Goal: Task Accomplishment & Management: Use online tool/utility

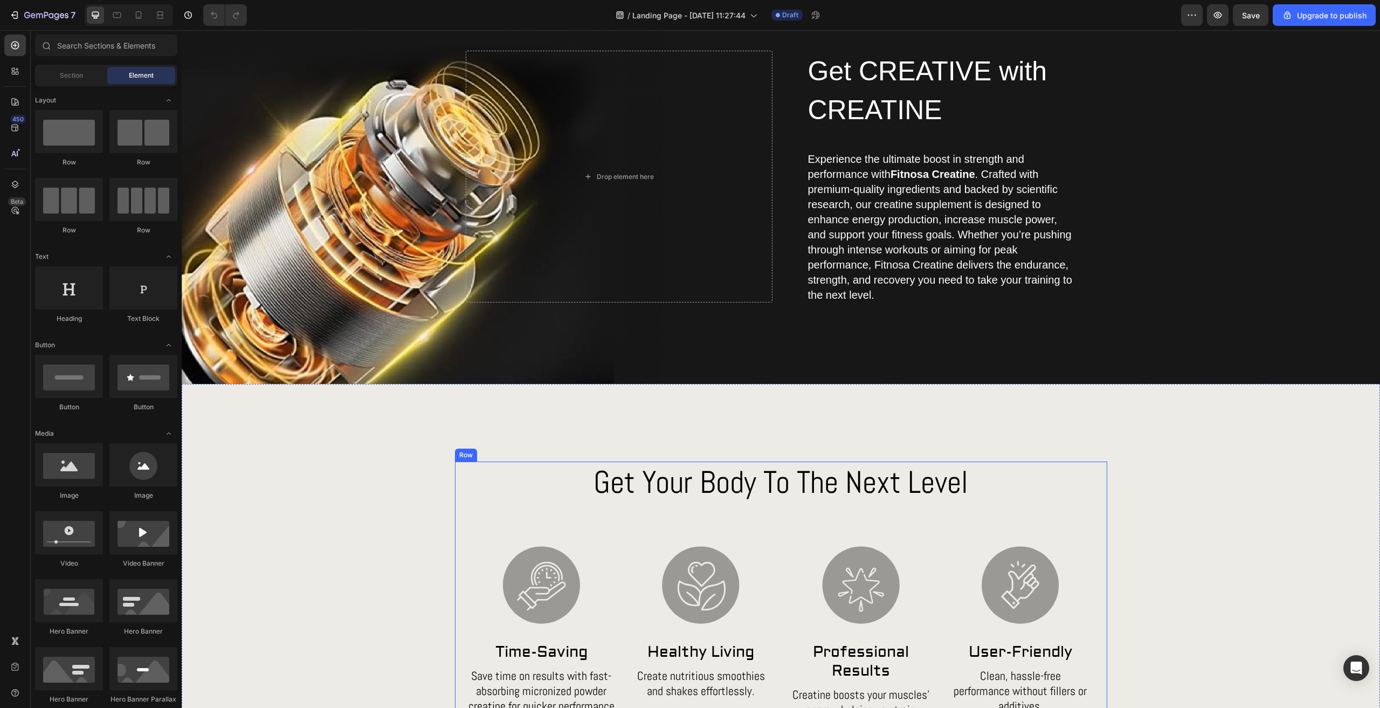
scroll to position [1758, 0]
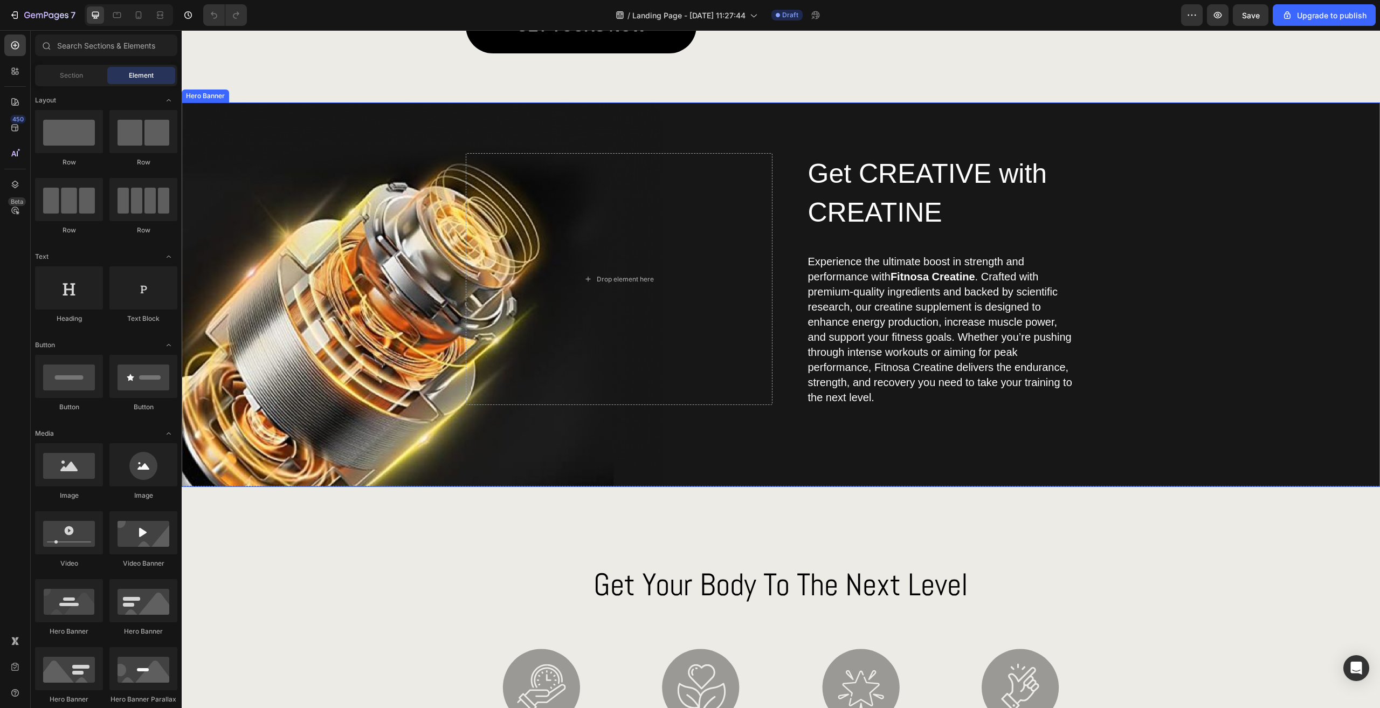
click at [397, 382] on div "Background Image" at bounding box center [781, 294] width 1199 height 384
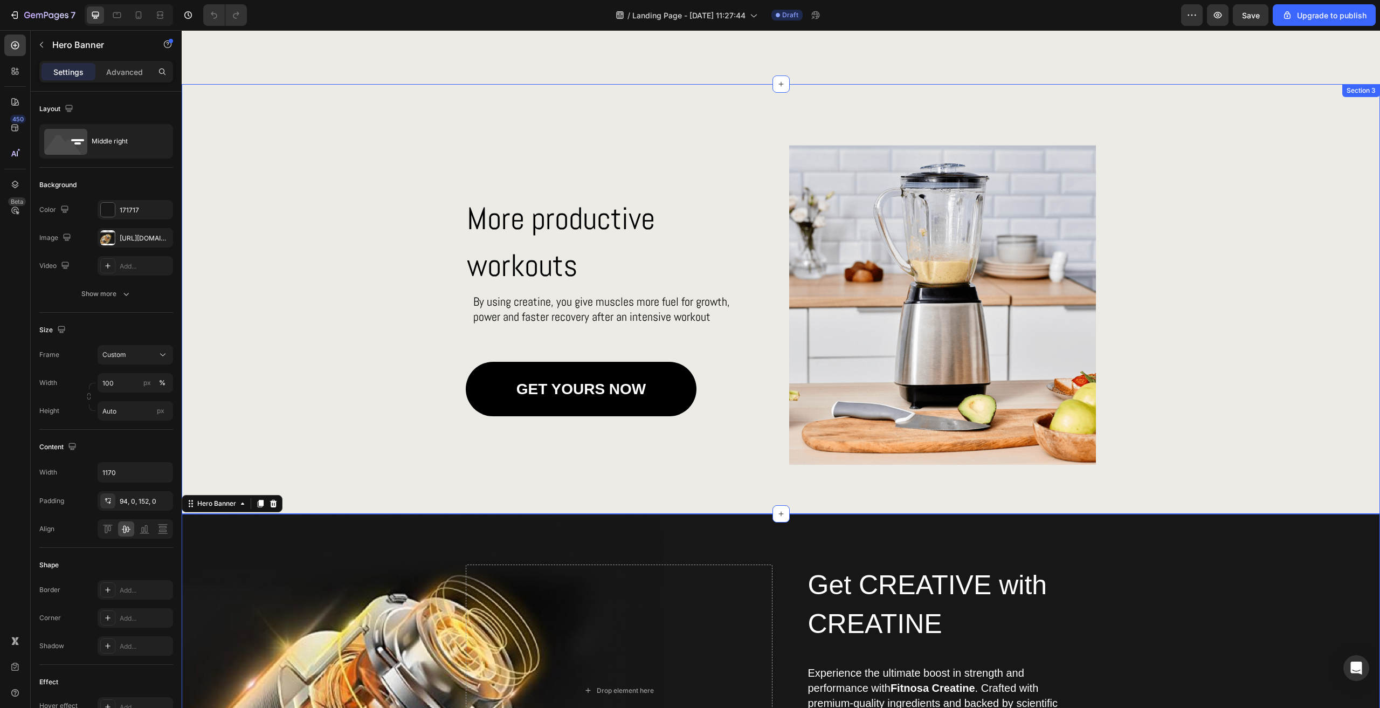
scroll to position [1434, 0]
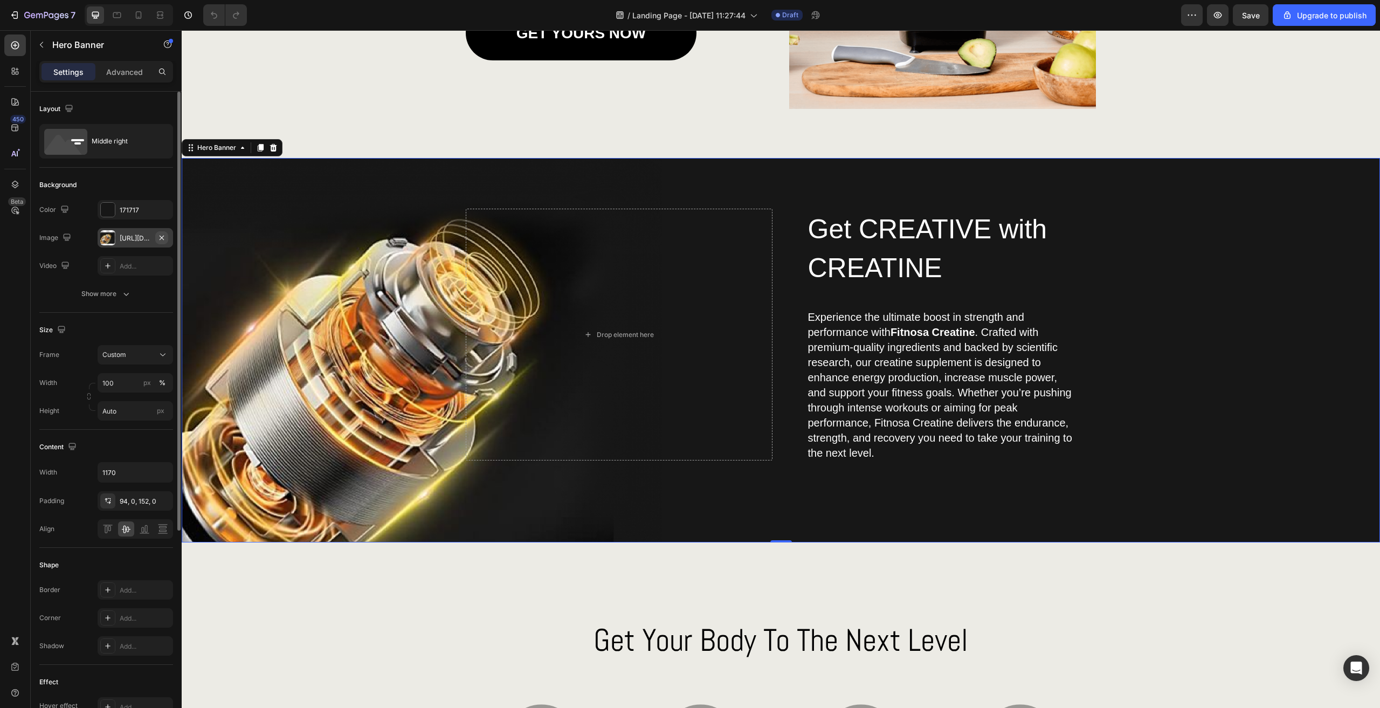
click at [160, 236] on icon "button" at bounding box center [162, 237] width 4 height 4
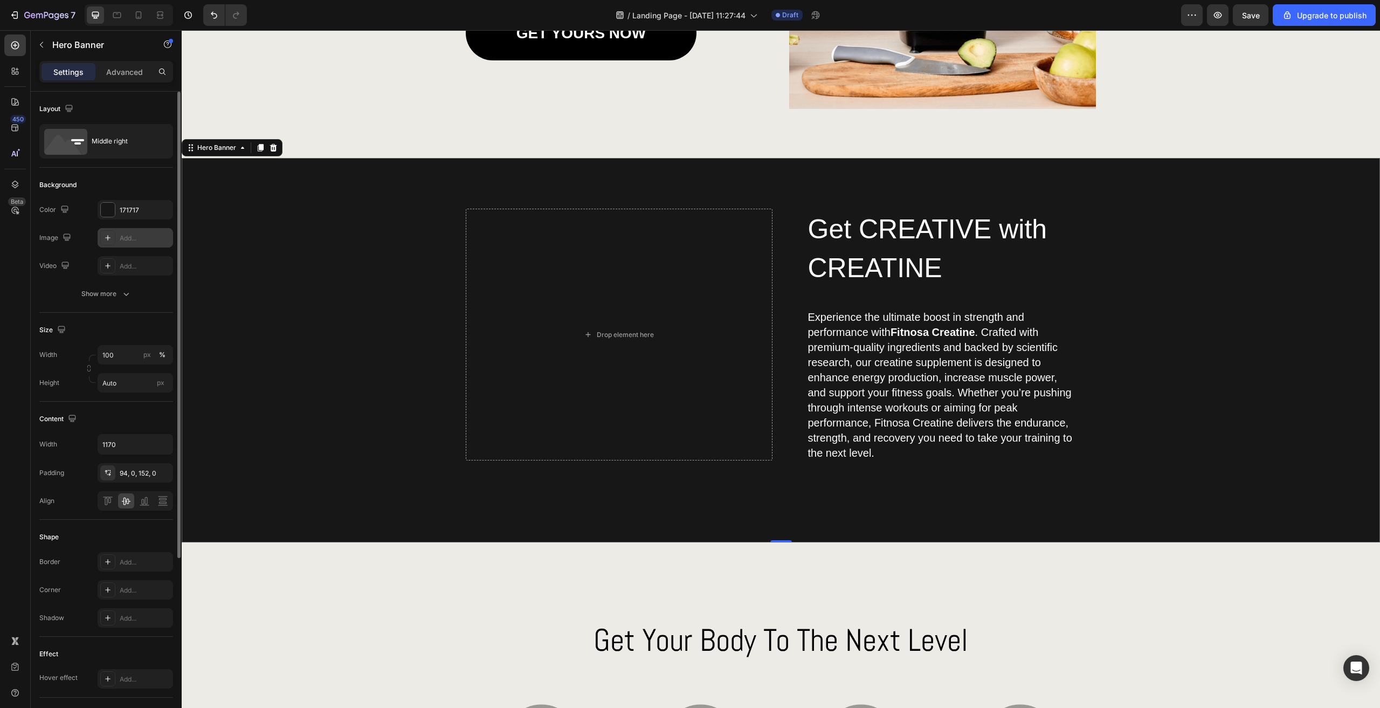
click at [140, 239] on div "Add..." at bounding box center [145, 238] width 51 height 10
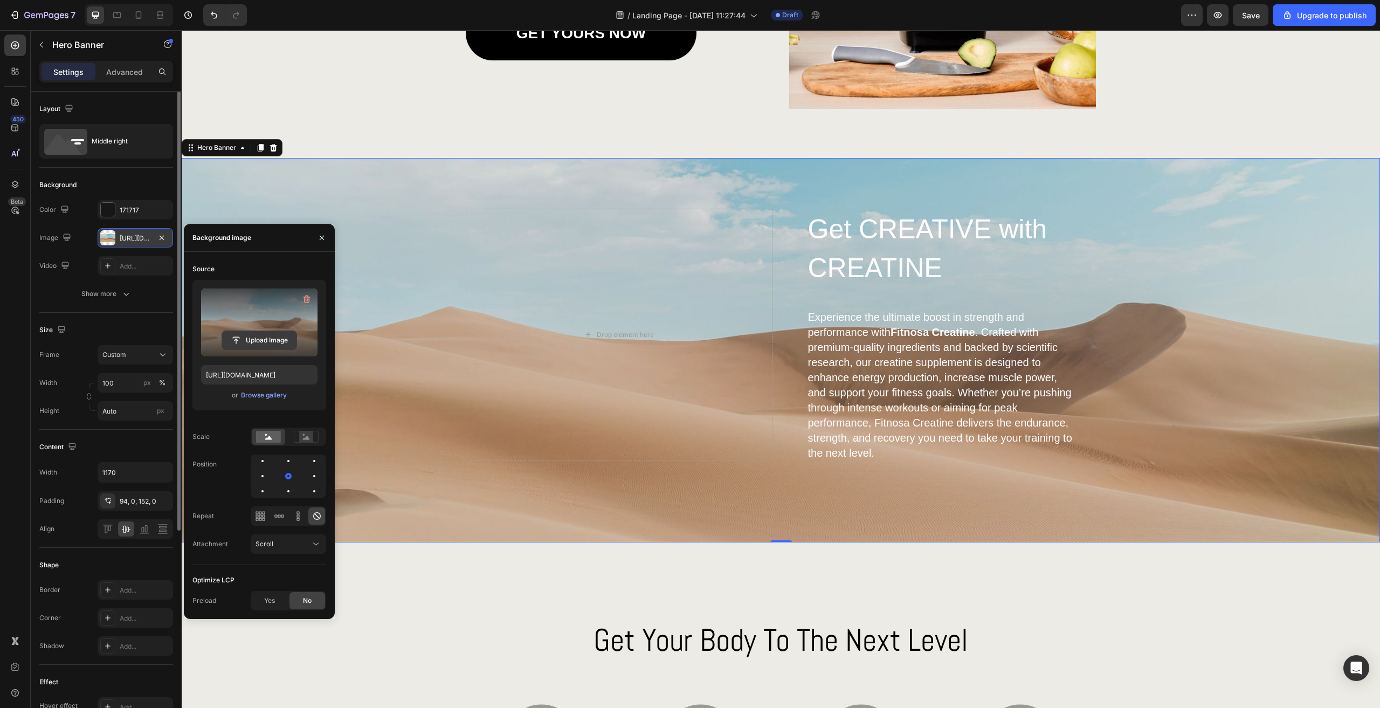
click at [259, 332] on input "file" at bounding box center [259, 340] width 74 height 18
type input "[URL][DOMAIN_NAME]"
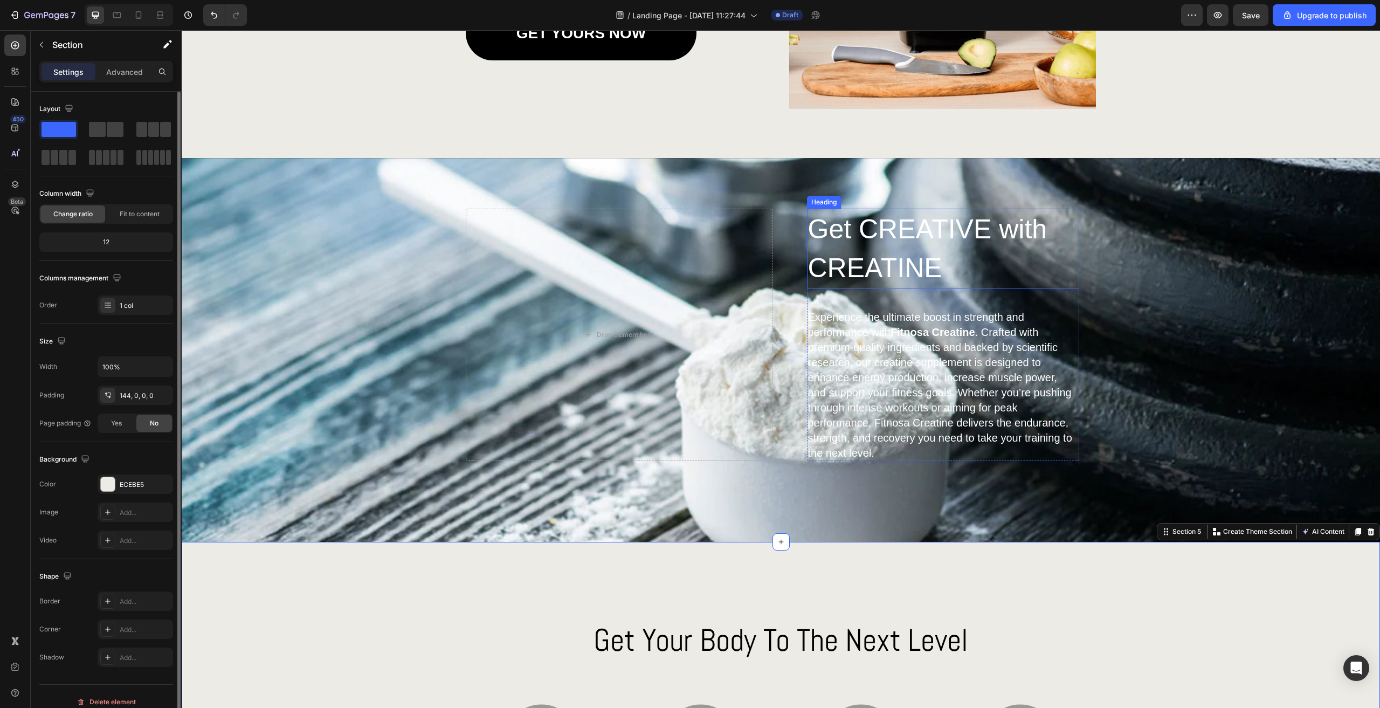
click at [858, 236] on h2 "Get CREATIVE with CREATINE" at bounding box center [943, 249] width 272 height 80
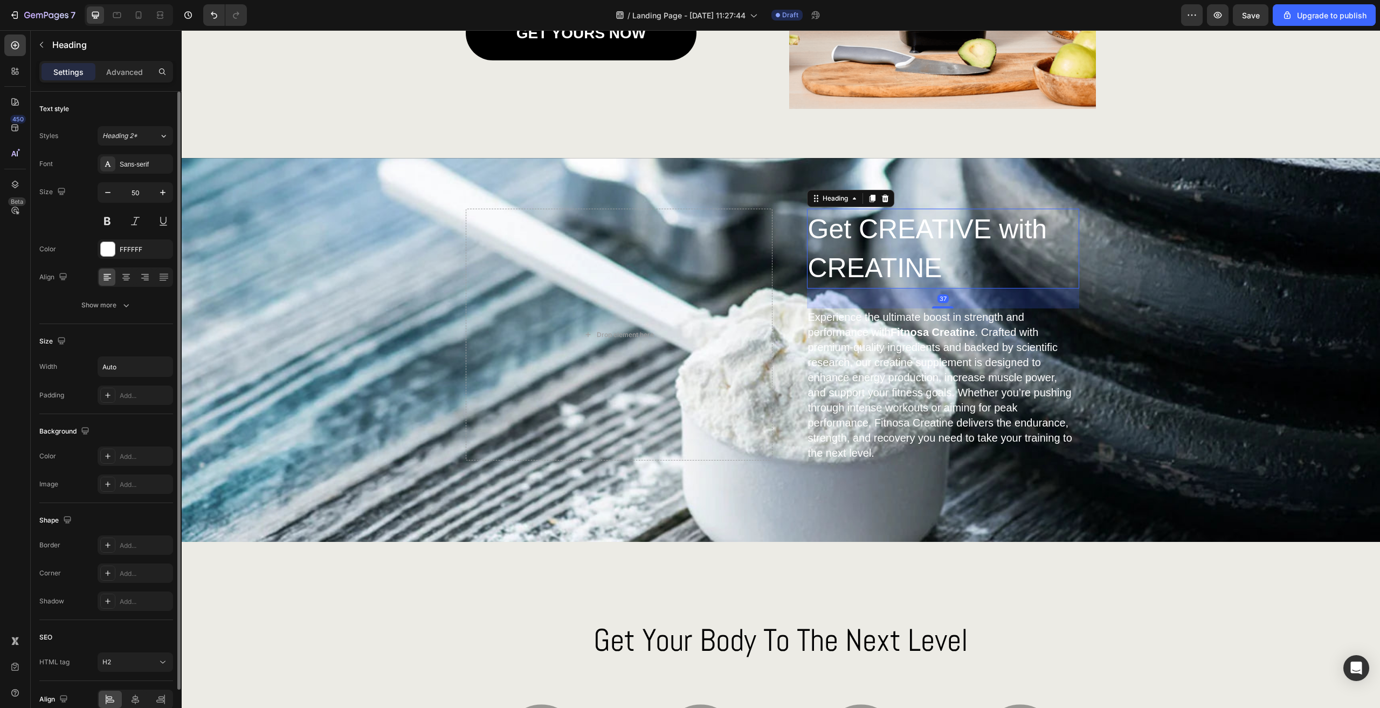
click at [864, 228] on h2 "Get CREATIVE with CREATINE" at bounding box center [943, 249] width 272 height 80
click at [869, 232] on p "Get CREATIVE with CREATINE" at bounding box center [943, 249] width 270 height 78
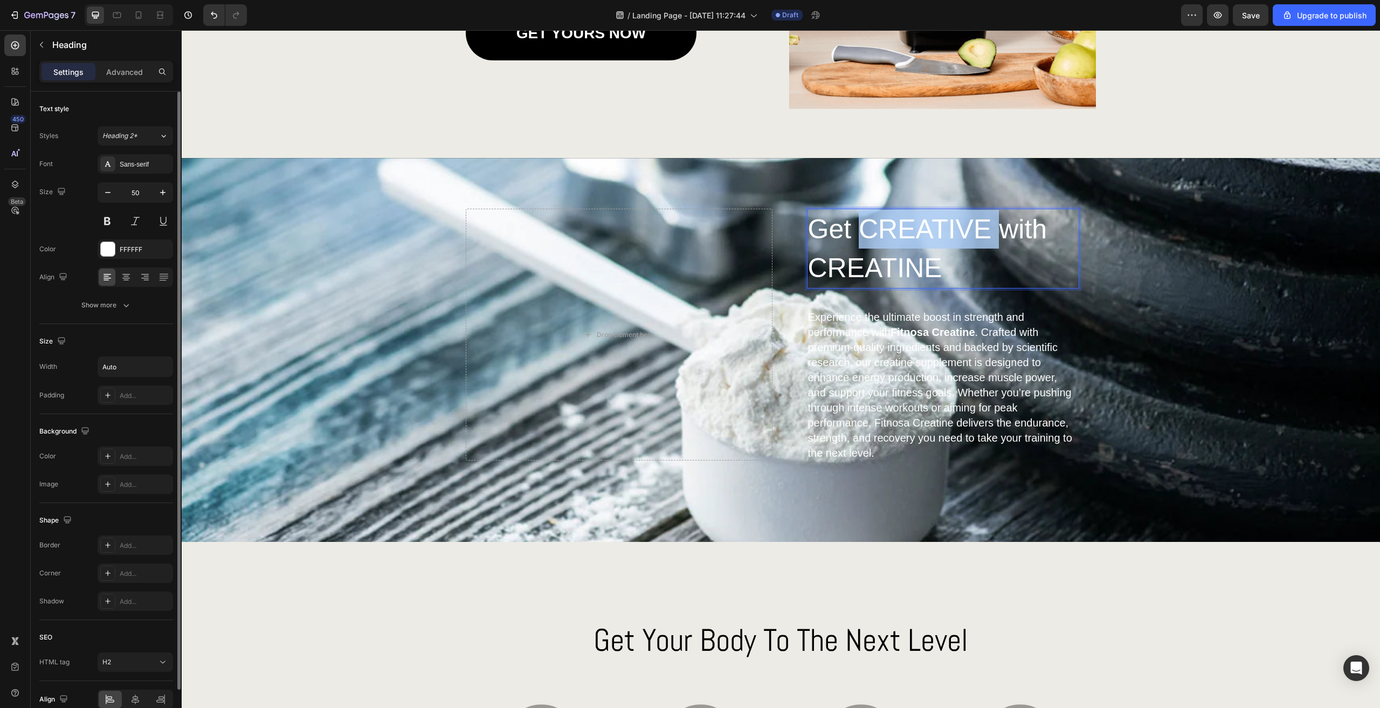
click at [869, 232] on p "Get CREATIVE with CREATINE" at bounding box center [943, 249] width 270 height 78
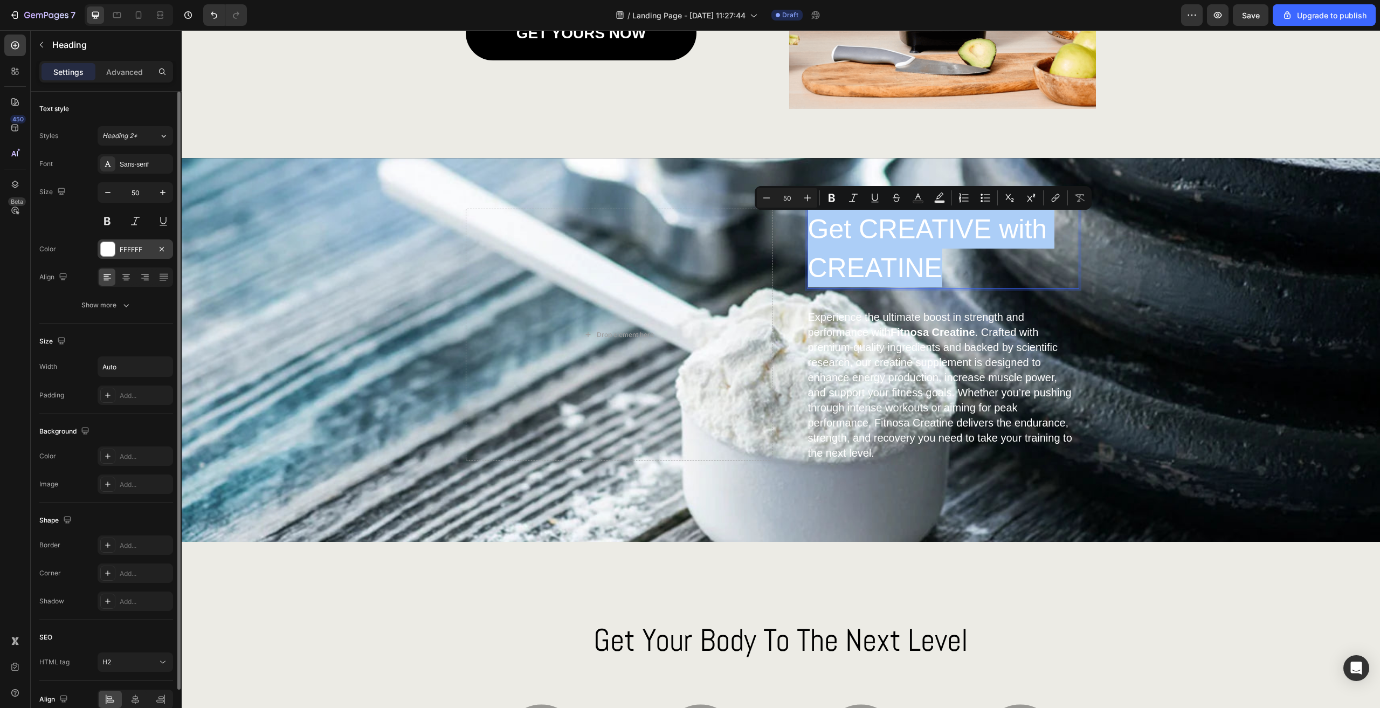
click at [148, 248] on div "FFFFFF" at bounding box center [135, 250] width 31 height 10
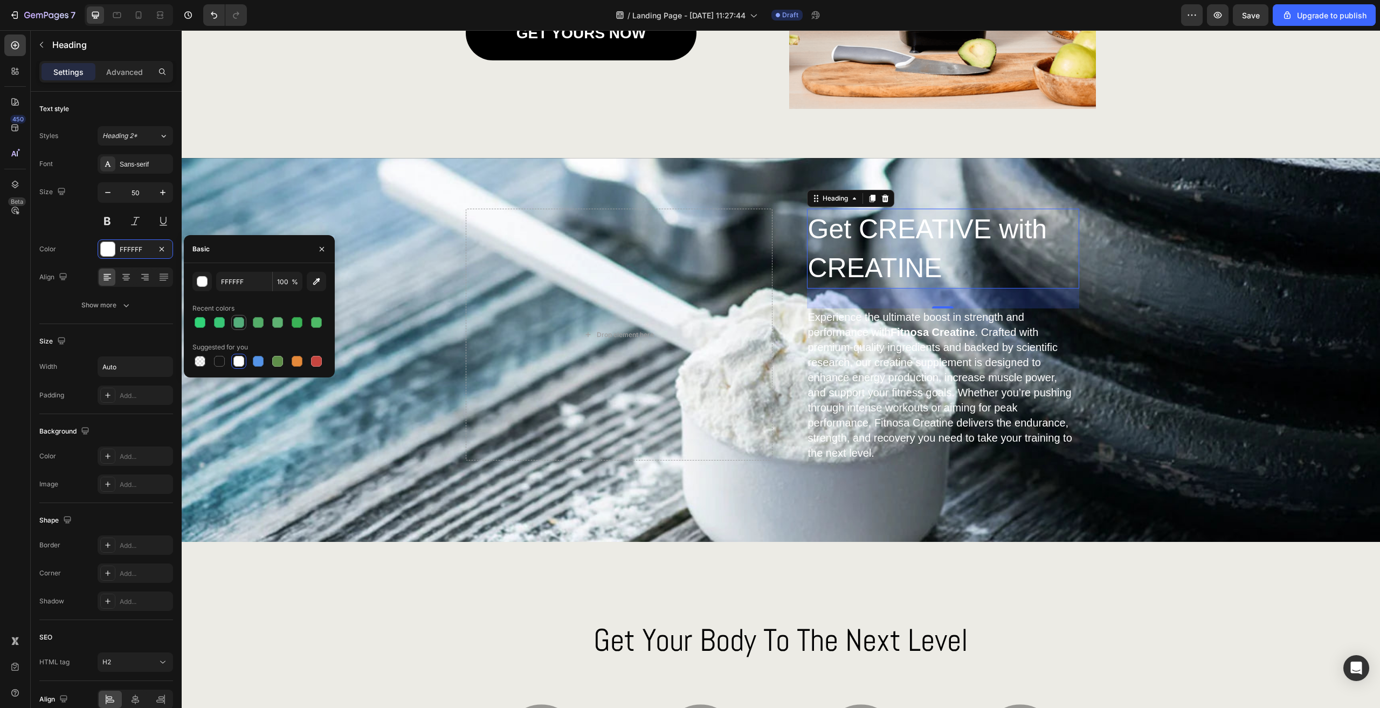
click at [236, 319] on div at bounding box center [238, 322] width 11 height 11
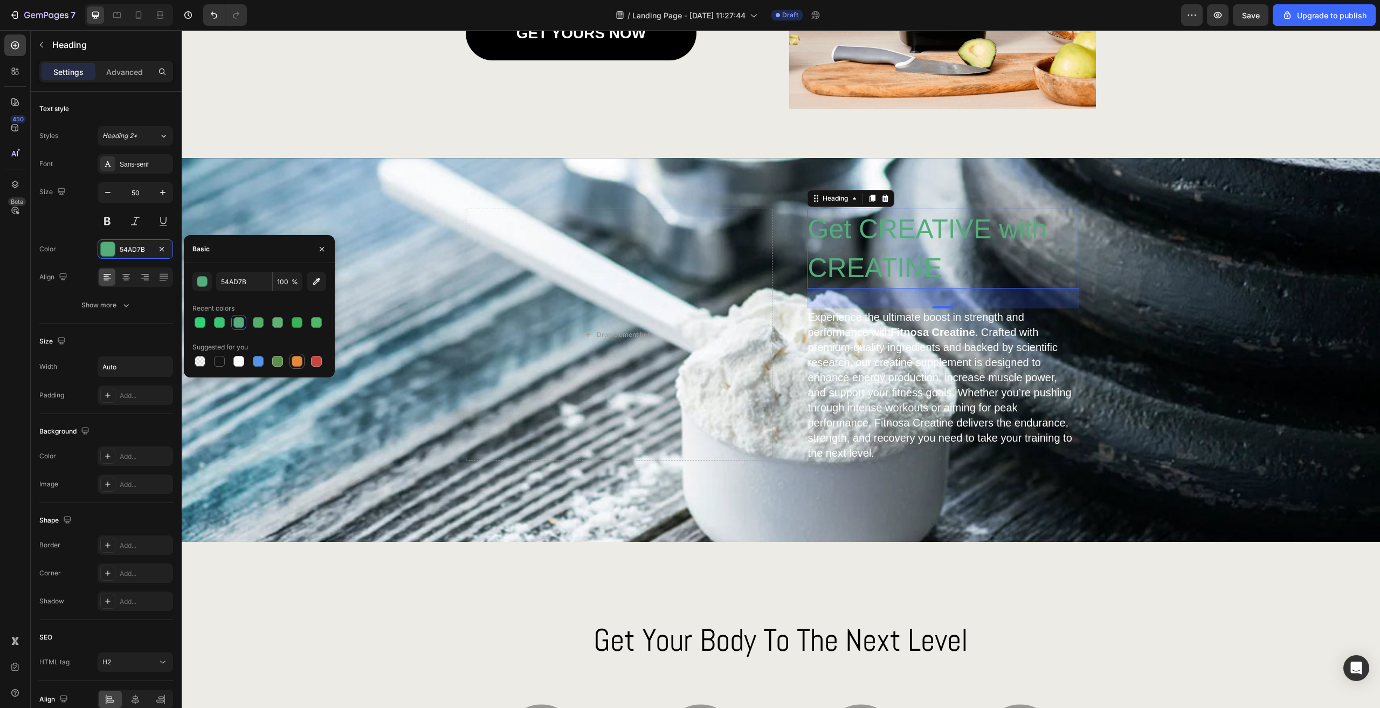
click at [296, 362] on div at bounding box center [297, 361] width 11 height 11
click at [322, 360] on div at bounding box center [316, 361] width 13 height 13
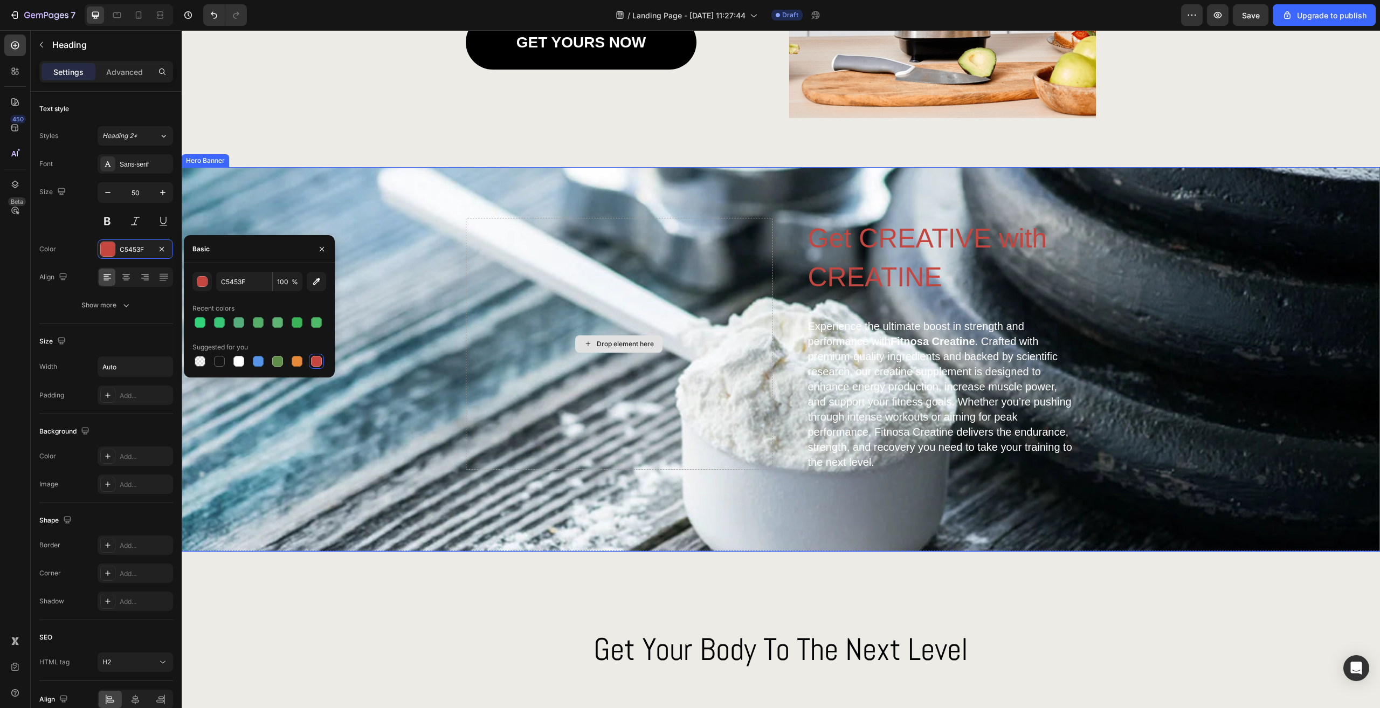
scroll to position [1797, 0]
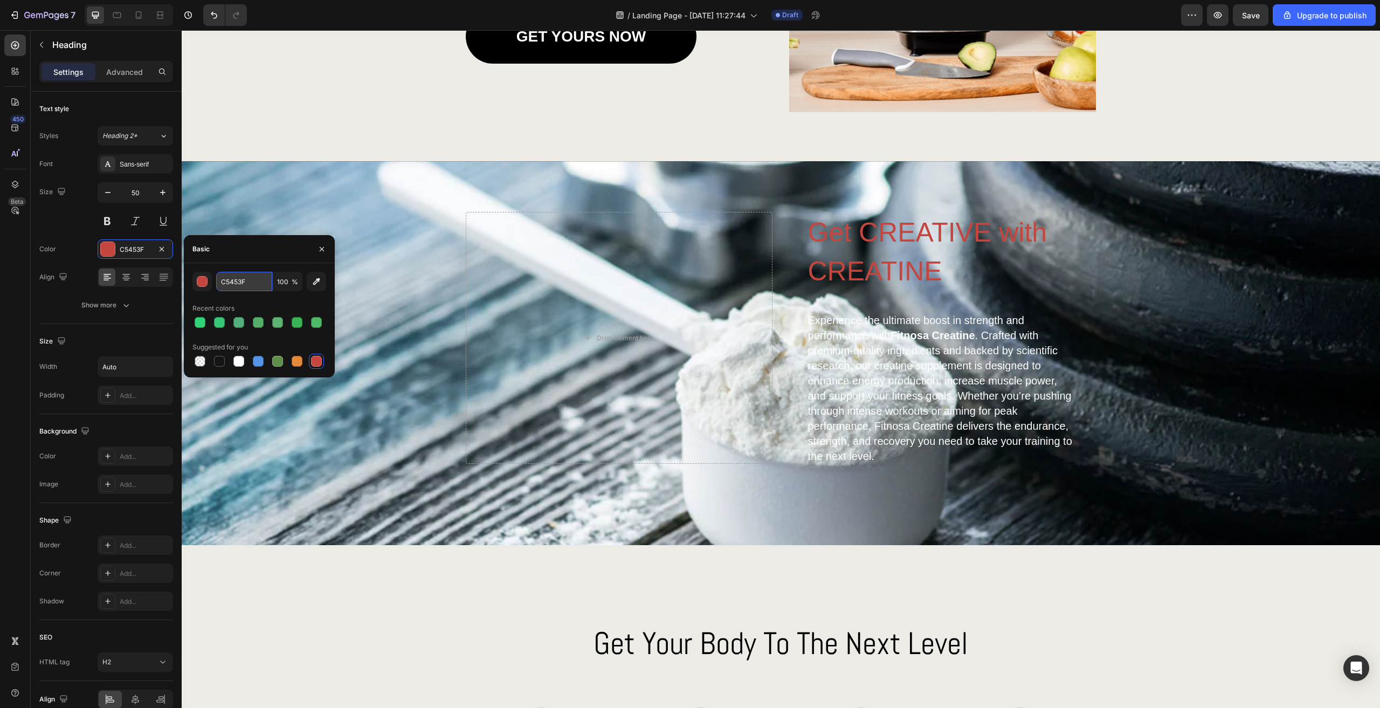
click at [240, 282] on input "C5453F" at bounding box center [244, 281] width 56 height 19
click at [210, 282] on button "button" at bounding box center [201, 281] width 19 height 19
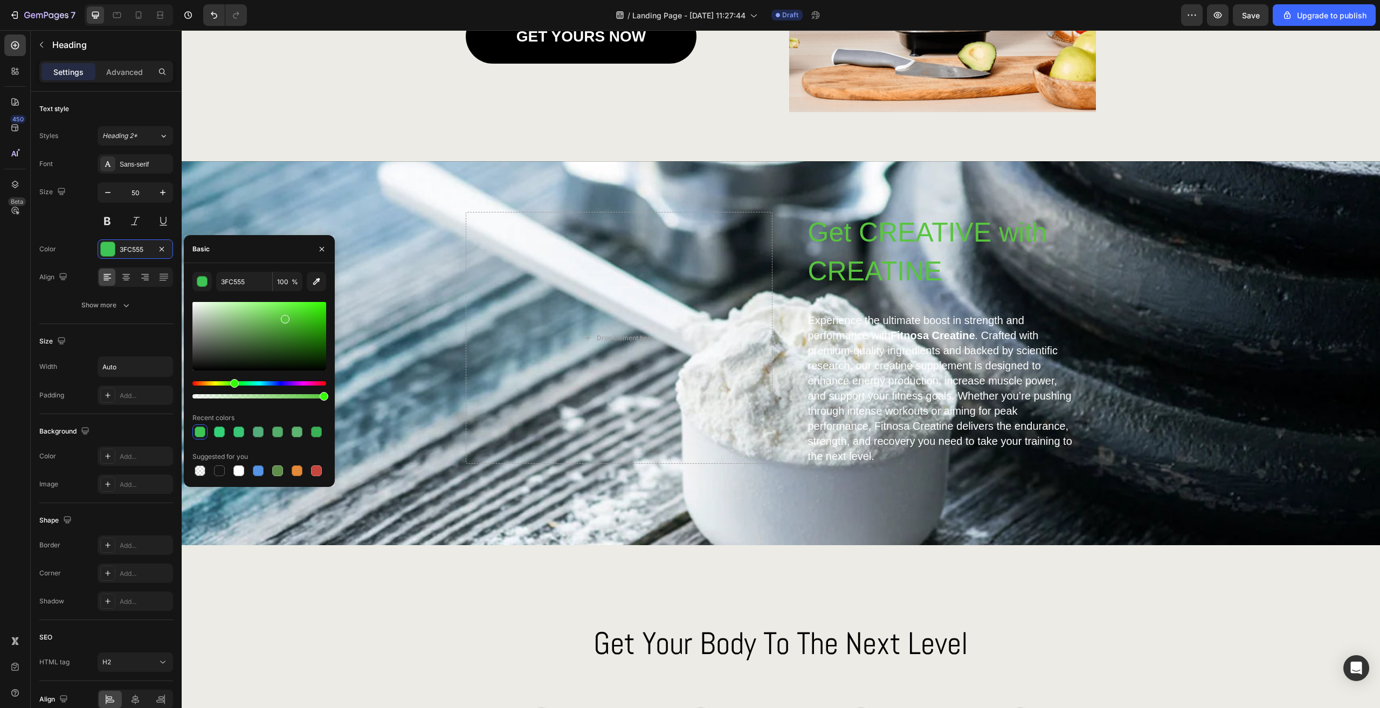
drag, startPoint x: 193, startPoint y: 384, endPoint x: 233, endPoint y: 386, distance: 39.9
click at [233, 386] on div "Hue" at bounding box center [234, 383] width 9 height 9
drag, startPoint x: 233, startPoint y: 382, endPoint x: 244, endPoint y: 381, distance: 10.8
click at [244, 381] on div "Hue" at bounding box center [245, 383] width 9 height 9
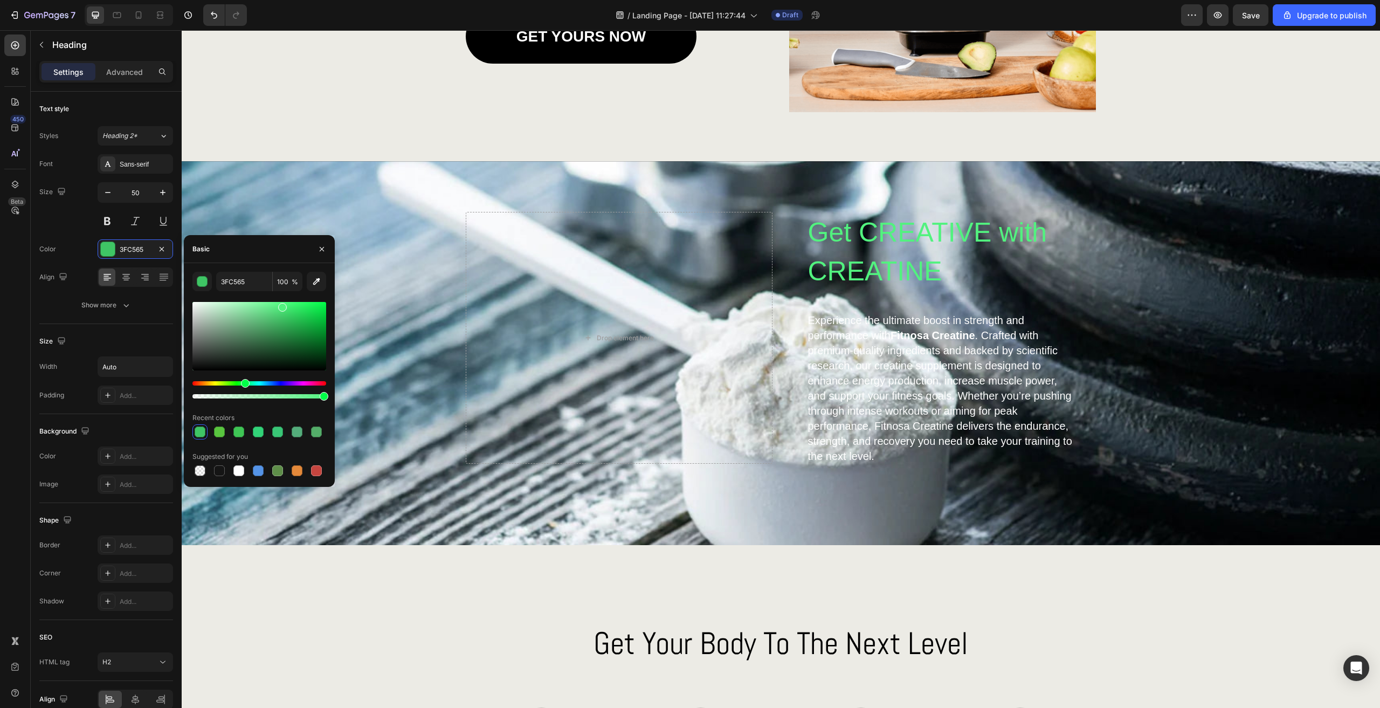
drag, startPoint x: 283, startPoint y: 319, endPoint x: 281, endPoint y: 305, distance: 13.6
click at [281, 305] on div at bounding box center [282, 307] width 9 height 9
drag, startPoint x: 282, startPoint y: 308, endPoint x: 279, endPoint y: 295, distance: 12.8
click at [279, 295] on div "52F27F 100 % Recent colors Suggested for you" at bounding box center [259, 375] width 134 height 207
drag, startPoint x: 280, startPoint y: 301, endPoint x: 286, endPoint y: 312, distance: 12.1
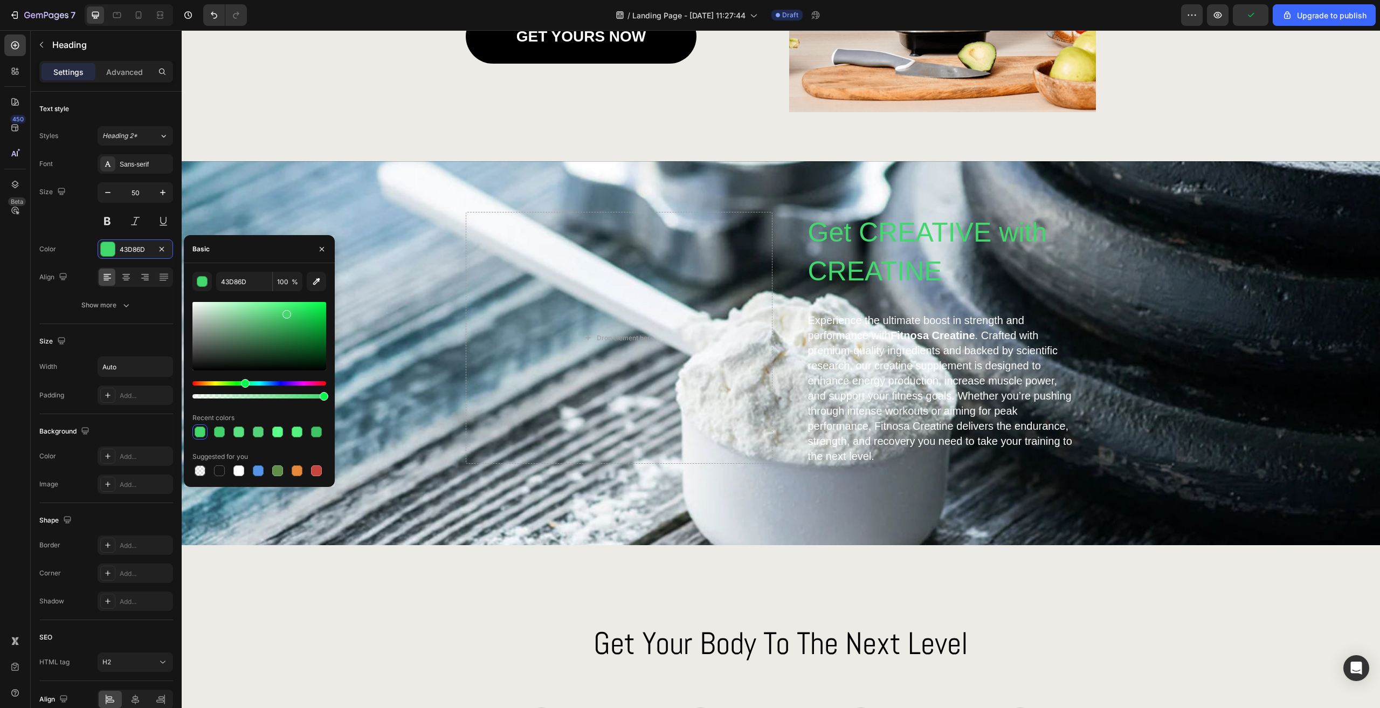
click at [286, 312] on div at bounding box center [287, 314] width 9 height 9
click at [288, 311] on div at bounding box center [289, 313] width 9 height 9
click at [285, 314] on div at bounding box center [287, 316] width 9 height 9
drag, startPoint x: 286, startPoint y: 315, endPoint x: 284, endPoint y: 309, distance: 7.0
click at [284, 309] on div at bounding box center [285, 311] width 9 height 9
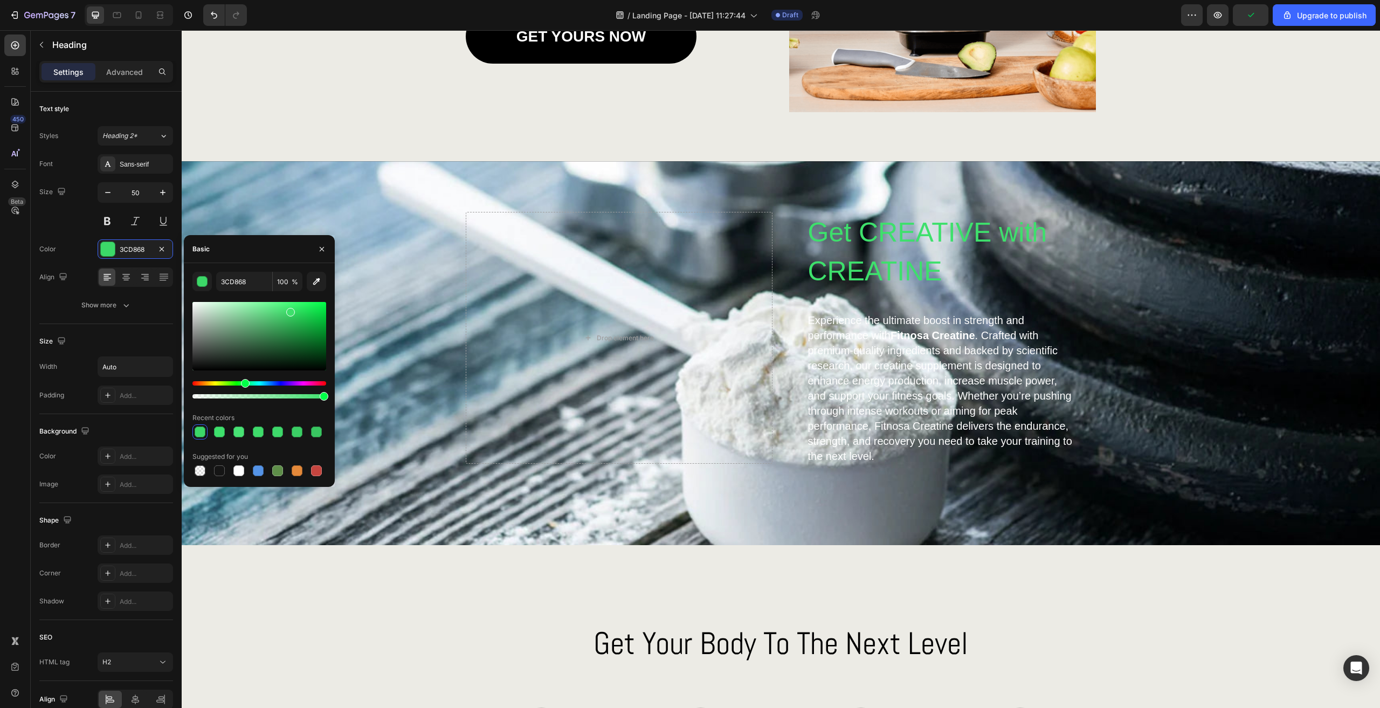
type input "3EE06C"
click at [289, 310] on div at bounding box center [290, 312] width 9 height 9
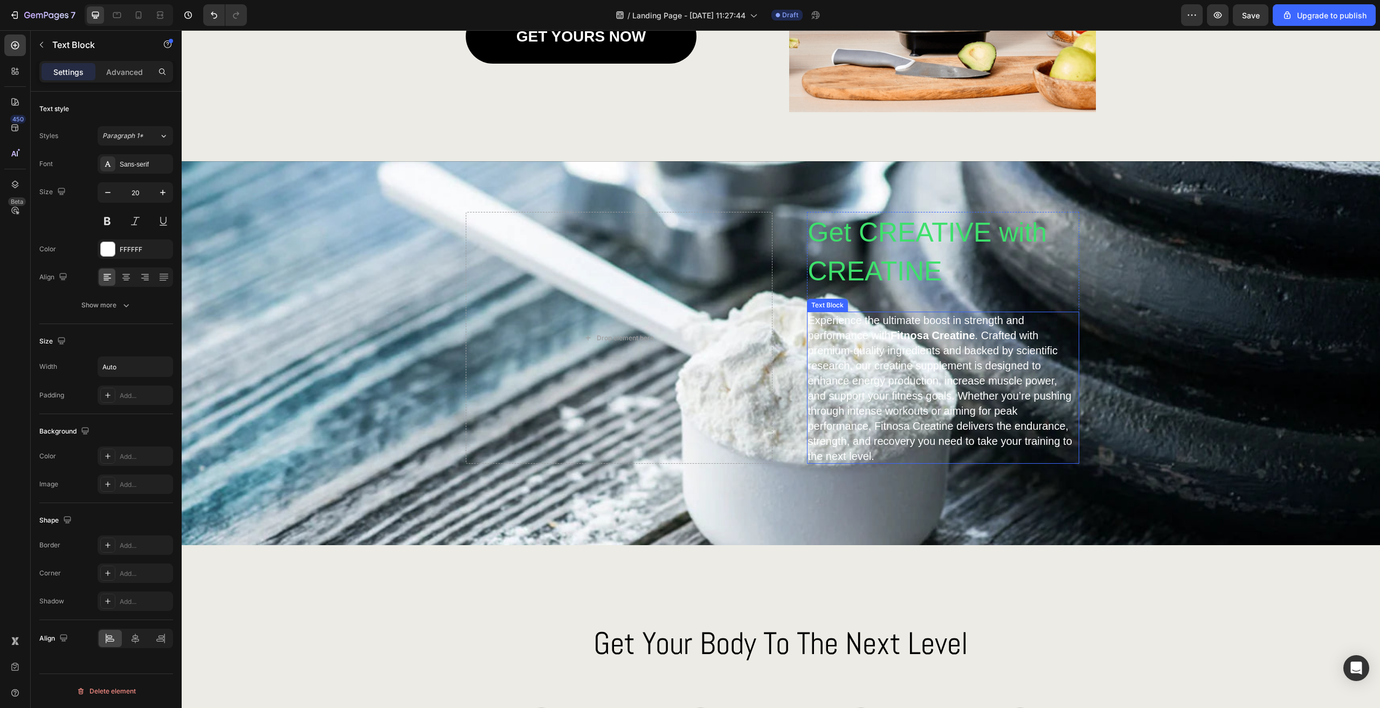
click at [844, 321] on p "Experience the ultimate boost in strength and performance with Fitnosa Creatine…" at bounding box center [943, 388] width 270 height 151
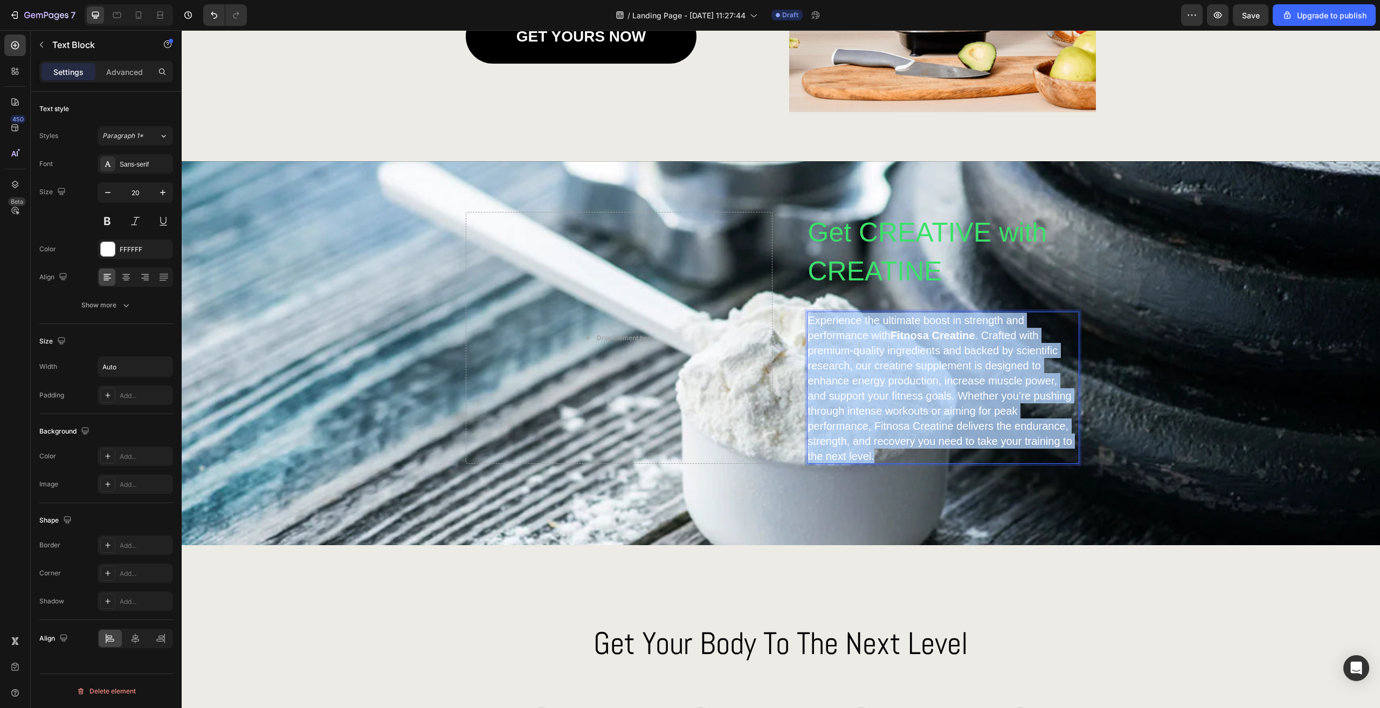
click at [844, 321] on p "Experience the ultimate boost in strength and performance with Fitnosa Creatine…" at bounding box center [943, 388] width 270 height 151
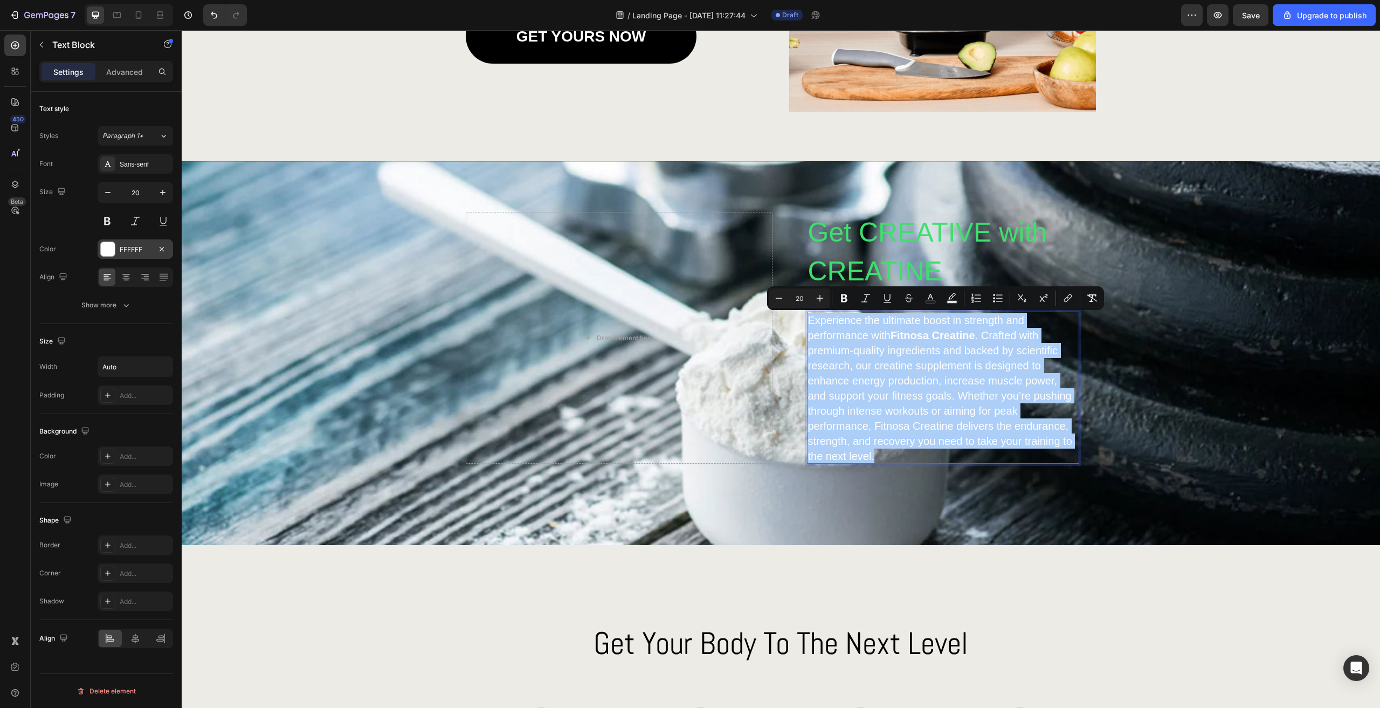
click at [144, 249] on div "FFFFFF" at bounding box center [135, 250] width 31 height 10
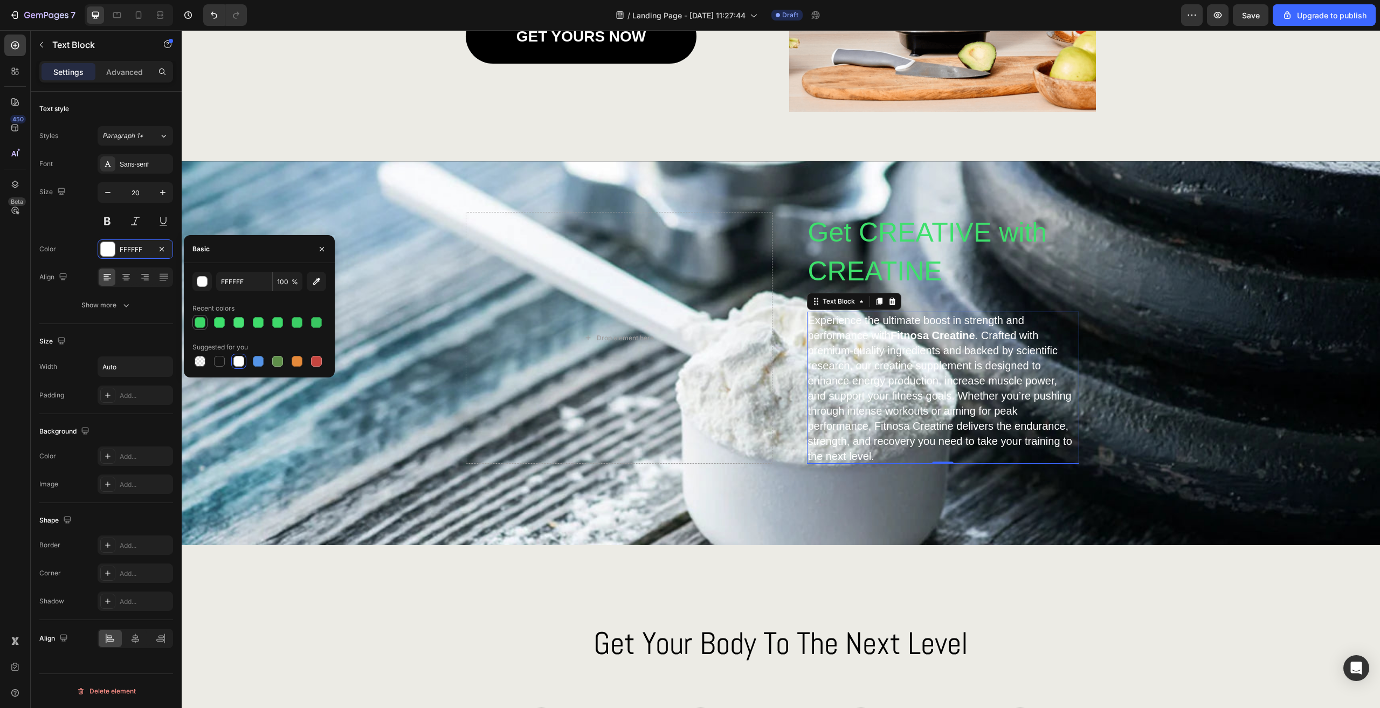
click at [201, 319] on div at bounding box center [200, 322] width 11 height 11
type input "3CD868"
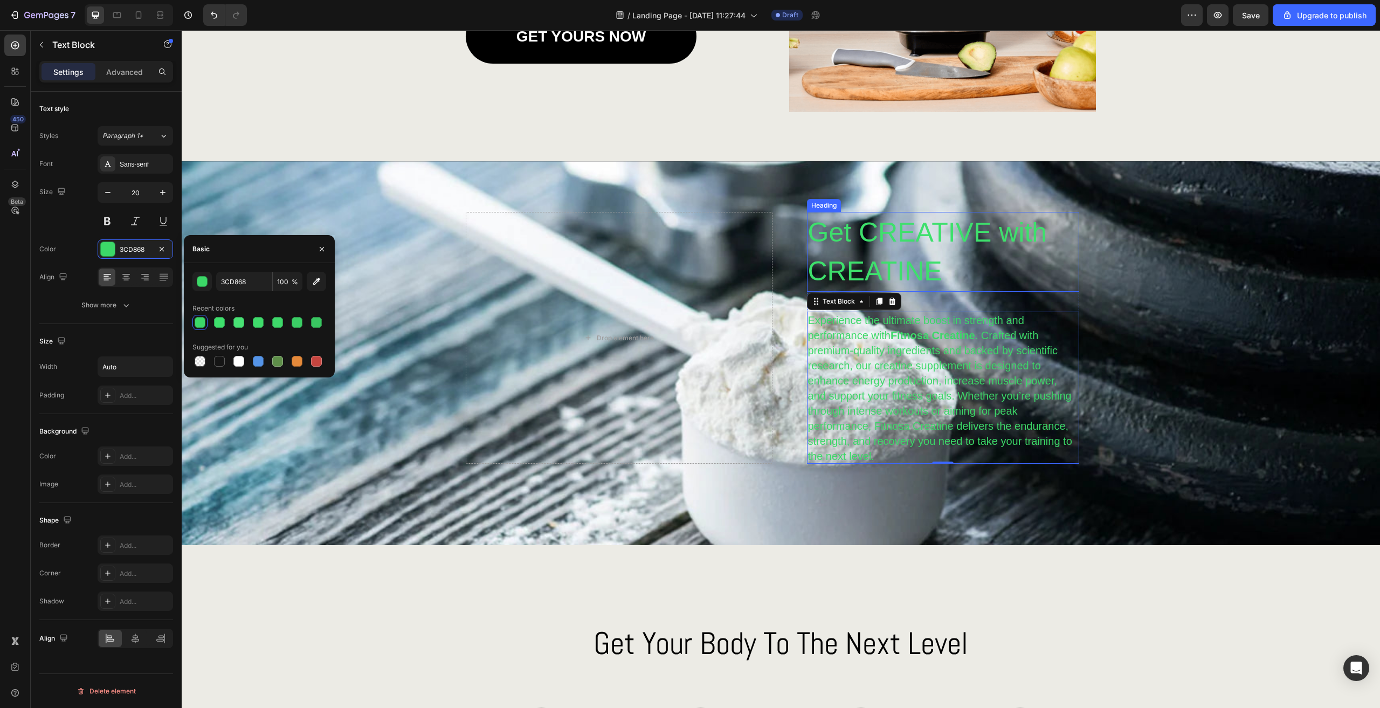
click at [863, 234] on h2 "Get CREATIVE with CREATINE" at bounding box center [943, 252] width 272 height 80
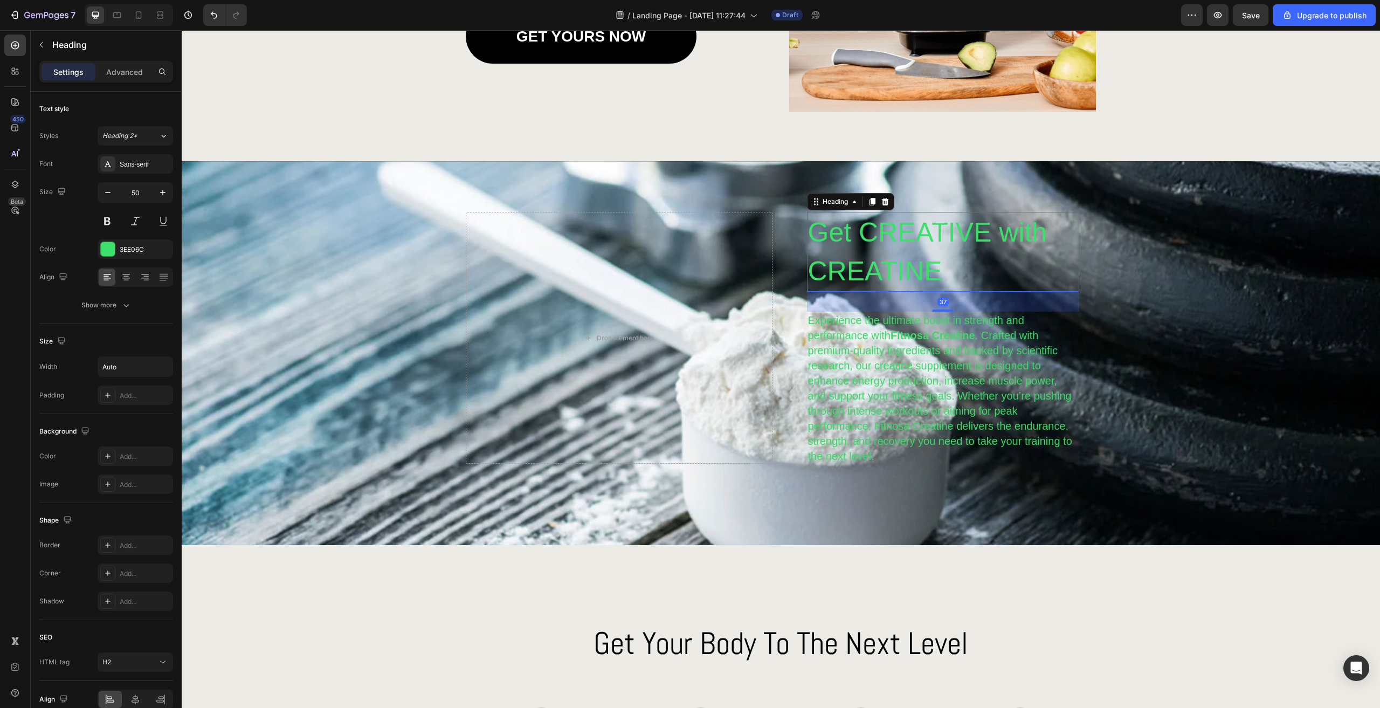
click at [863, 234] on h2 "Get CREATIVE with CREATINE" at bounding box center [943, 252] width 272 height 80
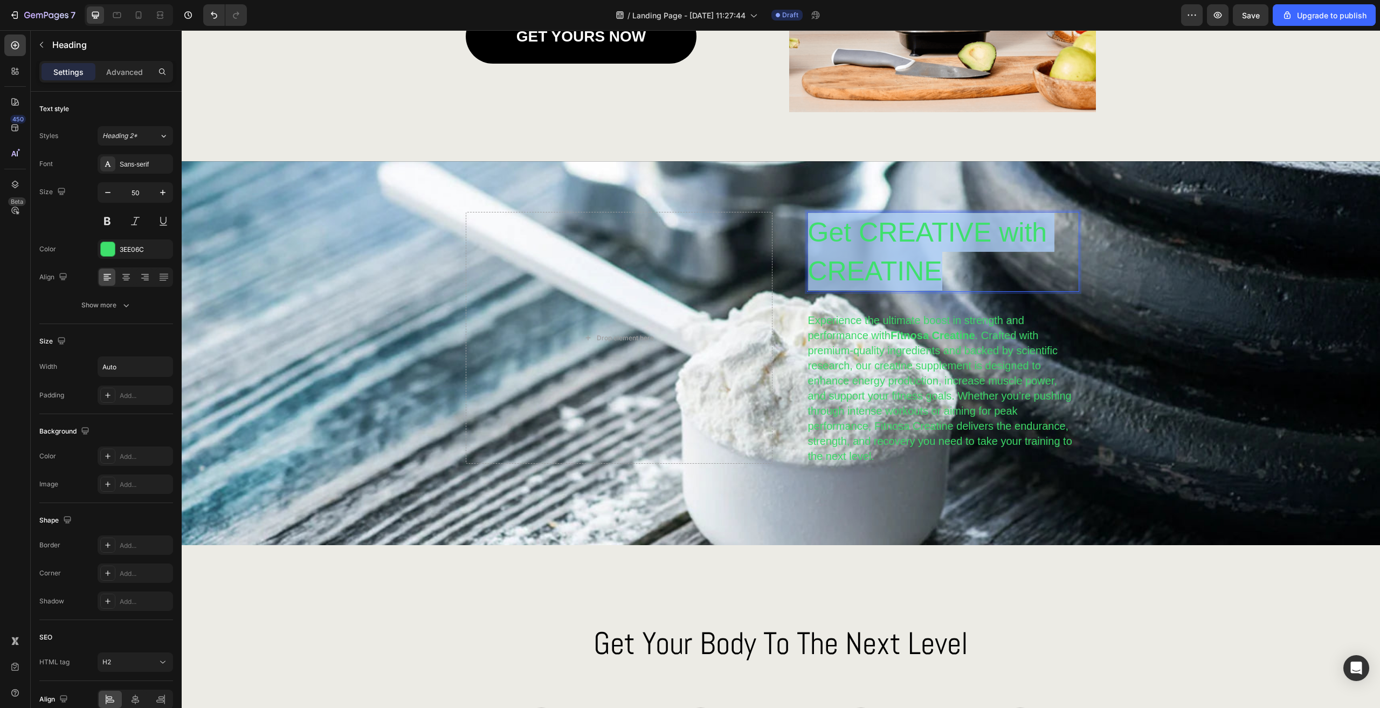
click at [863, 234] on p "Get CREATIVE with CREATINE" at bounding box center [943, 252] width 270 height 78
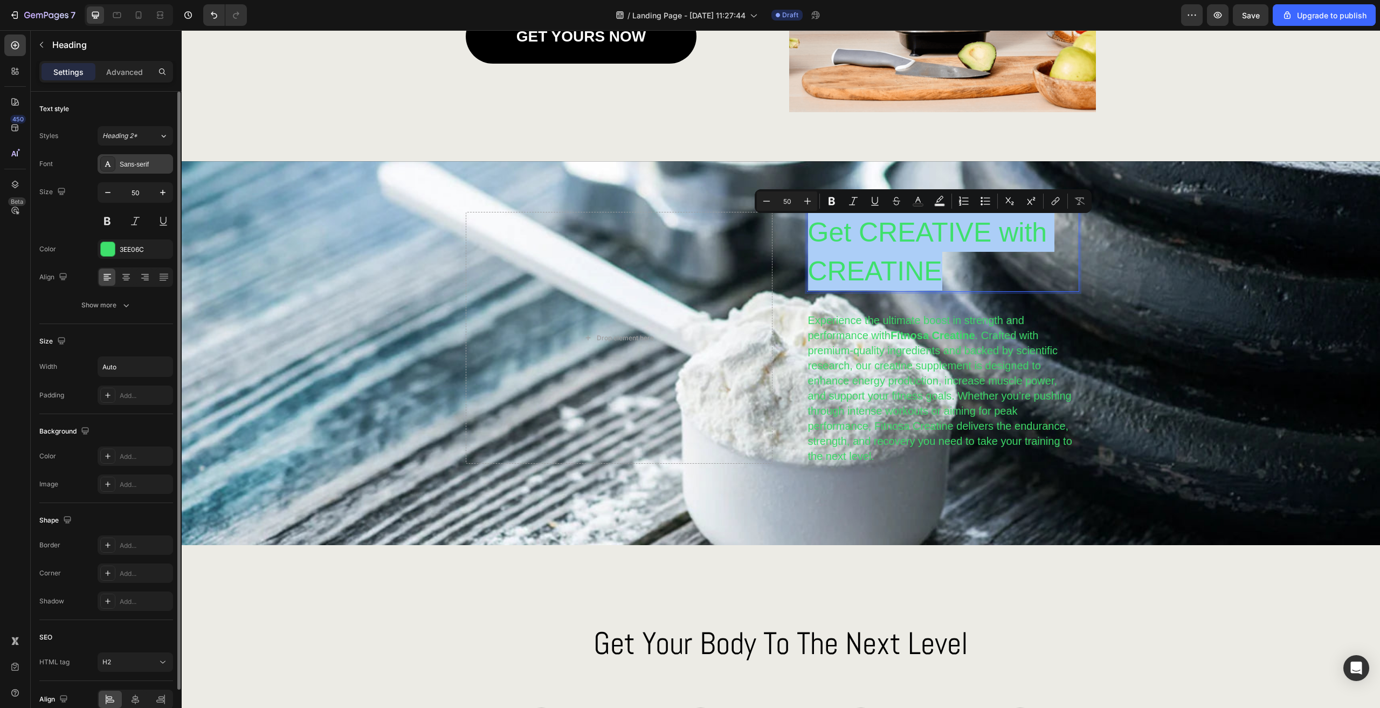
click at [149, 160] on div "Sans-serif" at bounding box center [145, 165] width 51 height 10
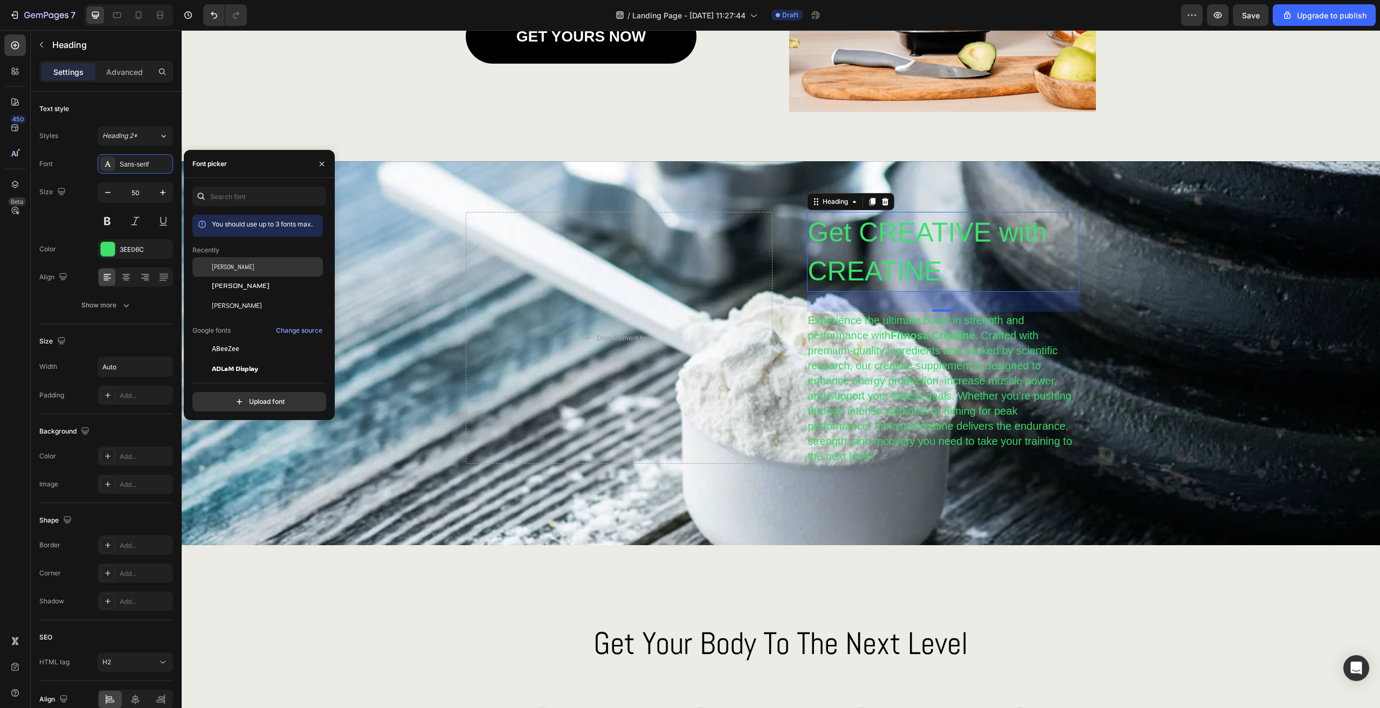
click at [212, 264] on span "[PERSON_NAME]" at bounding box center [233, 267] width 43 height 10
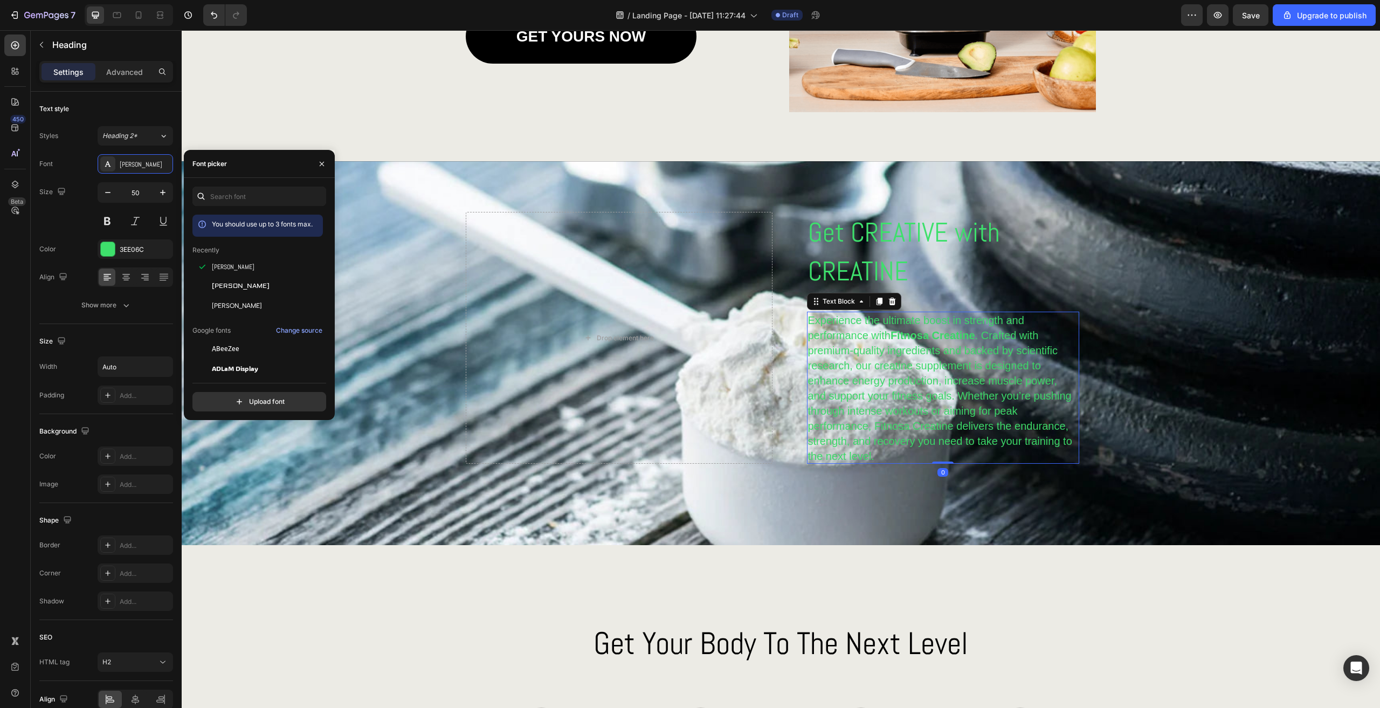
click at [871, 334] on p "Experience the ultimate boost in strength and performance with Fitnosa Creatine…" at bounding box center [943, 388] width 270 height 151
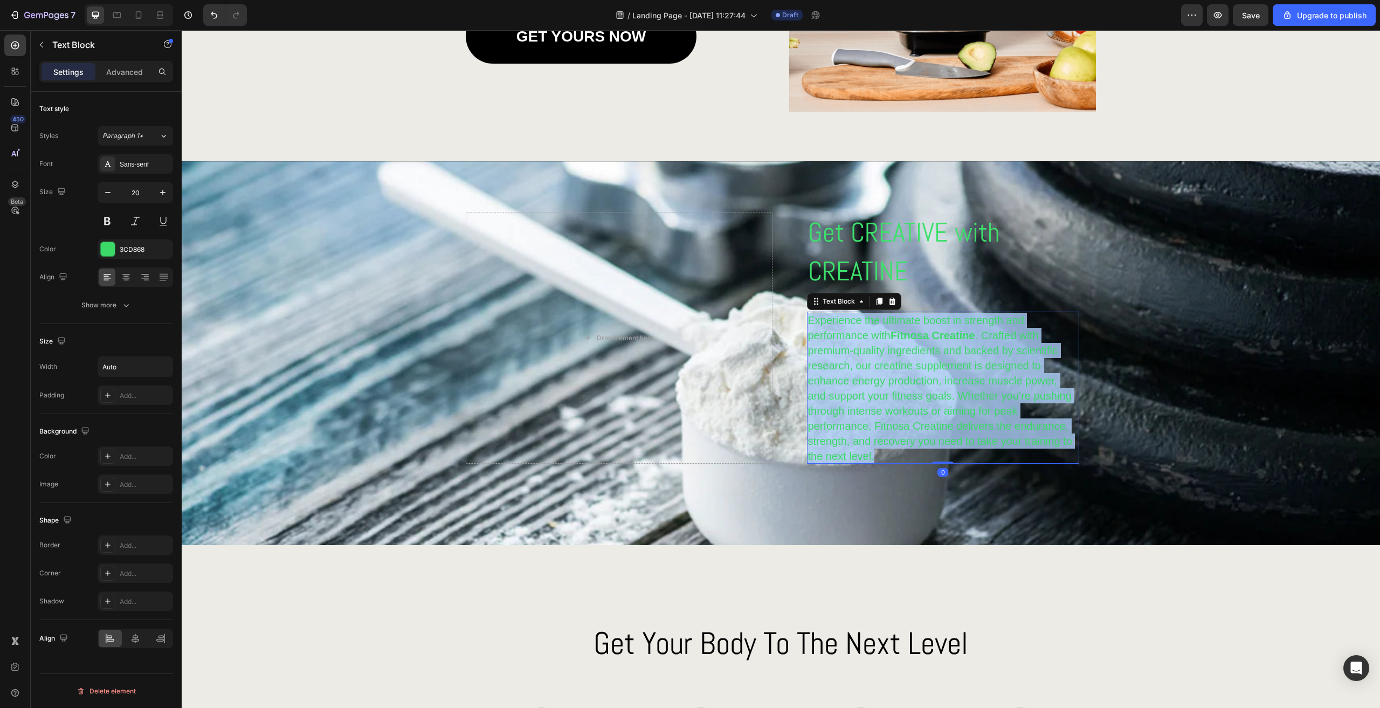
click at [871, 334] on p "Experience the ultimate boost in strength and performance with Fitnosa Creatine…" at bounding box center [943, 388] width 270 height 151
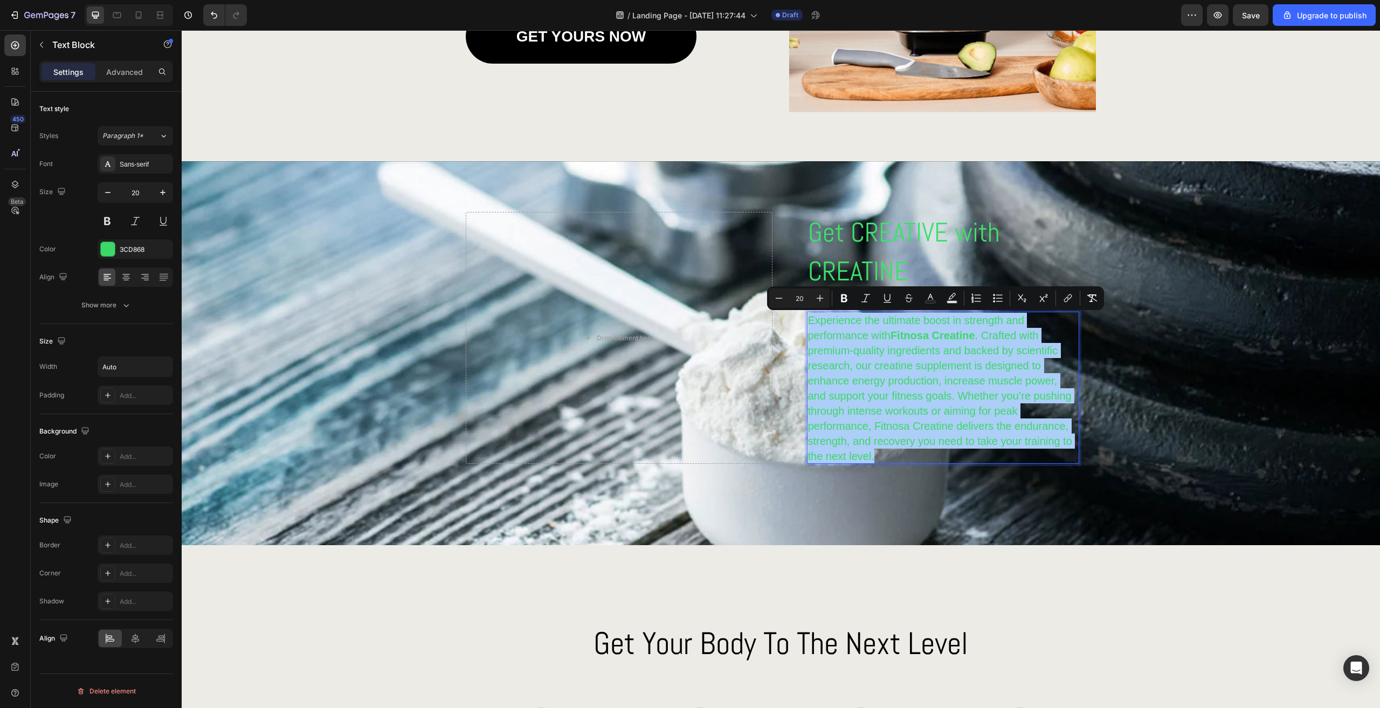
drag, startPoint x: 132, startPoint y: 167, endPoint x: 135, endPoint y: 174, distance: 8.0
click at [132, 166] on div "Sans-serif" at bounding box center [145, 165] width 51 height 10
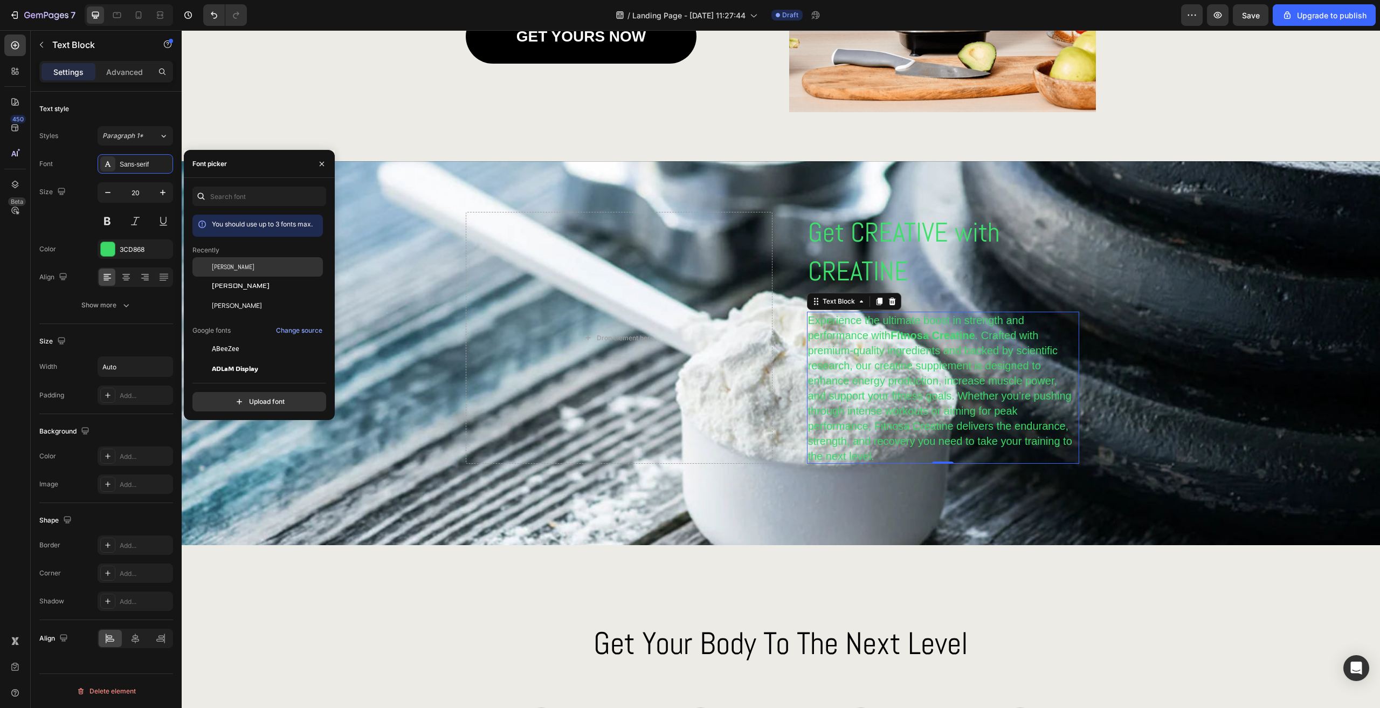
click at [223, 265] on div "[PERSON_NAME]" at bounding box center [266, 267] width 109 height 10
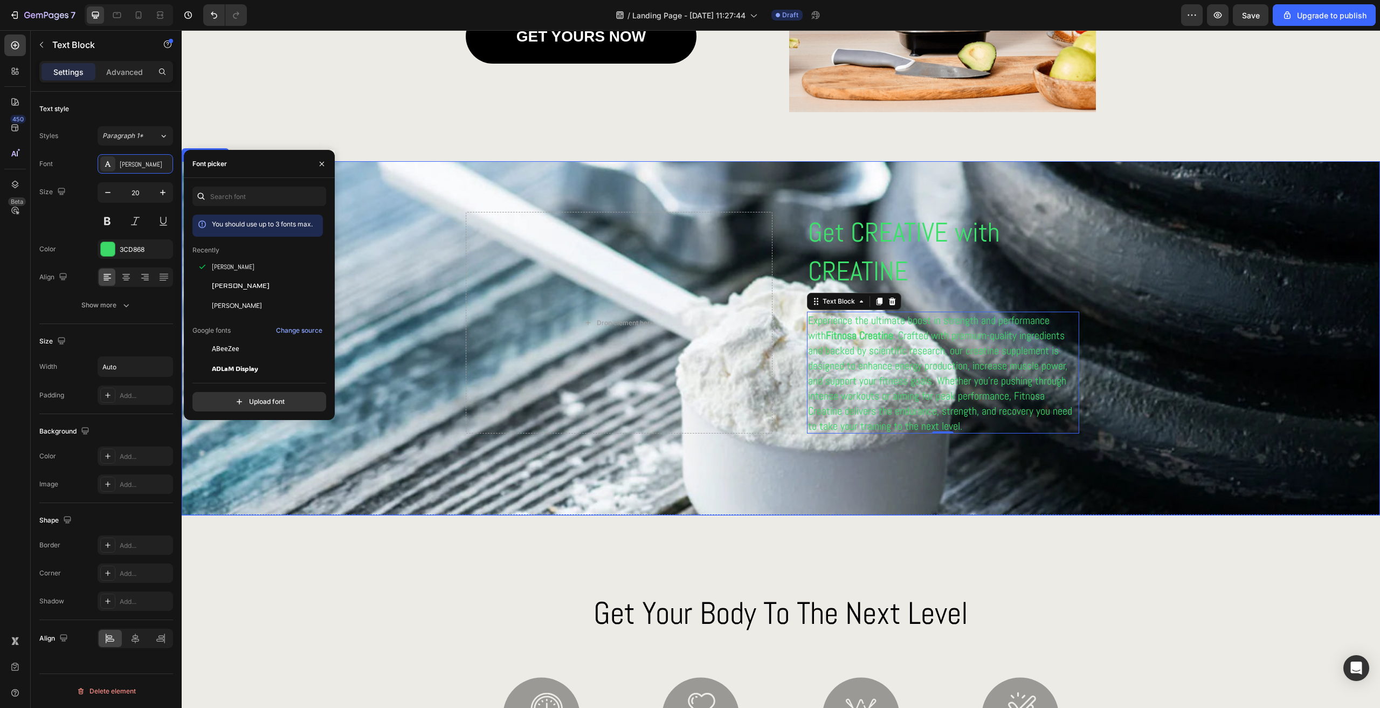
click at [682, 440] on div "Get CREATIVE with CREATINE Heading Experience the ultimate boost in strength an…" at bounding box center [781, 338] width 631 height 354
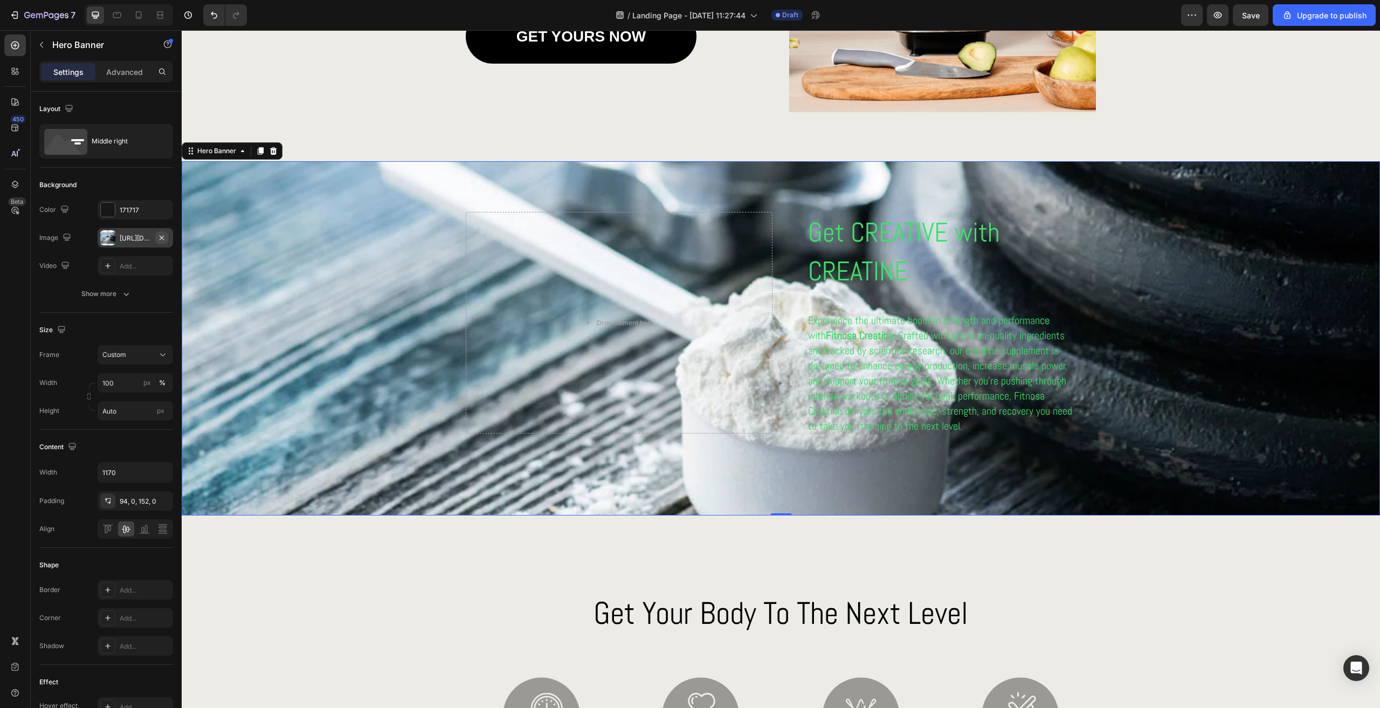
click at [162, 236] on icon "button" at bounding box center [161, 237] width 9 height 9
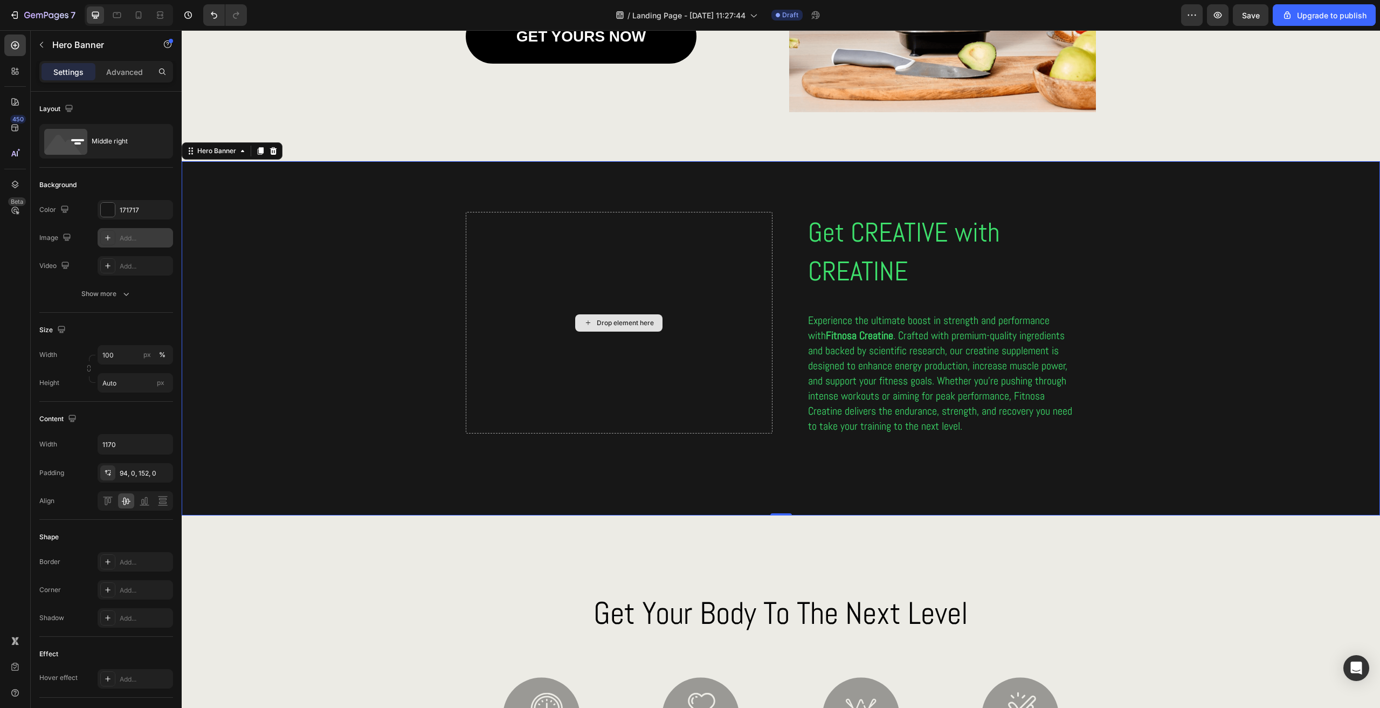
click at [560, 295] on div "Drop element here" at bounding box center [619, 323] width 307 height 222
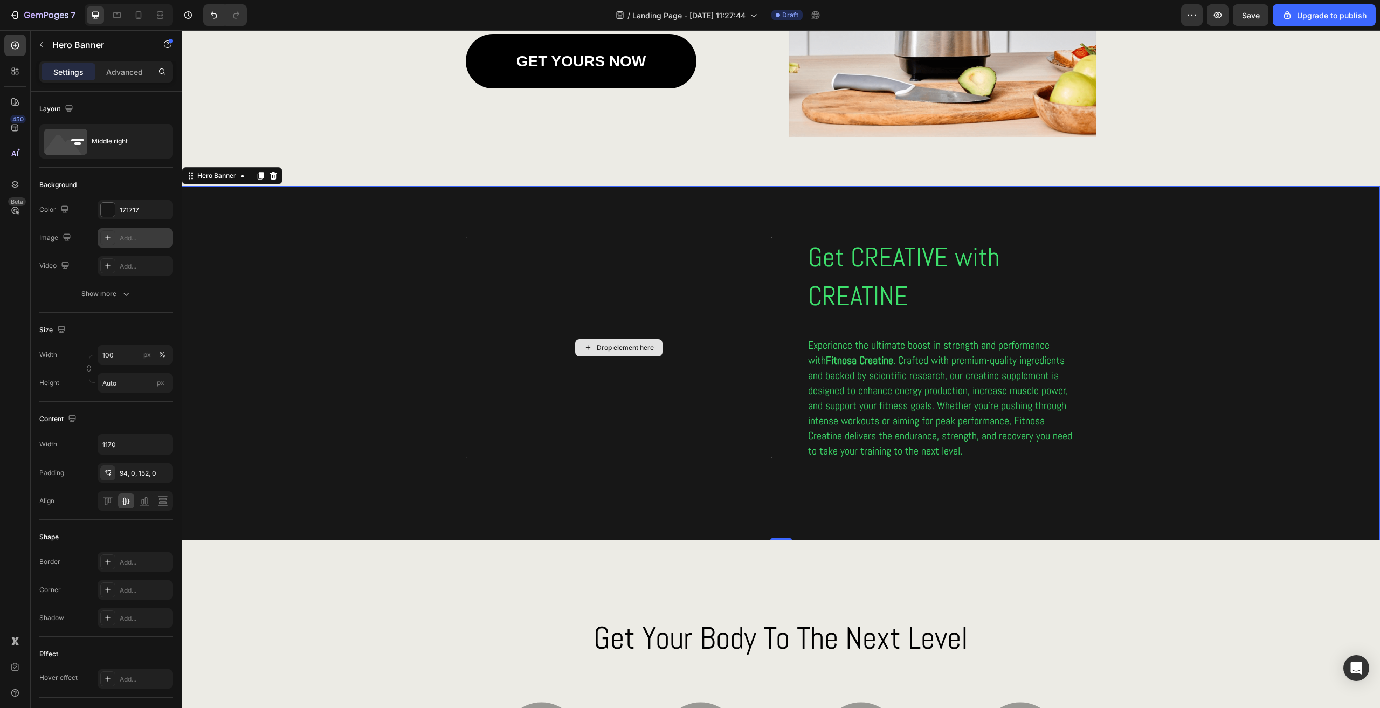
scroll to position [1743, 0]
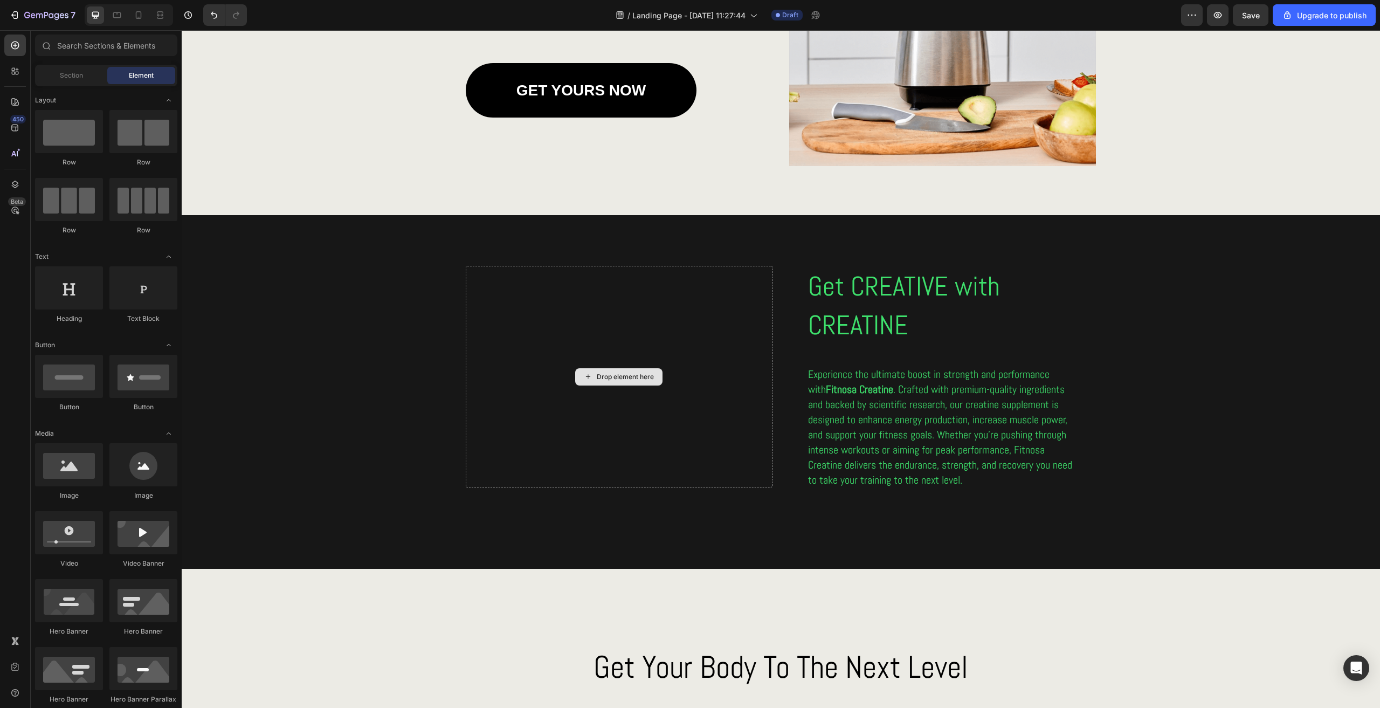
click at [605, 374] on div "Drop element here" at bounding box center [625, 377] width 57 height 9
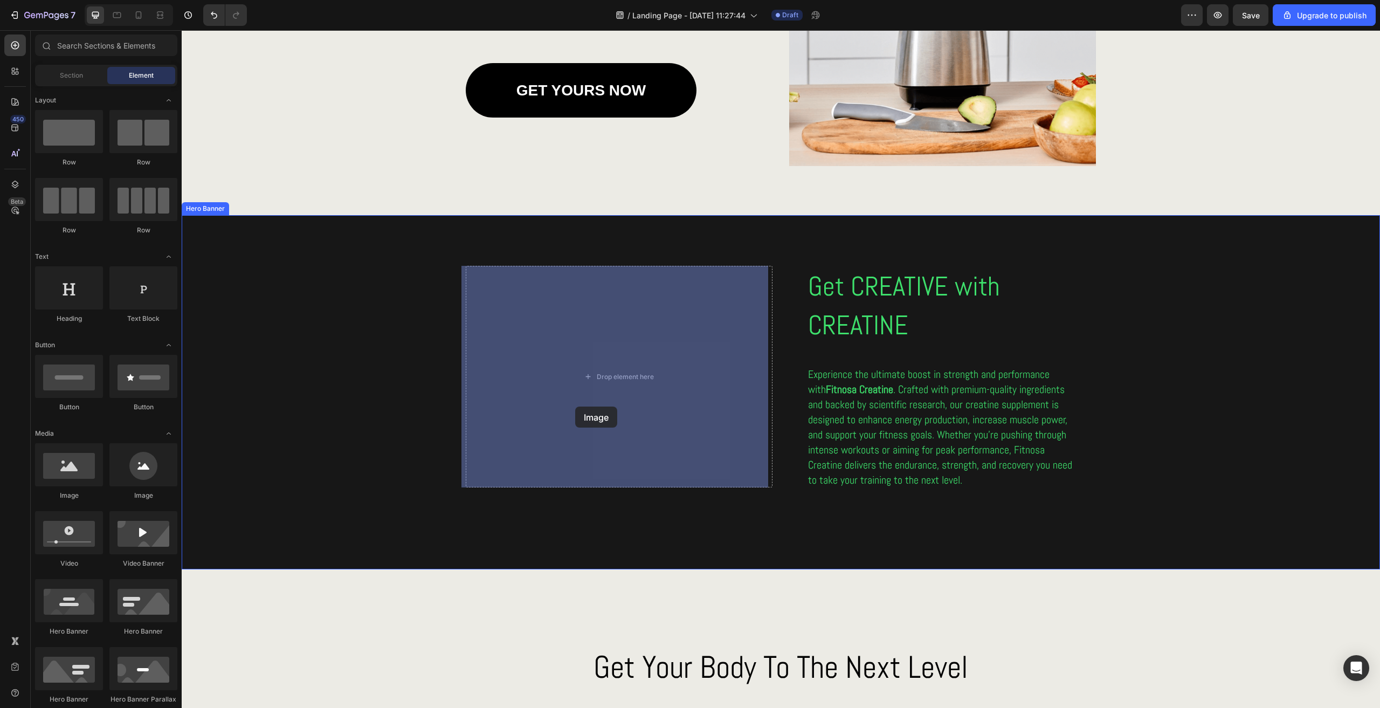
drag, startPoint x: 263, startPoint y: 501, endPoint x: 589, endPoint y: 387, distance: 345.7
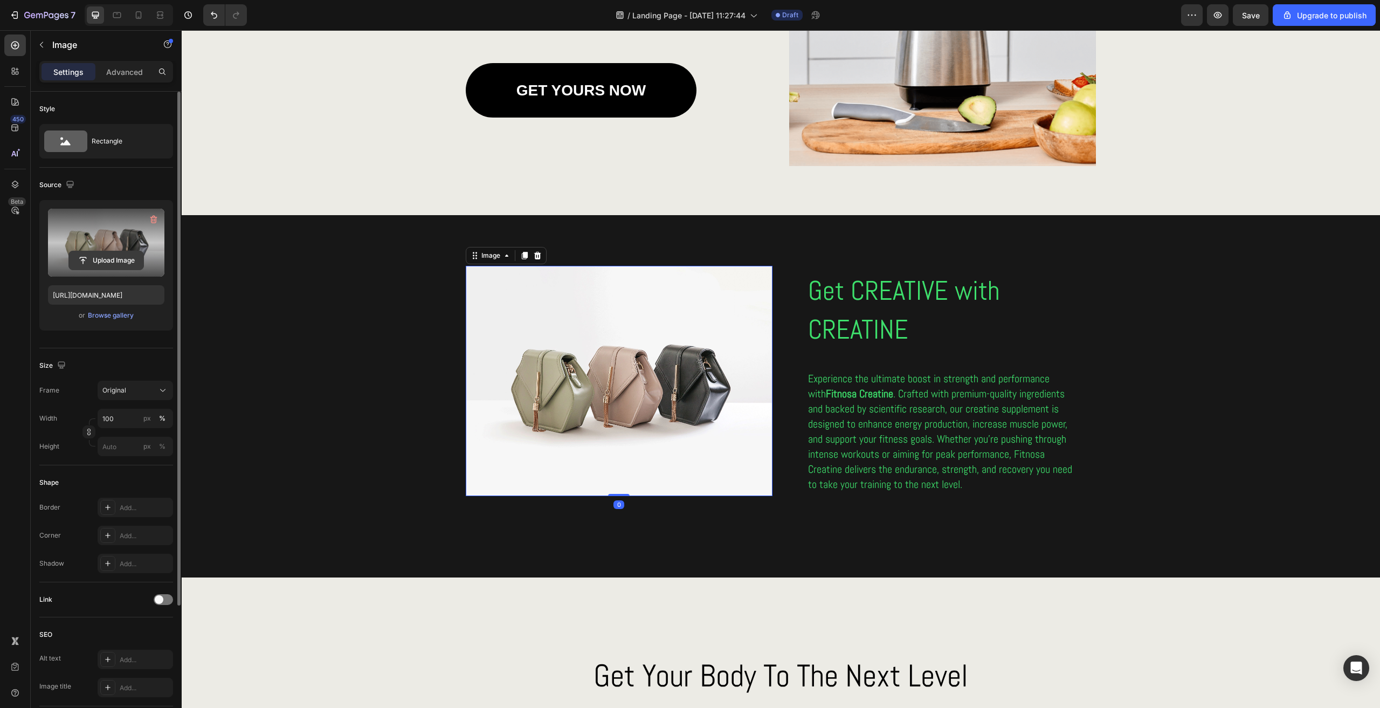
click at [121, 259] on input "file" at bounding box center [106, 260] width 74 height 18
type input "[URL][DOMAIN_NAME]"
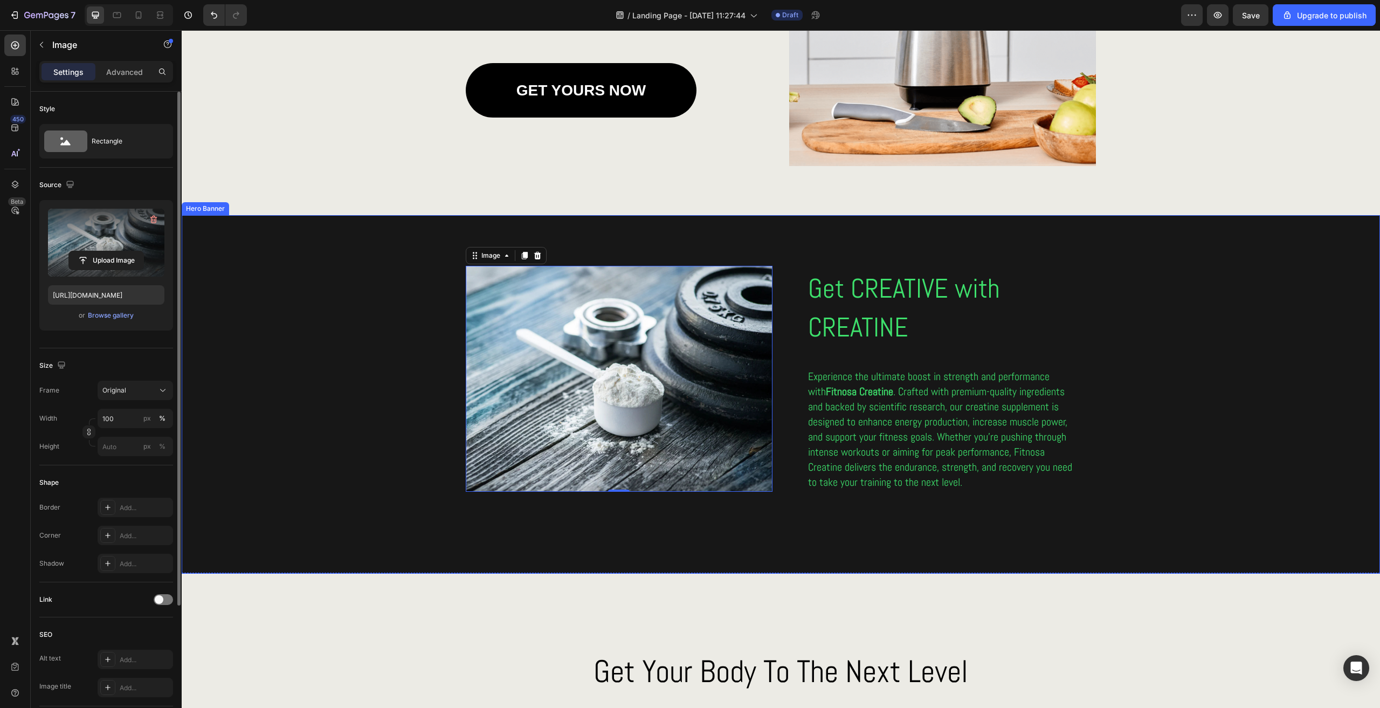
click at [707, 531] on div "Get CREATIVE with CREATINE Heading Experience the ultimate boost in strength an…" at bounding box center [781, 394] width 631 height 359
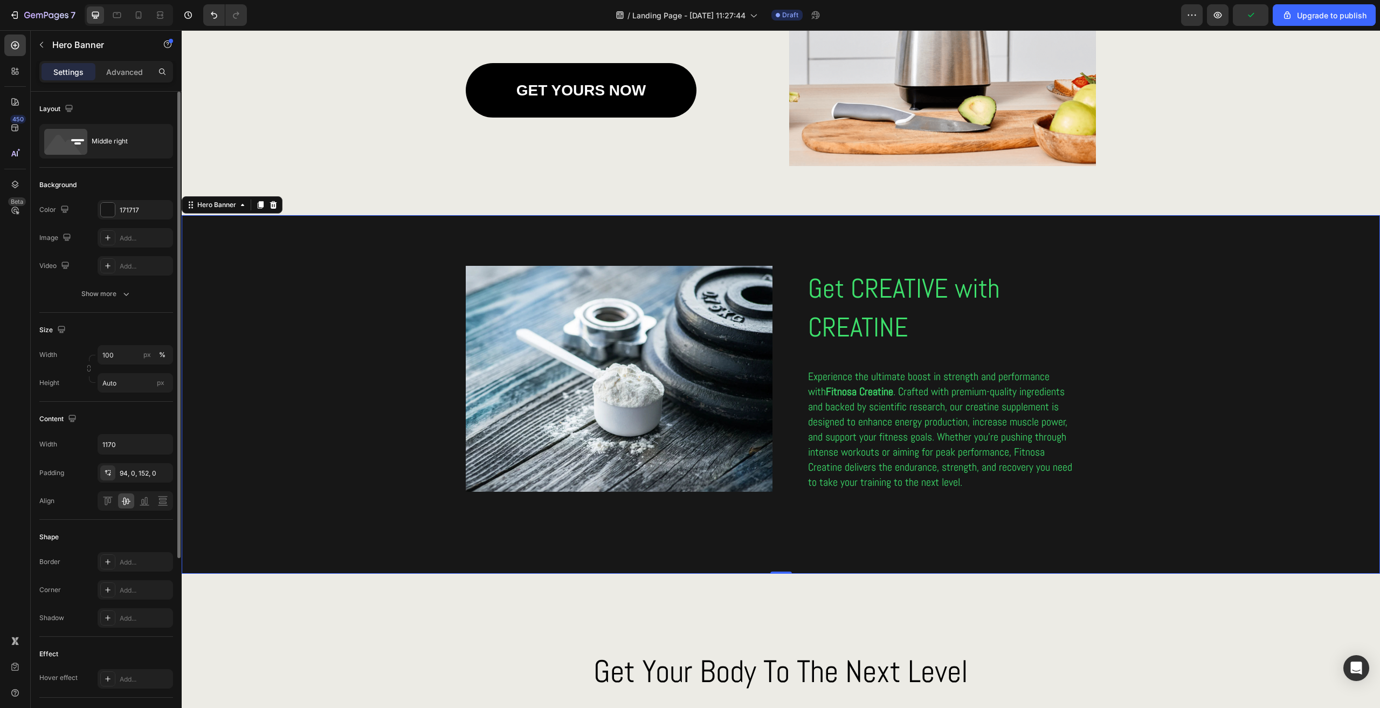
click at [390, 368] on div "Background Image" at bounding box center [781, 394] width 1199 height 359
click at [403, 290] on div "Background Image" at bounding box center [781, 394] width 1199 height 359
click at [137, 208] on div "171717" at bounding box center [135, 210] width 31 height 10
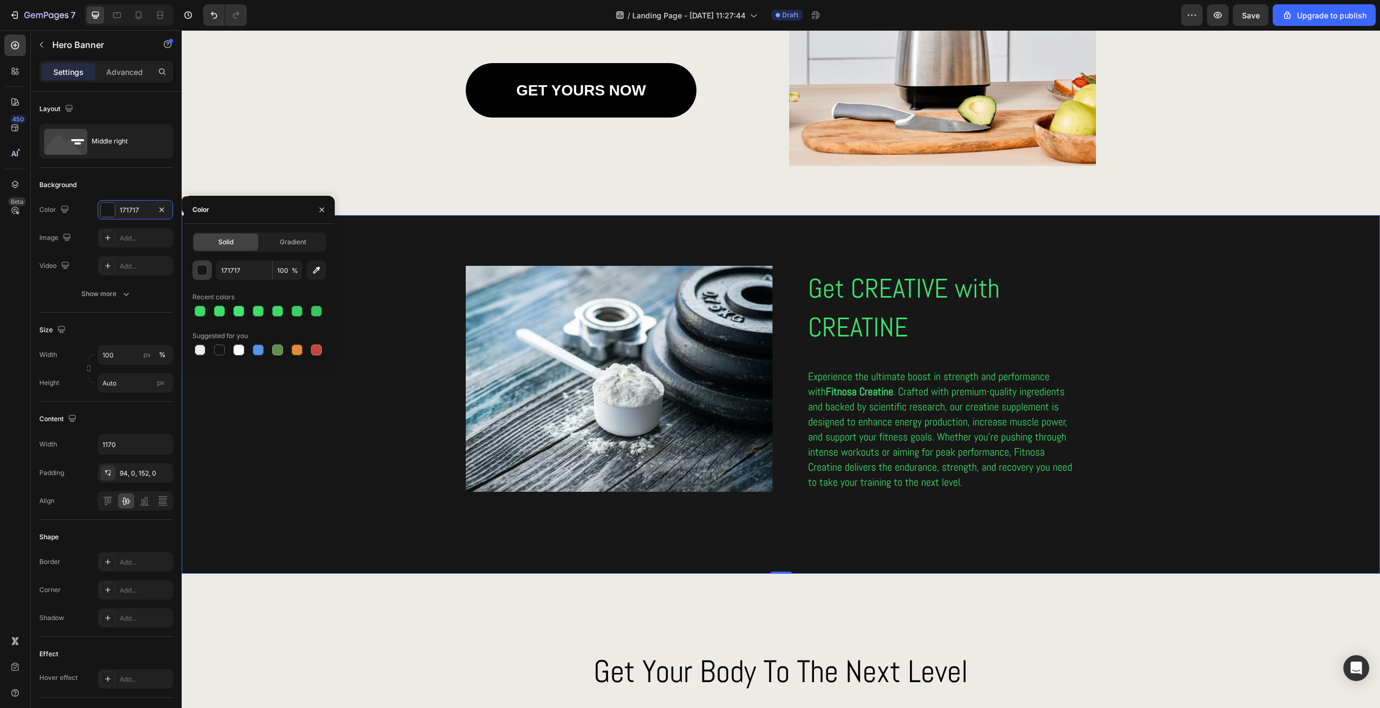
drag, startPoint x: 202, startPoint y: 272, endPoint x: 208, endPoint y: 272, distance: 5.4
click at [204, 272] on div "button" at bounding box center [202, 270] width 11 height 11
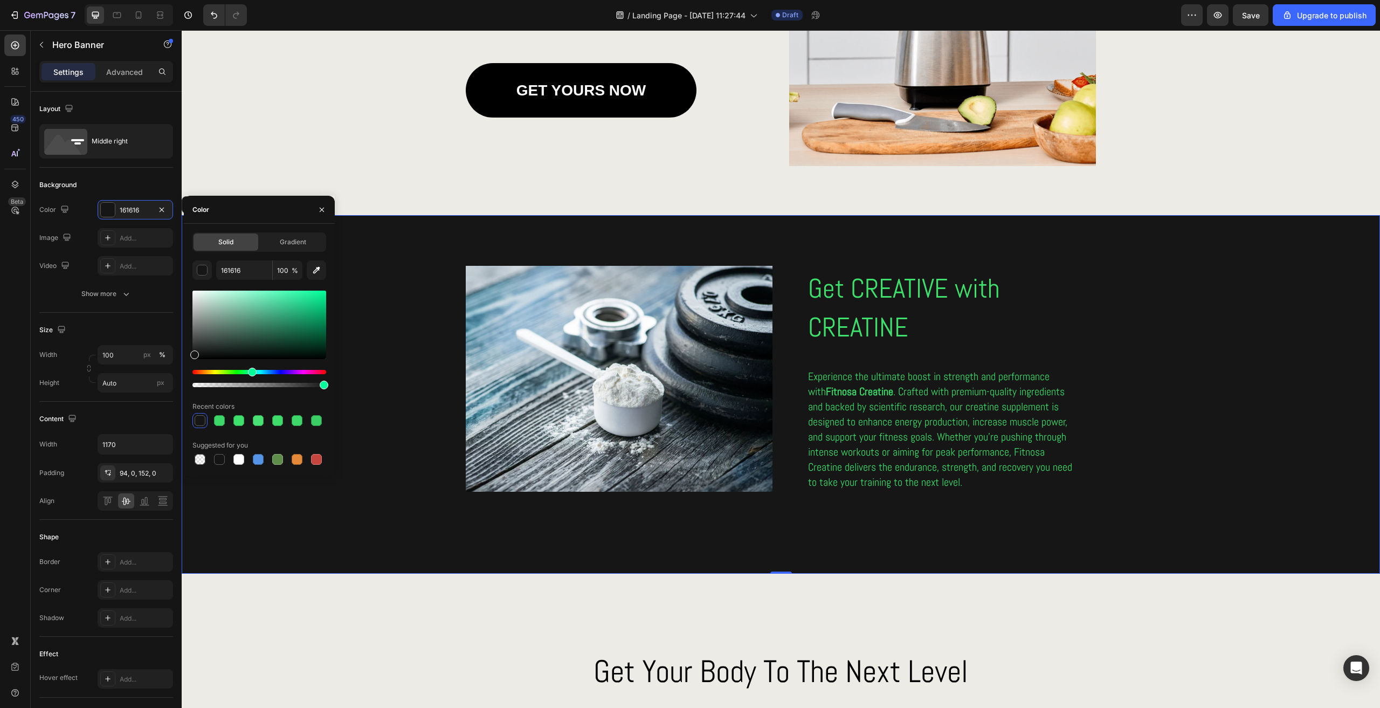
drag, startPoint x: 199, startPoint y: 372, endPoint x: 251, endPoint y: 382, distance: 52.8
click at [251, 382] on div at bounding box center [259, 378] width 134 height 17
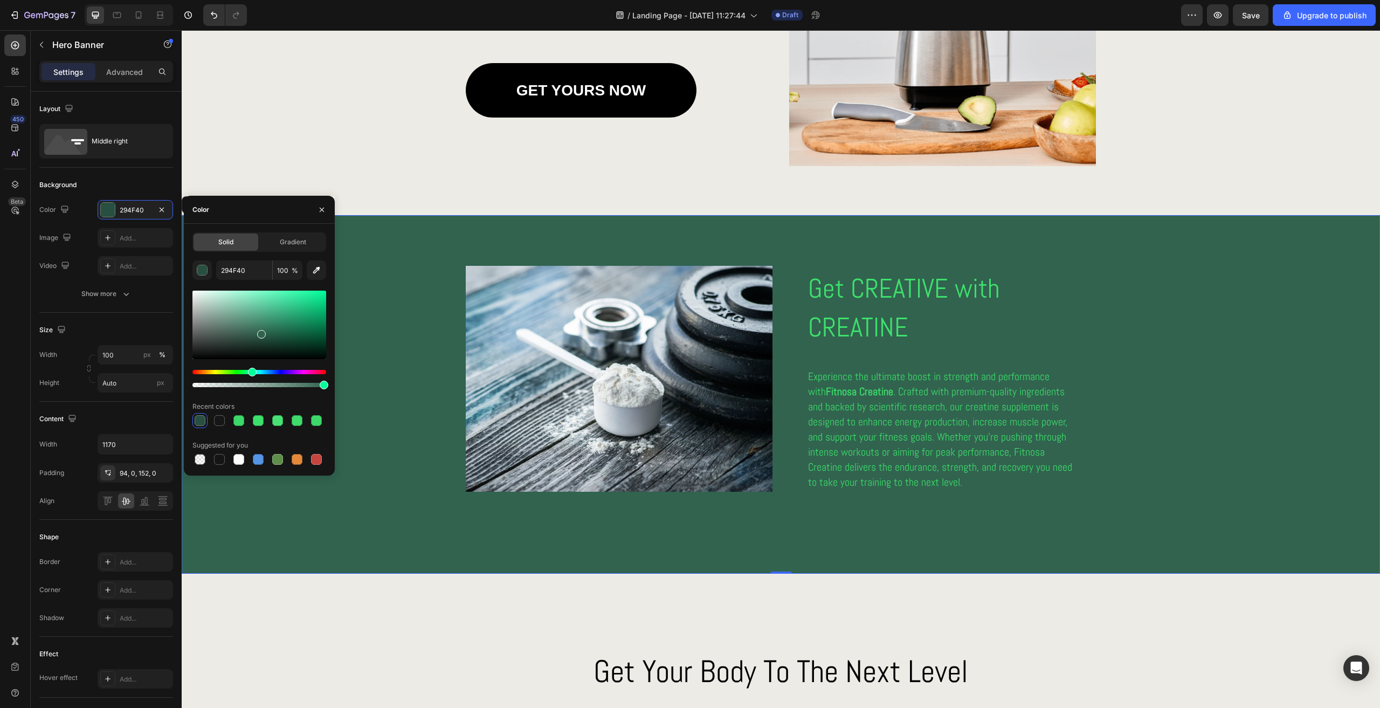
type input "31634F"
drag, startPoint x: 197, startPoint y: 350, endPoint x: 259, endPoint y: 332, distance: 65.2
click at [259, 332] on div at bounding box center [259, 325] width 134 height 68
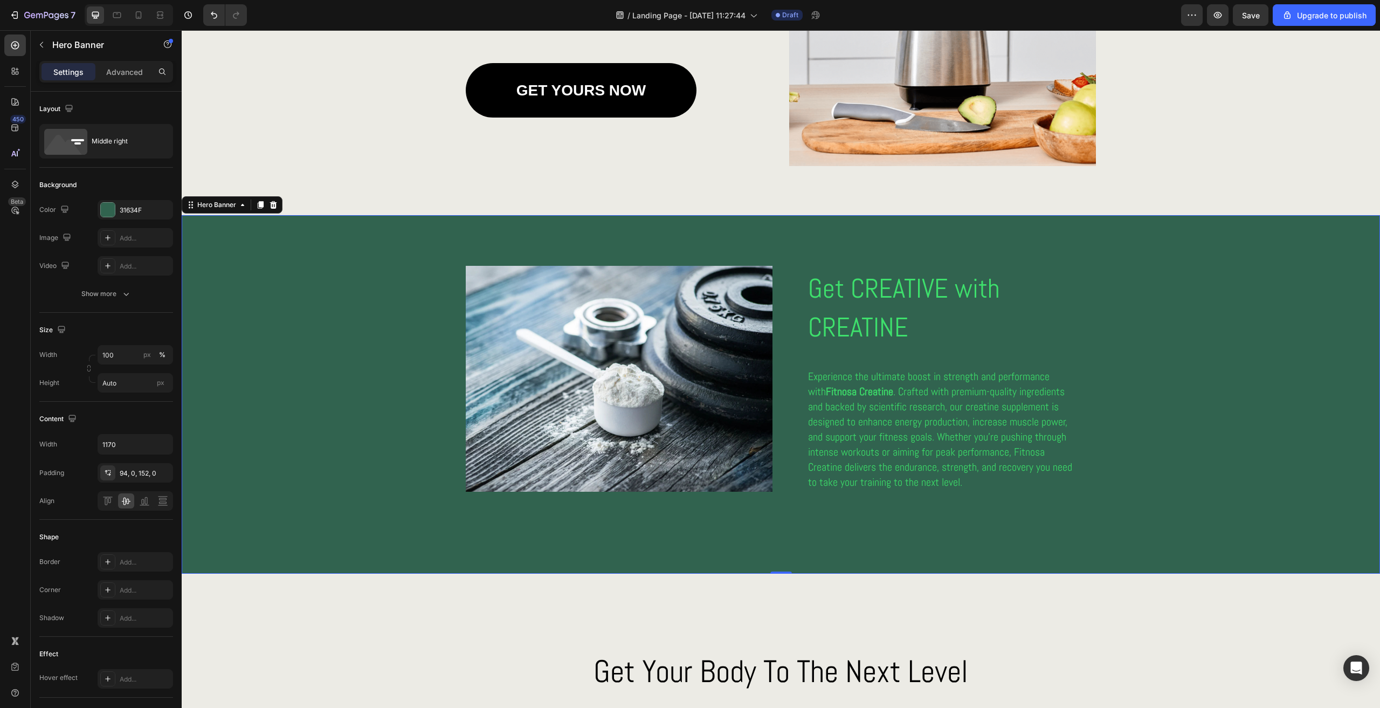
click at [384, 480] on div "Background Image" at bounding box center [781, 394] width 1199 height 359
click at [876, 285] on p "Get CREATIVE with CREATINE" at bounding box center [943, 308] width 270 height 78
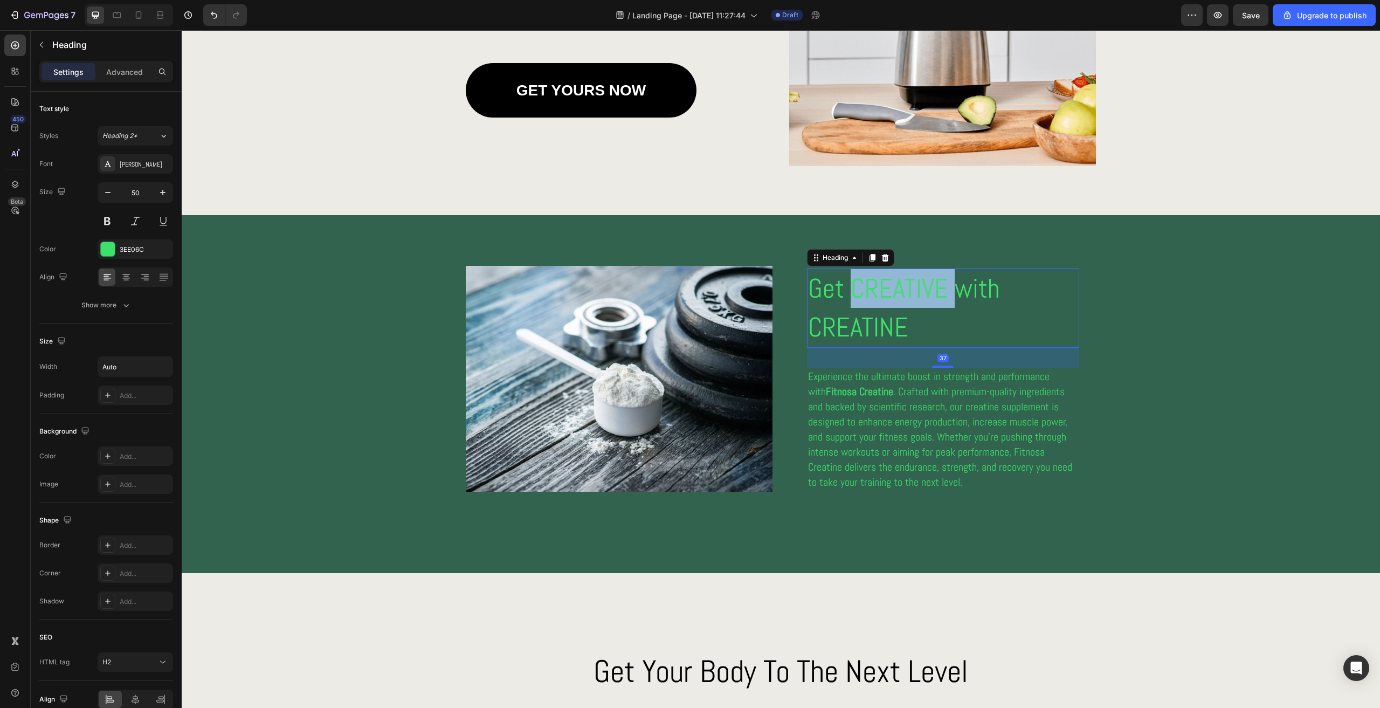
click at [877, 285] on p "Get CREATIVE with CREATINE" at bounding box center [943, 308] width 270 height 78
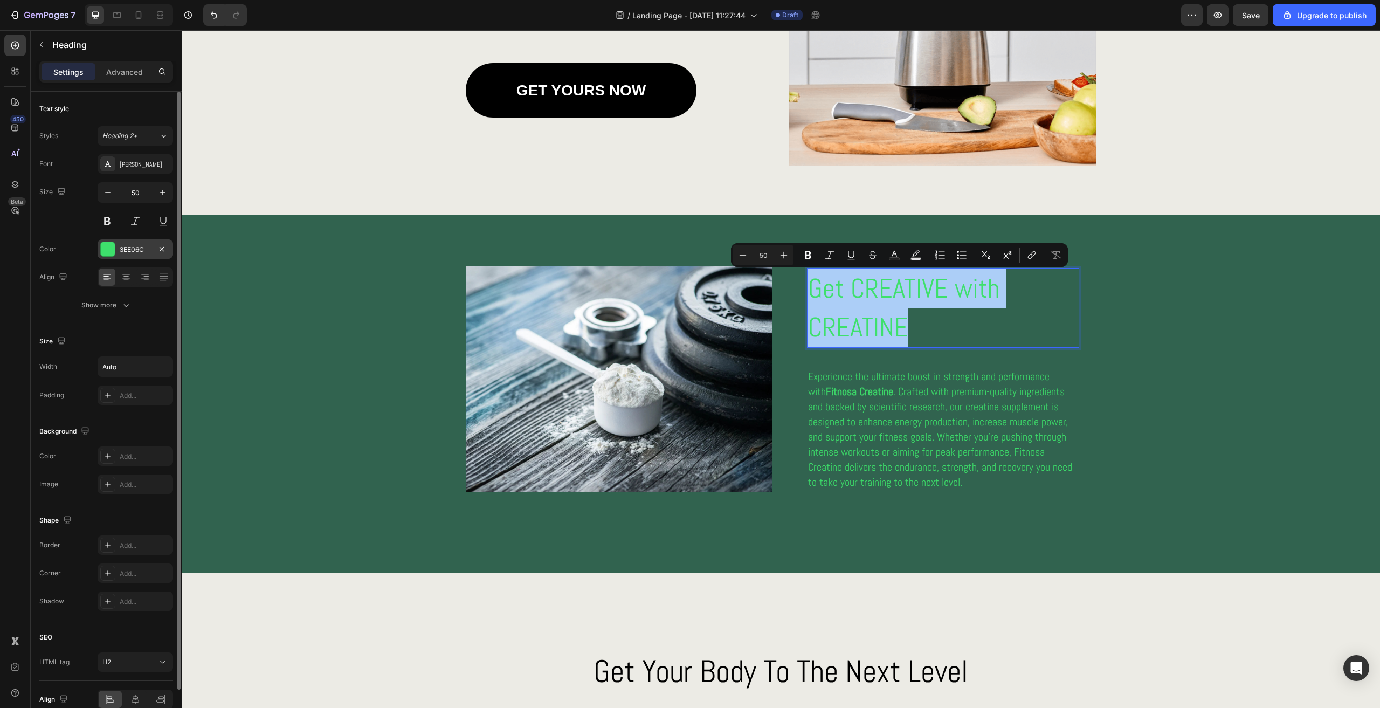
click at [145, 246] on div "3EE06C" at bounding box center [135, 250] width 31 height 10
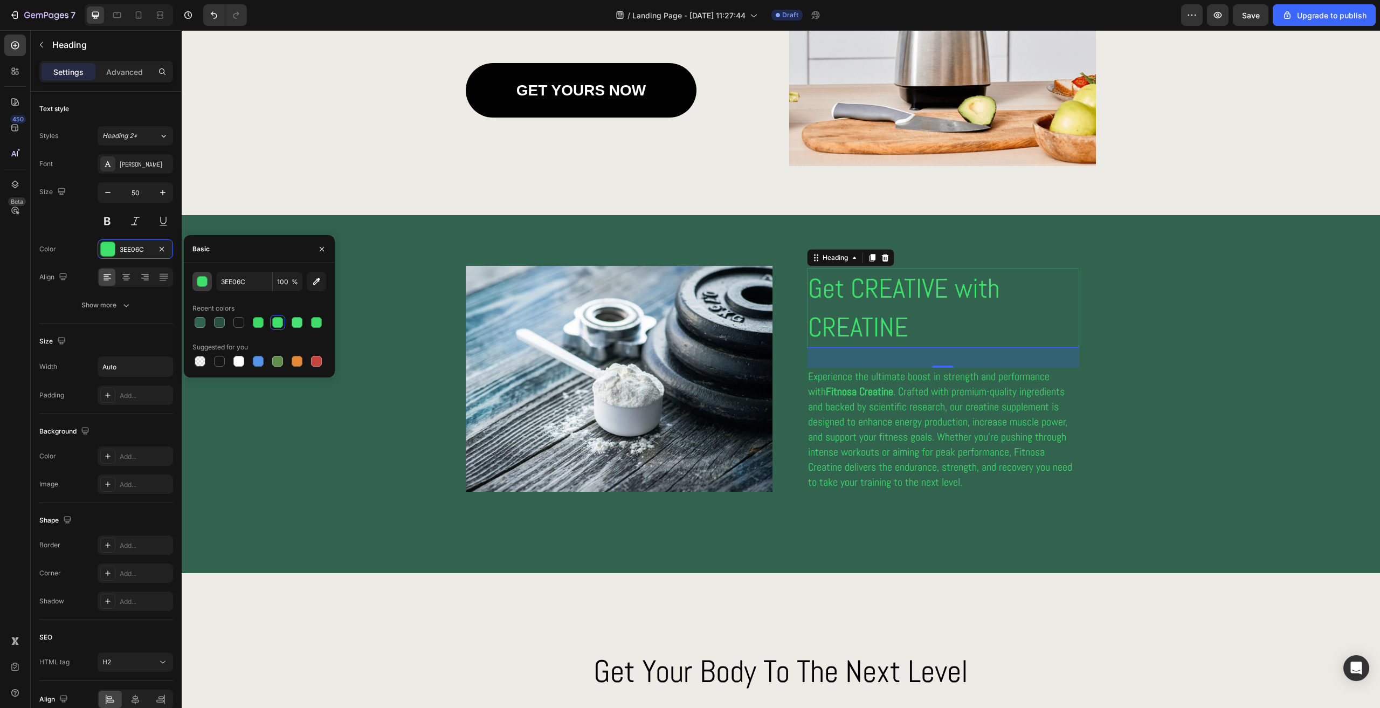
click at [203, 279] on div "button" at bounding box center [202, 282] width 11 height 11
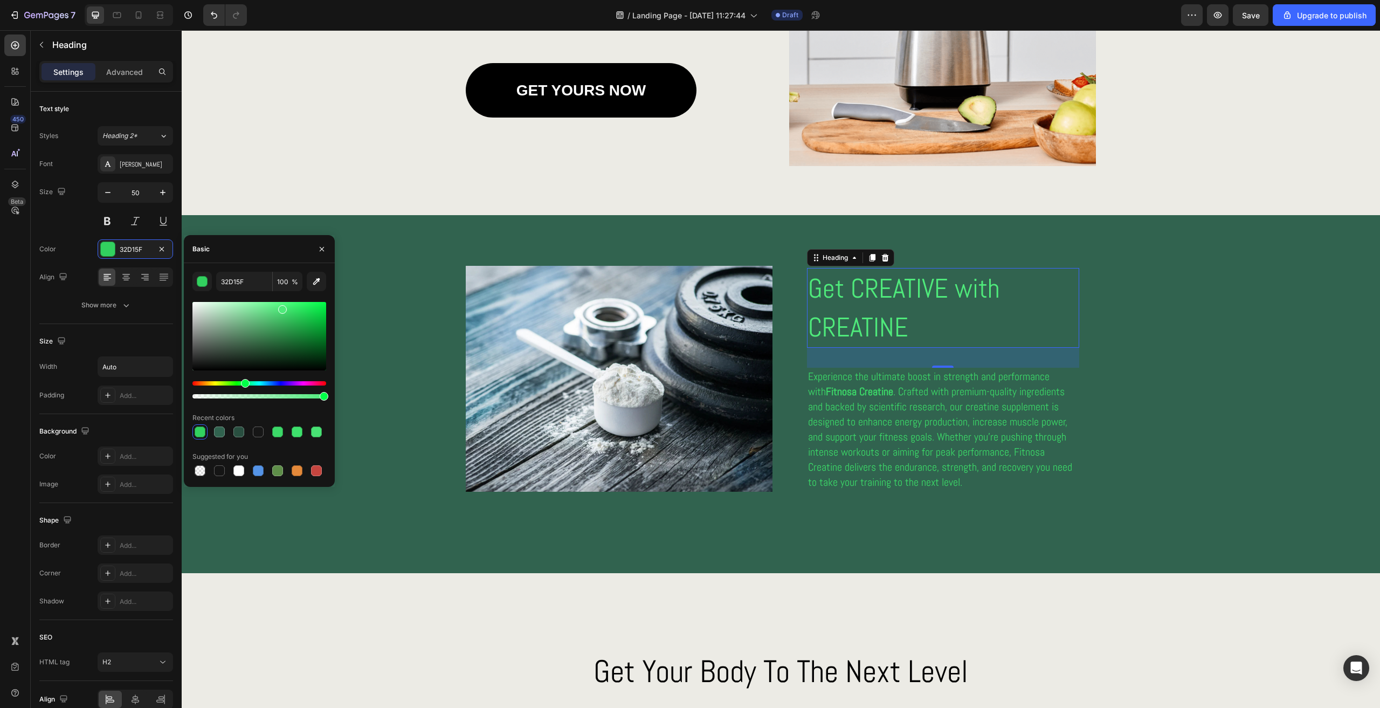
drag, startPoint x: 292, startPoint y: 313, endPoint x: 282, endPoint y: 307, distance: 11.8
click at [282, 307] on div at bounding box center [282, 309] width 9 height 9
drag, startPoint x: 281, startPoint y: 311, endPoint x: 304, endPoint y: 306, distance: 23.6
click at [304, 306] on div at bounding box center [305, 308] width 9 height 9
drag, startPoint x: 304, startPoint y: 308, endPoint x: 294, endPoint y: 299, distance: 13.7
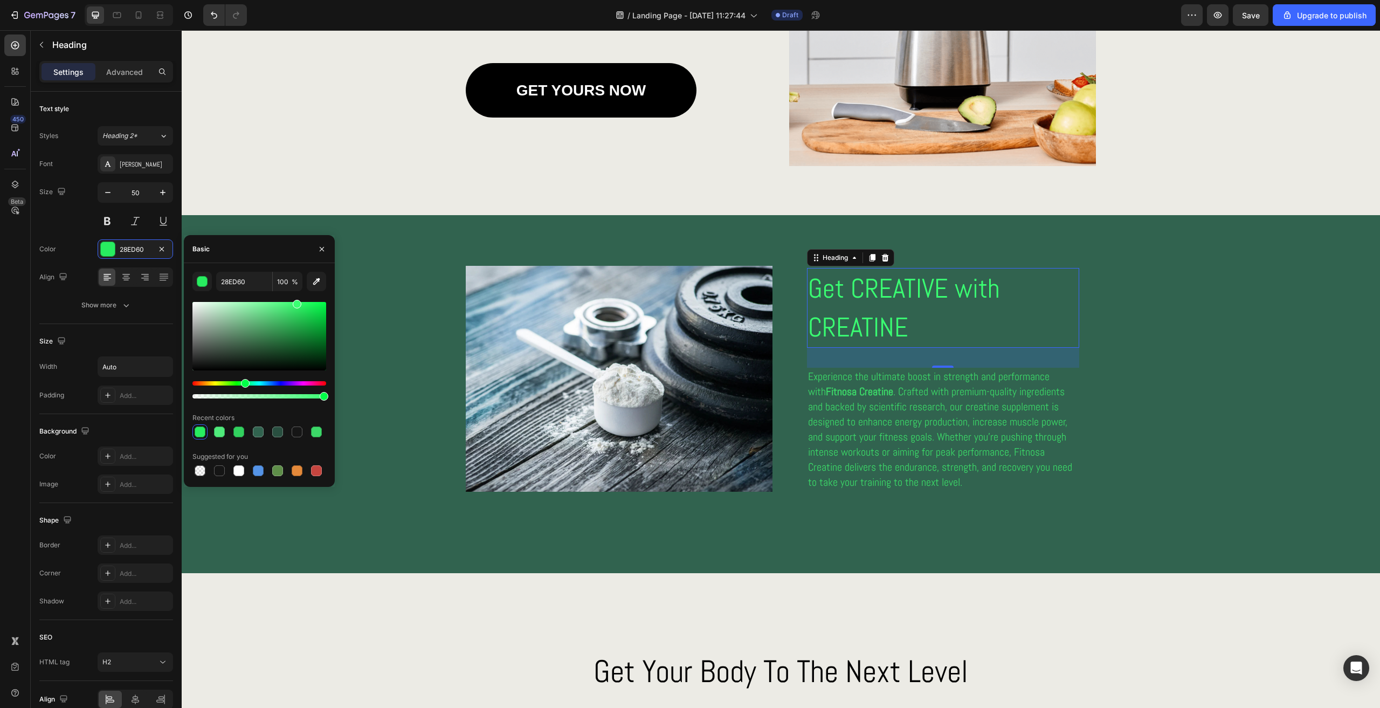
click at [295, 298] on div "28ED60 100 % Recent colors Suggested for you" at bounding box center [259, 375] width 134 height 207
drag, startPoint x: 295, startPoint y: 305, endPoint x: 290, endPoint y: 308, distance: 6.0
click at [290, 308] on div at bounding box center [290, 310] width 9 height 9
type input "40E870"
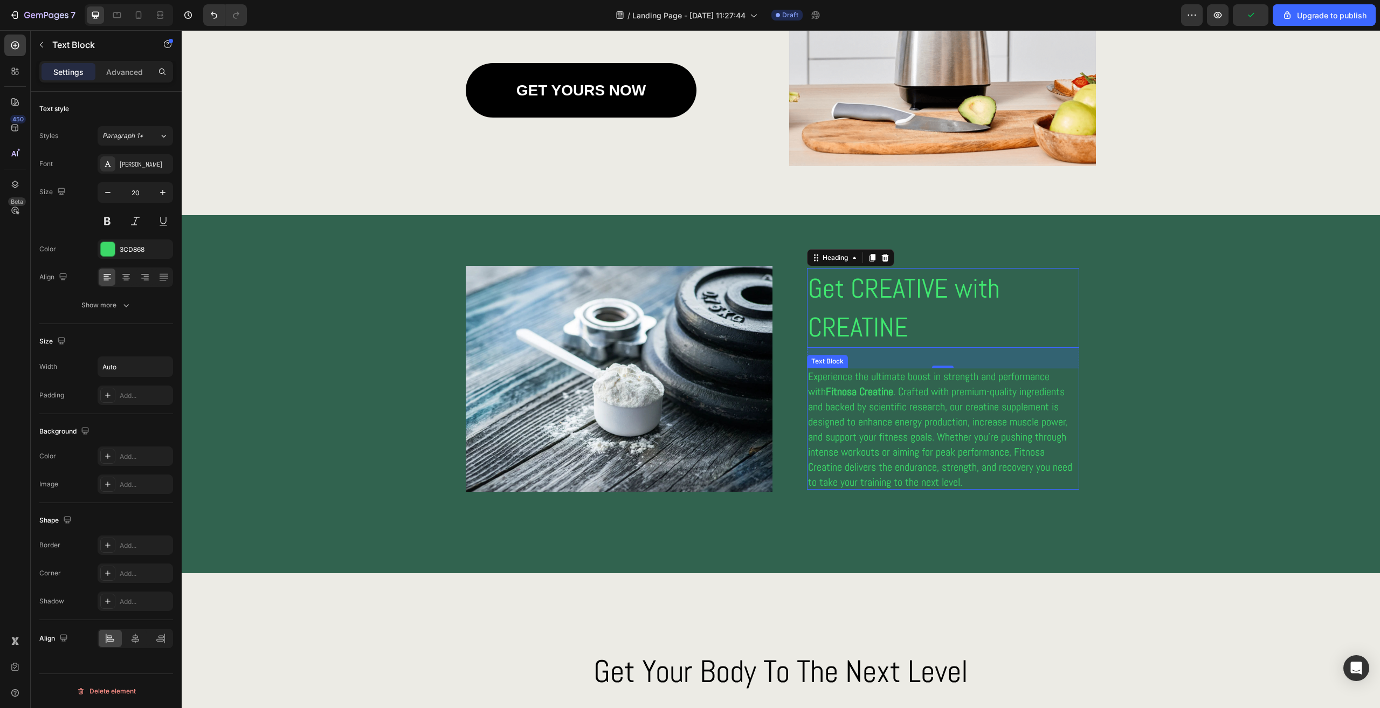
click at [845, 403] on p "Experience the ultimate boost in strength and performance with Fitnosa Creatine…" at bounding box center [943, 429] width 270 height 121
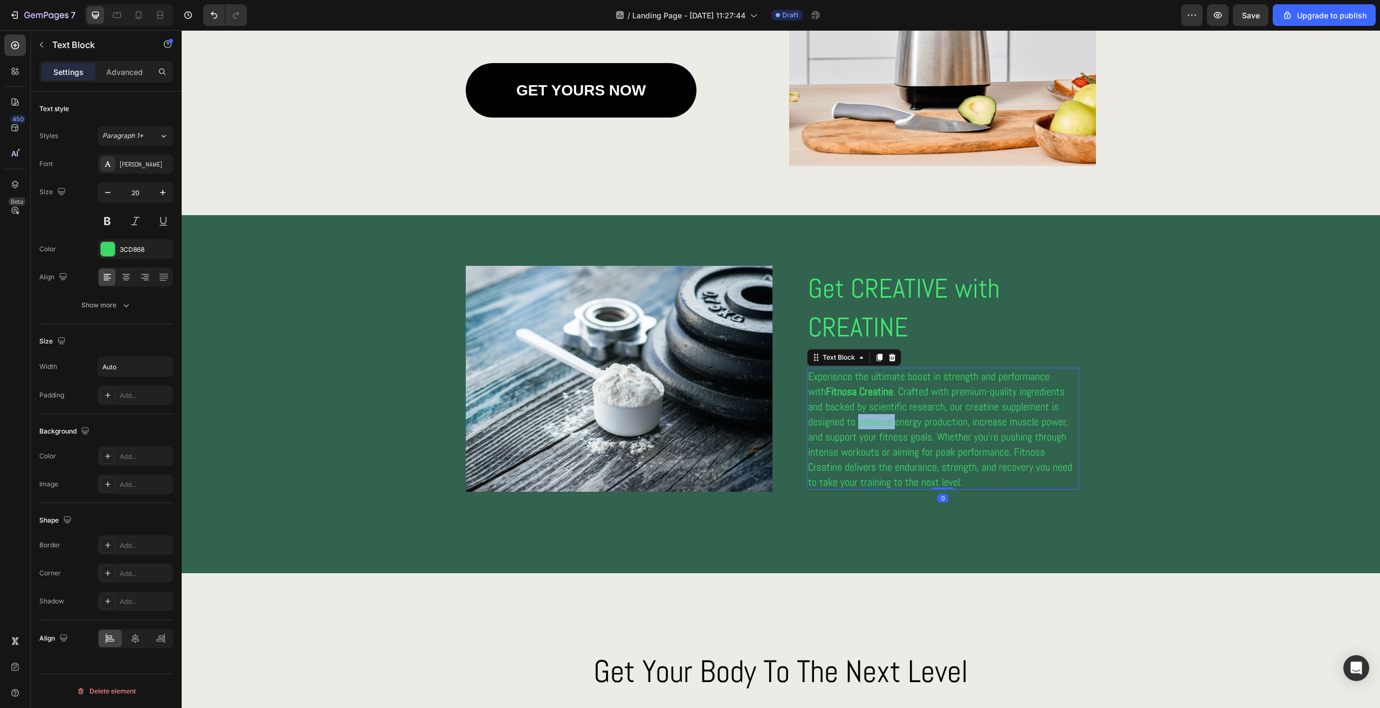
click at [876, 416] on p "Experience the ultimate boost in strength and performance with Fitnosa Creatine…" at bounding box center [943, 429] width 270 height 121
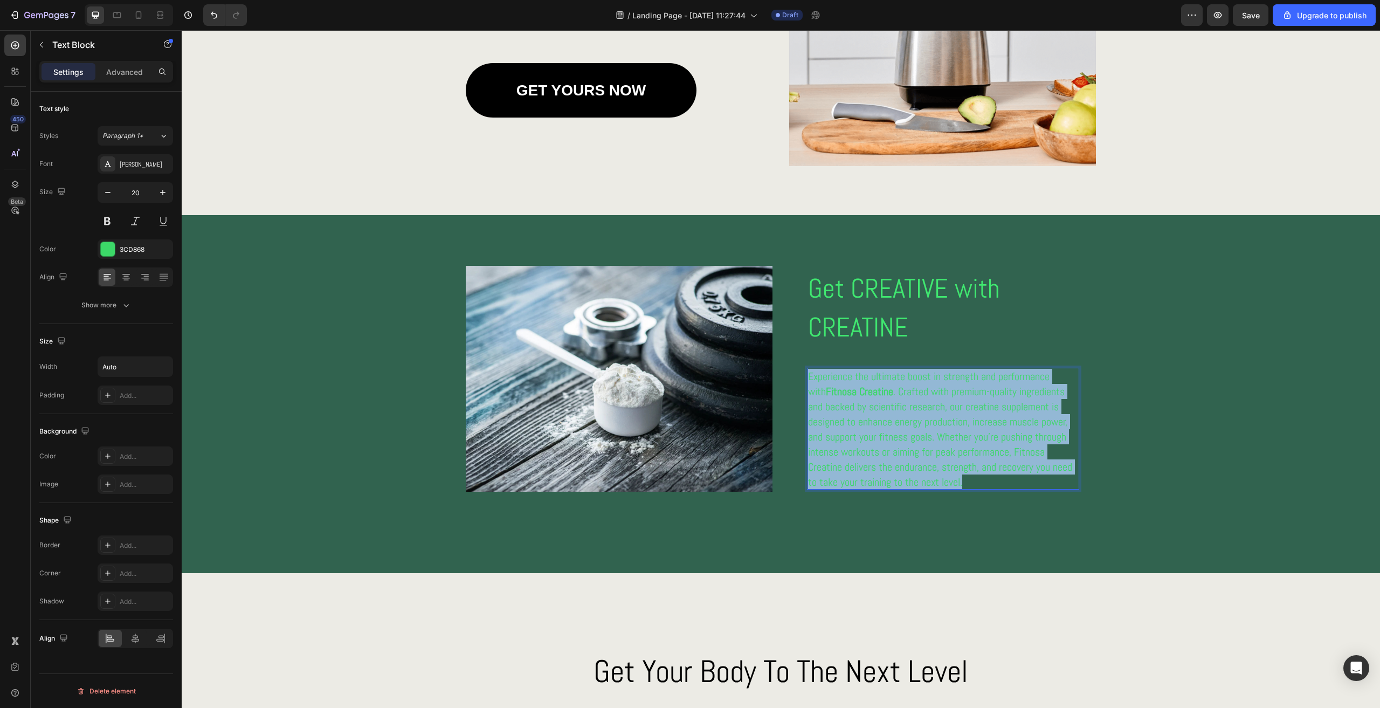
click at [876, 416] on p "Experience the ultimate boost in strength and performance with Fitnosa Creatine…" at bounding box center [943, 429] width 270 height 121
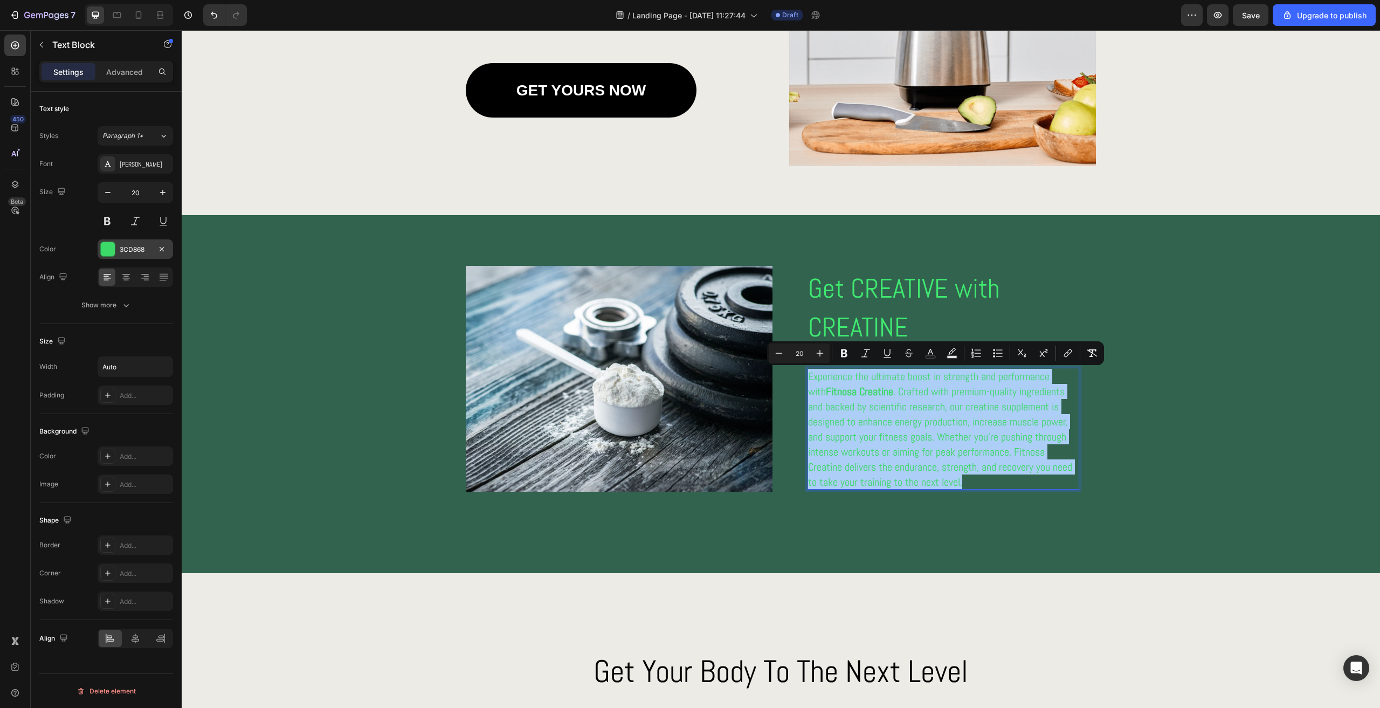
click at [137, 251] on div "3CD868" at bounding box center [135, 250] width 31 height 10
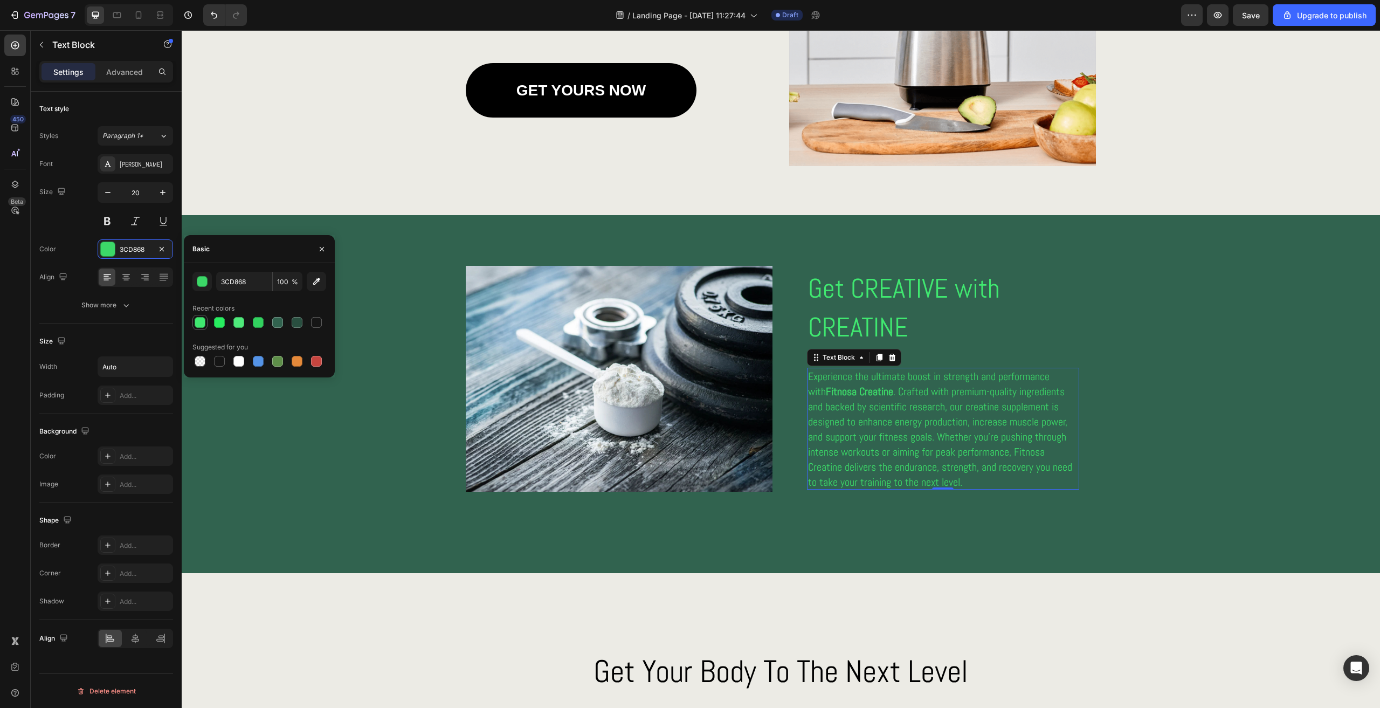
click at [200, 321] on div at bounding box center [200, 322] width 11 height 11
type input "40E870"
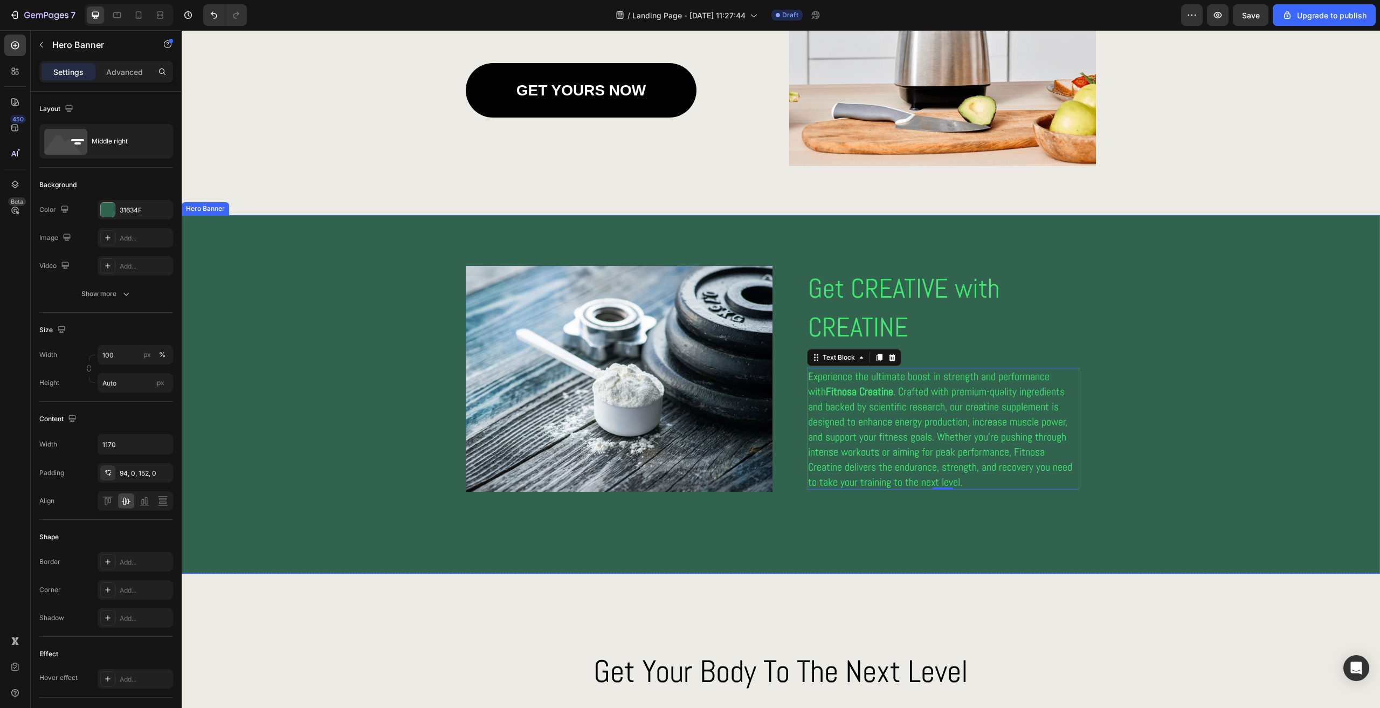
click at [292, 452] on div "Background Image" at bounding box center [781, 394] width 1199 height 359
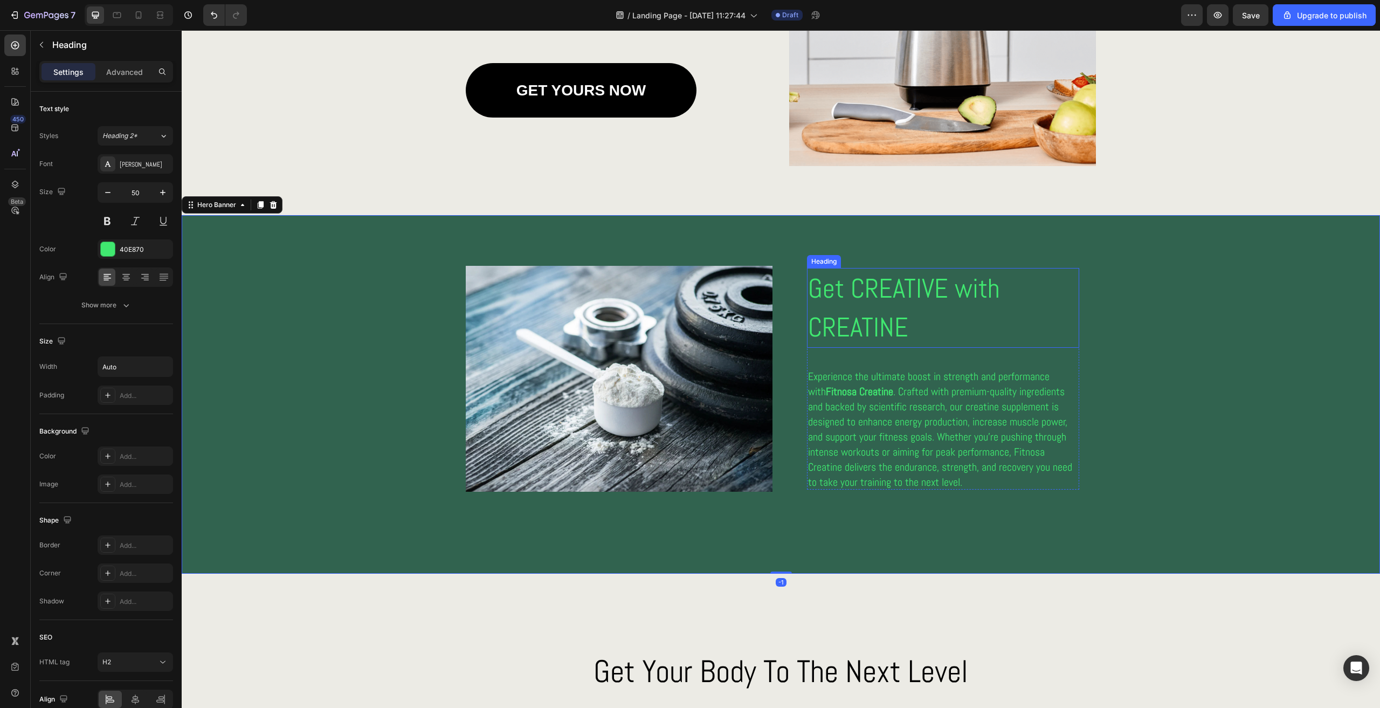
click at [834, 322] on p "Get CREATIVE with CREATINE" at bounding box center [943, 308] width 270 height 78
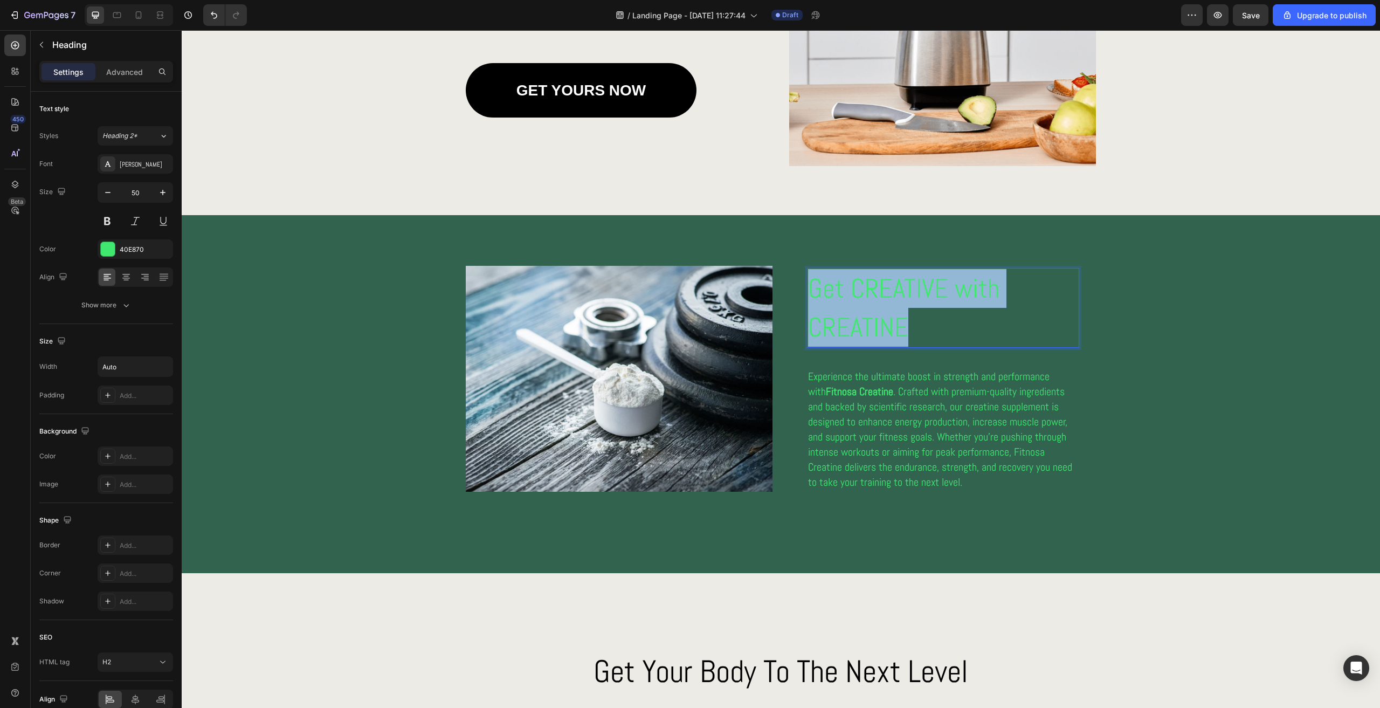
click at [835, 323] on p "Get CREATIVE with CREATINE" at bounding box center [943, 308] width 270 height 78
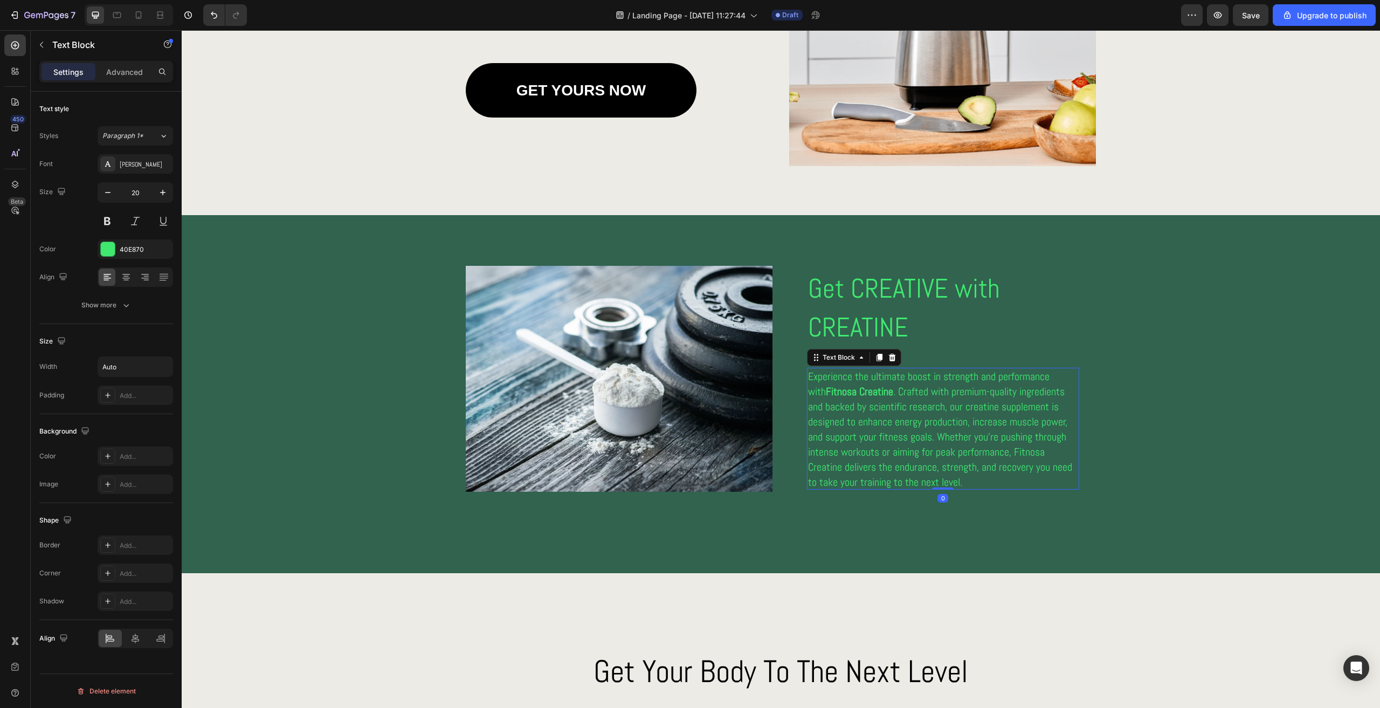
click at [868, 412] on p "Experience the ultimate boost in strength and performance with Fitnosa Creatine…" at bounding box center [943, 429] width 270 height 121
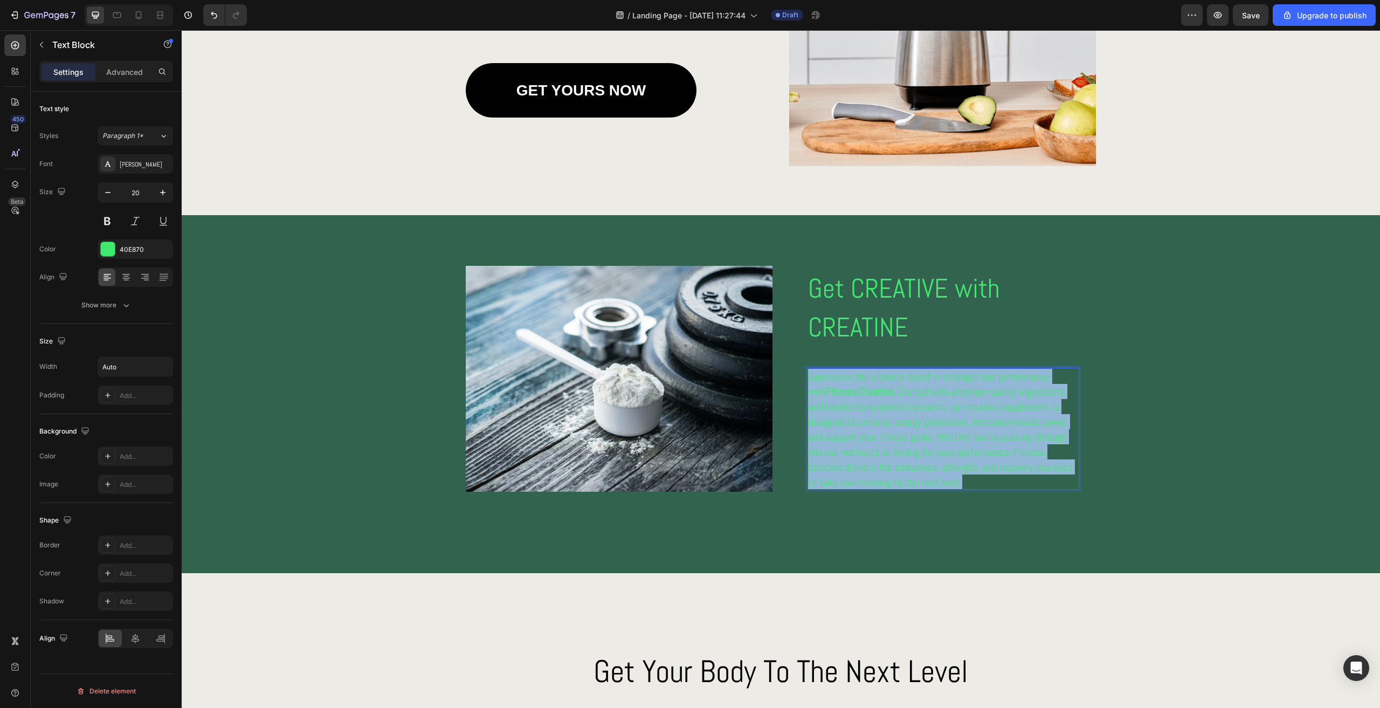
click at [868, 412] on p "Experience the ultimate boost in strength and performance with Fitnosa Creatine…" at bounding box center [943, 429] width 270 height 121
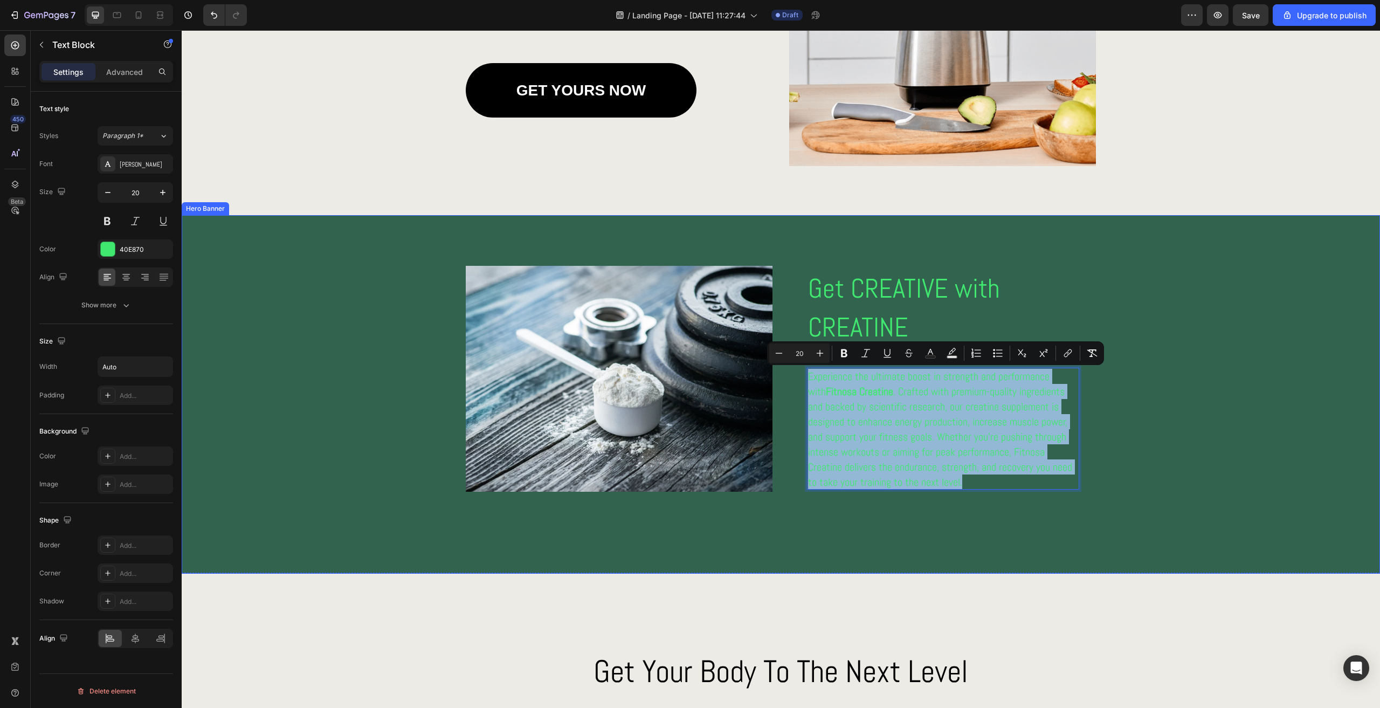
click at [757, 540] on div "Get CREATIVE with CREATINE Heading Experience the ultimate boost in strength an…" at bounding box center [781, 394] width 631 height 359
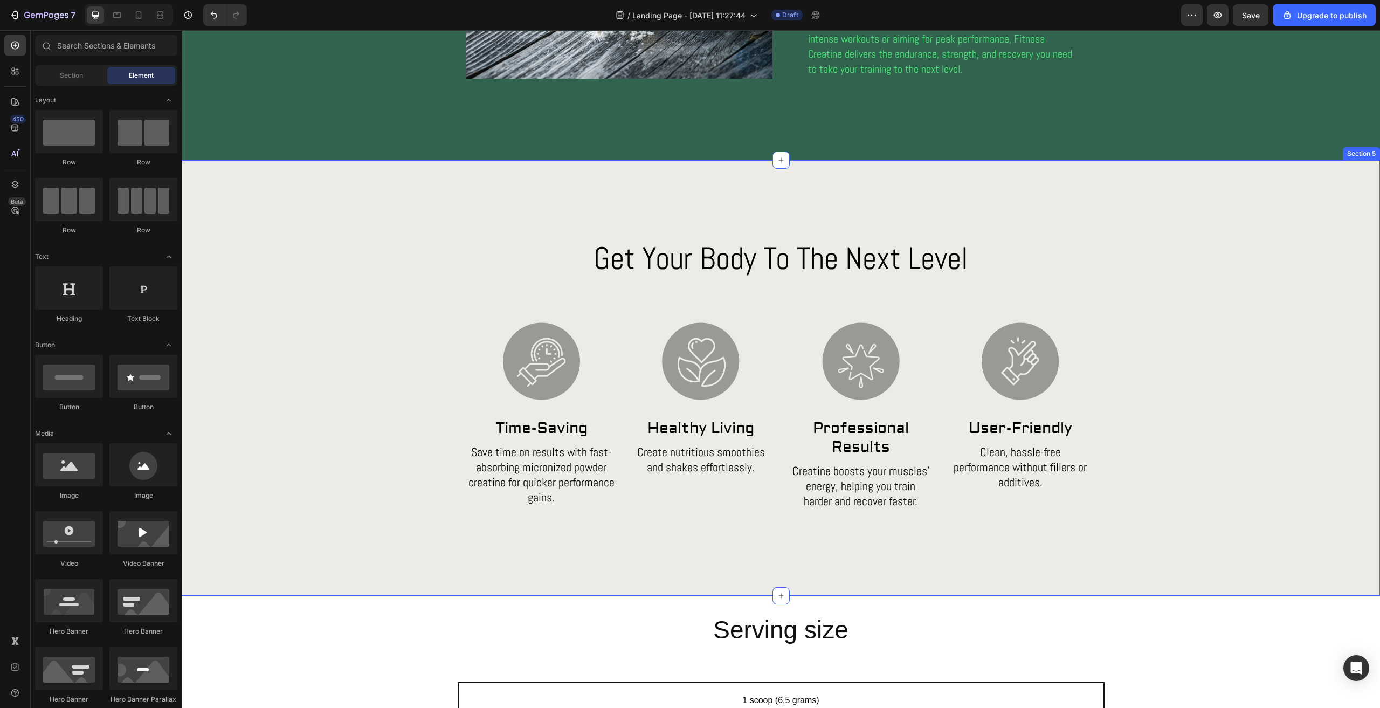
scroll to position [2161, 0]
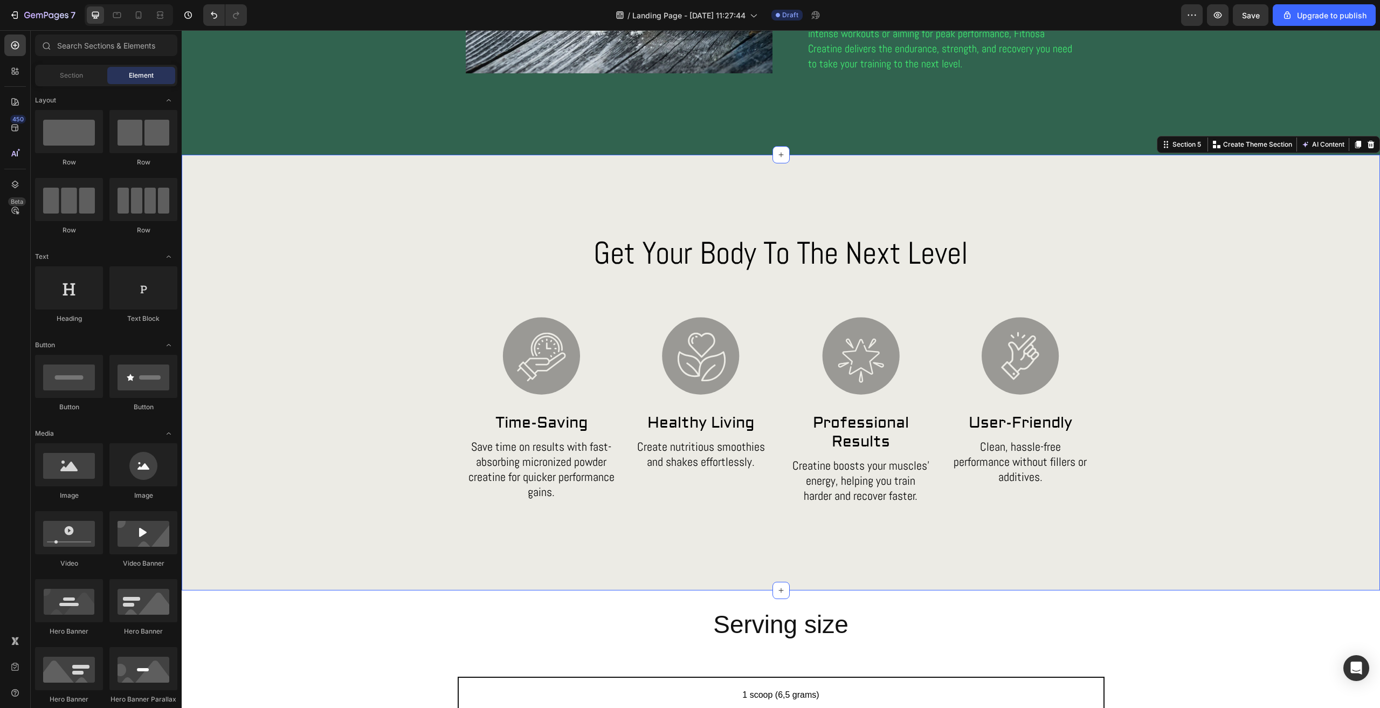
click at [1174, 385] on div "get your body to the next level Heading Image time-saving Heading Save time on …" at bounding box center [781, 411] width 1199 height 358
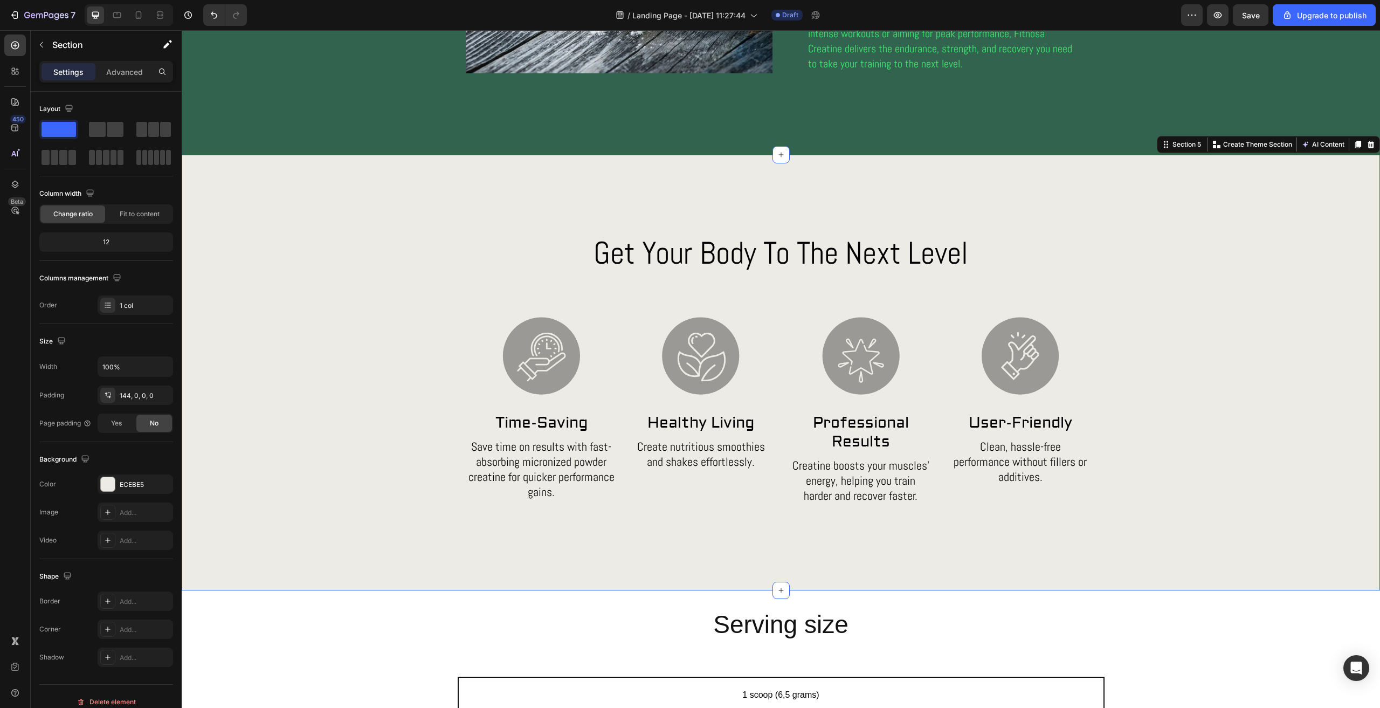
click at [249, 425] on div "get your body to the next level Heading Image time-saving Heading Save time on …" at bounding box center [781, 411] width 1199 height 358
click at [137, 483] on div "ECEBE5" at bounding box center [135, 485] width 31 height 10
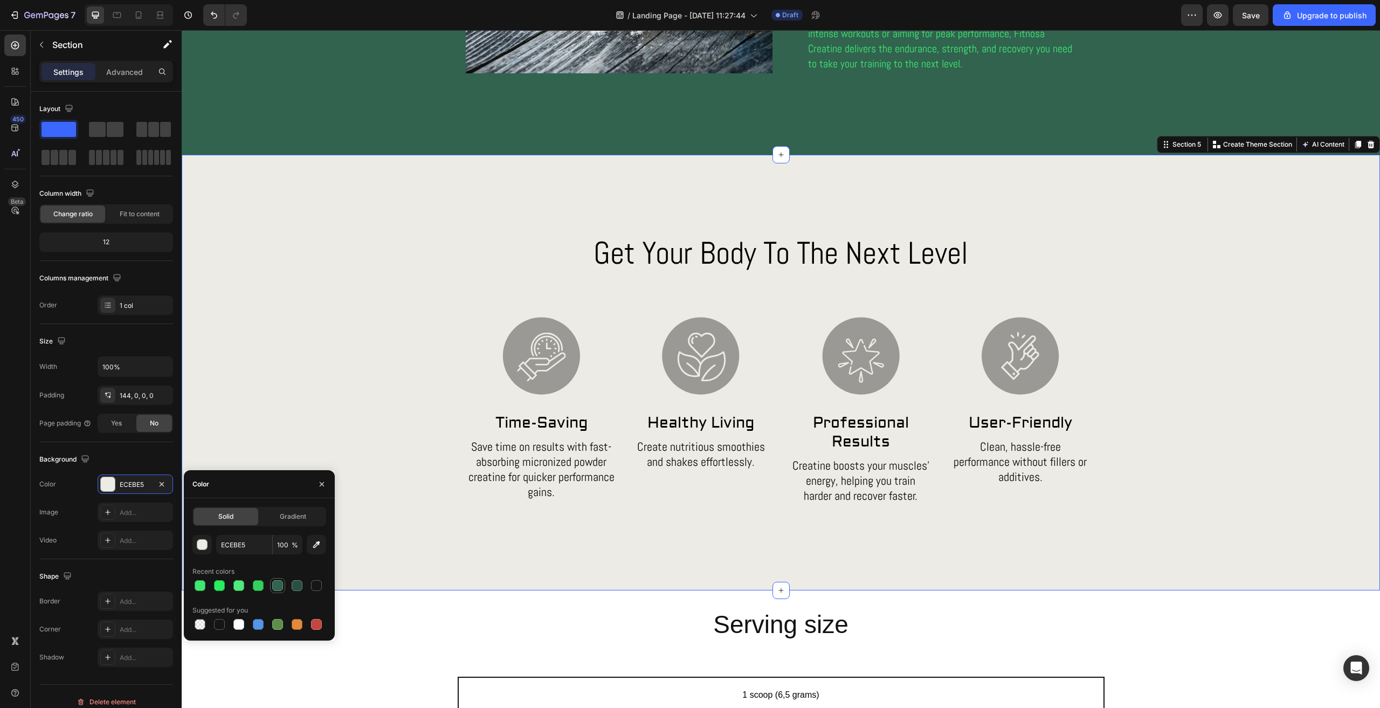
click at [281, 582] on div at bounding box center [277, 585] width 11 height 11
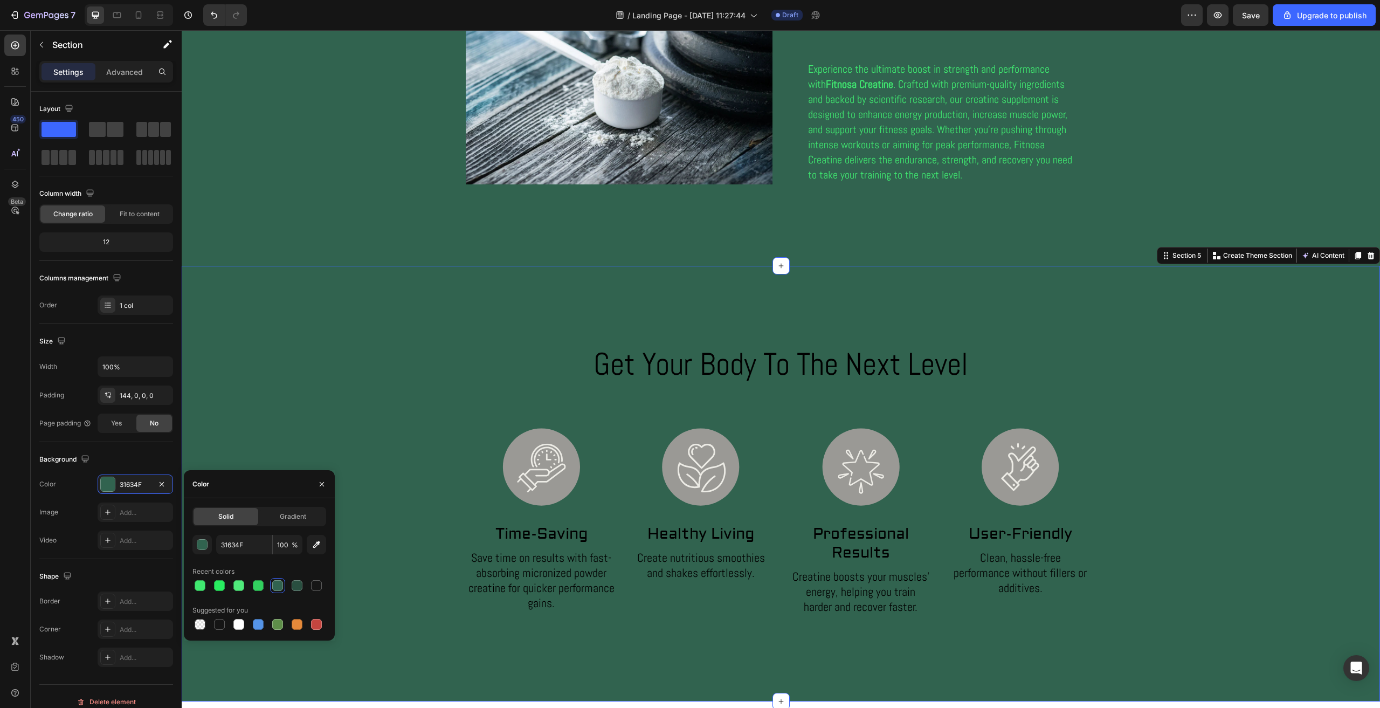
scroll to position [2053, 0]
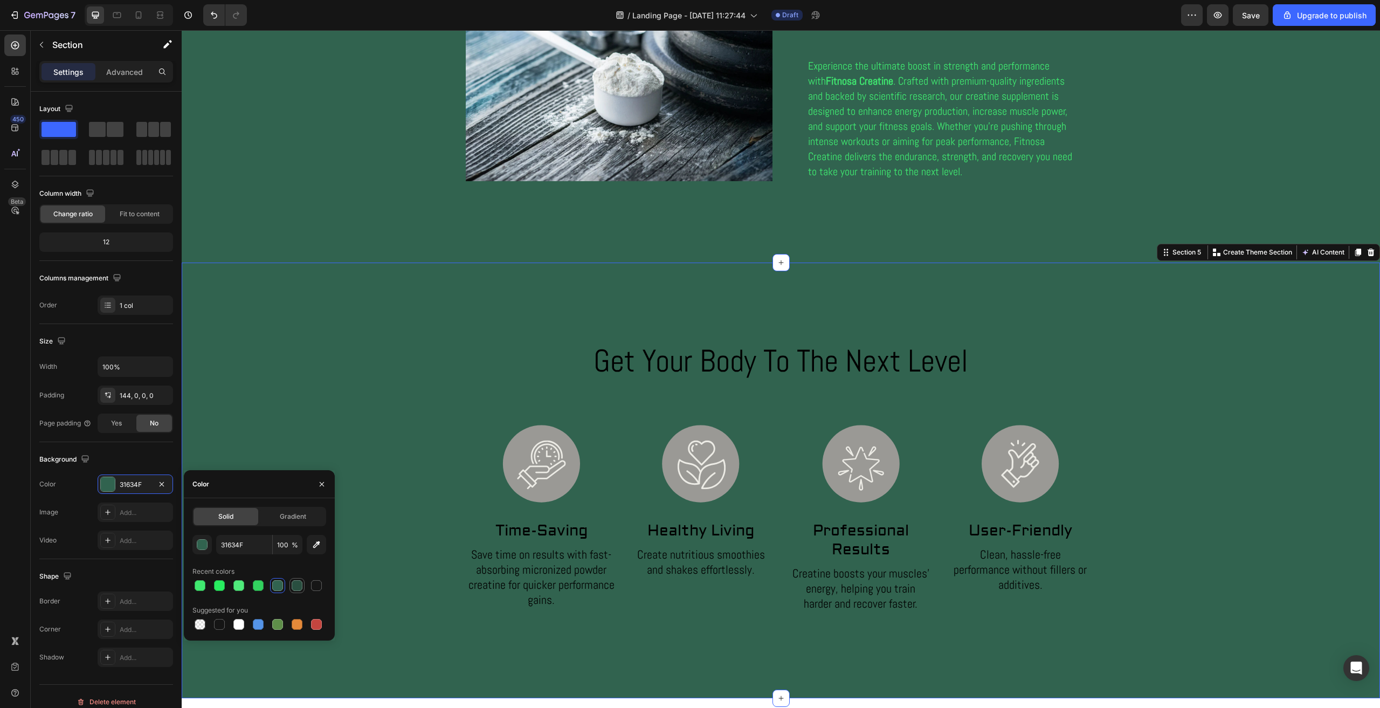
click at [298, 584] on div at bounding box center [297, 585] width 11 height 11
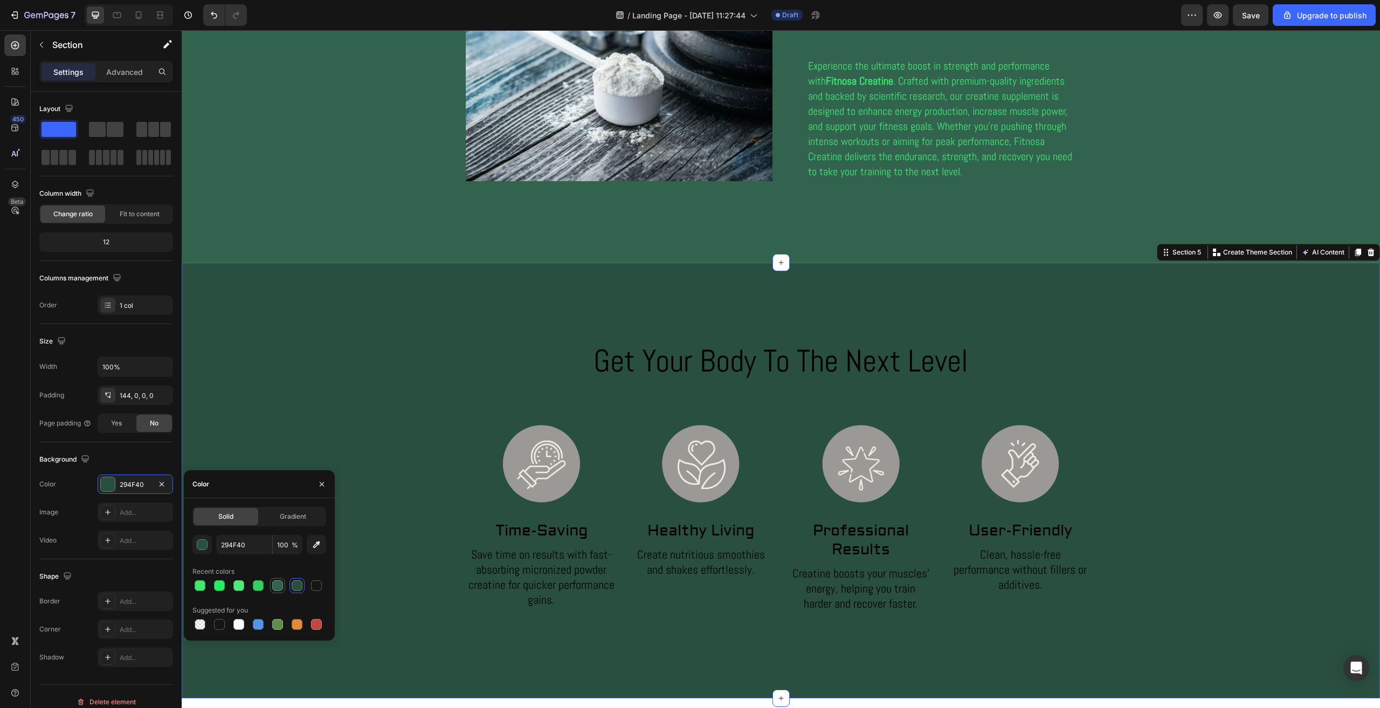
click at [278, 583] on div at bounding box center [277, 585] width 11 height 11
type input "31634F"
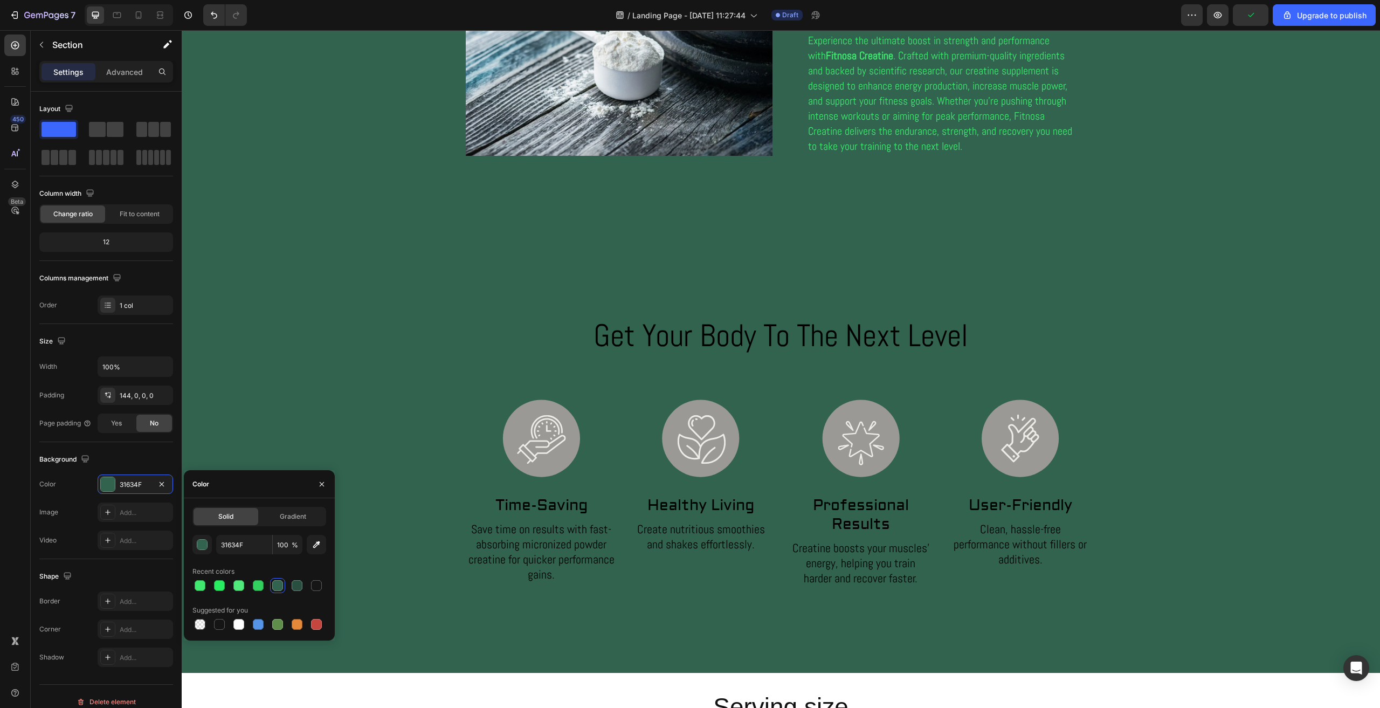
scroll to position [2107, 0]
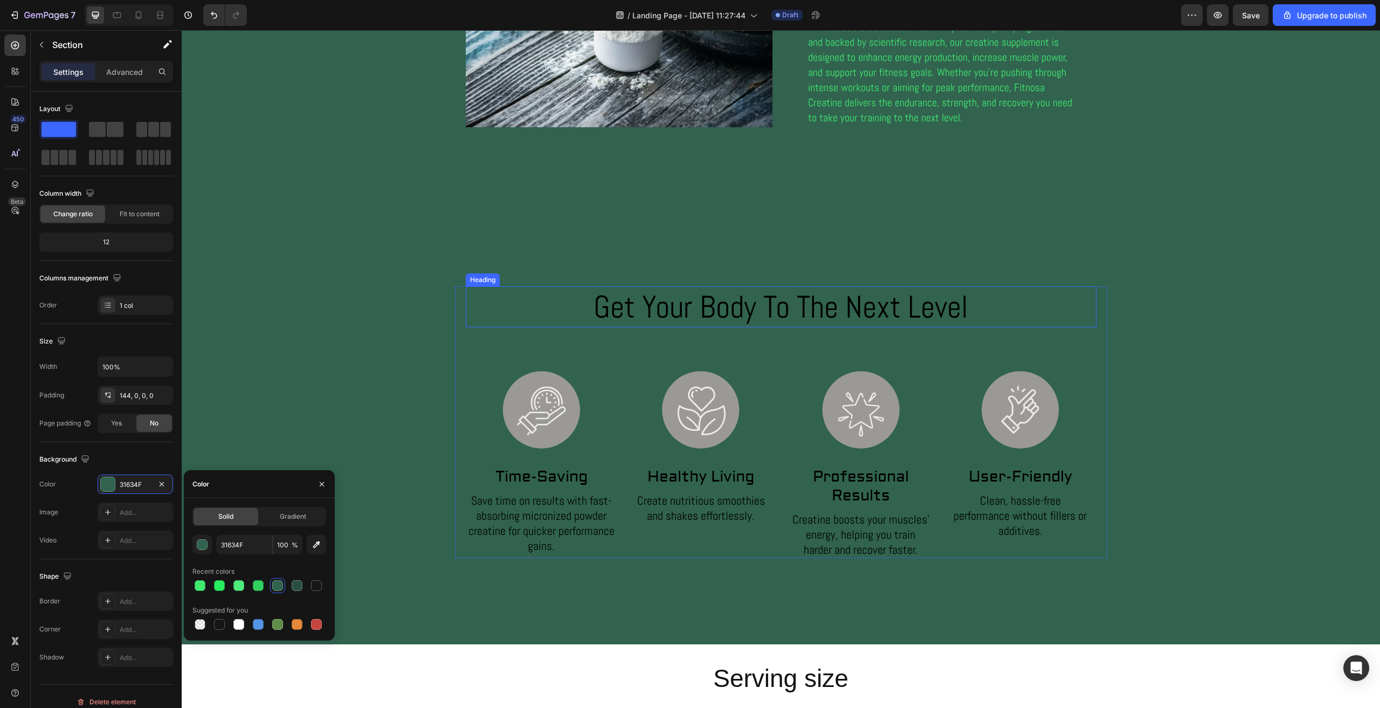
click at [655, 308] on h2 "get your body to the next level" at bounding box center [781, 306] width 631 height 41
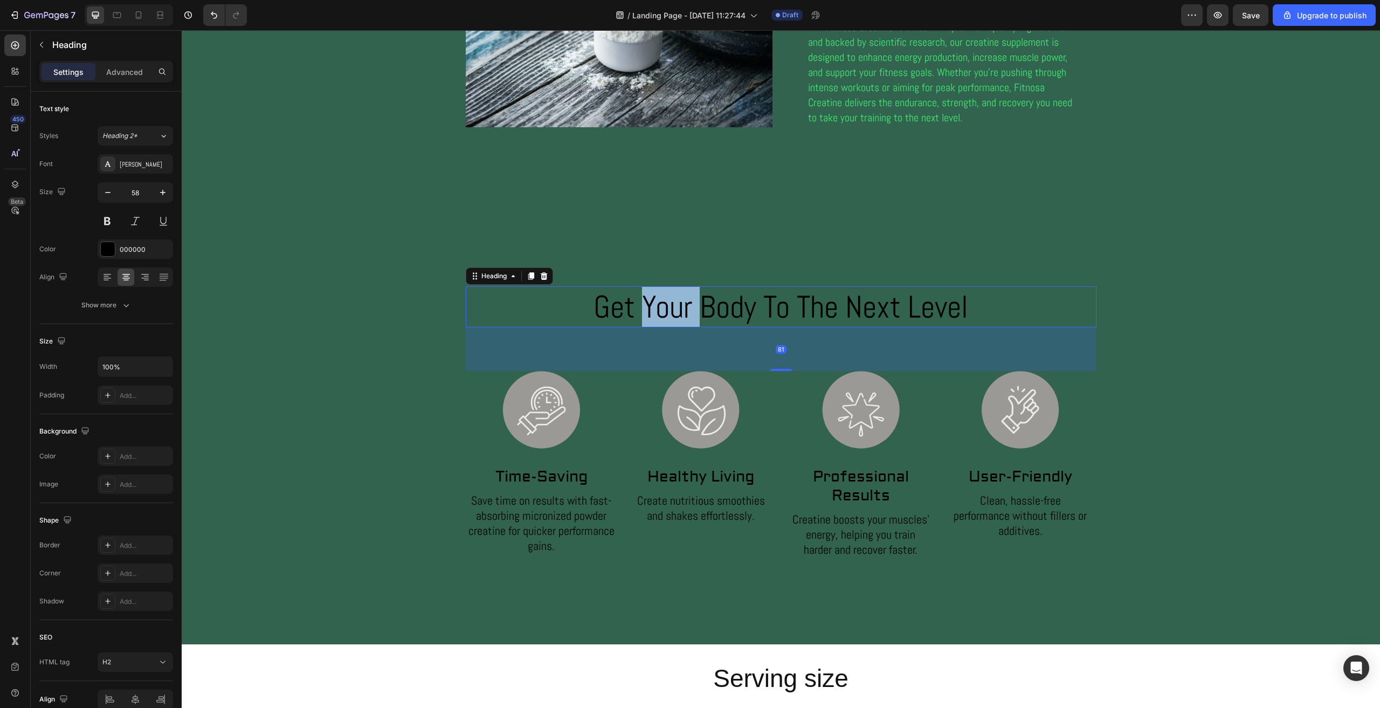
click at [655, 308] on h2 "get your body to the next level" at bounding box center [781, 306] width 631 height 41
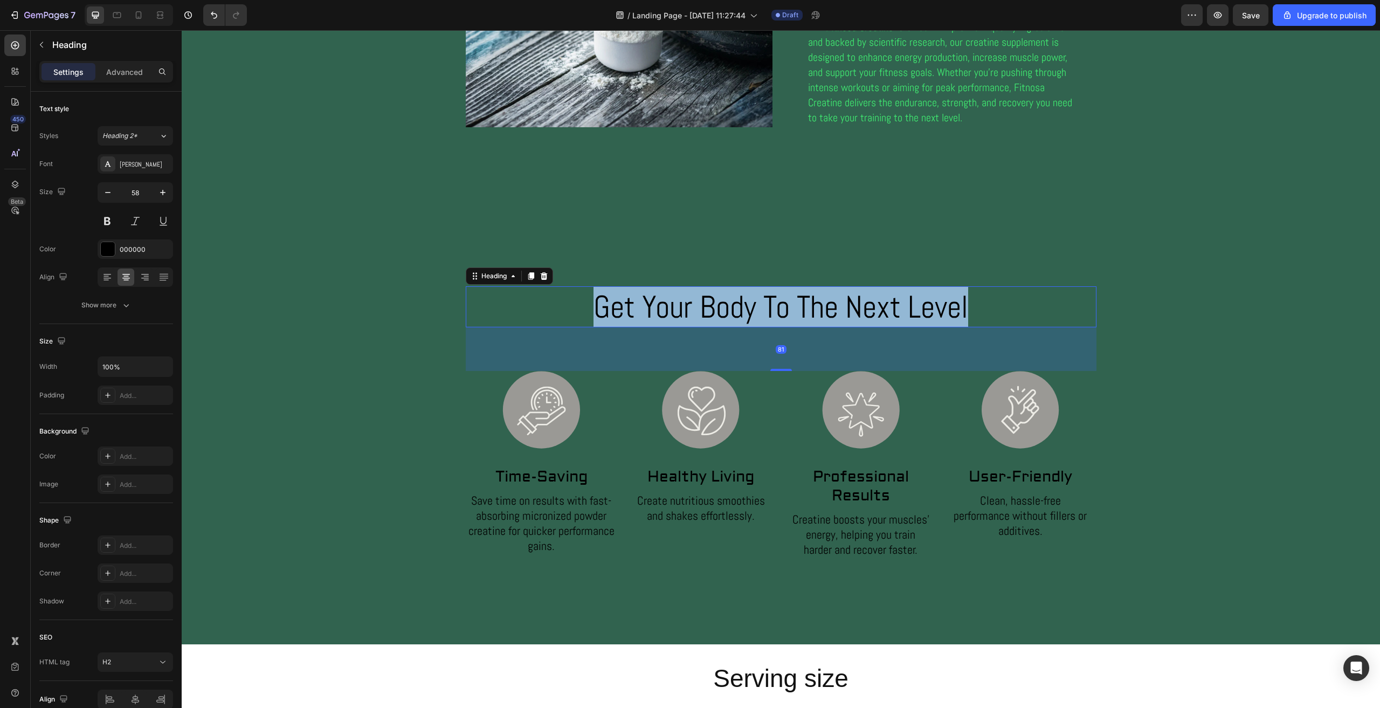
click at [655, 308] on p "get your body to the next level" at bounding box center [781, 306] width 629 height 39
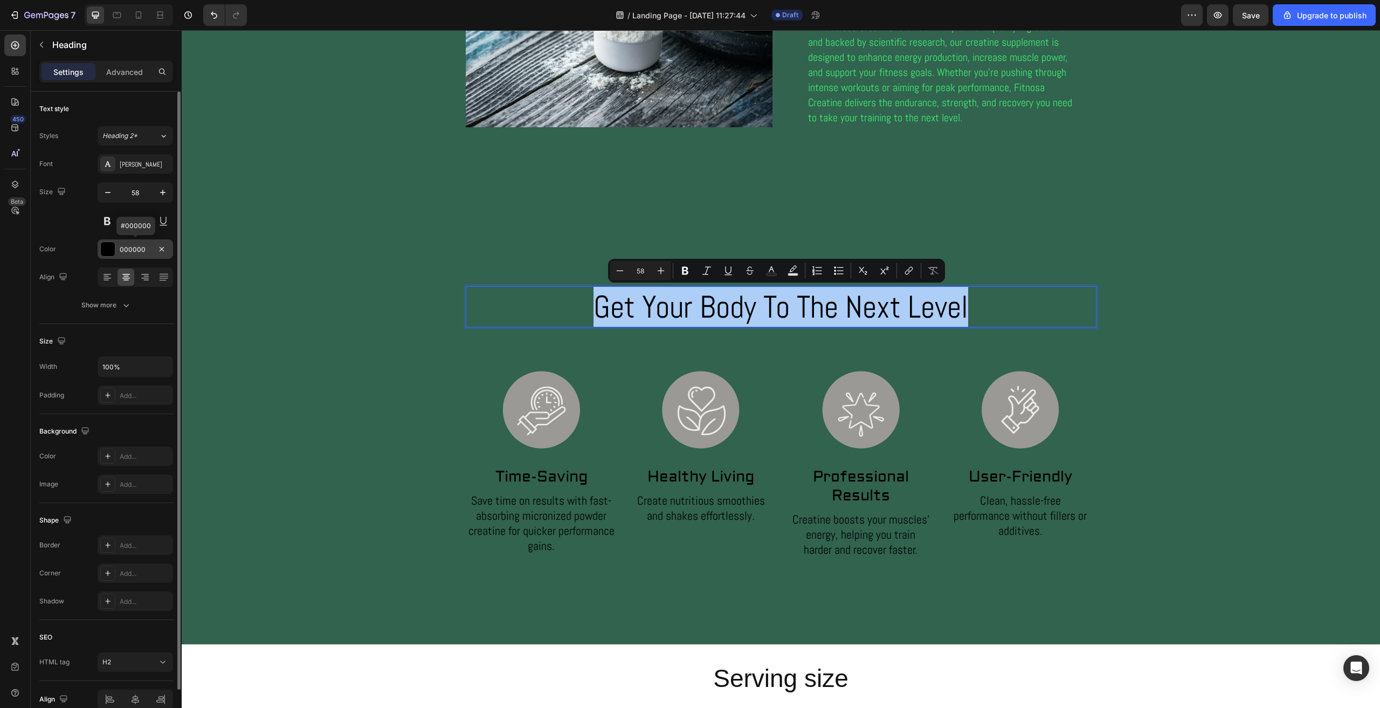
click at [141, 250] on div "000000" at bounding box center [135, 250] width 31 height 10
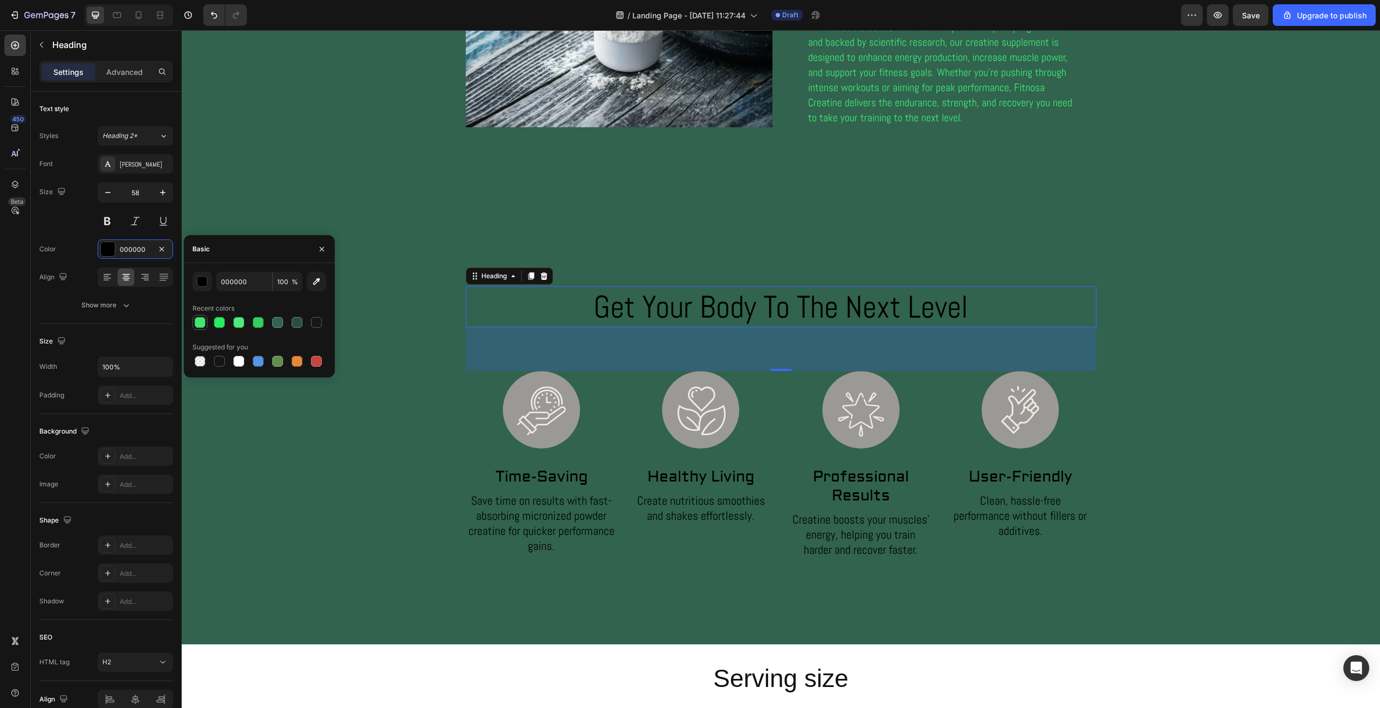
click at [201, 320] on div at bounding box center [200, 322] width 11 height 11
type input "40E870"
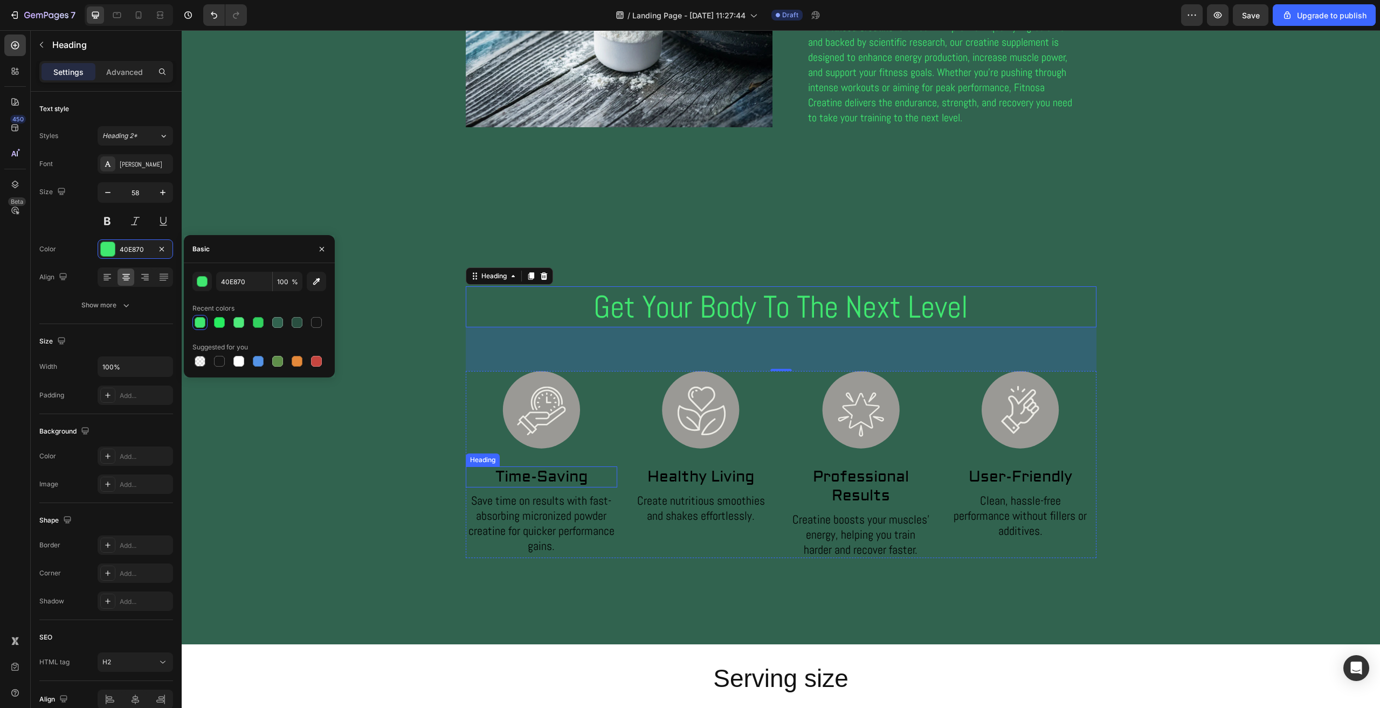
click at [540, 478] on h3 "time-saving" at bounding box center [542, 476] width 152 height 21
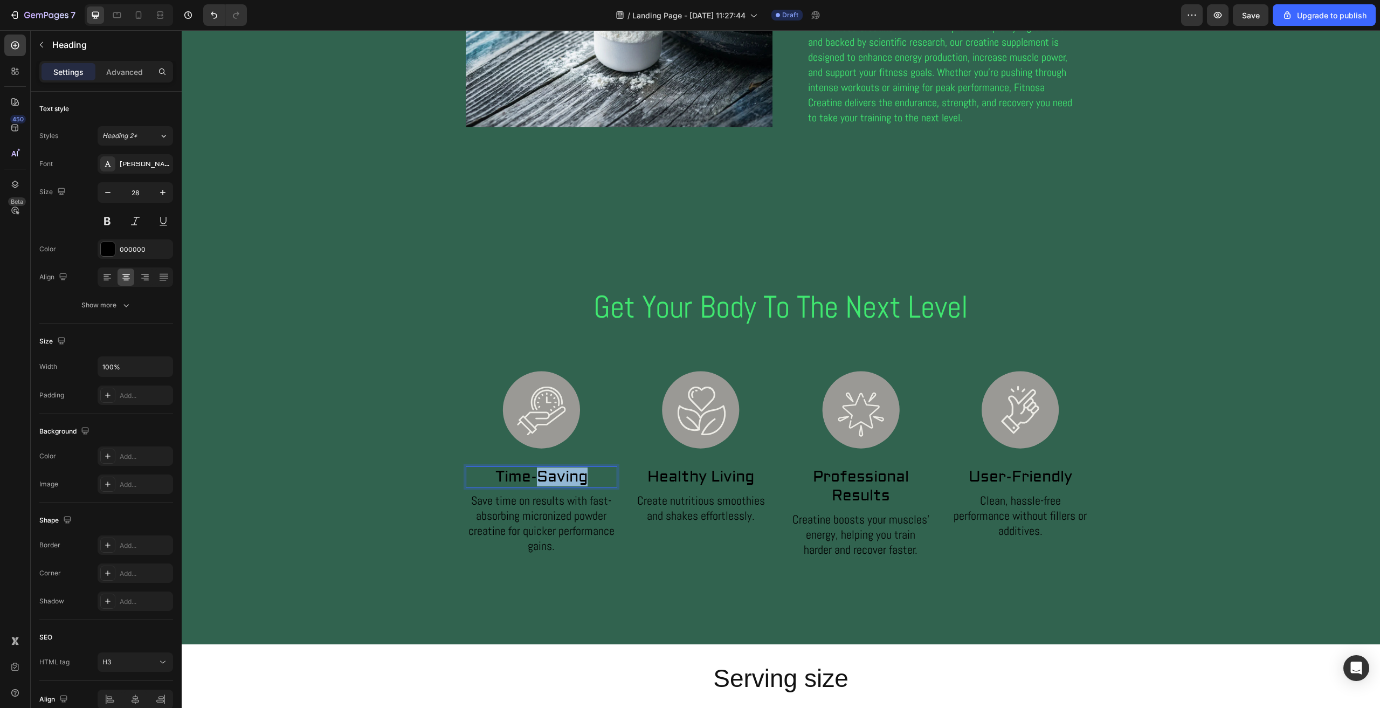
click at [540, 478] on h3 "time-saving" at bounding box center [542, 476] width 152 height 21
click at [540, 478] on p "time-saving" at bounding box center [541, 476] width 149 height 19
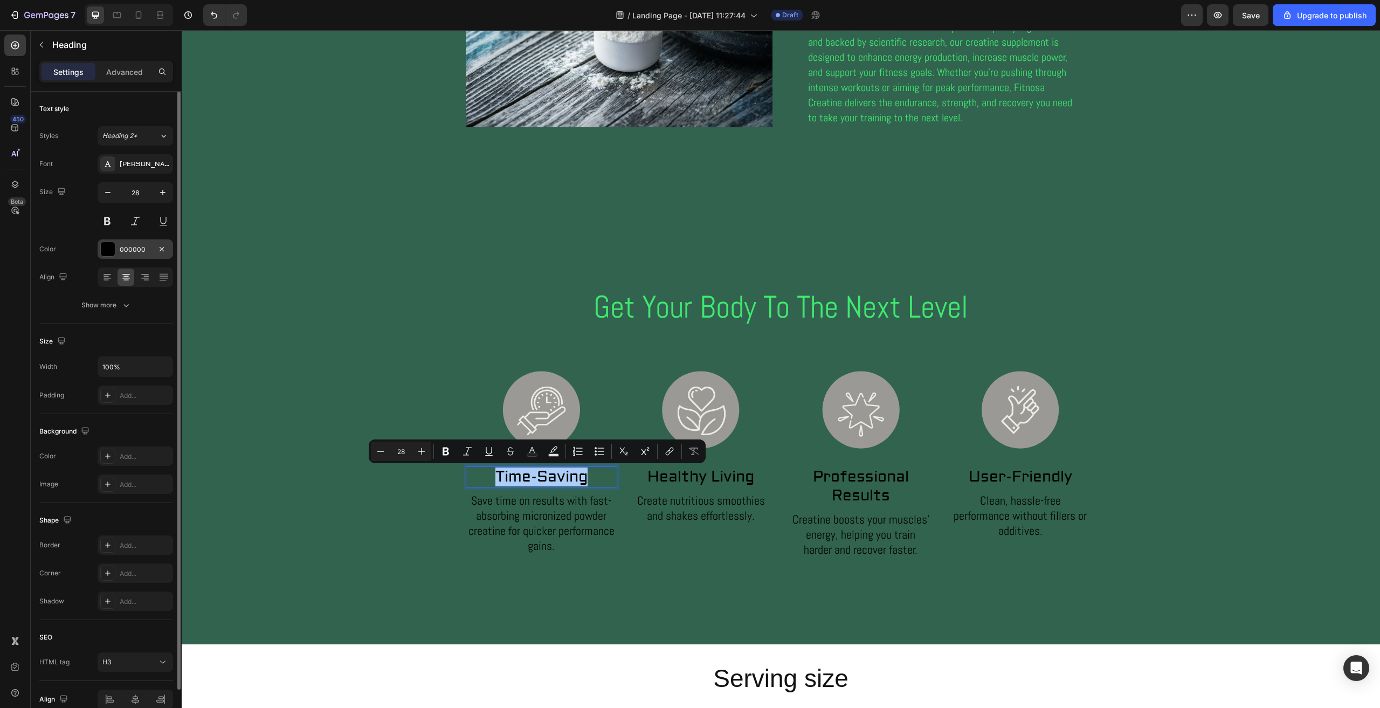
click at [125, 255] on div "000000" at bounding box center [135, 248] width 75 height 19
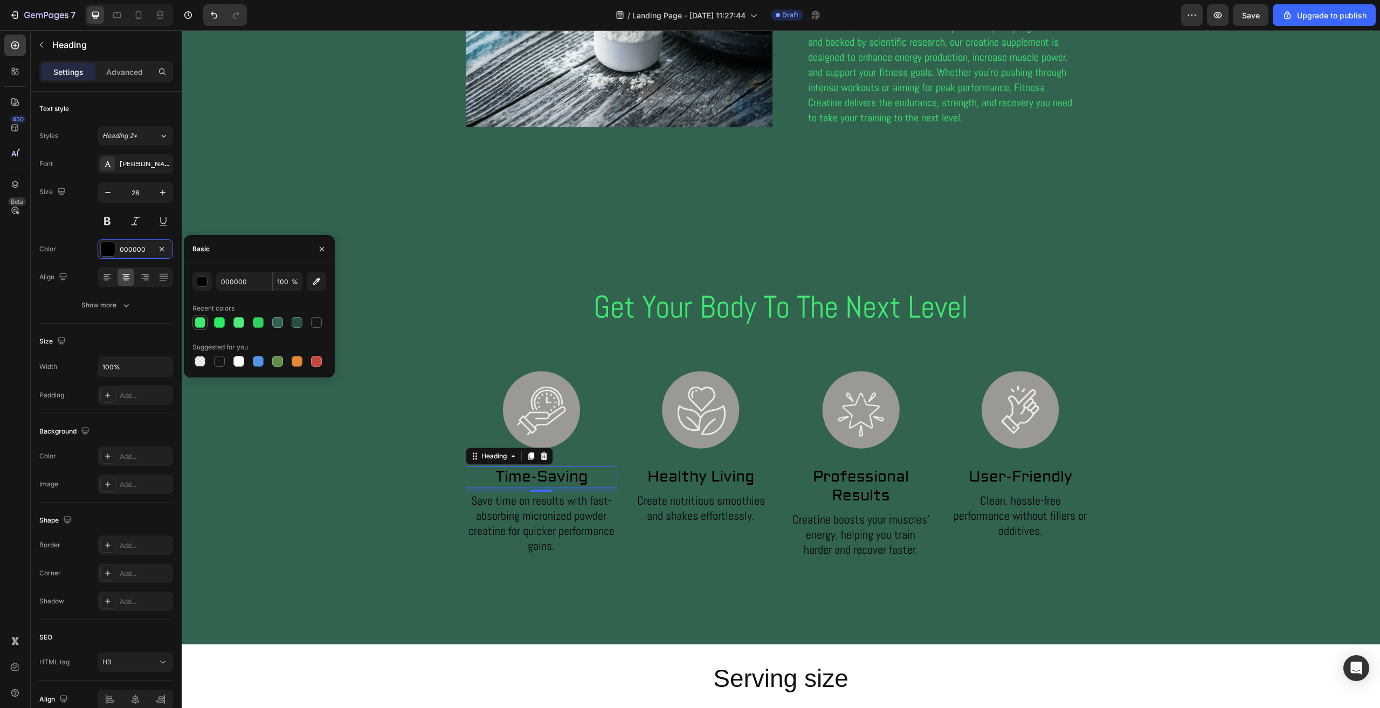
click at [200, 321] on div at bounding box center [200, 322] width 11 height 11
type input "40E870"
click at [495, 527] on p "Save time on results with fast-absorbing micronized powder creatine for quicker…" at bounding box center [541, 523] width 149 height 60
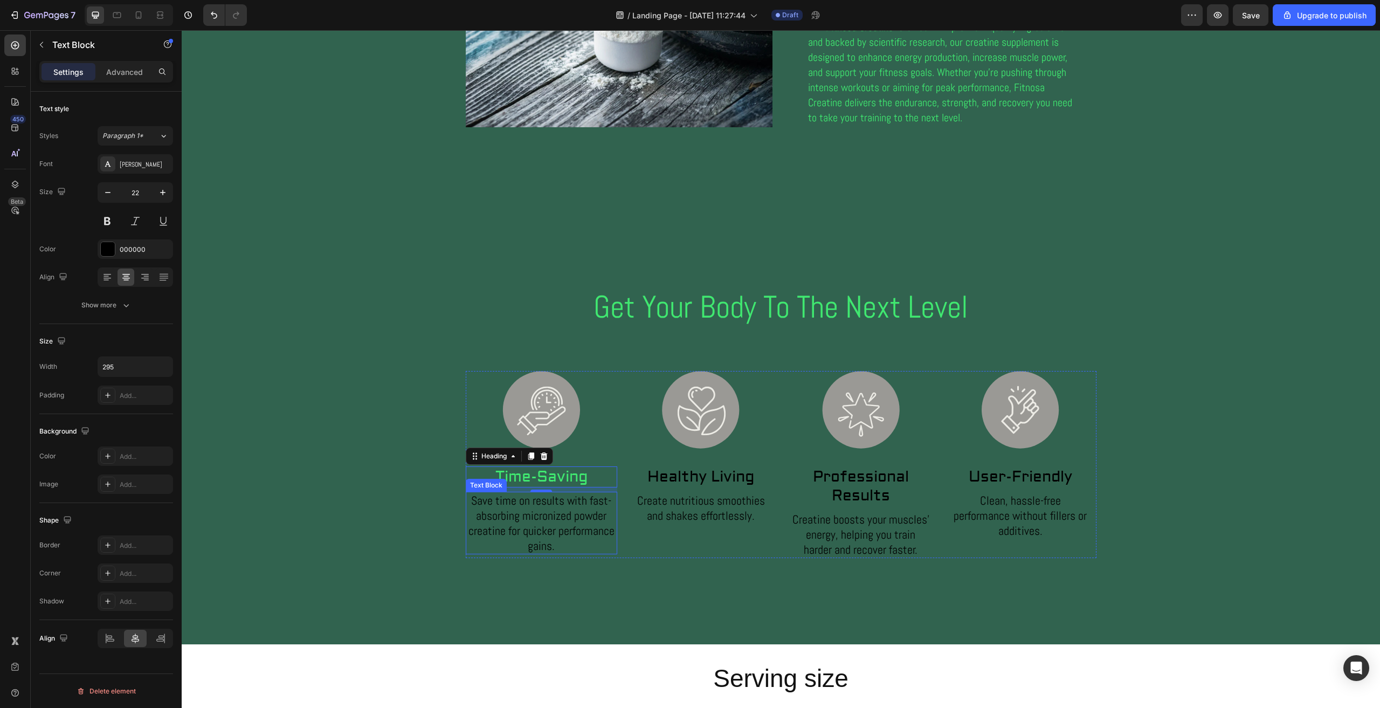
click at [495, 527] on p "Save time on results with fast-absorbing micronized powder creatine for quicker…" at bounding box center [541, 523] width 149 height 60
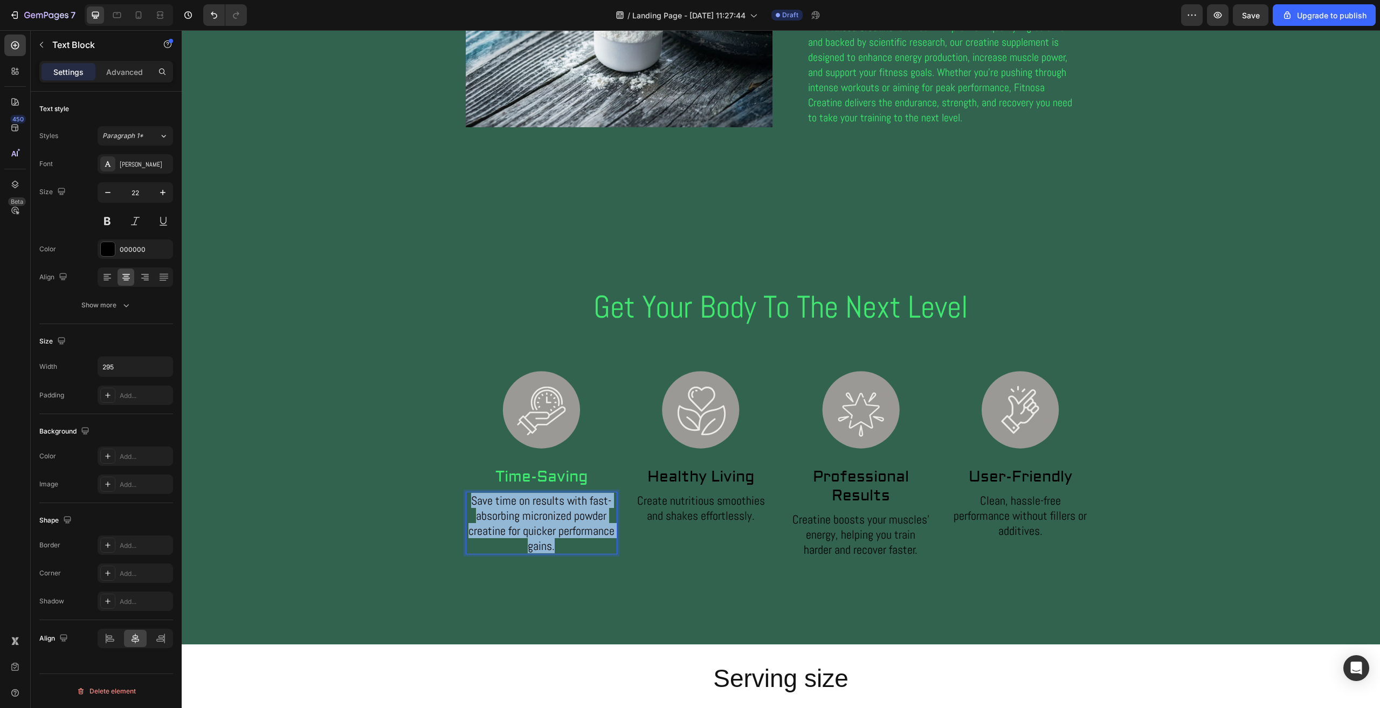
click at [495, 527] on p "Save time on results with fast-absorbing micronized powder creatine for quicker…" at bounding box center [541, 523] width 149 height 60
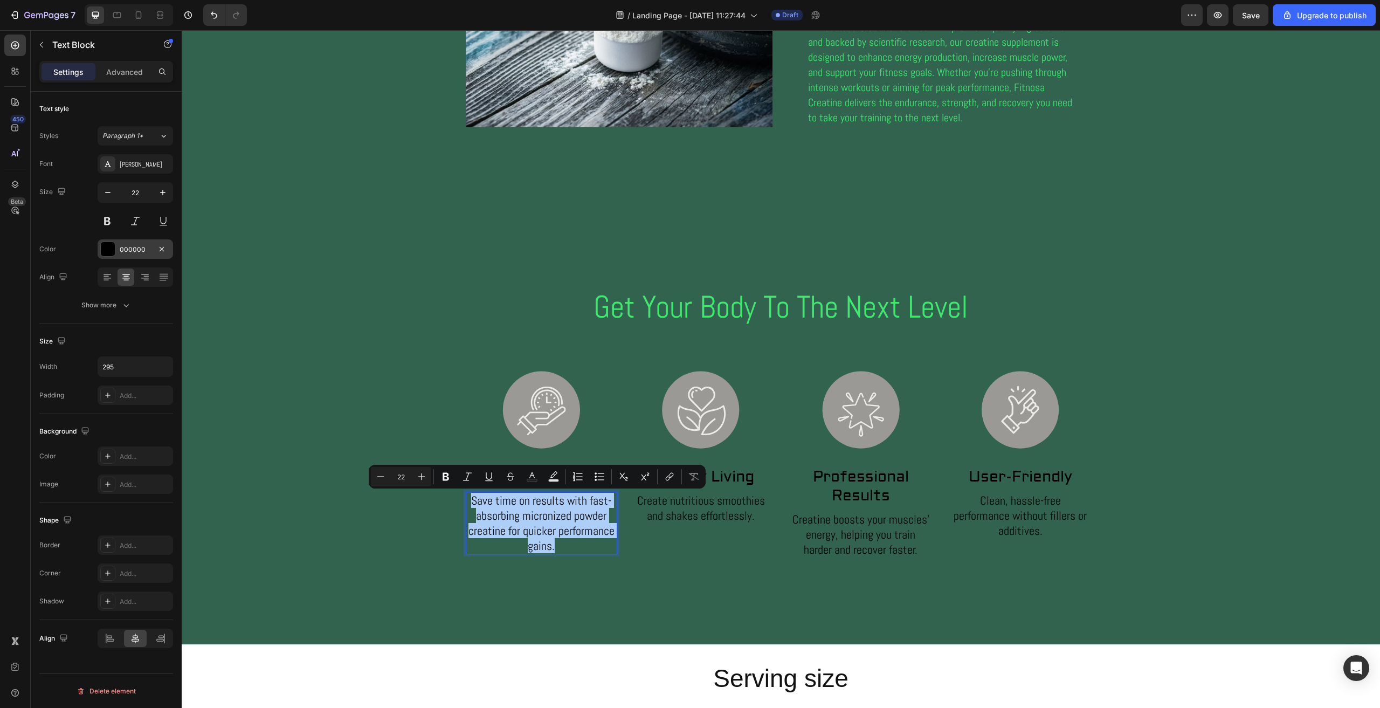
click at [126, 250] on div "000000" at bounding box center [135, 250] width 31 height 10
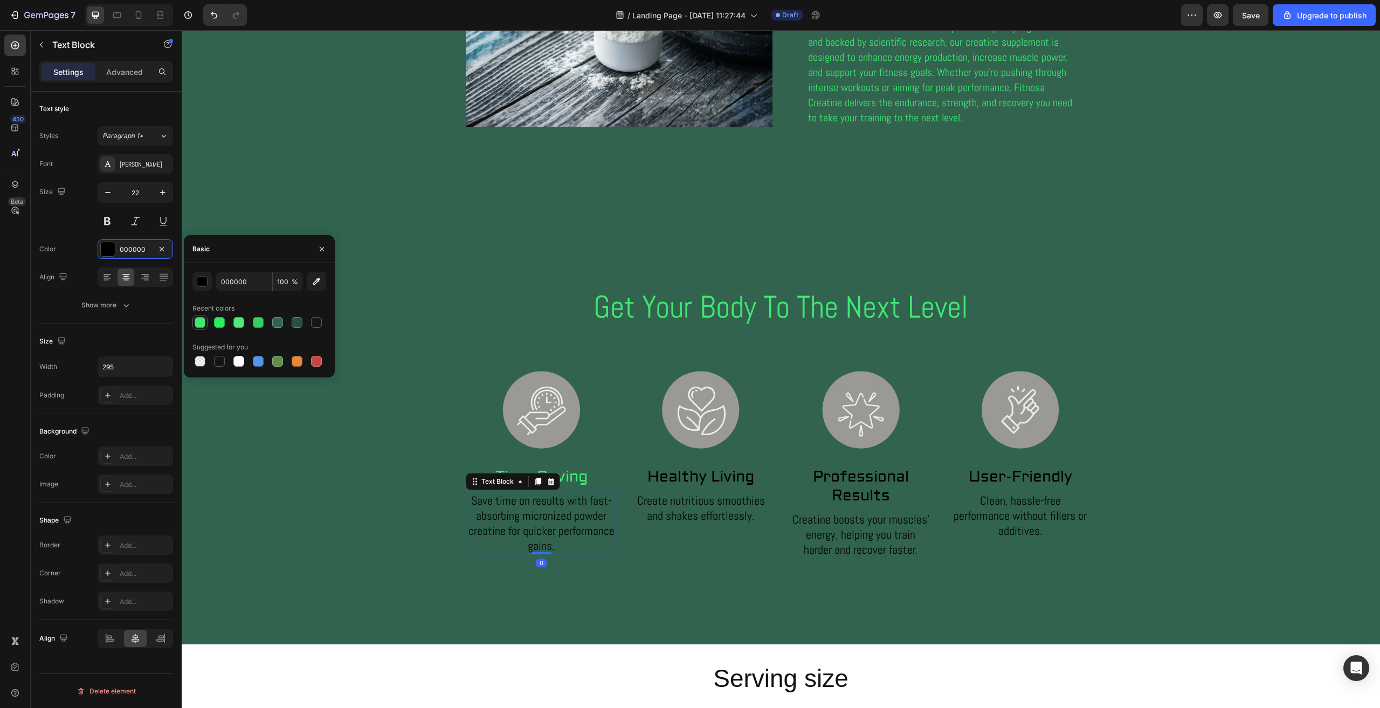
click at [198, 325] on div at bounding box center [200, 322] width 11 height 11
type input "40E870"
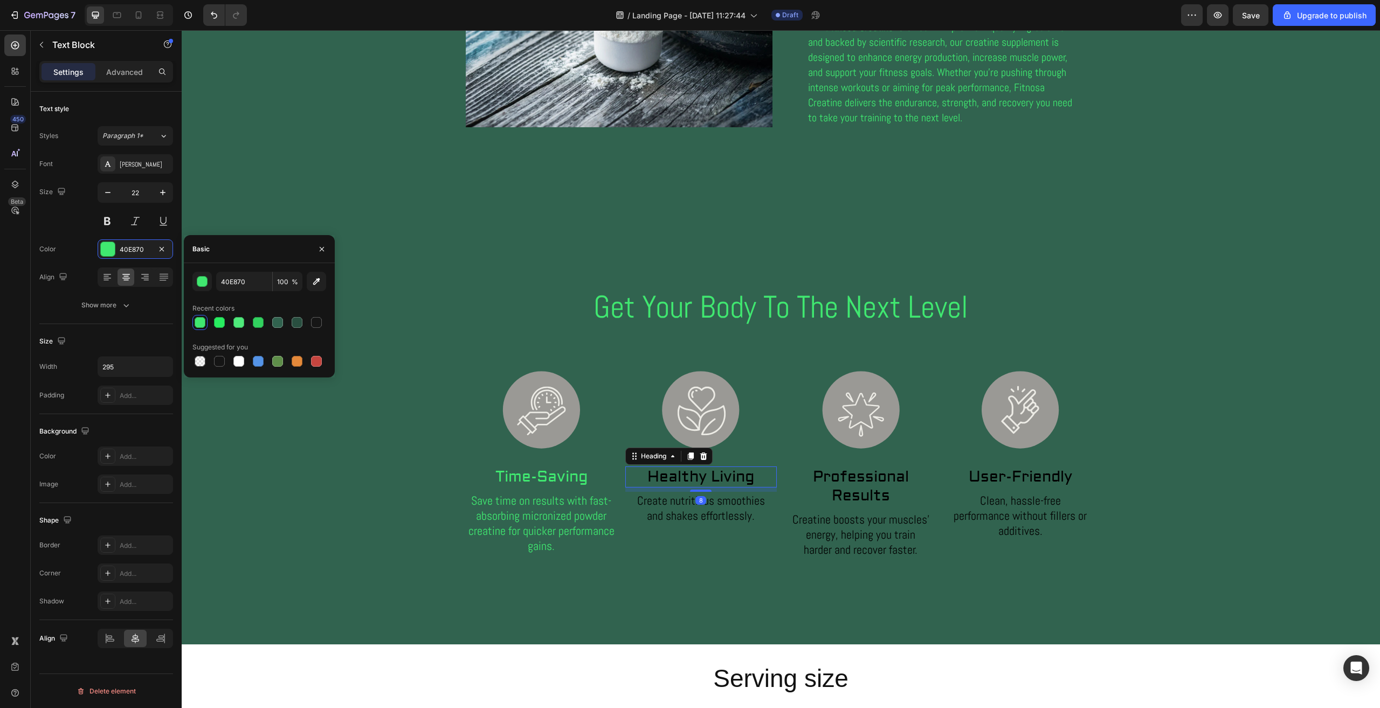
click at [681, 482] on h3 "healthy living" at bounding box center [701, 476] width 152 height 21
click at [680, 482] on h3 "healthy living" at bounding box center [701, 476] width 152 height 21
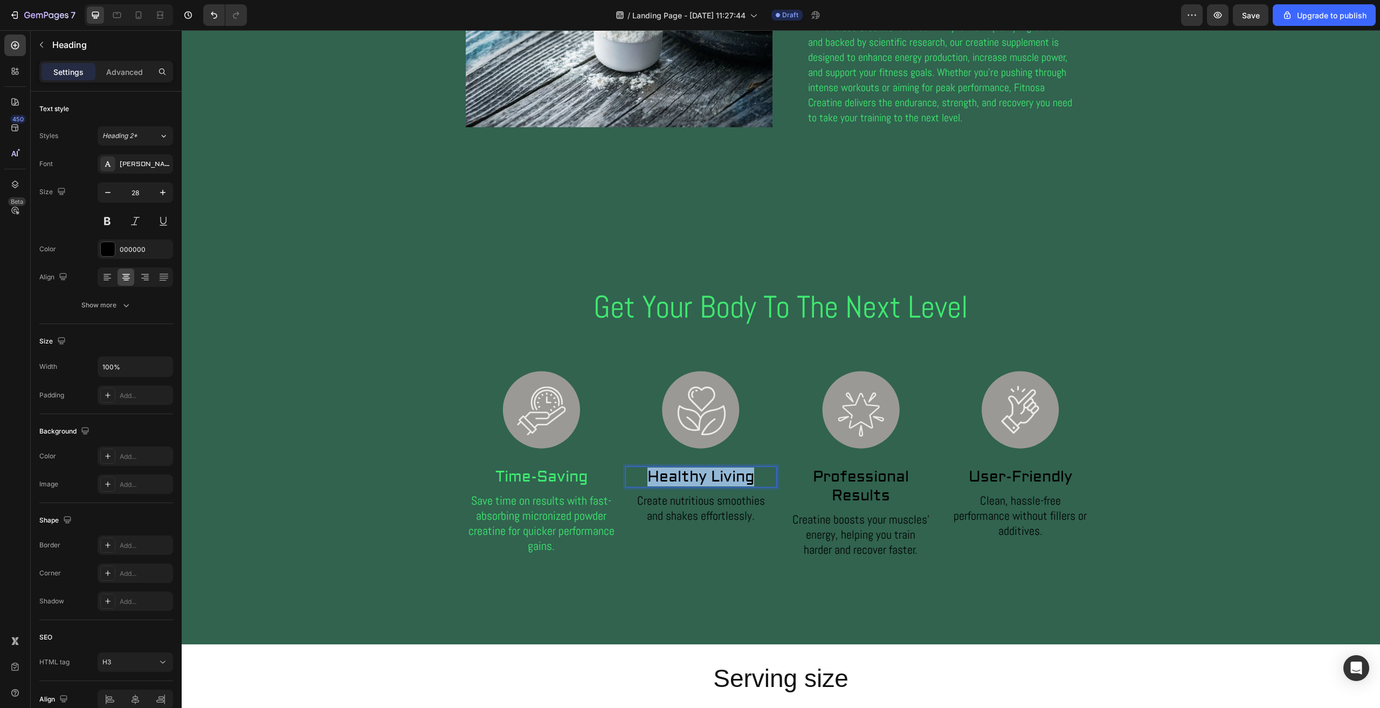
click at [680, 482] on p "healthy living" at bounding box center [701, 476] width 149 height 19
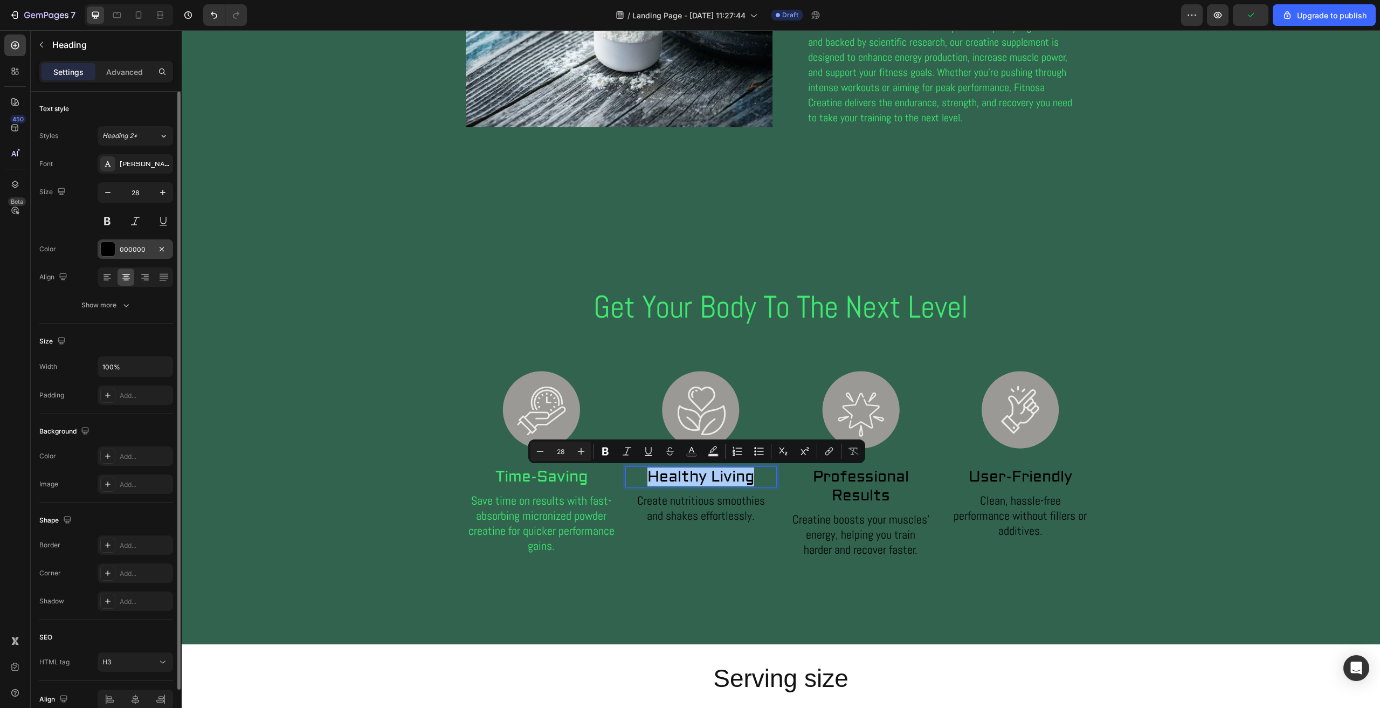
click at [127, 242] on div "000000" at bounding box center [135, 248] width 75 height 19
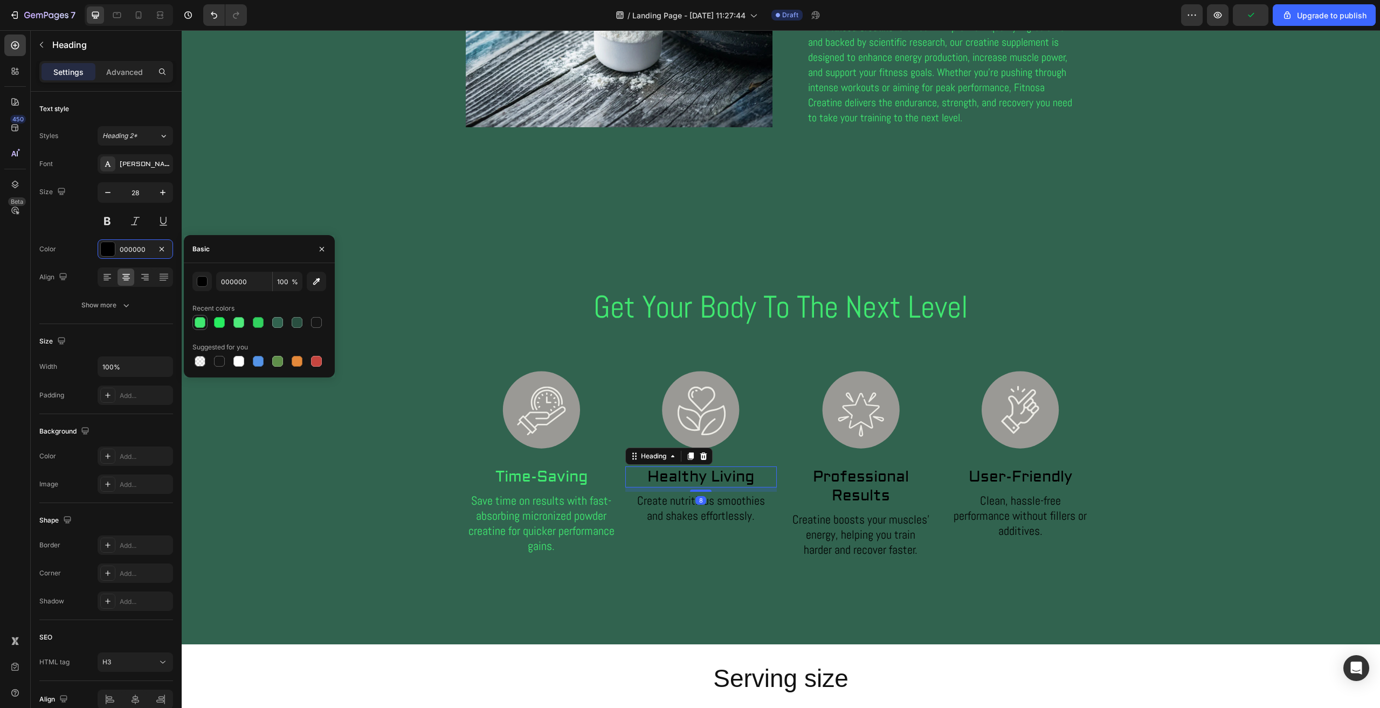
click at [203, 320] on div at bounding box center [200, 322] width 11 height 11
type input "40E870"
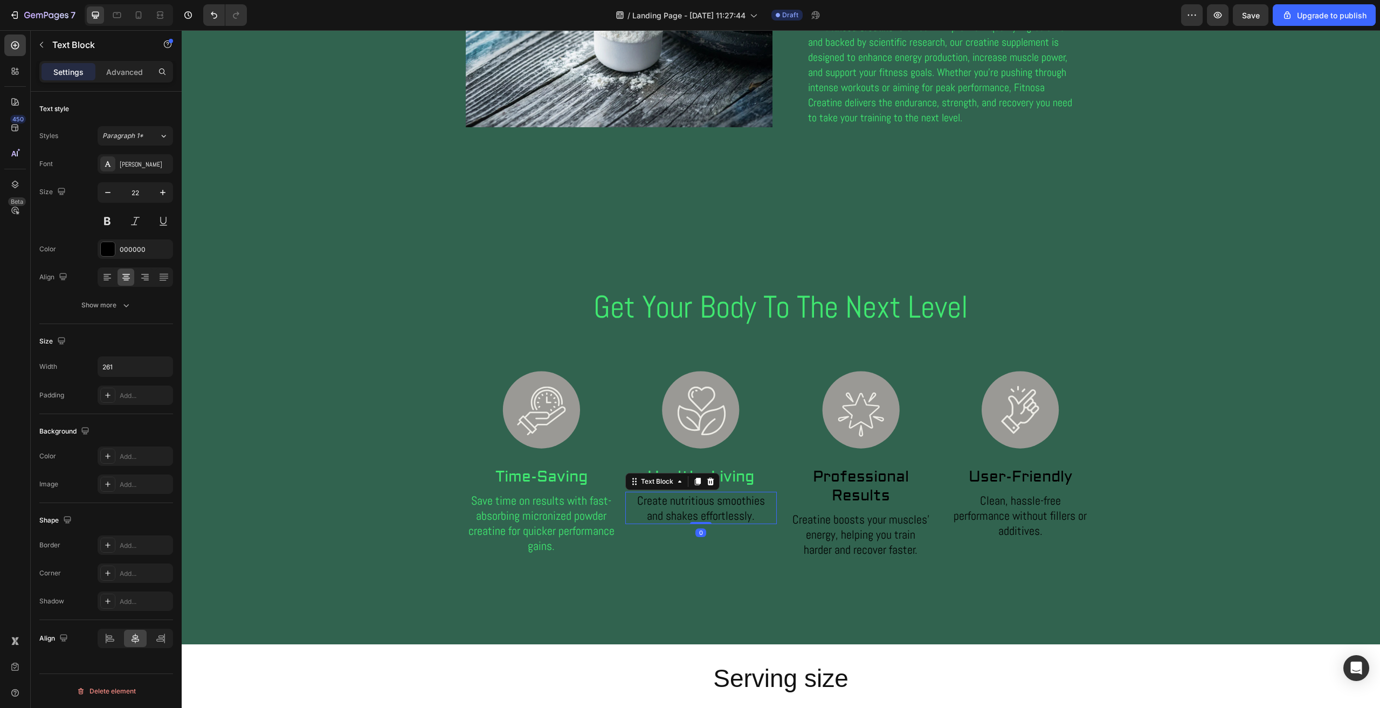
click at [662, 503] on p "Create nutritious smoothies and shakes effortlessly." at bounding box center [701, 508] width 139 height 30
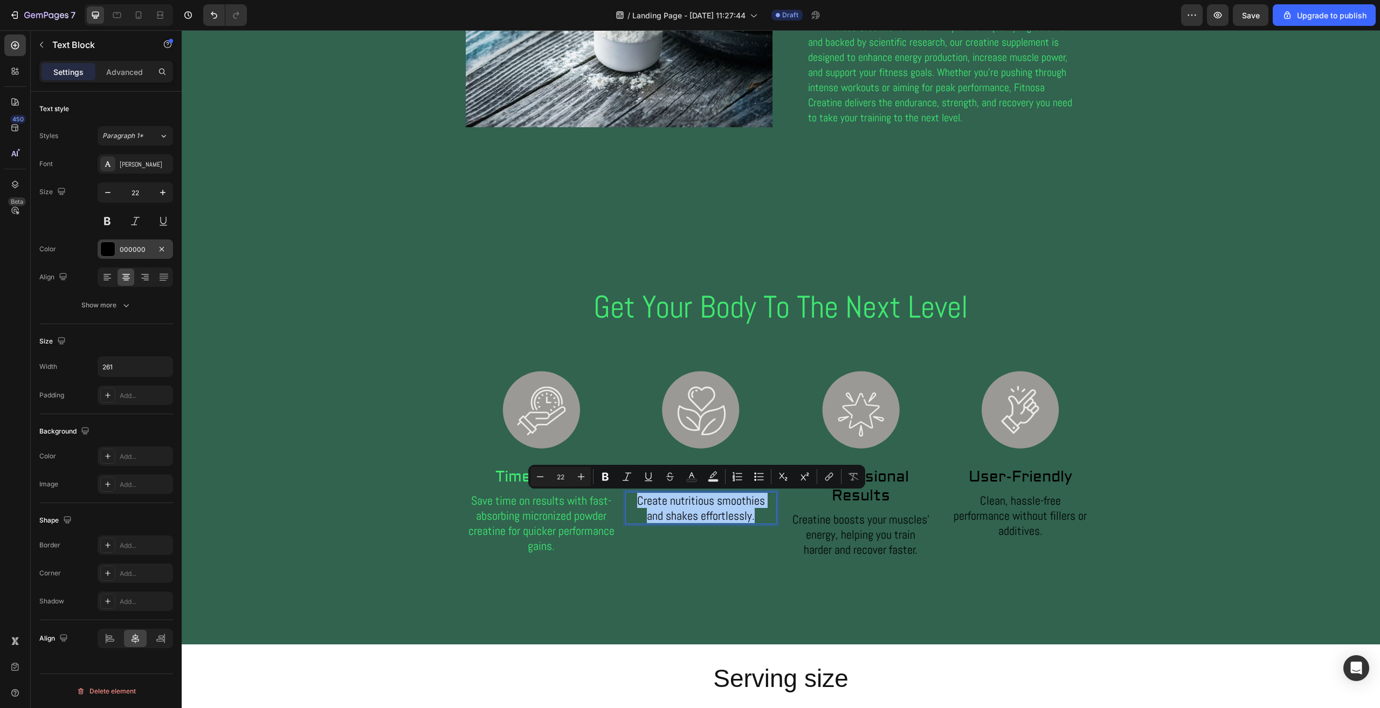
click at [108, 248] on div at bounding box center [108, 249] width 14 height 14
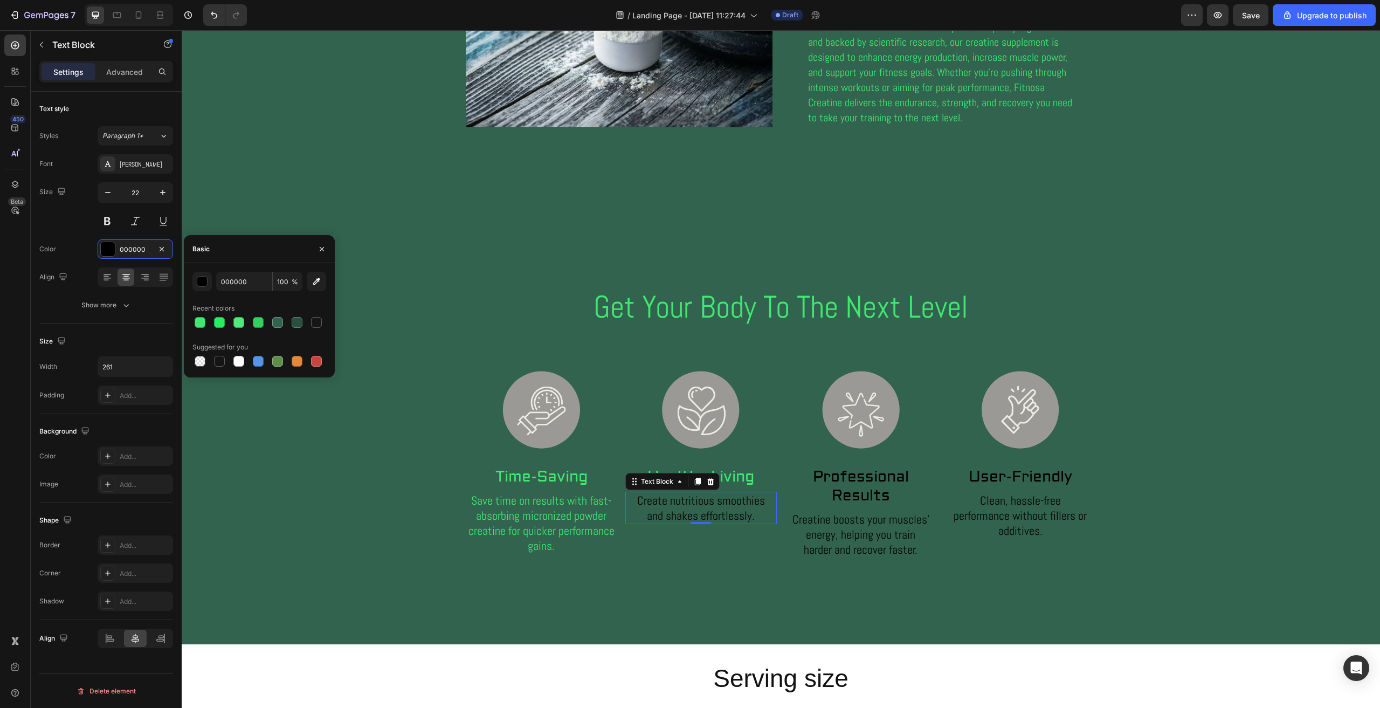
drag, startPoint x: 201, startPoint y: 320, endPoint x: 210, endPoint y: 320, distance: 8.6
click at [201, 320] on div at bounding box center [200, 322] width 11 height 11
type input "40E870"
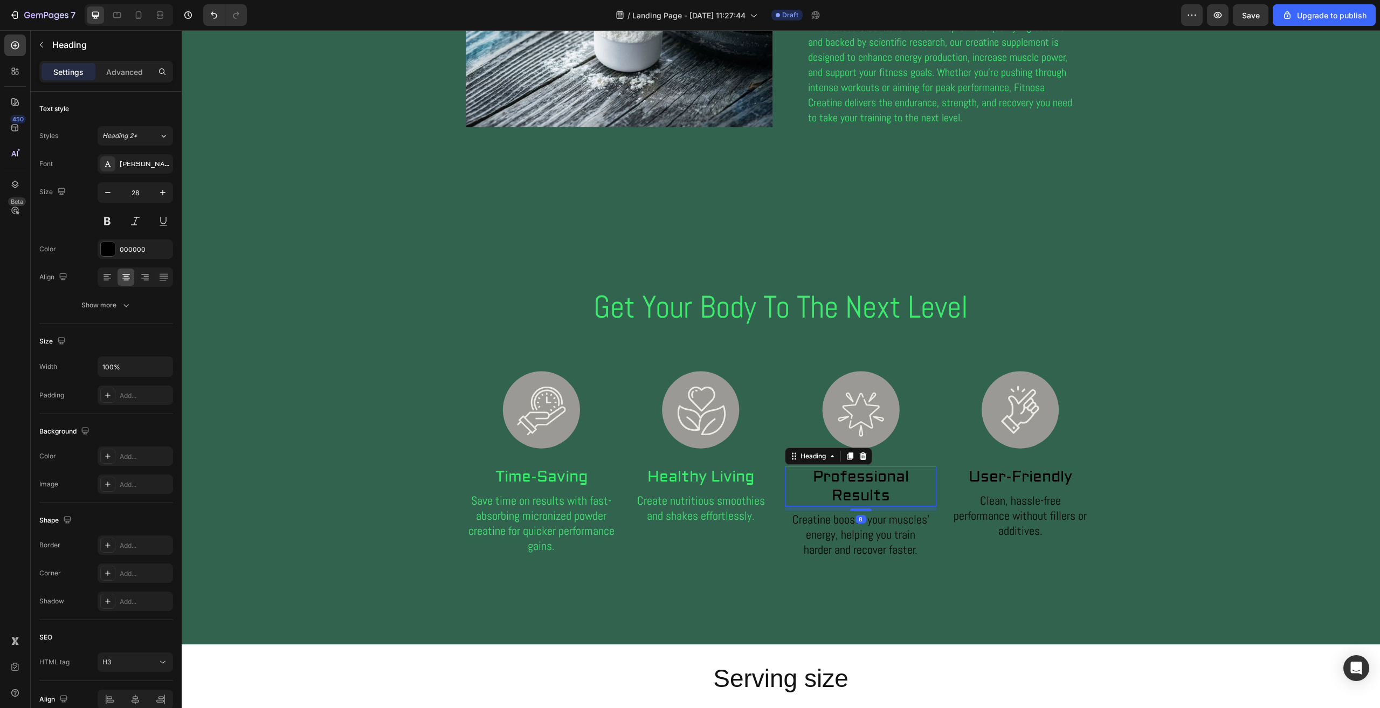
click at [830, 467] on h3 "professional results" at bounding box center [861, 486] width 152 height 40
click at [830, 469] on h3 "professional results" at bounding box center [861, 486] width 152 height 40
click at [831, 470] on p "professional results" at bounding box center [860, 486] width 149 height 38
click at [852, 474] on p "professional results" at bounding box center [860, 486] width 149 height 38
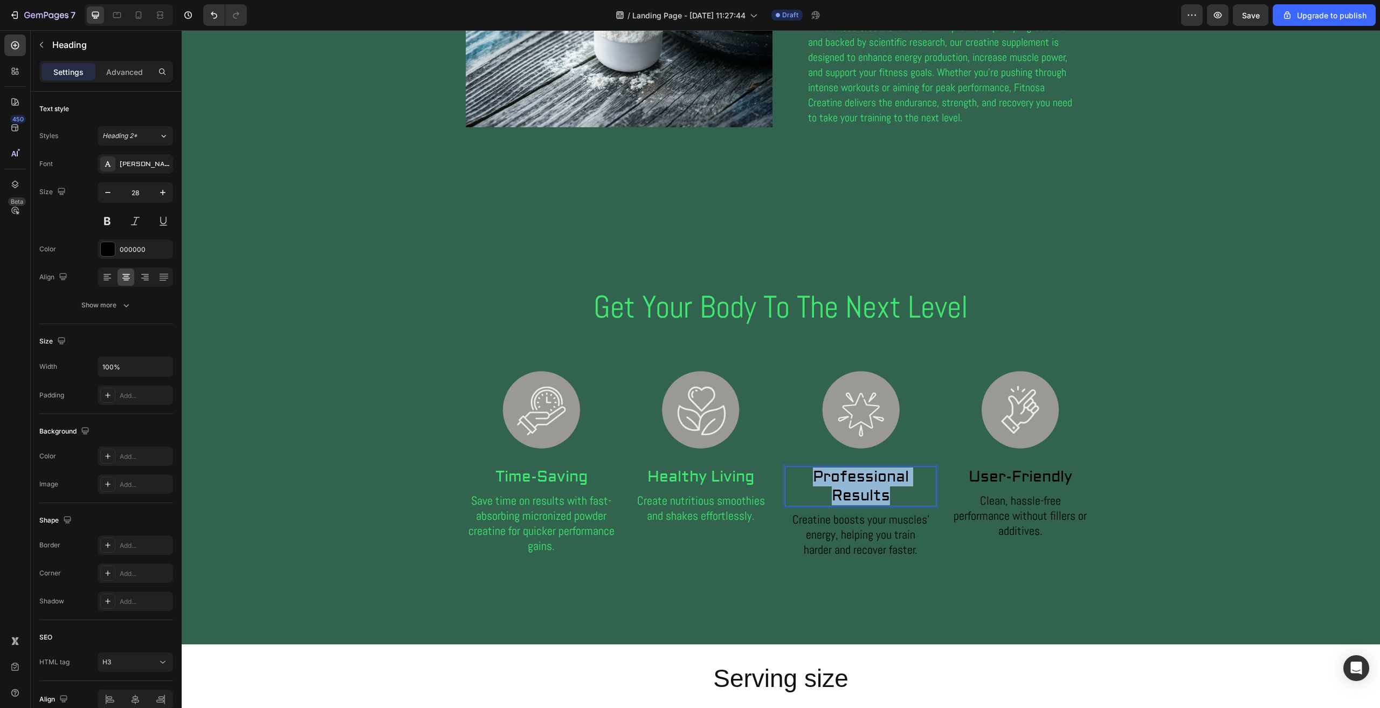
click at [853, 474] on p "professional results" at bounding box center [860, 486] width 149 height 38
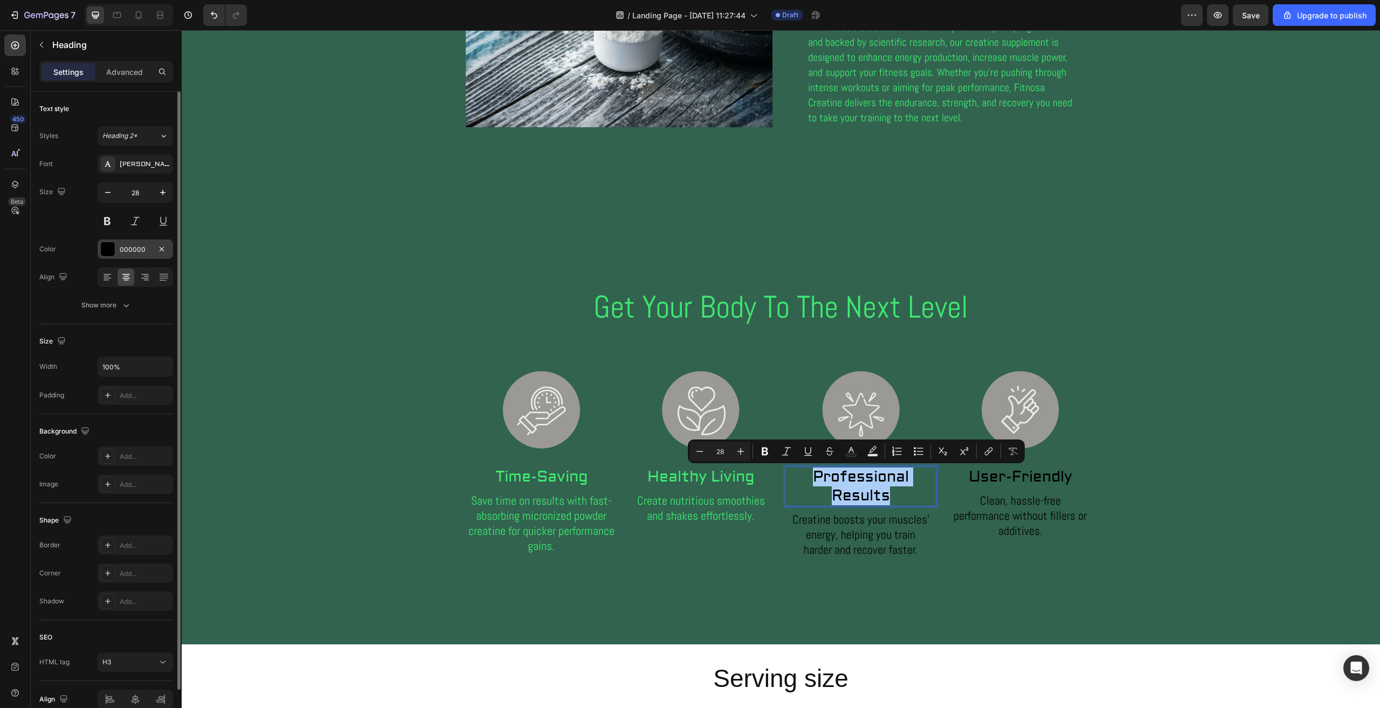
click at [137, 254] on div "000000" at bounding box center [135, 250] width 31 height 10
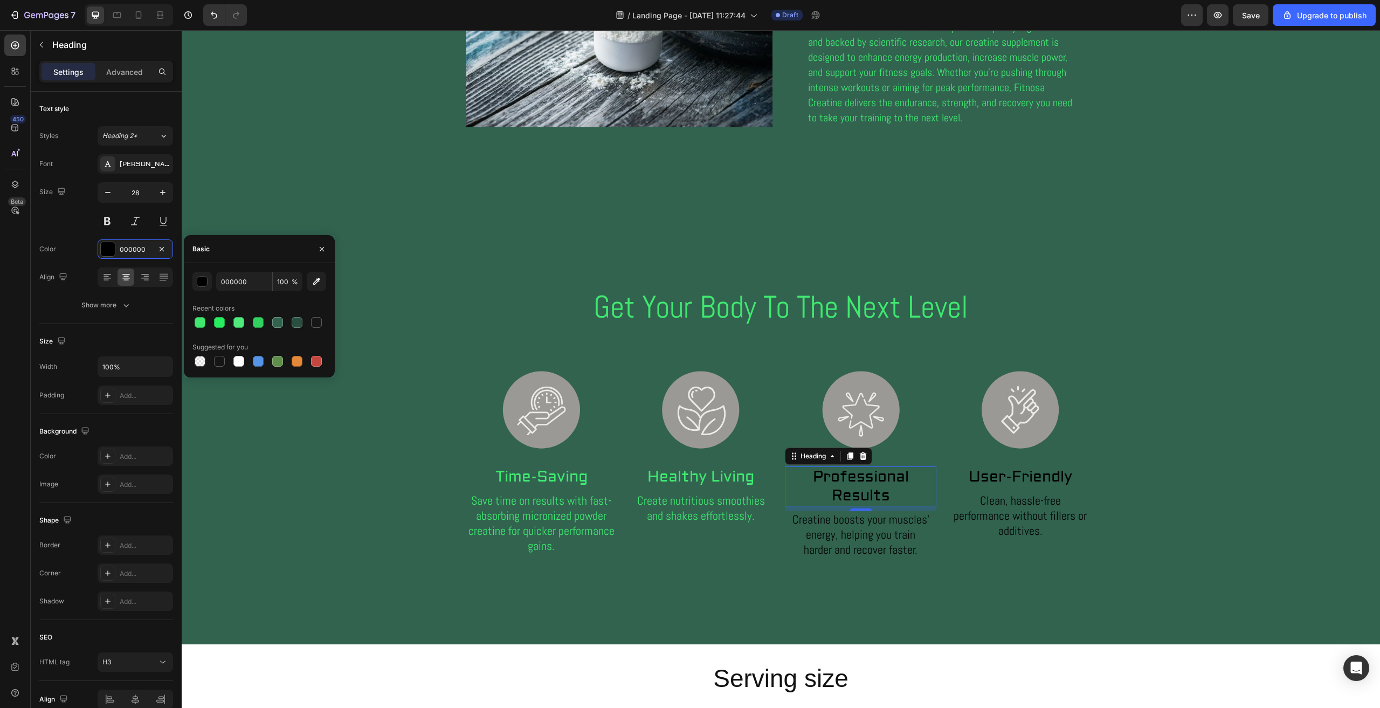
click at [195, 313] on div "Recent colors" at bounding box center [259, 308] width 134 height 17
click at [201, 318] on div at bounding box center [200, 322] width 11 height 11
type input "40E870"
click at [847, 539] on p "Creatine boosts your muscles’ energy, helping you train harder and recover fast…" at bounding box center [861, 534] width 139 height 45
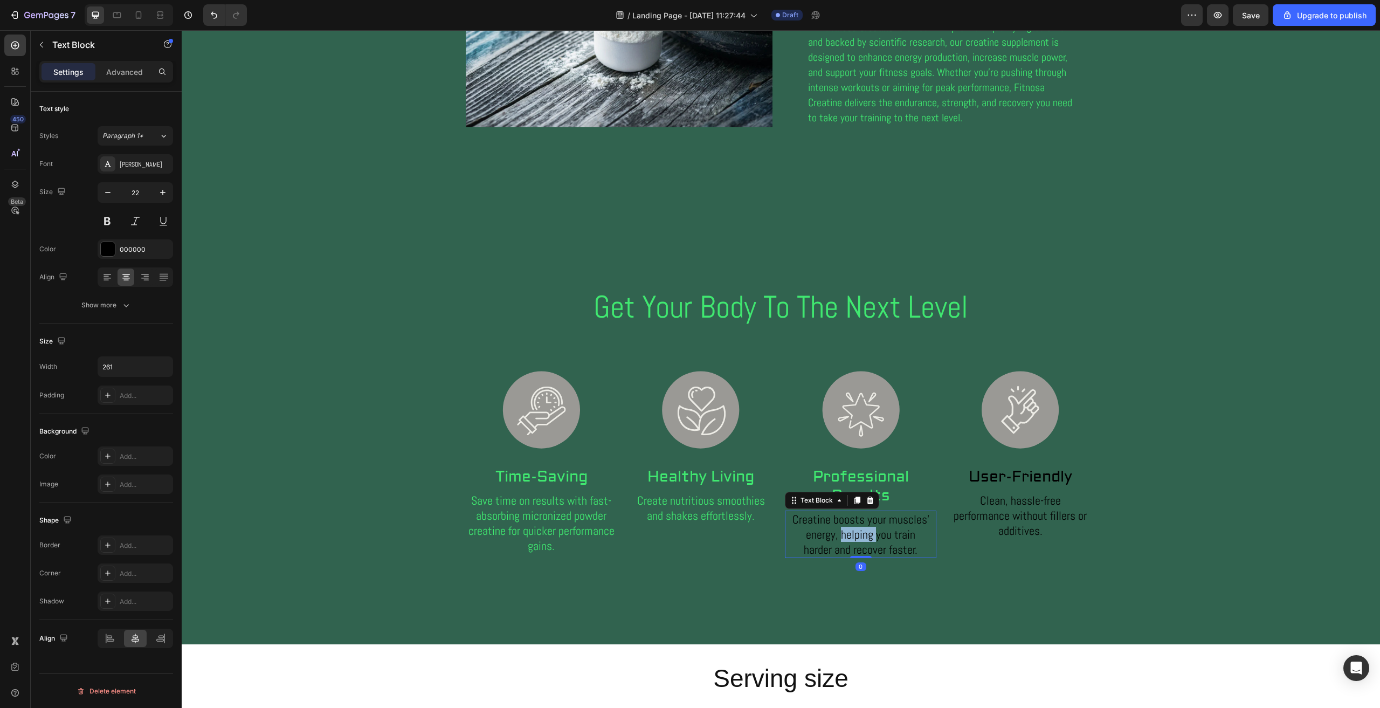
click at [847, 539] on p "Creatine boosts your muscles’ energy, helping you train harder and recover fast…" at bounding box center [861, 534] width 139 height 45
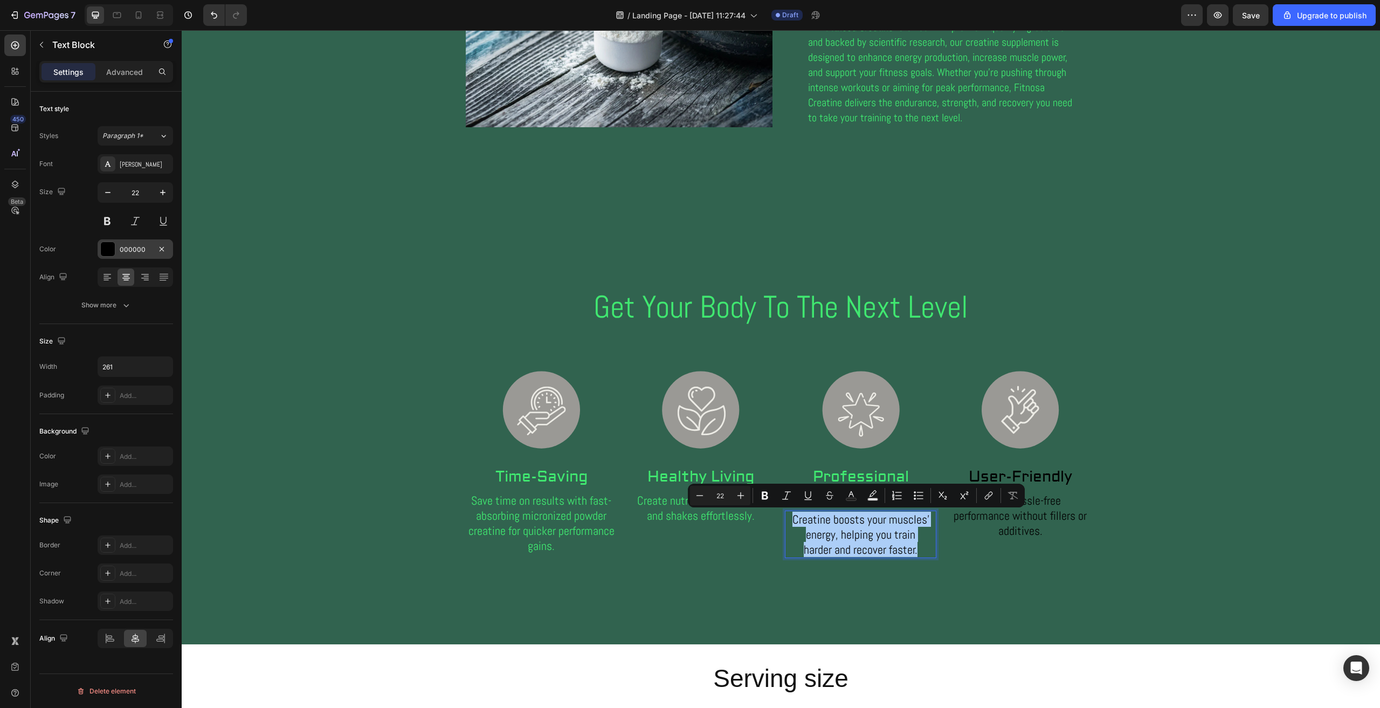
click at [125, 246] on div "000000" at bounding box center [135, 250] width 31 height 10
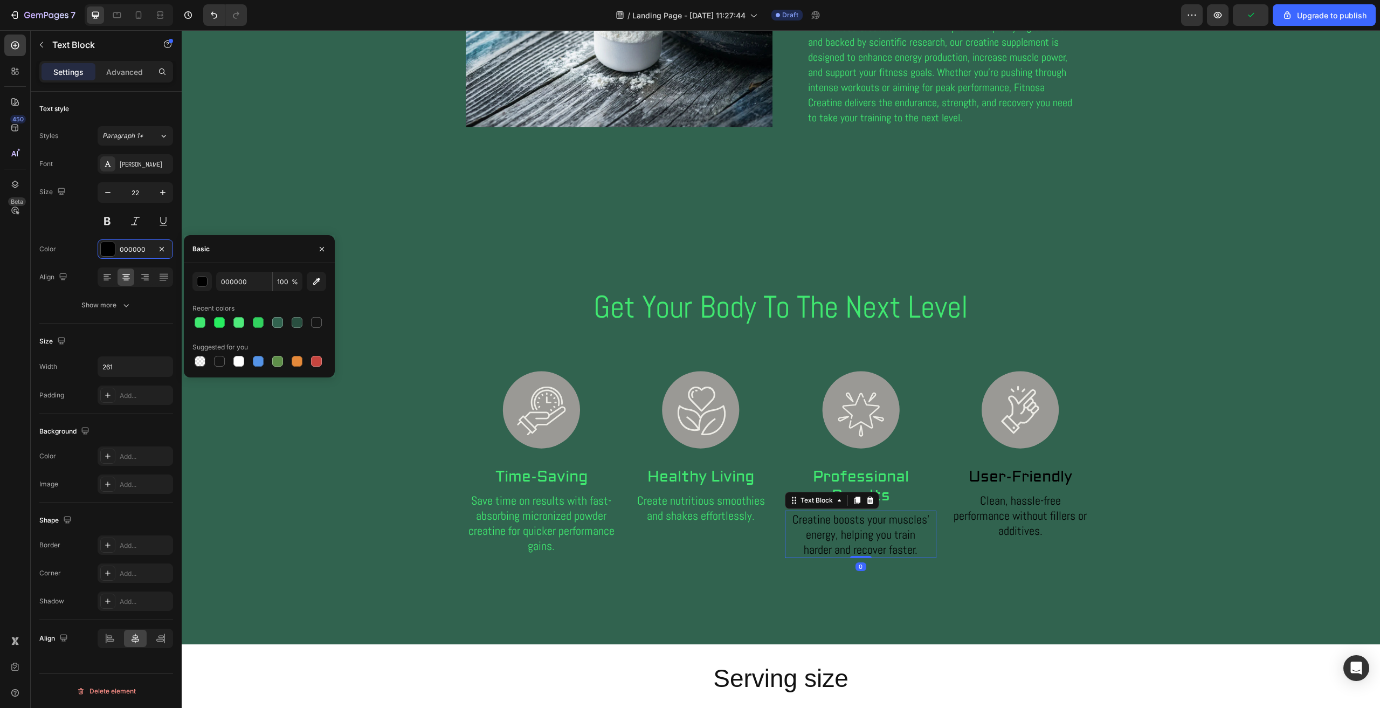
click at [201, 321] on div at bounding box center [200, 322] width 11 height 11
type input "40E870"
click at [992, 467] on h3 "user-friendly" at bounding box center [1021, 476] width 152 height 21
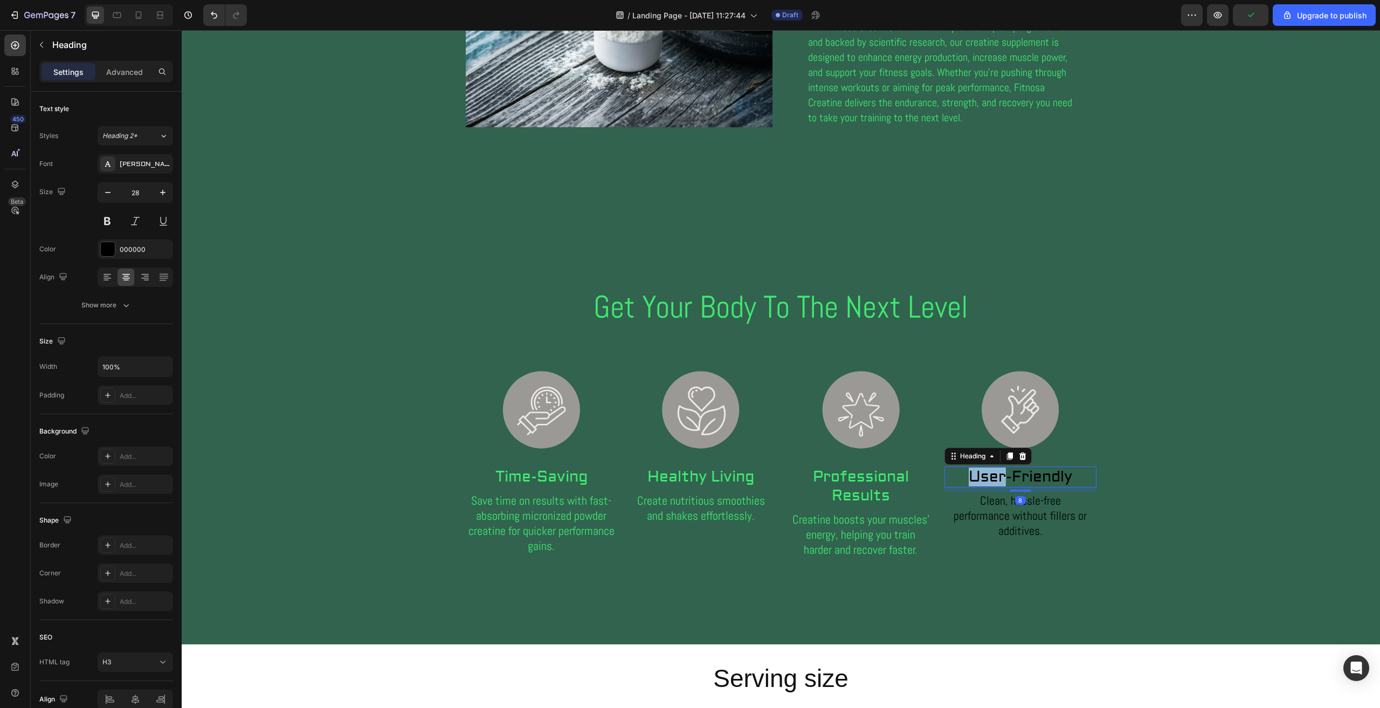
click at [992, 467] on h3 "user-friendly" at bounding box center [1021, 476] width 152 height 21
click at [992, 467] on p "user-friendly" at bounding box center [1020, 476] width 149 height 19
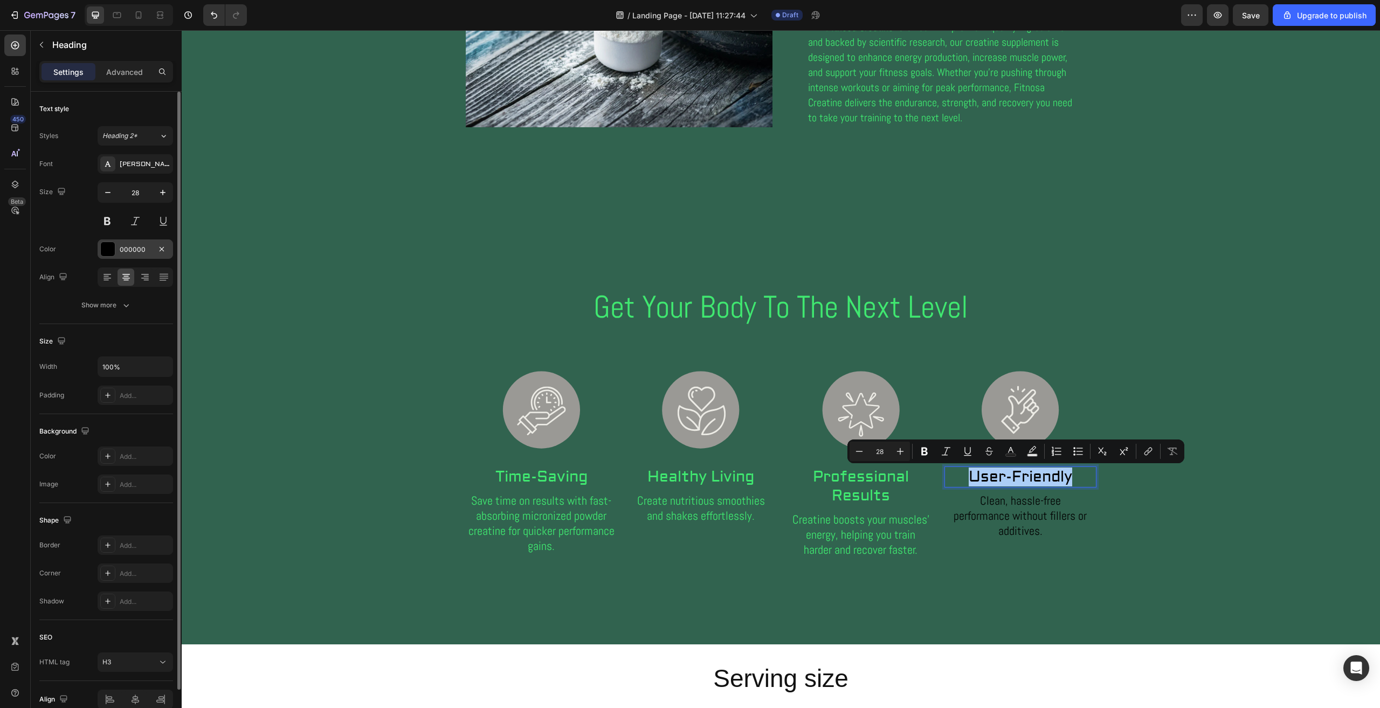
click at [144, 242] on div "000000" at bounding box center [135, 248] width 75 height 19
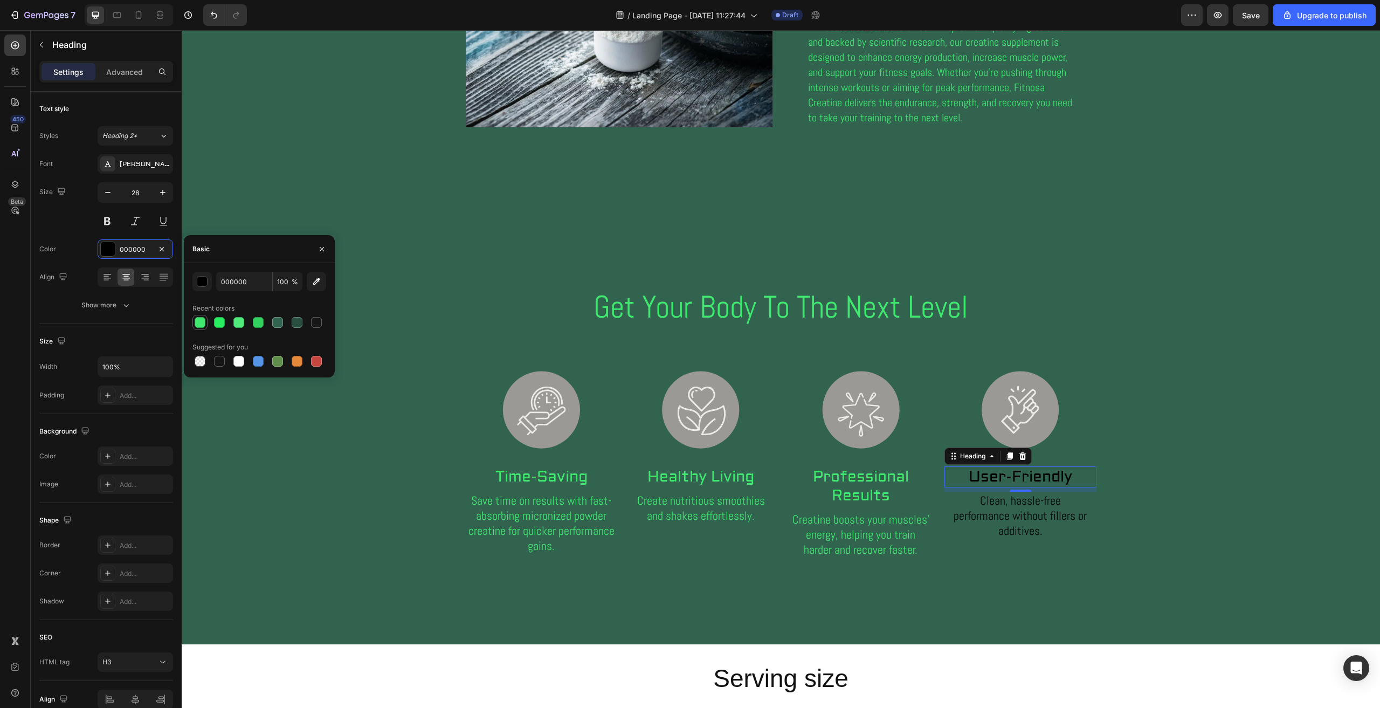
click at [198, 317] on div at bounding box center [200, 322] width 11 height 11
type input "40E870"
click at [1012, 523] on p "Clean, hassle-free performance without fillers or additives." at bounding box center [1020, 515] width 139 height 45
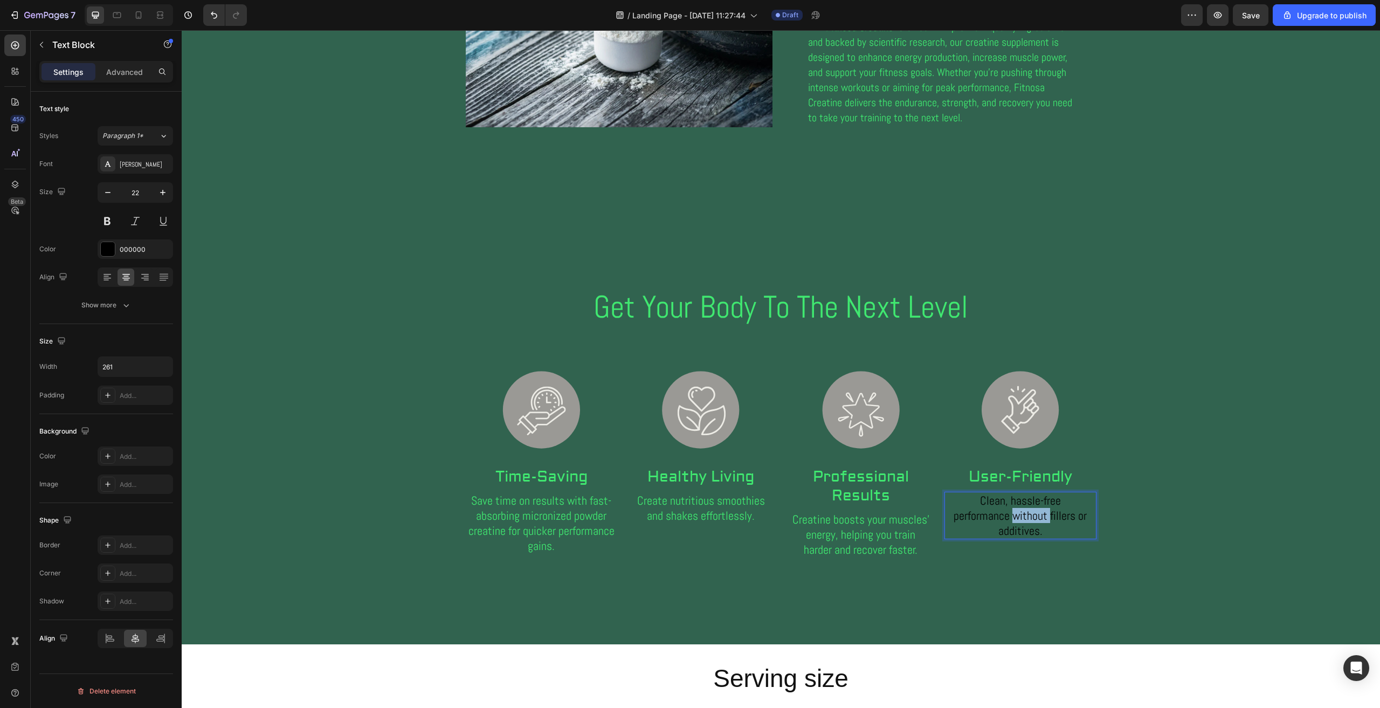
click at [1012, 523] on p "Clean, hassle-free performance without fillers or additives." at bounding box center [1020, 515] width 139 height 45
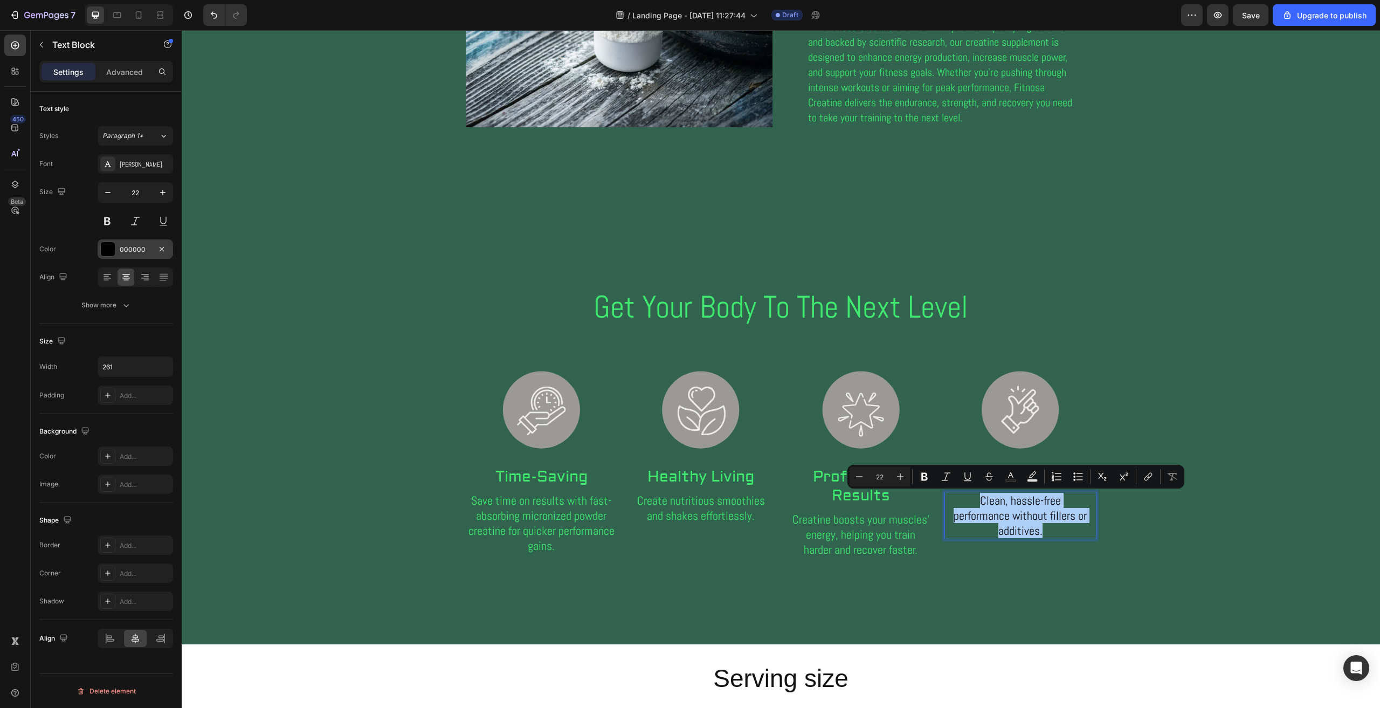
click at [136, 248] on div "000000" at bounding box center [135, 250] width 31 height 10
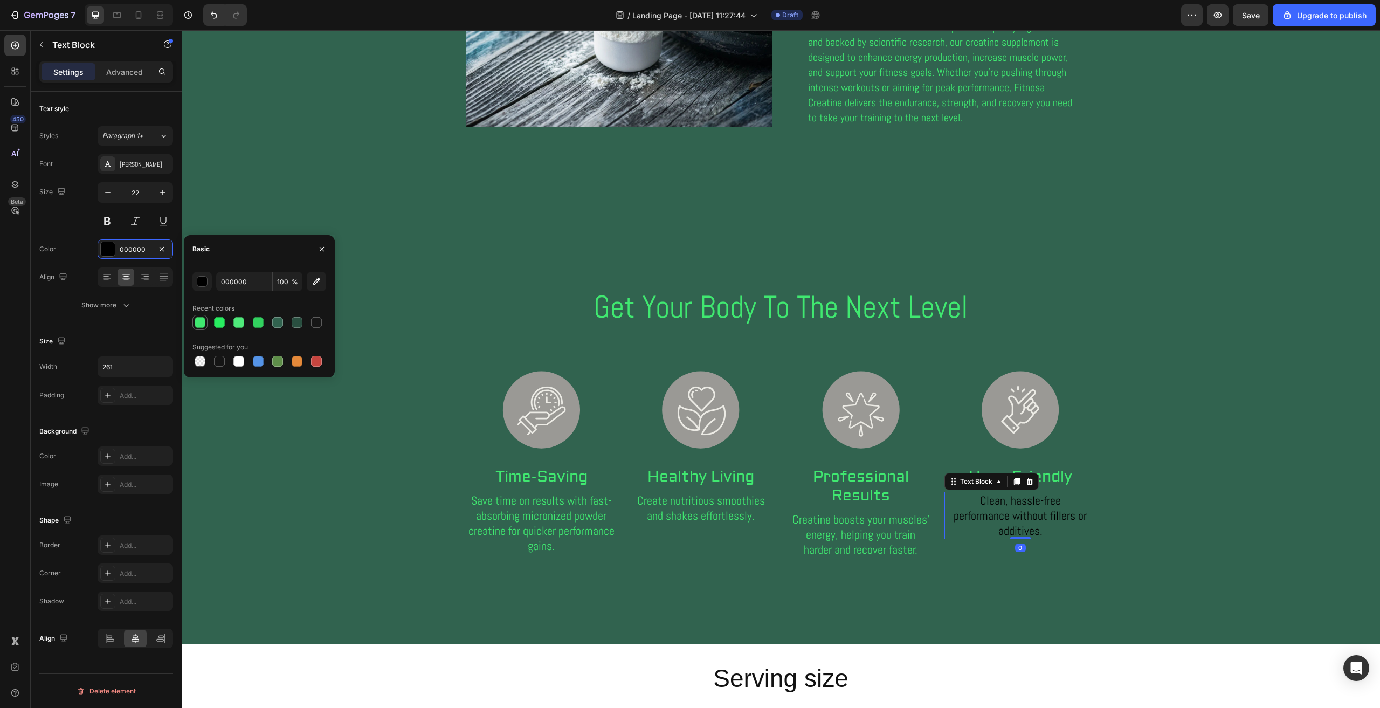
drag, startPoint x: 198, startPoint y: 321, endPoint x: 203, endPoint y: 324, distance: 5.6
click at [198, 322] on div at bounding box center [200, 322] width 11 height 11
type input "40E870"
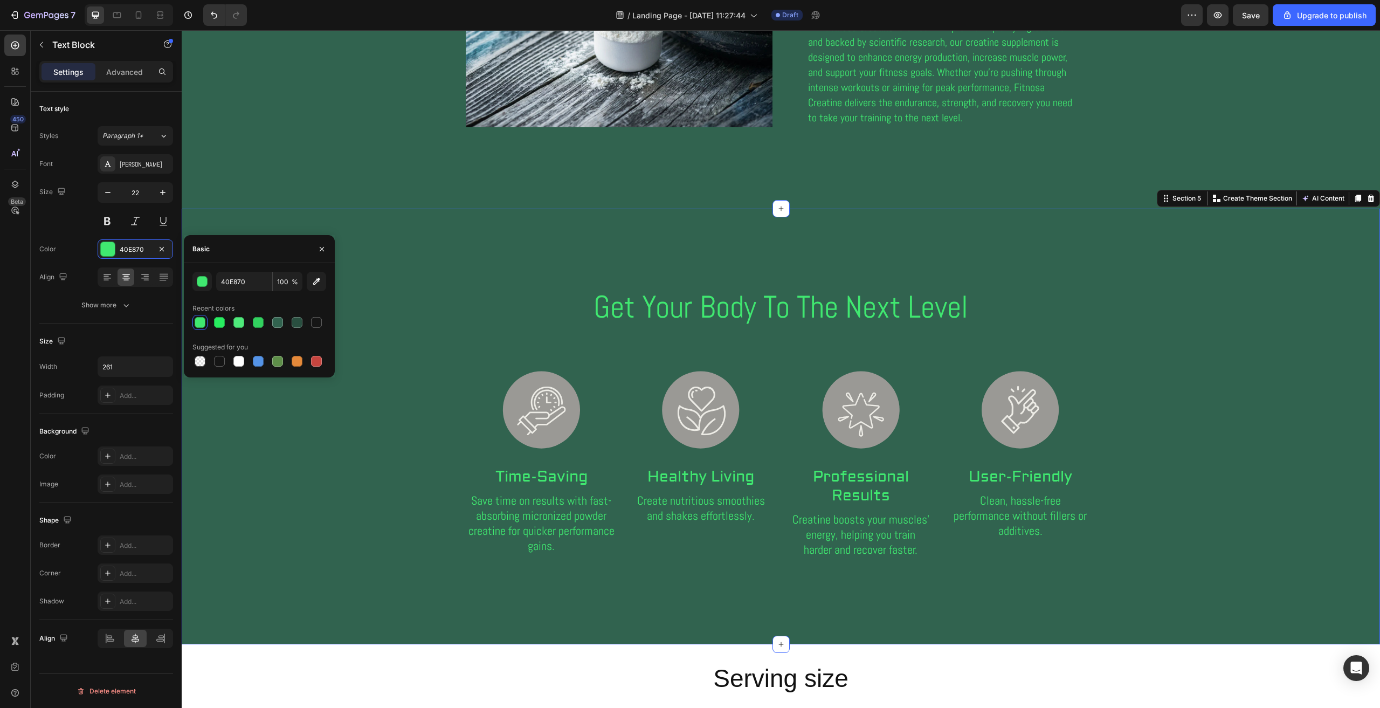
click at [719, 581] on div "get your body to the next level Heading Image time-saving Heading Save time on …" at bounding box center [781, 465] width 1199 height 358
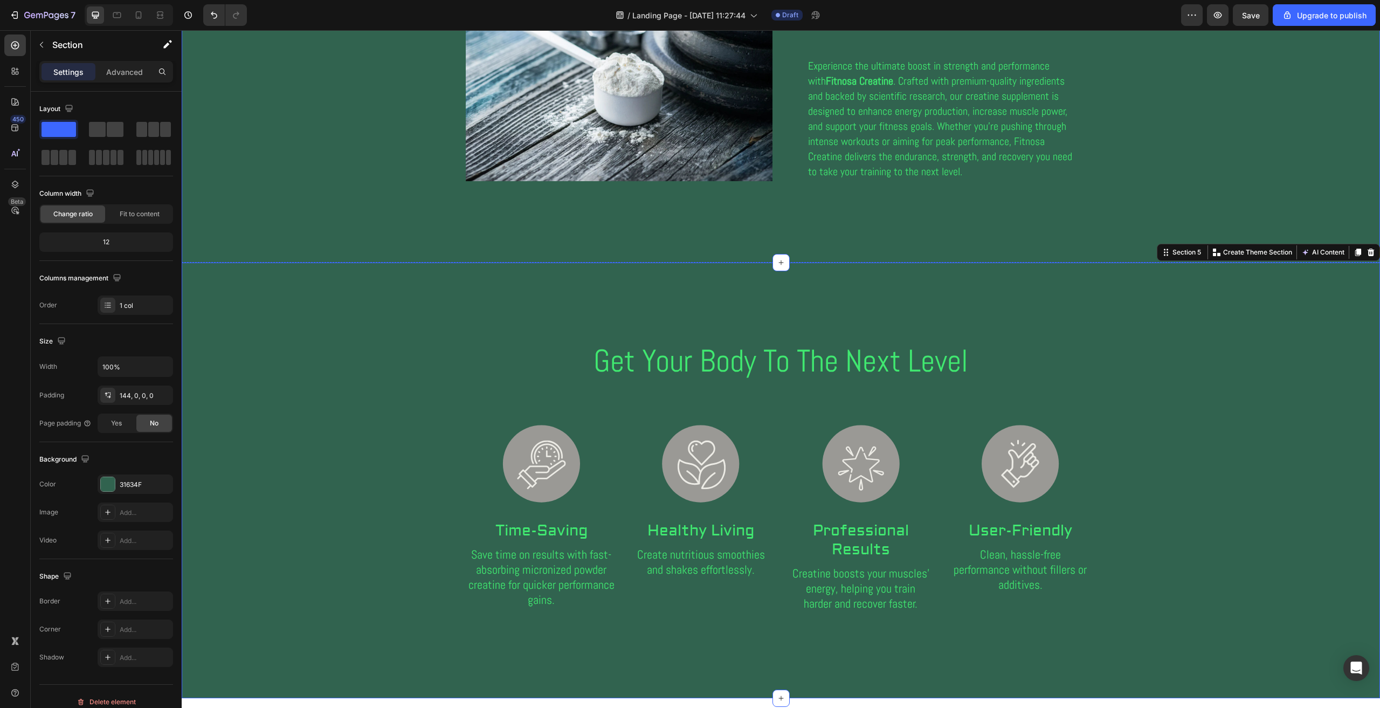
click at [1134, 189] on div "Background Image" at bounding box center [781, 84] width 1199 height 359
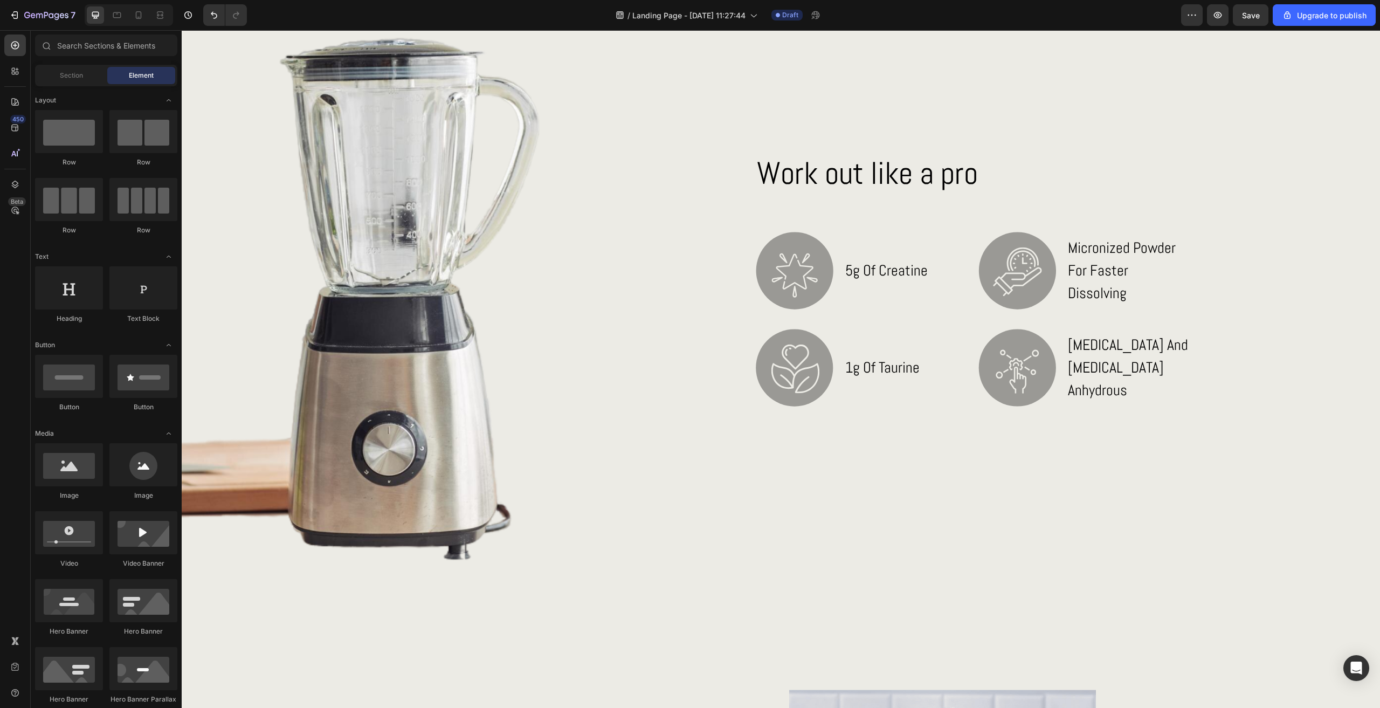
scroll to position [832, 0]
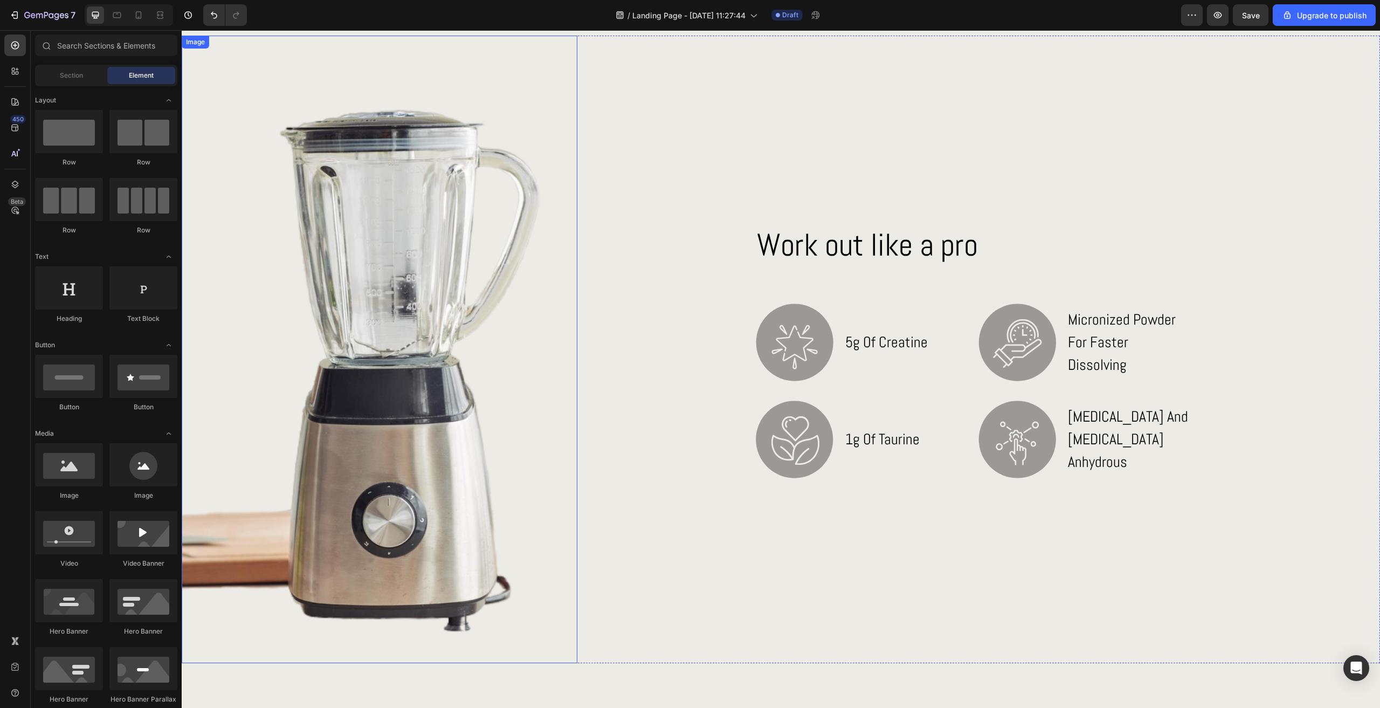
click at [352, 294] on img at bounding box center [380, 350] width 396 height 628
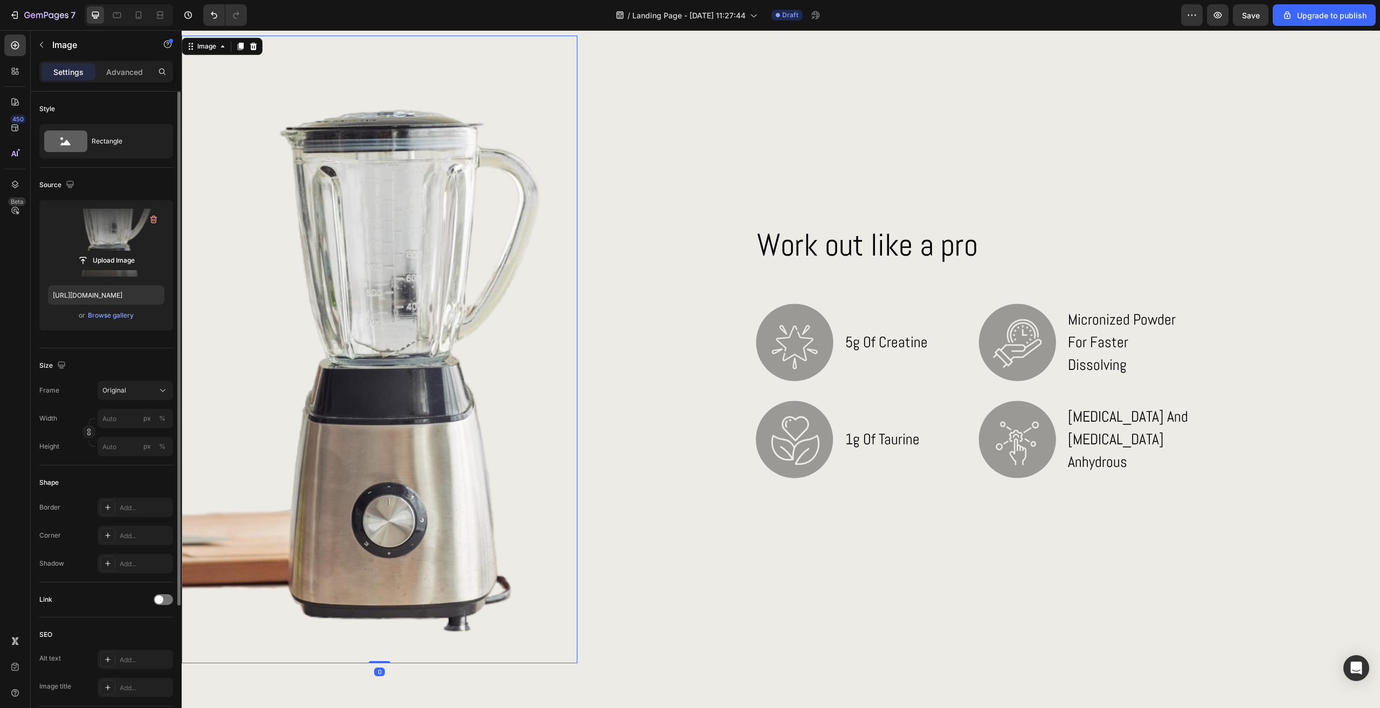
click at [127, 249] on label at bounding box center [106, 243] width 116 height 68
click at [127, 251] on input "file" at bounding box center [106, 260] width 74 height 18
type input "[URL][DOMAIN_NAME]"
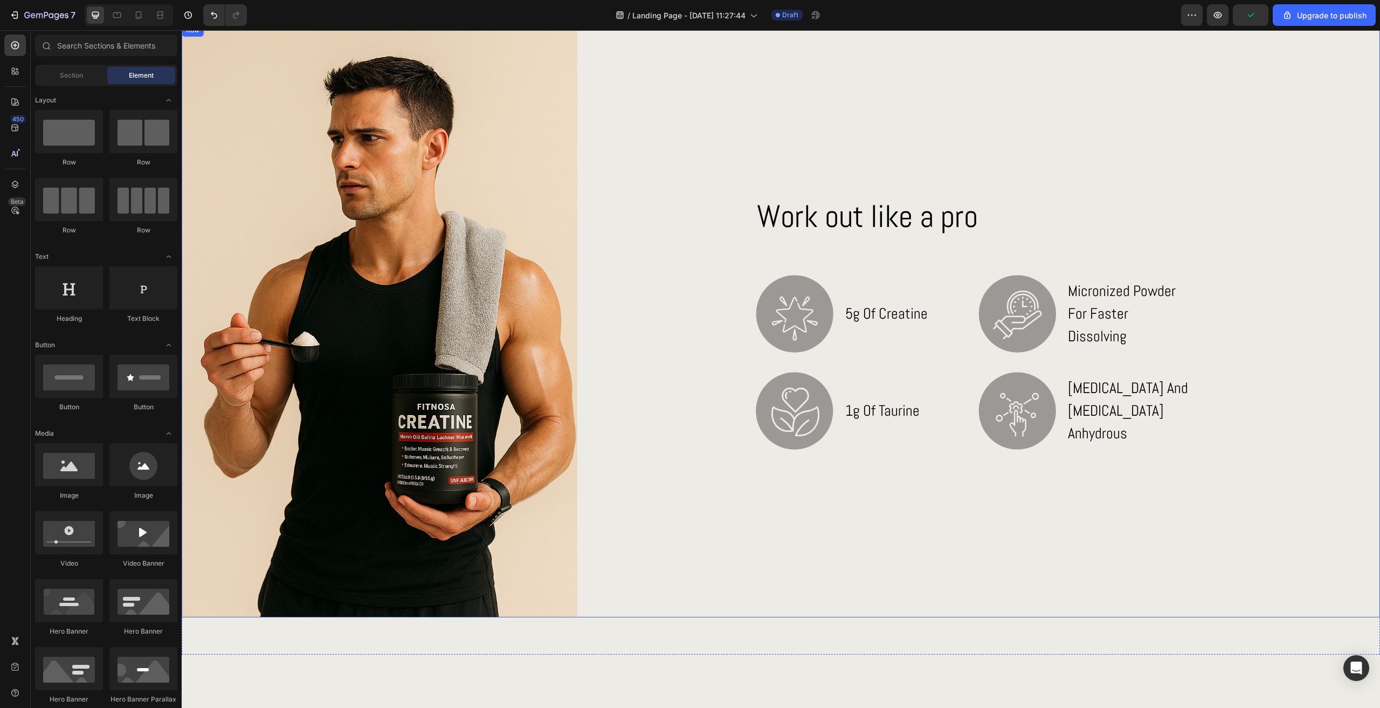
scroll to position [833, 0]
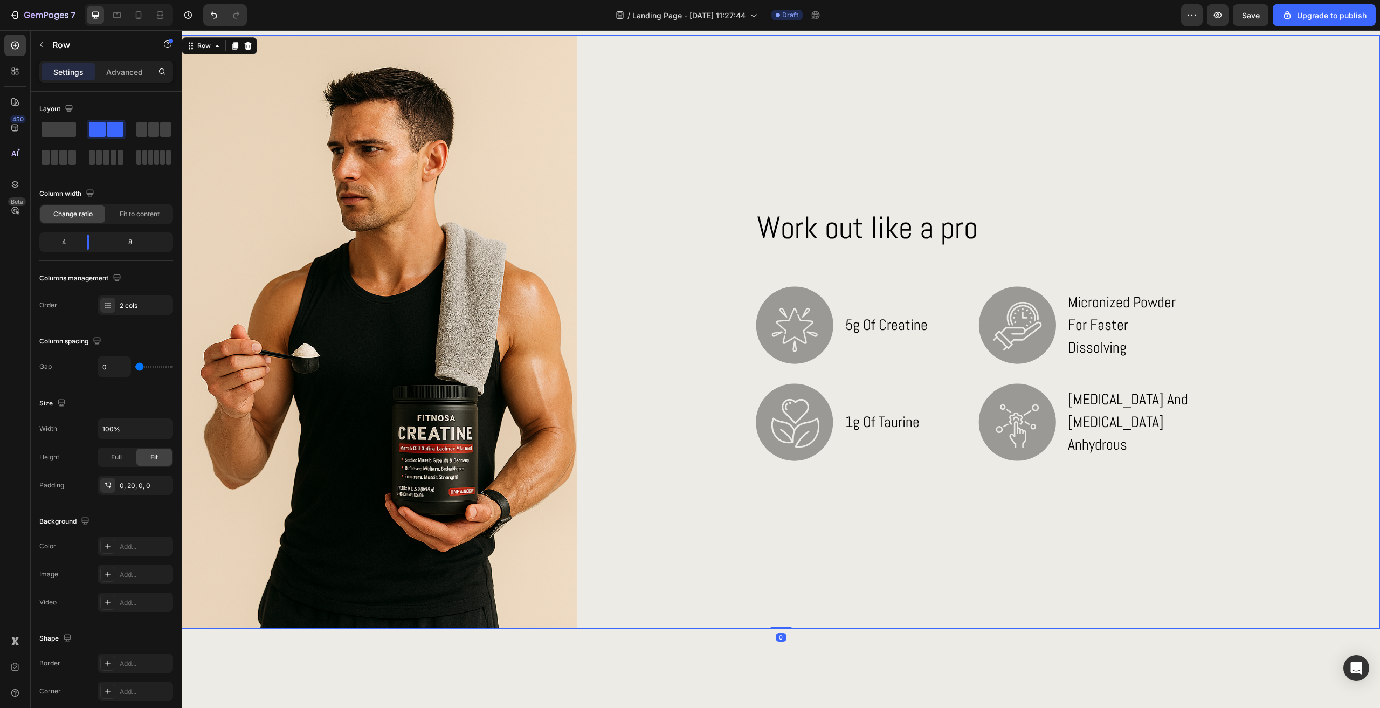
click at [718, 384] on div "Work out like a pro Heading Image 5g of creatine Text Block Row Image 1g of tau…" at bounding box center [973, 332] width 792 height 594
click at [642, 274] on div "Work out like a pro Heading Image 5g of creatine Text Block Row Image 1g of tau…" at bounding box center [973, 332] width 792 height 594
click at [638, 644] on div "Image Work out like a pro Heading Image 5g of creatine Text Block Row Image 1g …" at bounding box center [781, 339] width 1199 height 652
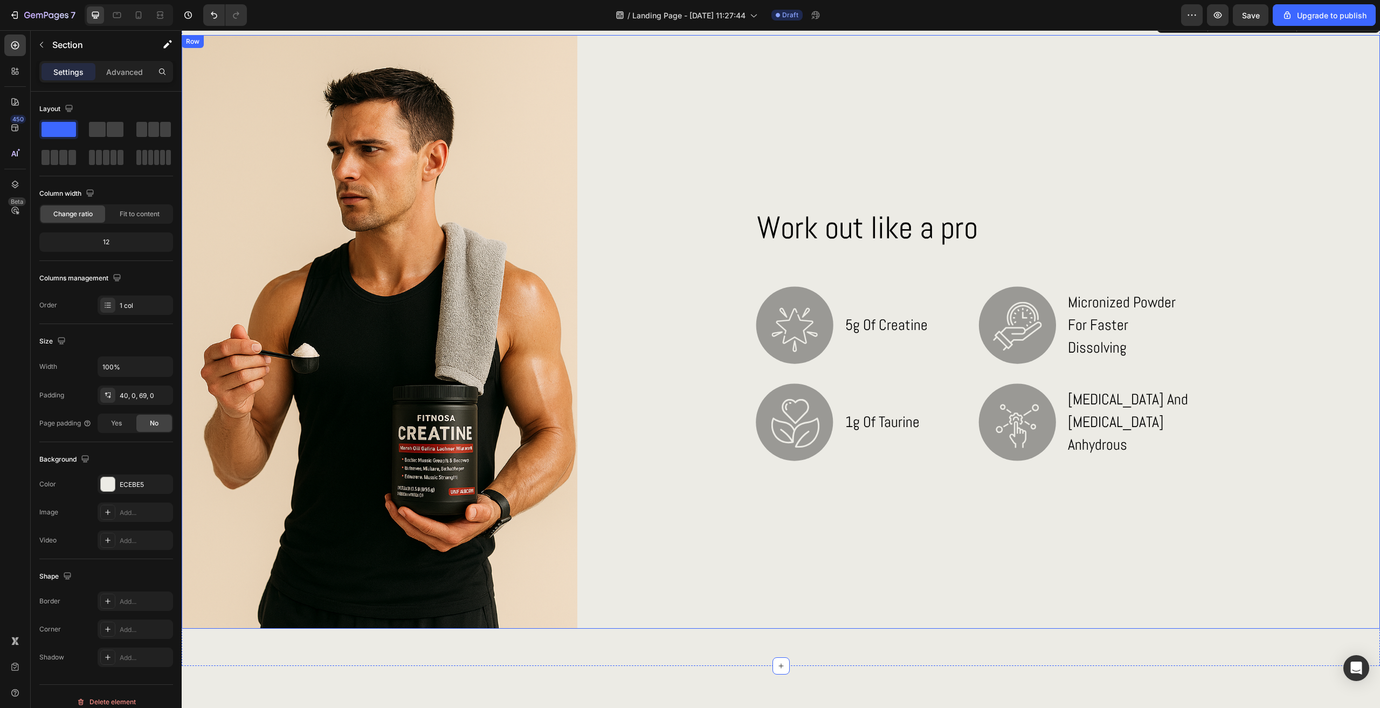
click at [666, 451] on div "Work out like a pro Heading Image 5g of creatine Text Block Row Image 1g of tau…" at bounding box center [973, 332] width 792 height 594
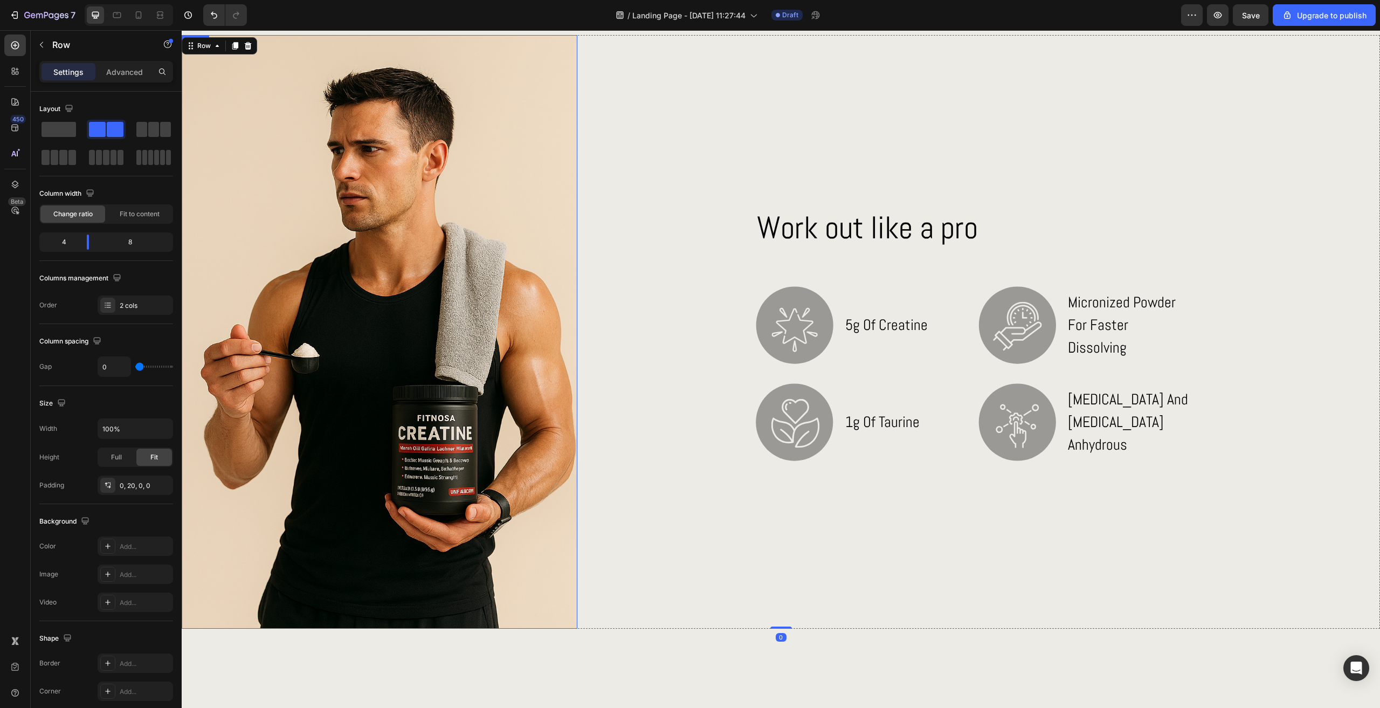
click at [460, 407] on img at bounding box center [380, 332] width 396 height 594
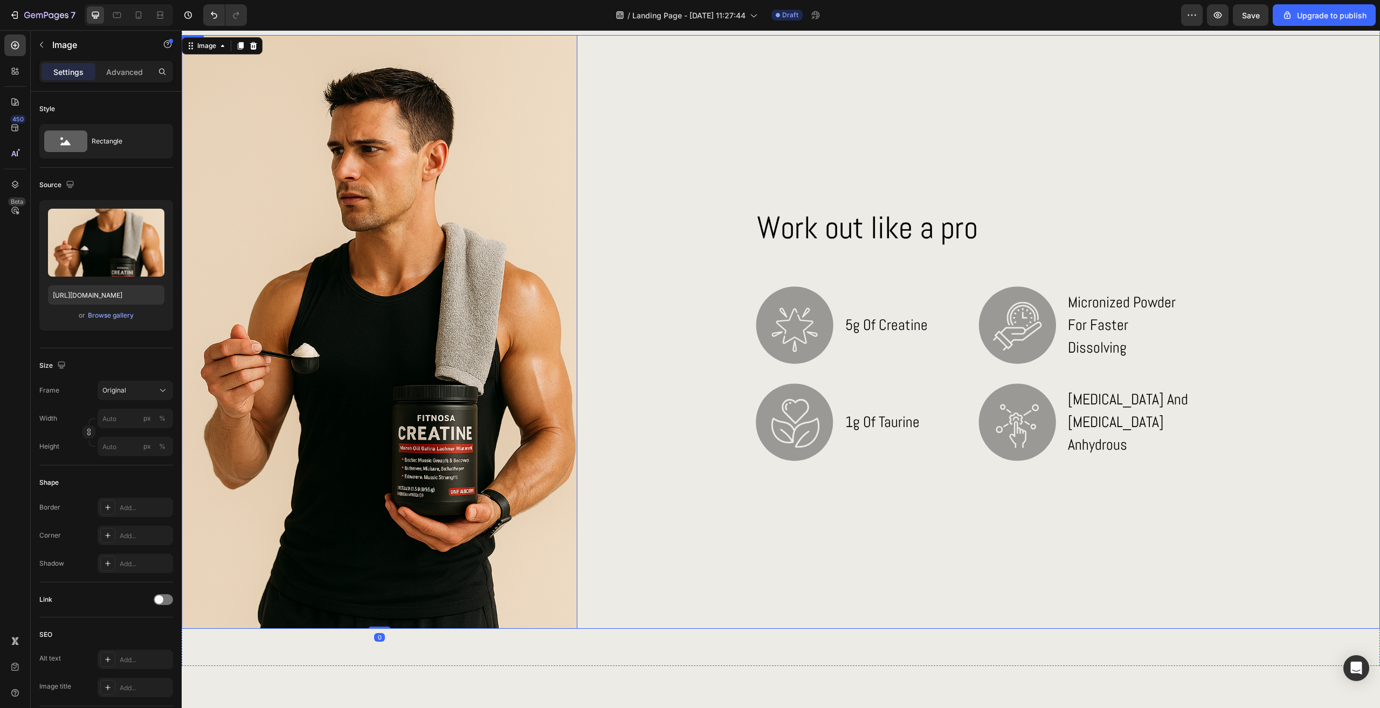
click at [657, 370] on div "Work out like a pro Heading Image 5g of creatine Text Block Row Image 1g of tau…" at bounding box center [973, 332] width 792 height 594
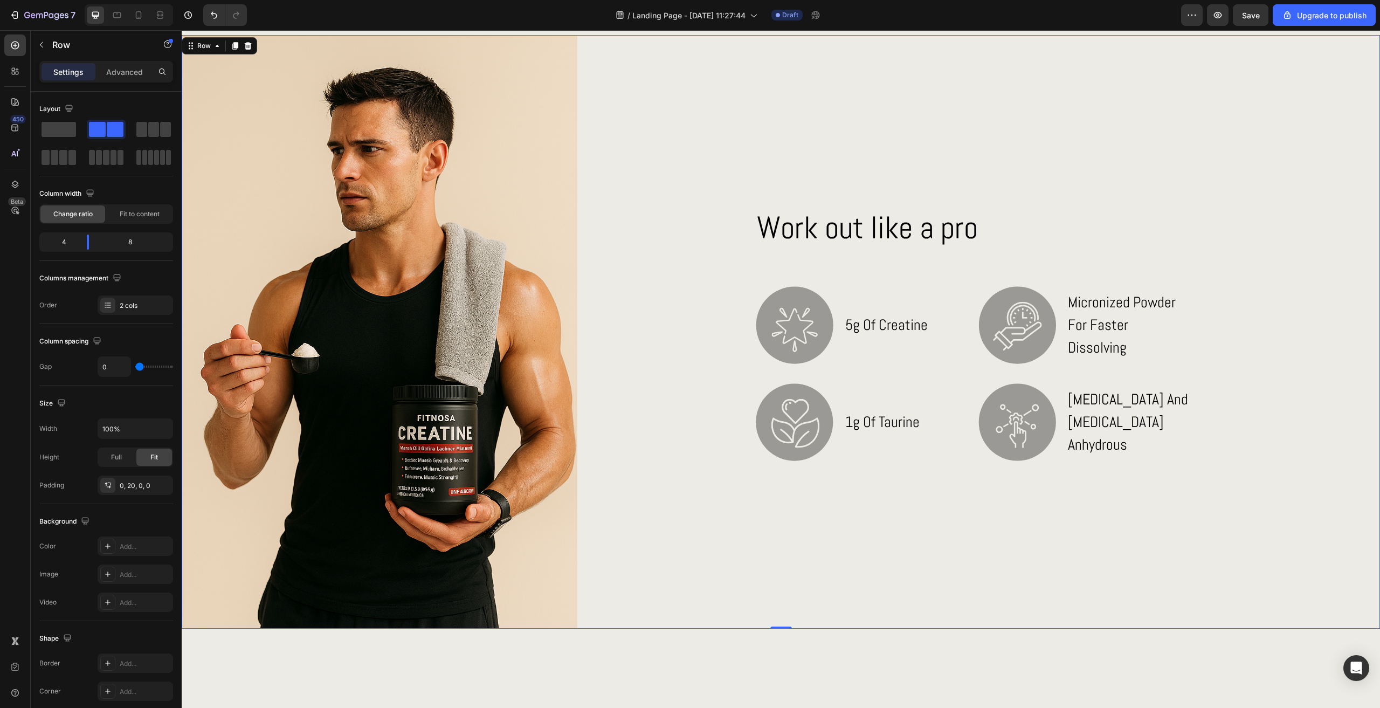
click at [685, 254] on div "Work out like a pro Heading Image 5g of creatine Text Block Row Image 1g of tau…" at bounding box center [973, 332] width 792 height 594
click at [817, 553] on div "Work out like a pro Heading Image 5g of creatine Text Block Row Image 1g of tau…" at bounding box center [973, 332] width 792 height 594
click at [723, 658] on div "Image Work out like a pro Heading Image 5g of creatine Text Block Row Image 1g …" at bounding box center [781, 339] width 1199 height 652
click at [783, 508] on div "Work out like a pro Heading Image 5g of creatine Text Block Row Image 1g of tau…" at bounding box center [973, 332] width 792 height 594
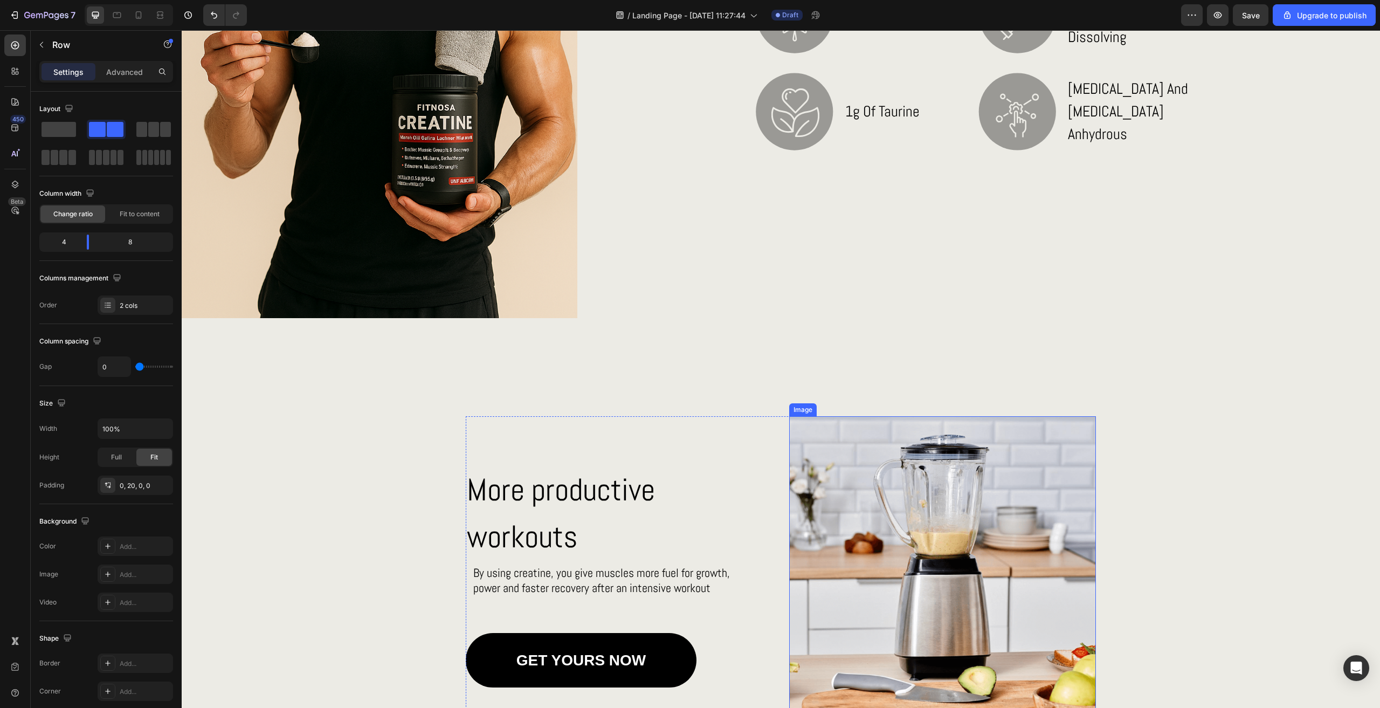
scroll to position [347, 0]
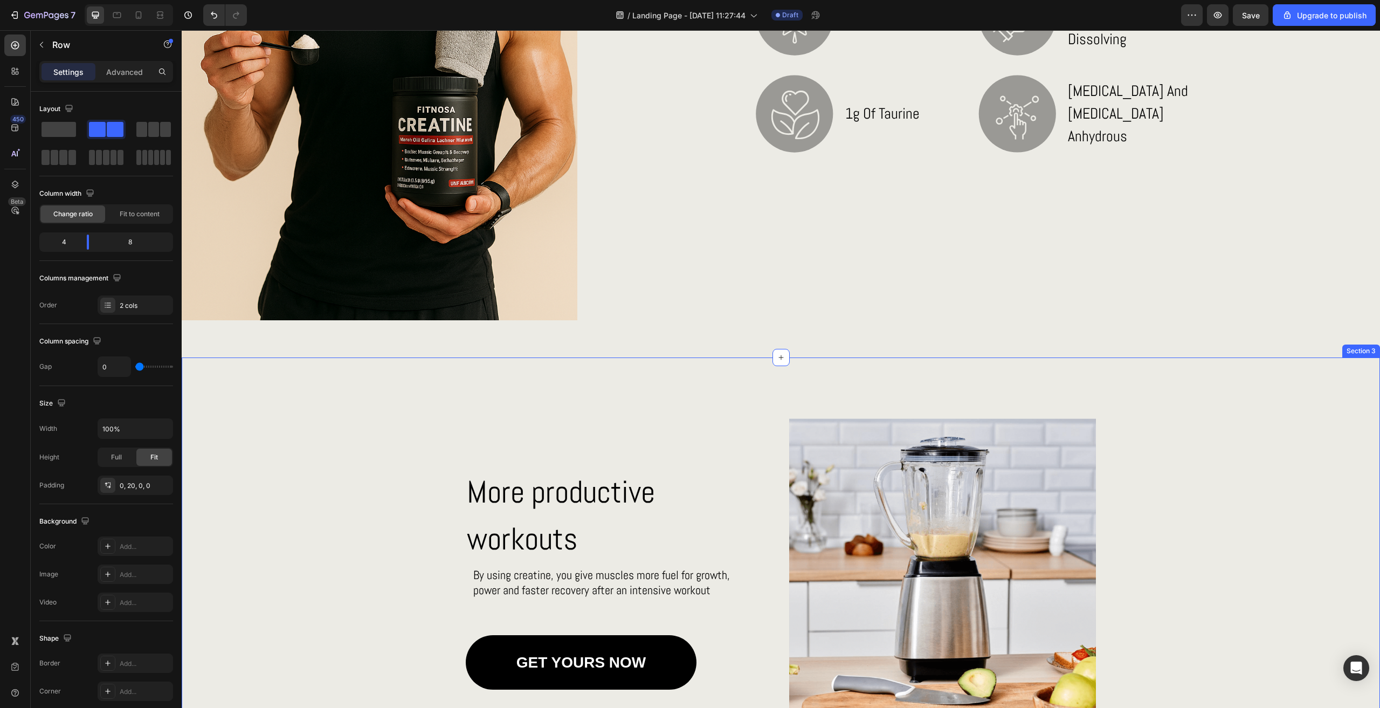
click at [729, 375] on div "More productive workouts Heading By using creatine, you give muscles more fuel …" at bounding box center [781, 572] width 1199 height 430
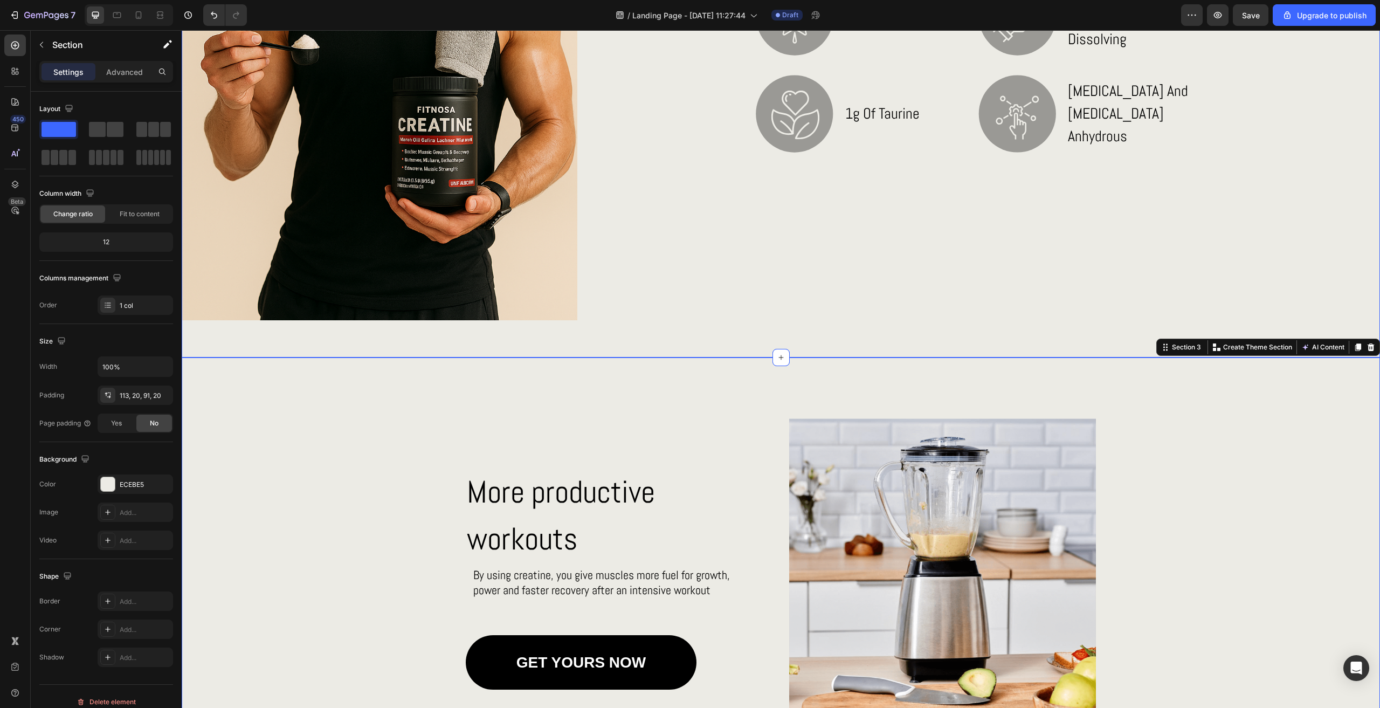
click at [644, 336] on div "Image Work out like a pro Heading Image 5g of creatine Text Block Row Image 1g …" at bounding box center [781, 31] width 1199 height 652
click at [717, 255] on div "Work out like a pro Heading Image 5g of creatine Text Block Row Image 1g of tau…" at bounding box center [973, 24] width 792 height 594
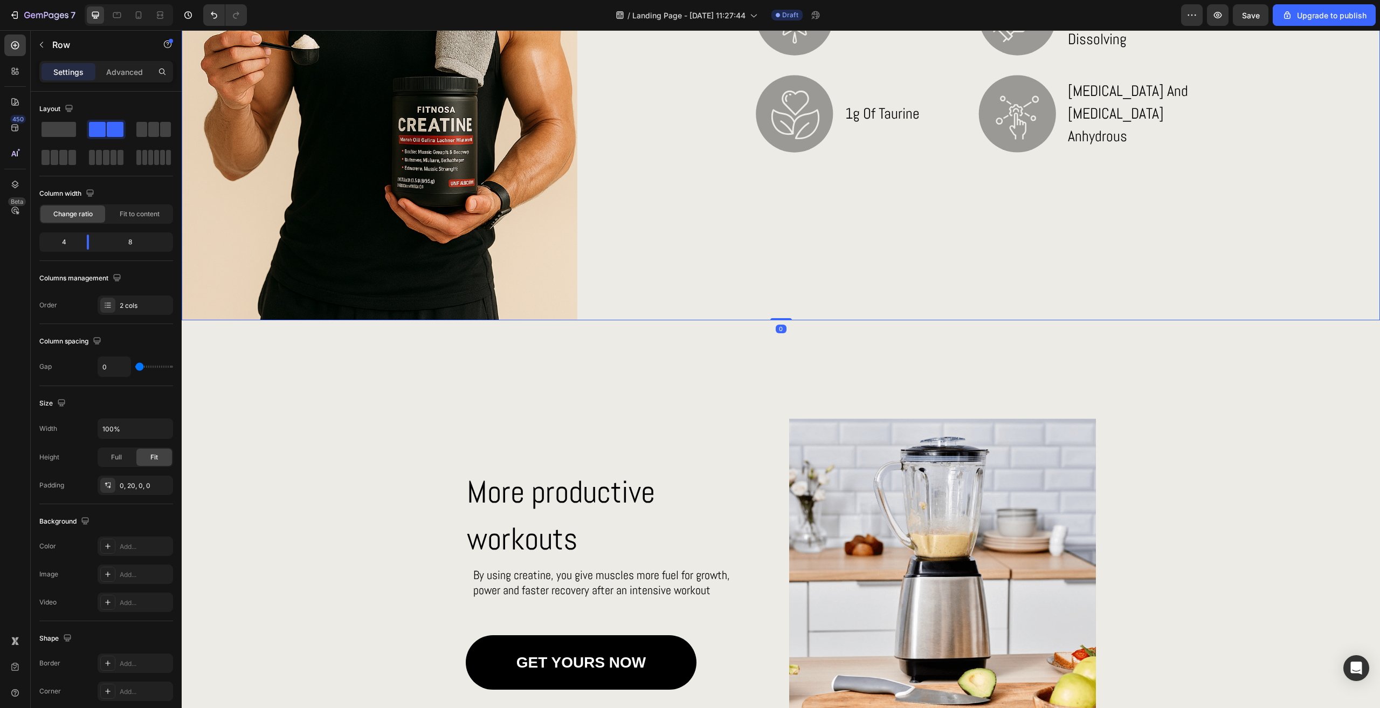
click at [739, 316] on div "Work out like a pro Heading Image 5g of creatine Text Block Row Image 1g of tau…" at bounding box center [973, 24] width 792 height 594
click at [742, 334] on div "Image Work out like a pro Heading Image 5g of creatine Text Block Row Image 1g …" at bounding box center [781, 31] width 1199 height 652
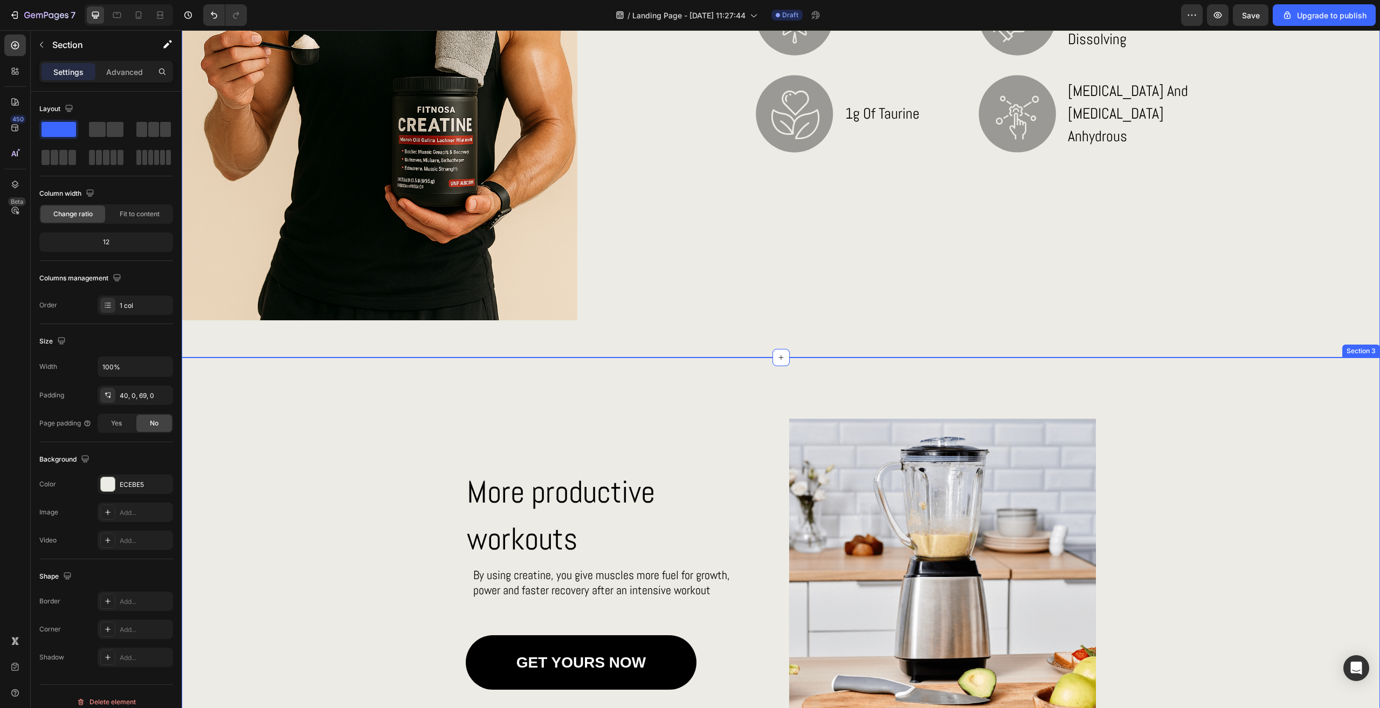
click at [767, 386] on div "More productive workouts Heading By using creatine, you give muscles more fuel …" at bounding box center [781, 572] width 1199 height 430
click at [726, 327] on div "Image Work out like a pro Heading Image 5g of creatine Text Block Row Image 1g …" at bounding box center [781, 31] width 1199 height 652
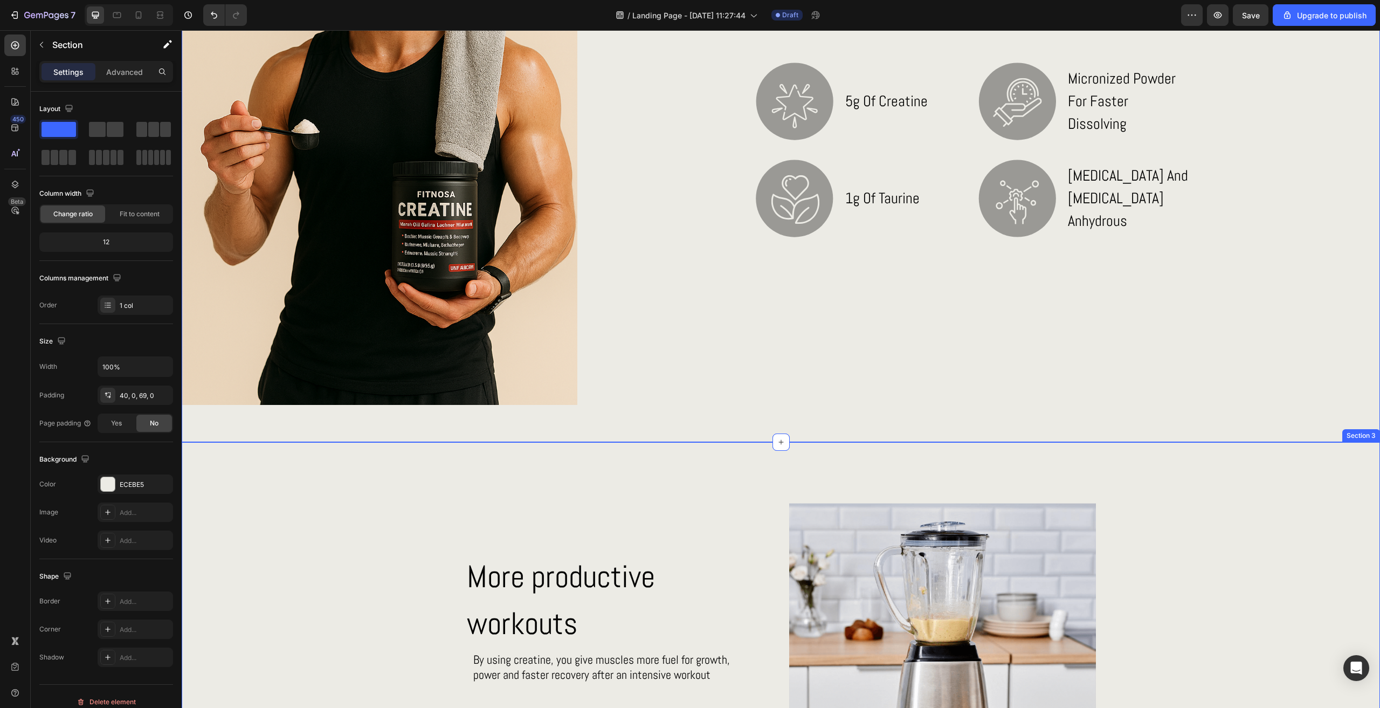
scroll to position [239, 0]
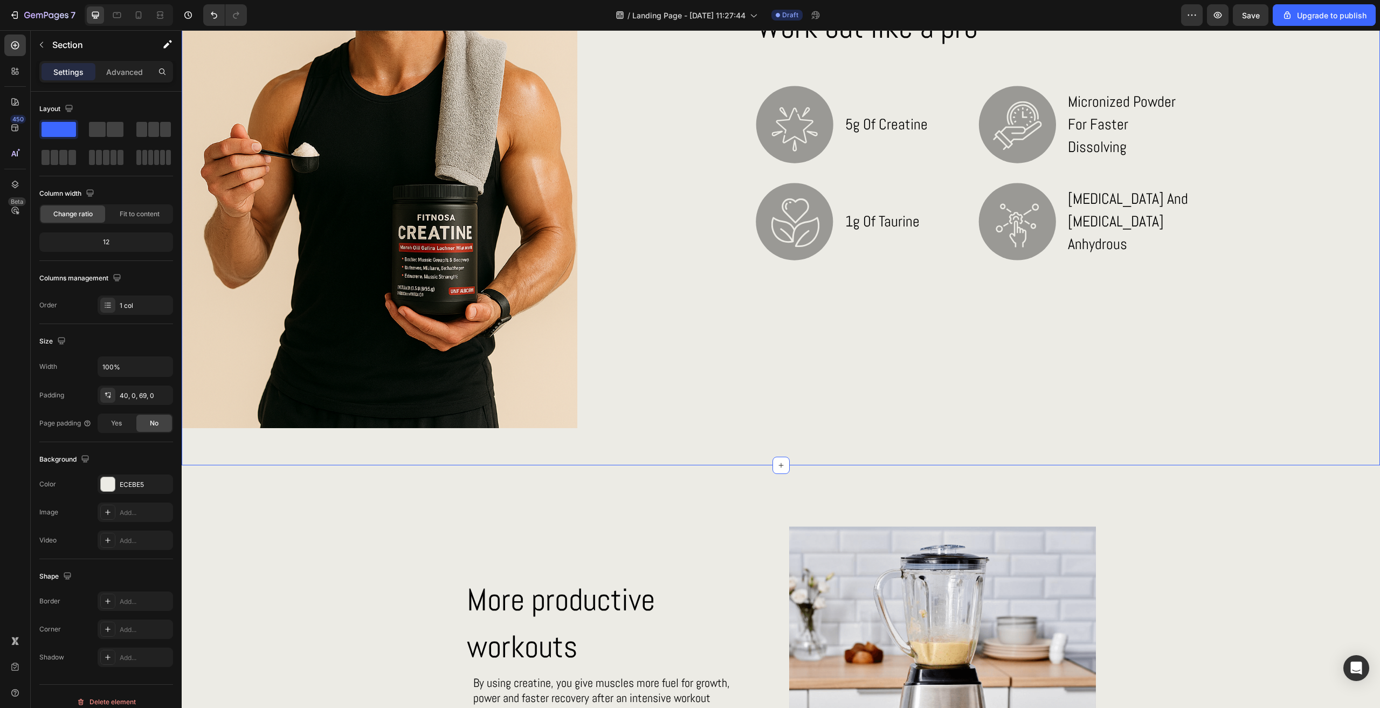
click at [742, 436] on div "Image Work out like a pro Heading Image 5g of creatine Text Block Row Image 1g …" at bounding box center [781, 139] width 1199 height 652
click at [148, 483] on div "ECEBE5" at bounding box center [135, 485] width 31 height 10
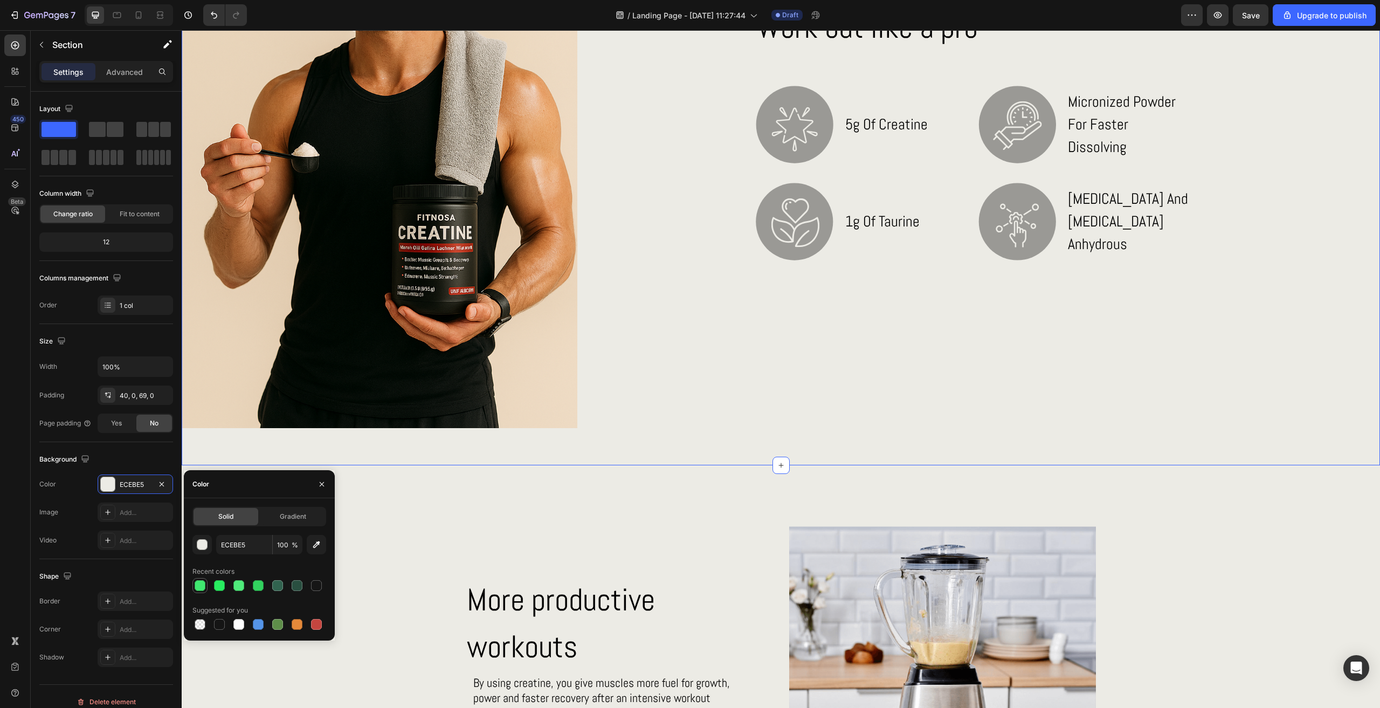
click at [200, 588] on div at bounding box center [200, 585] width 11 height 11
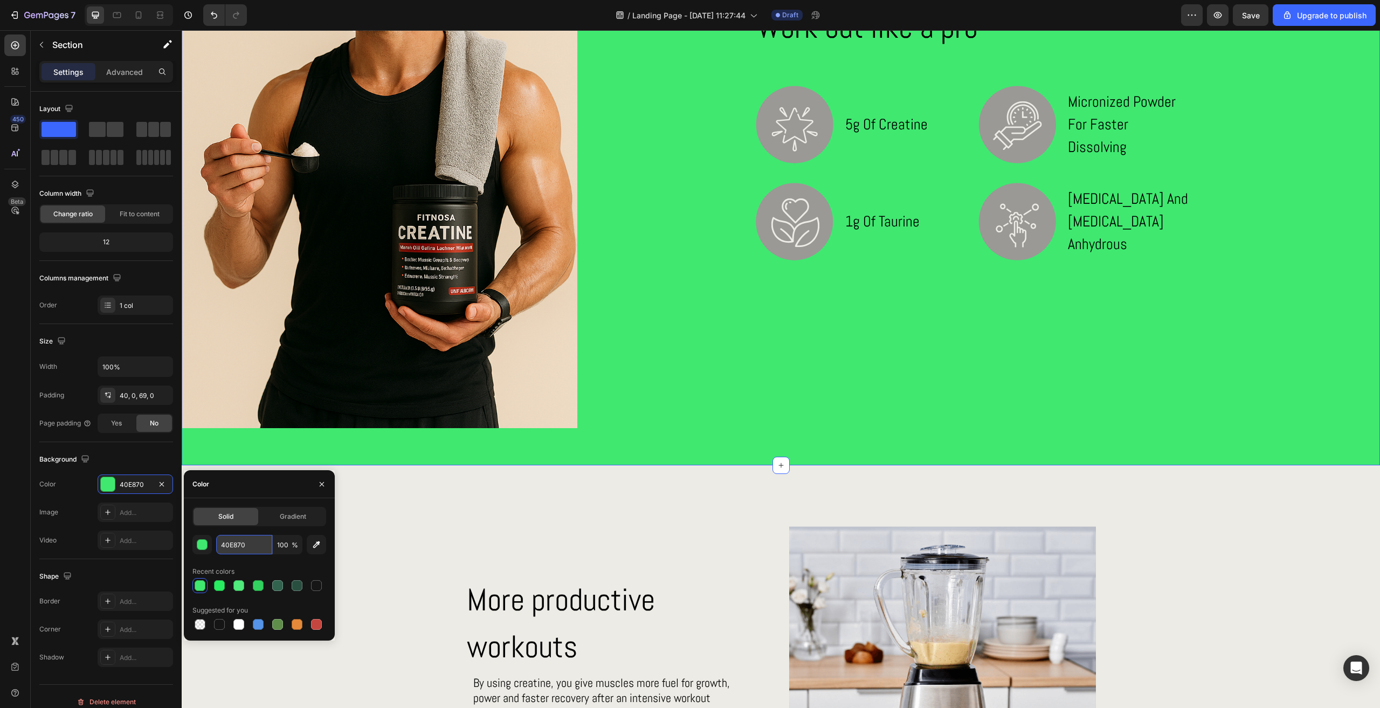
paste input "#9F8567"
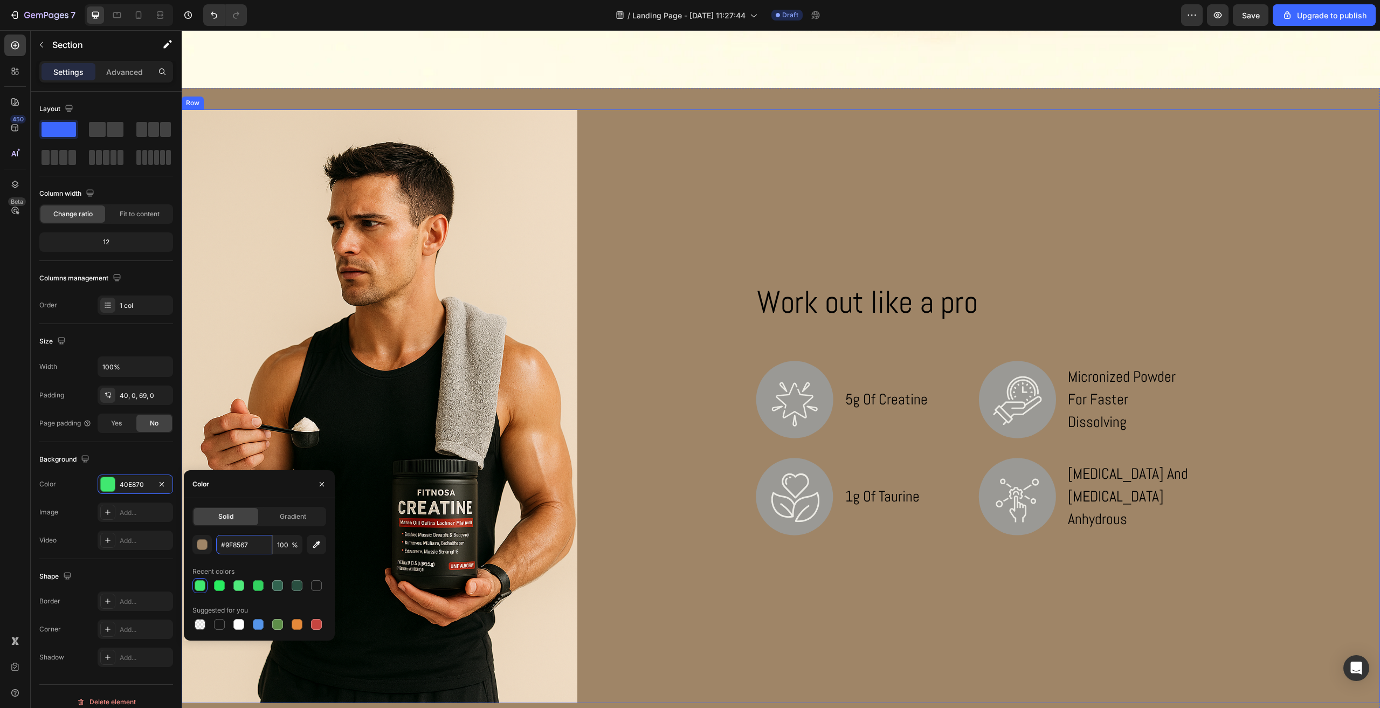
scroll to position [809, 0]
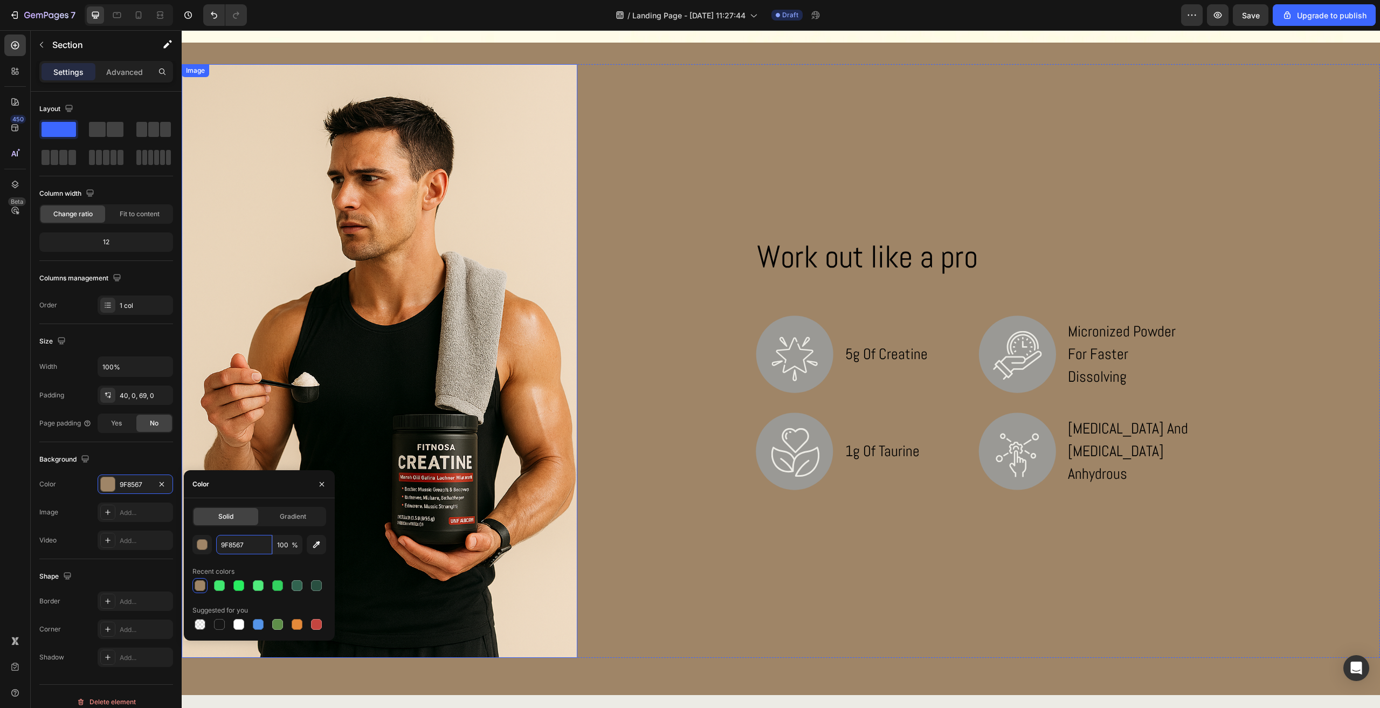
paste input "#F5DBB9"
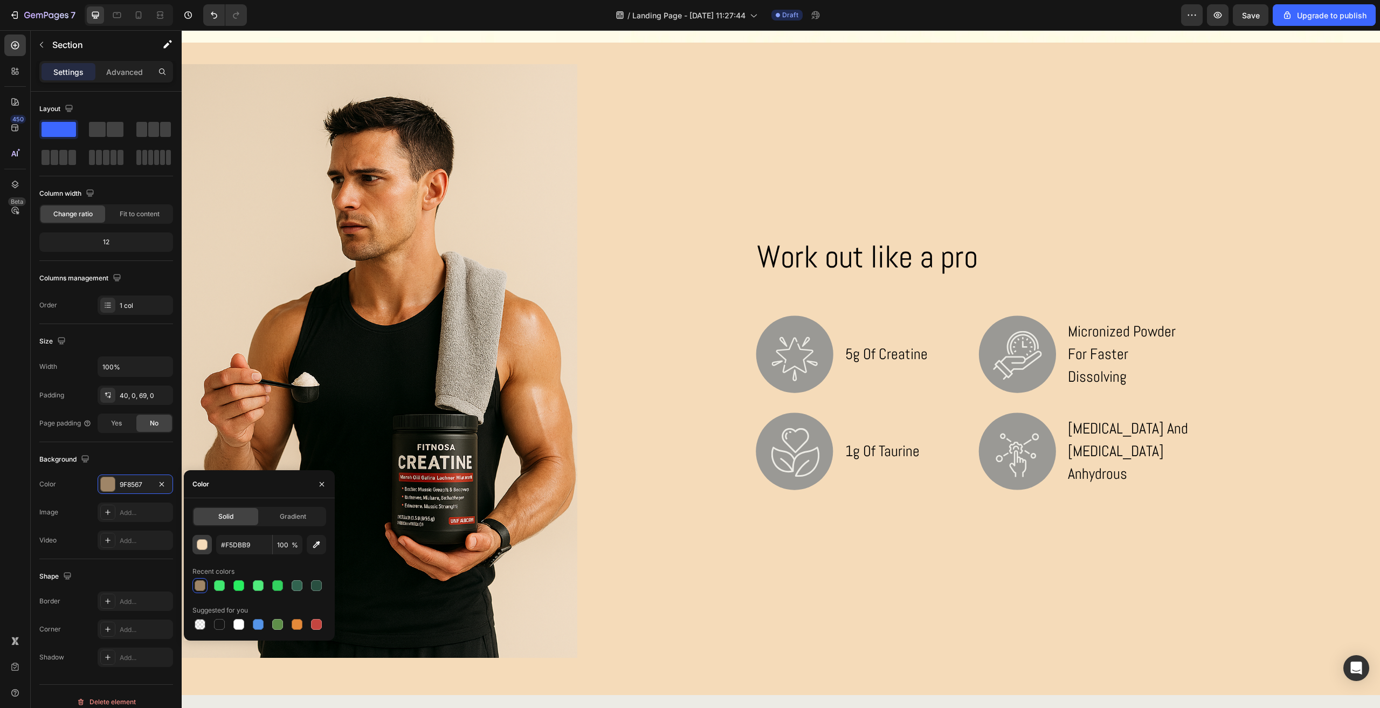
click at [204, 546] on div "button" at bounding box center [202, 545] width 11 height 11
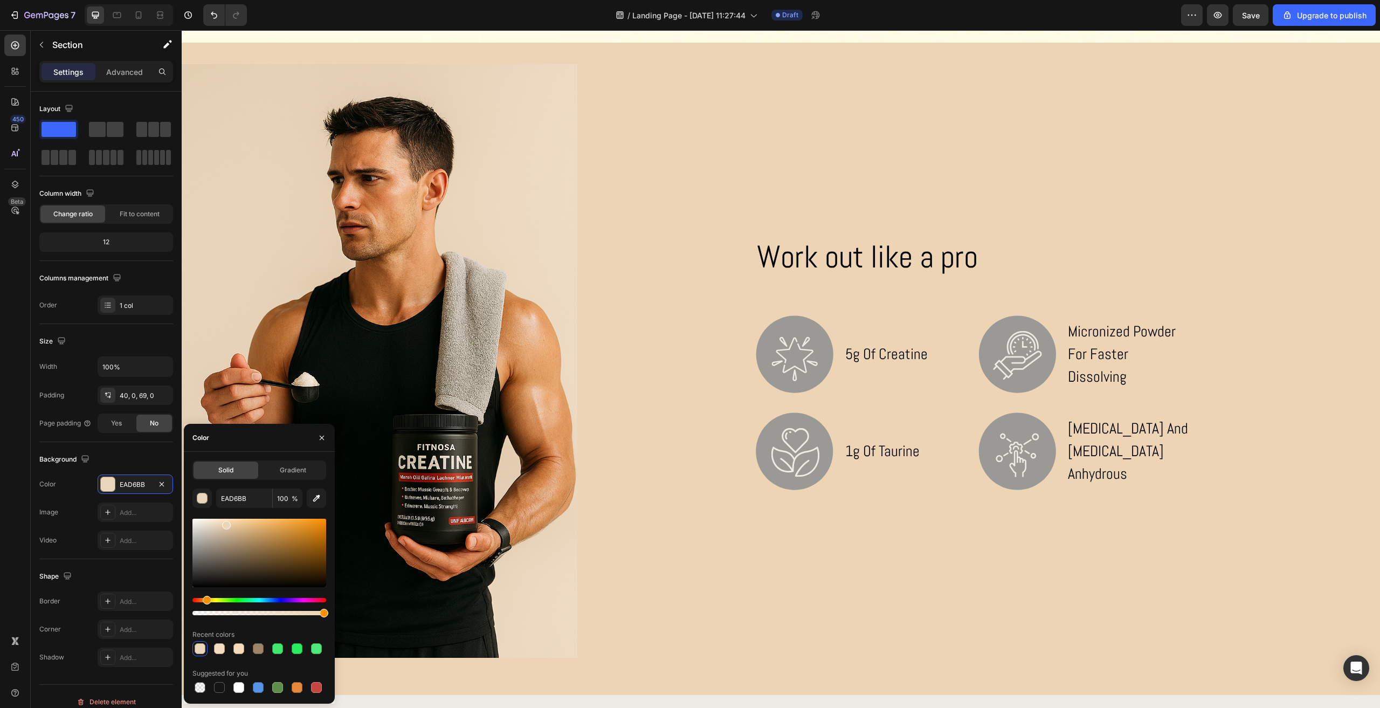
click at [225, 523] on div at bounding box center [226, 525] width 9 height 9
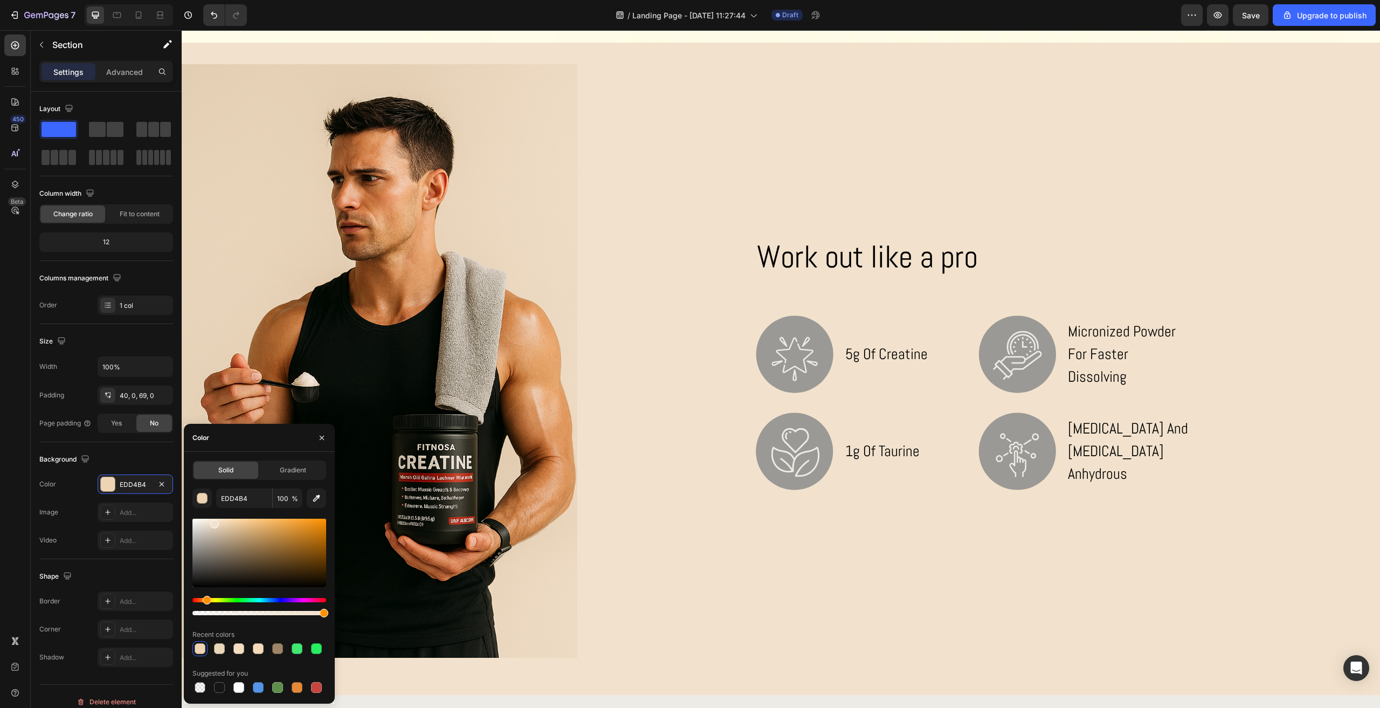
drag, startPoint x: 226, startPoint y: 526, endPoint x: 214, endPoint y: 522, distance: 13.1
click at [214, 522] on div at bounding box center [214, 524] width 9 height 9
click at [218, 525] on div at bounding box center [218, 527] width 9 height 9
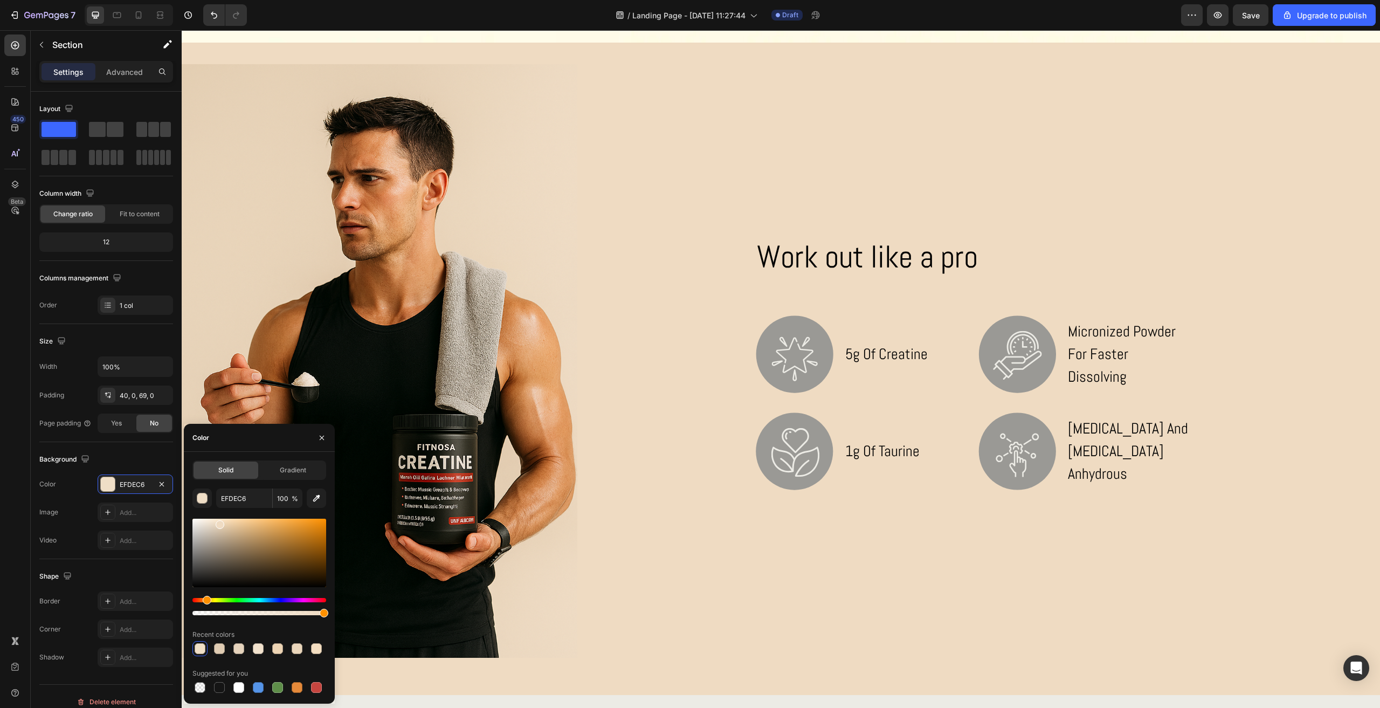
click at [218, 522] on div at bounding box center [220, 524] width 9 height 9
type input "EFDBC2"
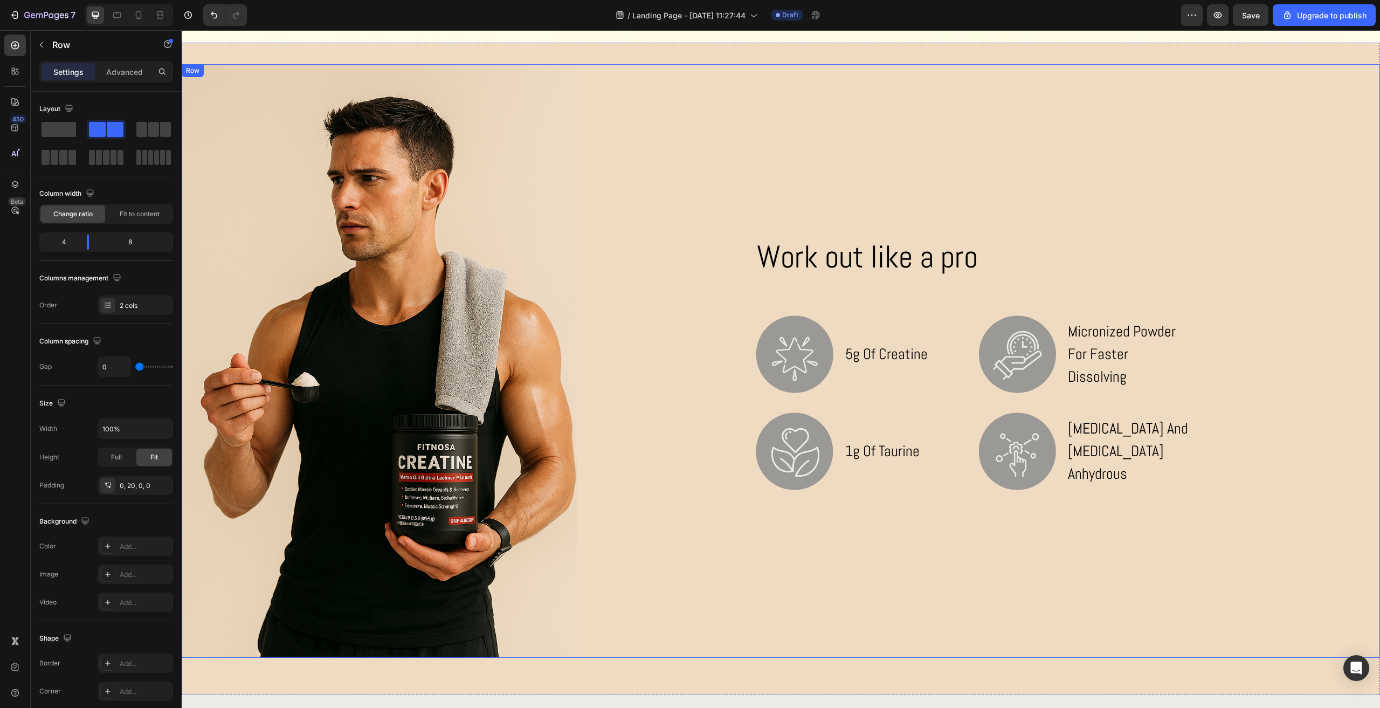
click at [670, 618] on div "Work out like a pro Heading Image 5g of creatine Text Block Row Image 1g of tau…" at bounding box center [973, 361] width 792 height 594
click at [653, 549] on div "Work out like a pro Heading Image 5g of creatine Text Block Row Image 1g of tau…" at bounding box center [973, 361] width 792 height 594
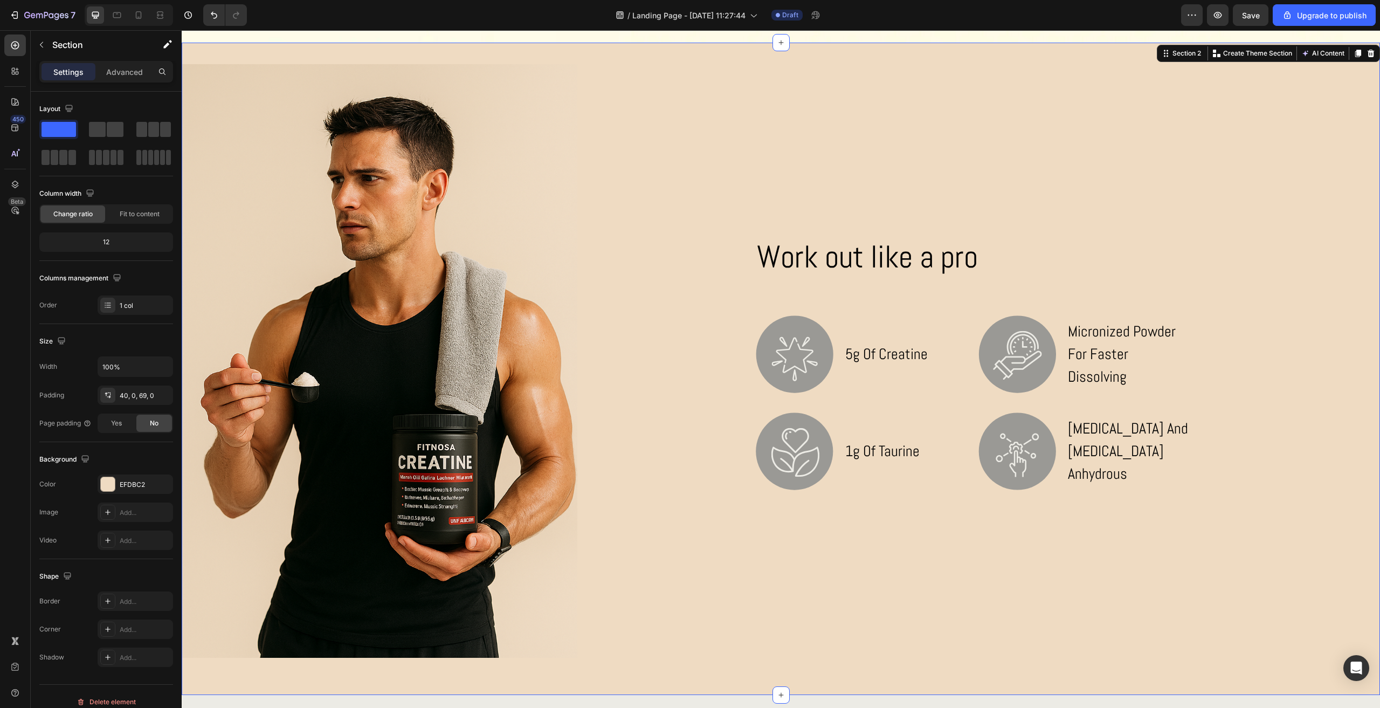
click at [567, 45] on div "Image Work out like a pro Heading Image 5g of creatine Text Block Row Image 1g …" at bounding box center [781, 369] width 1199 height 652
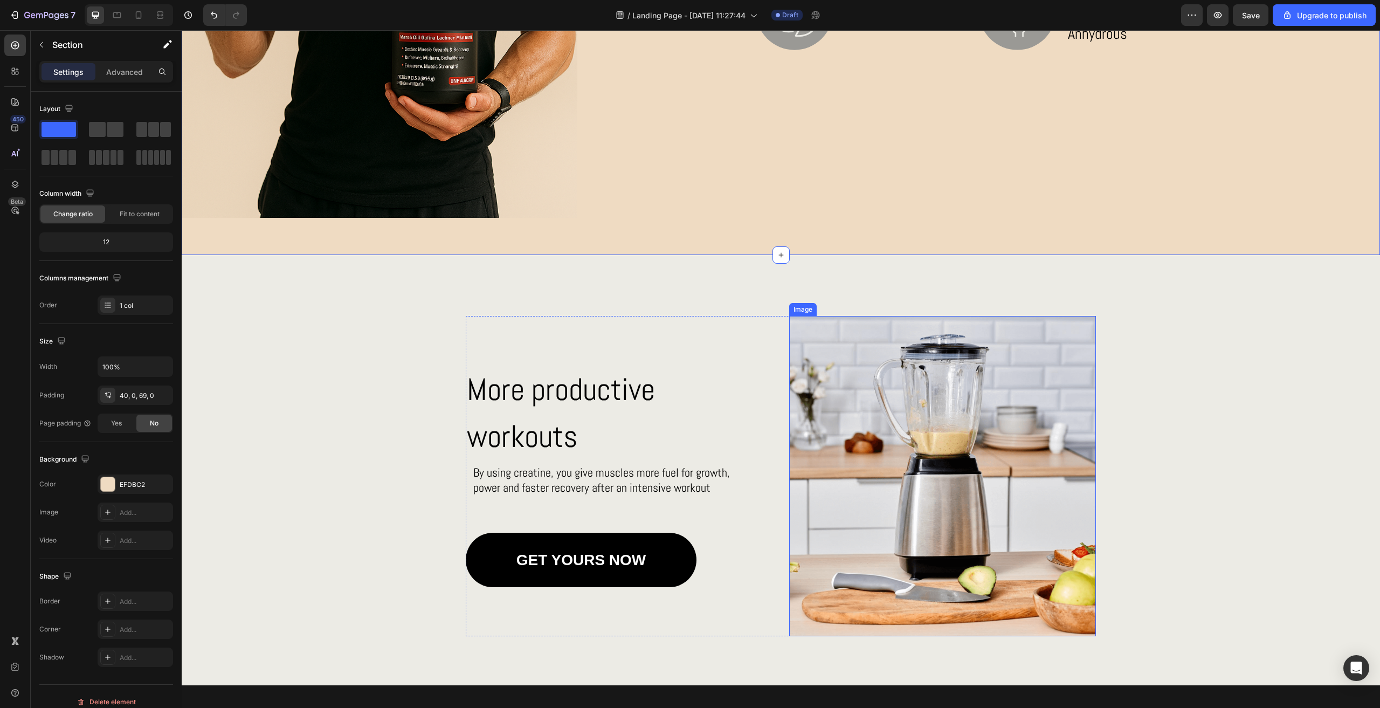
scroll to position [1348, 0]
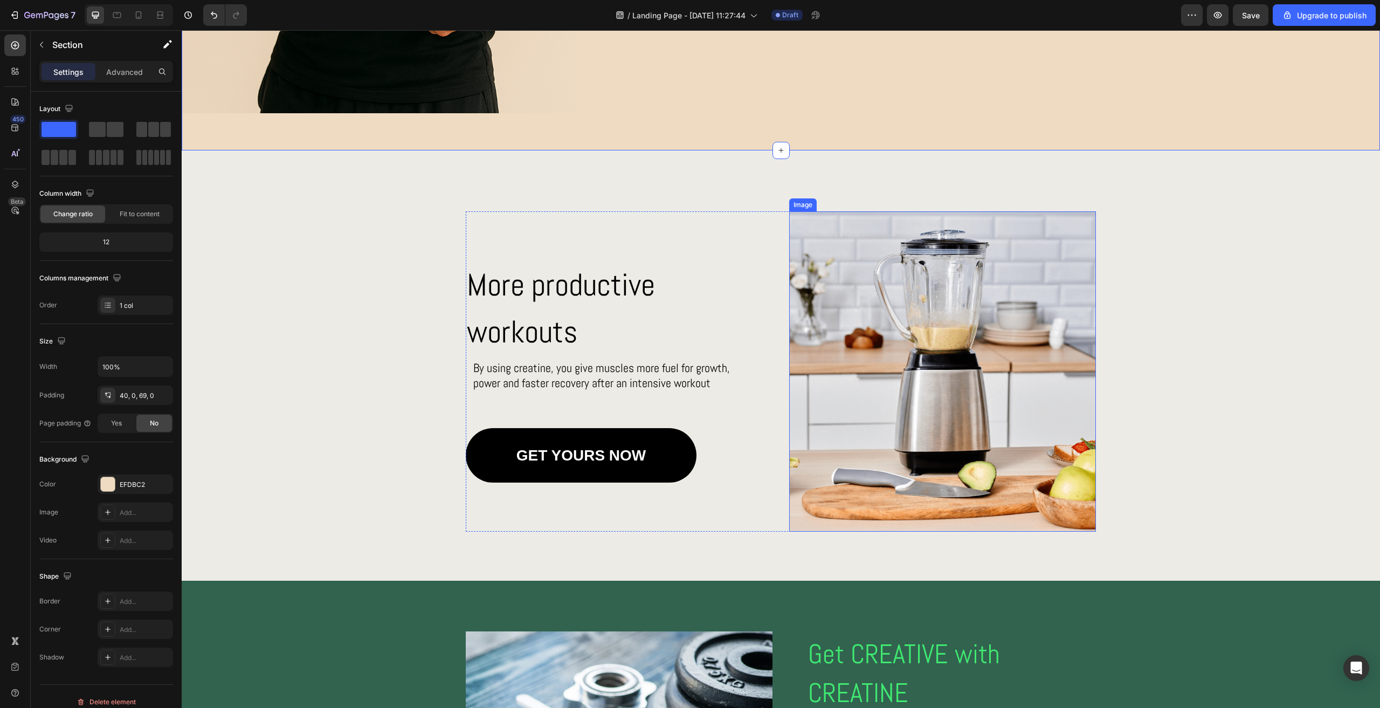
click at [848, 360] on img at bounding box center [942, 371] width 307 height 320
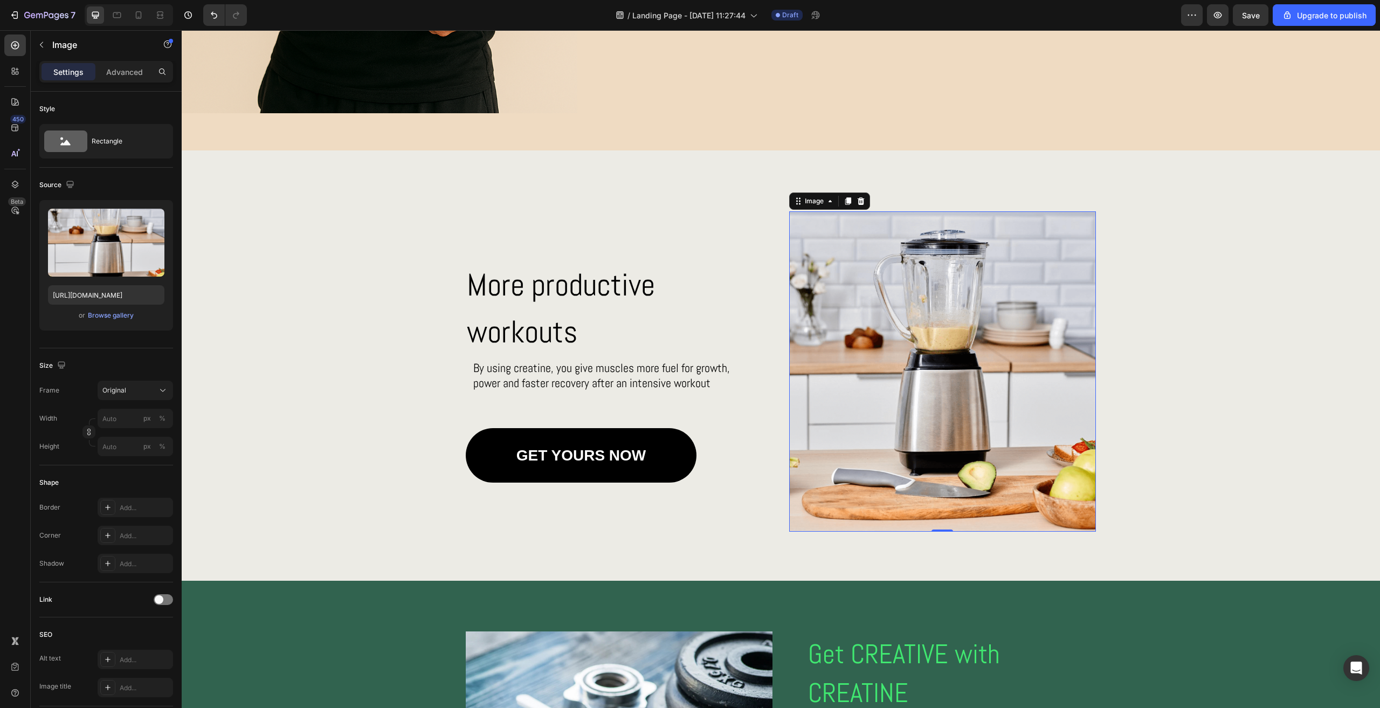
click at [978, 389] on img at bounding box center [942, 371] width 307 height 320
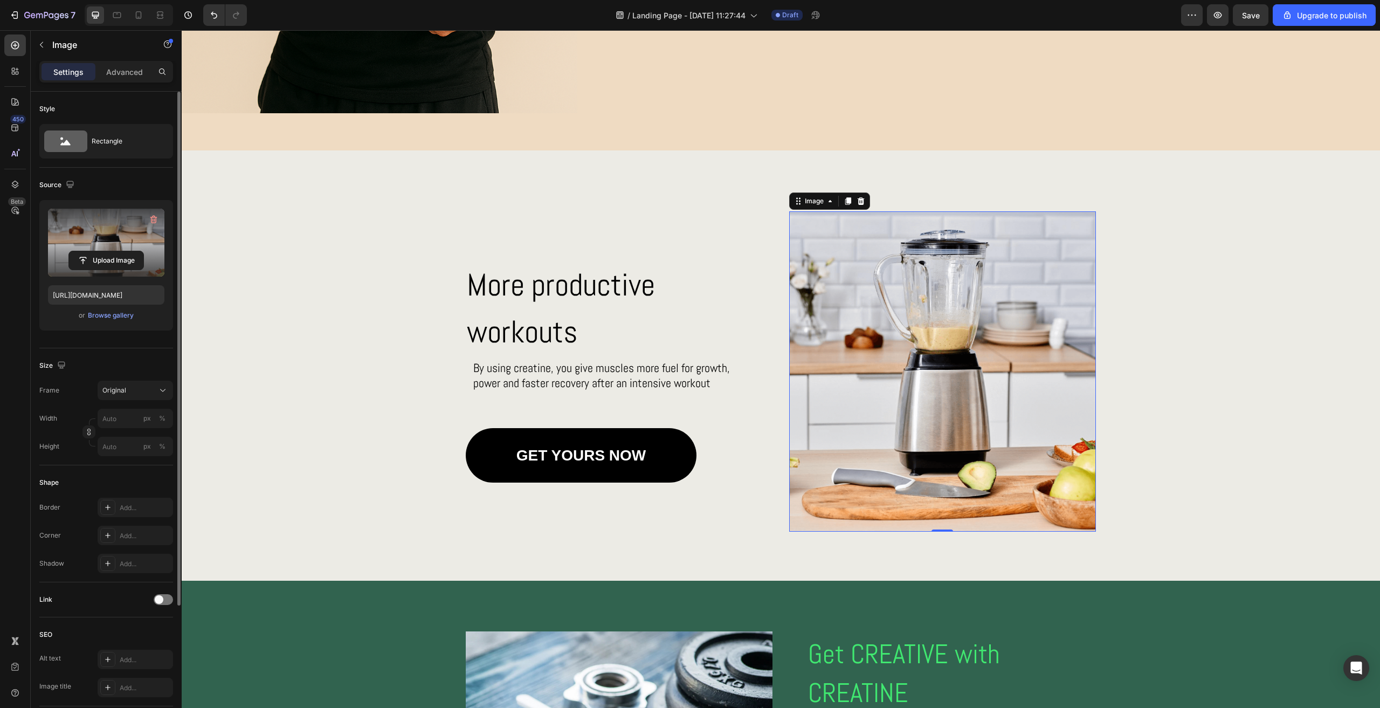
click at [120, 276] on label at bounding box center [106, 243] width 116 height 68
click at [120, 270] on input "file" at bounding box center [106, 260] width 74 height 18
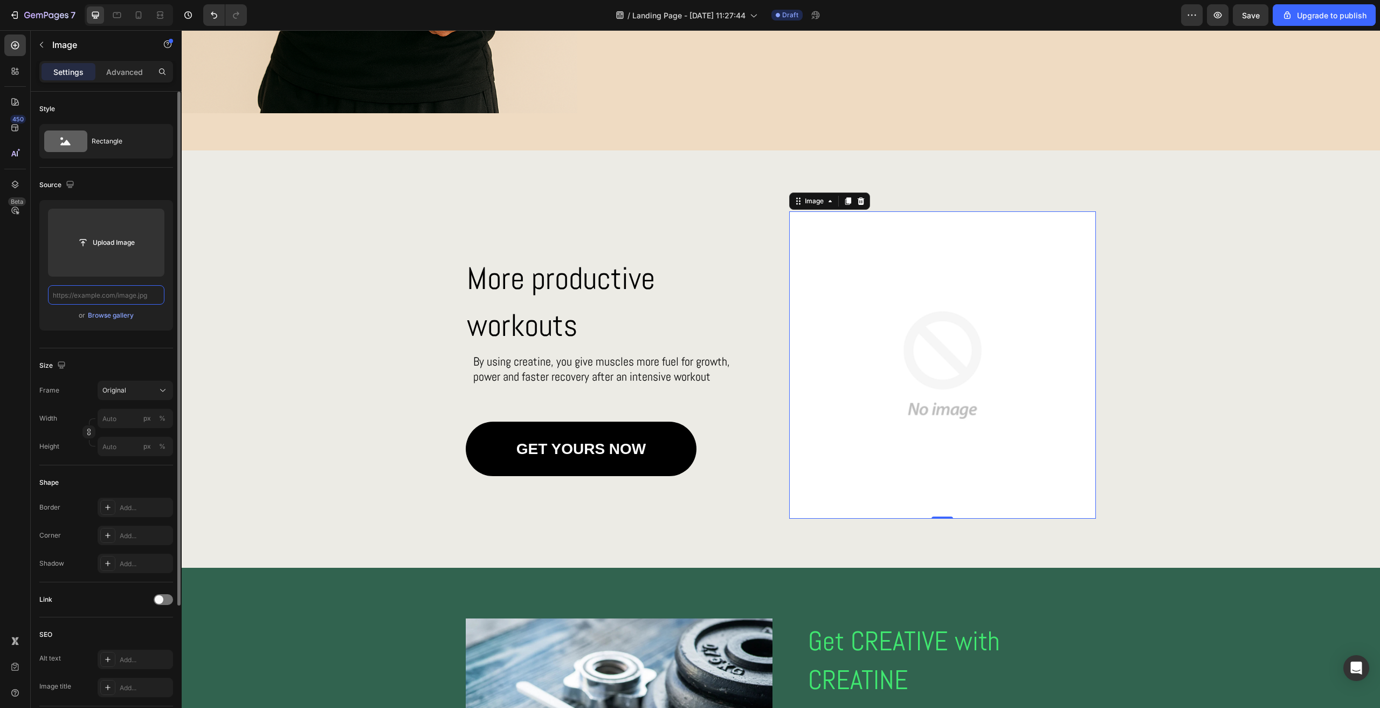
scroll to position [0, 0]
paste input "[URL][DOMAIN_NAME]"
type input "[URL][DOMAIN_NAME]"
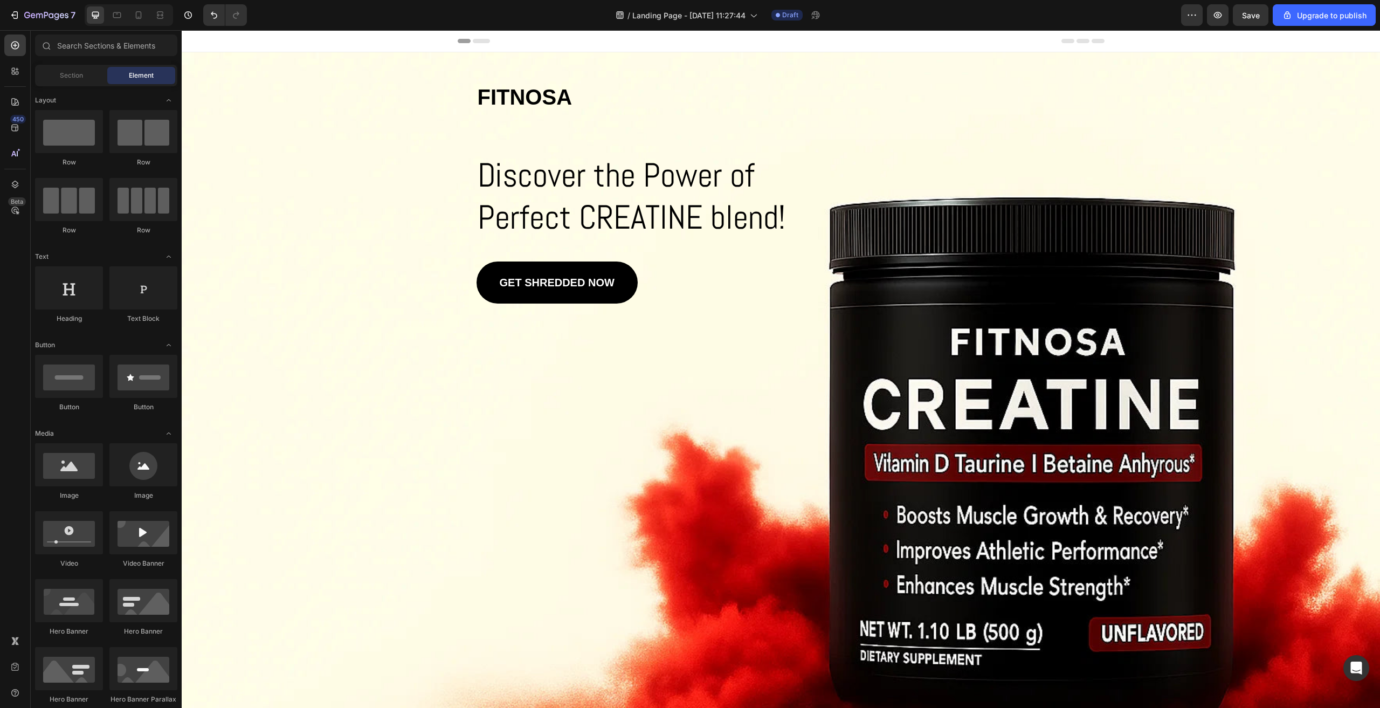
drag, startPoint x: 1377, startPoint y: 555, endPoint x: 1433, endPoint y: 49, distance: 508.9
click at [622, 283] on link "gET SHREDDED NOW" at bounding box center [557, 283] width 161 height 42
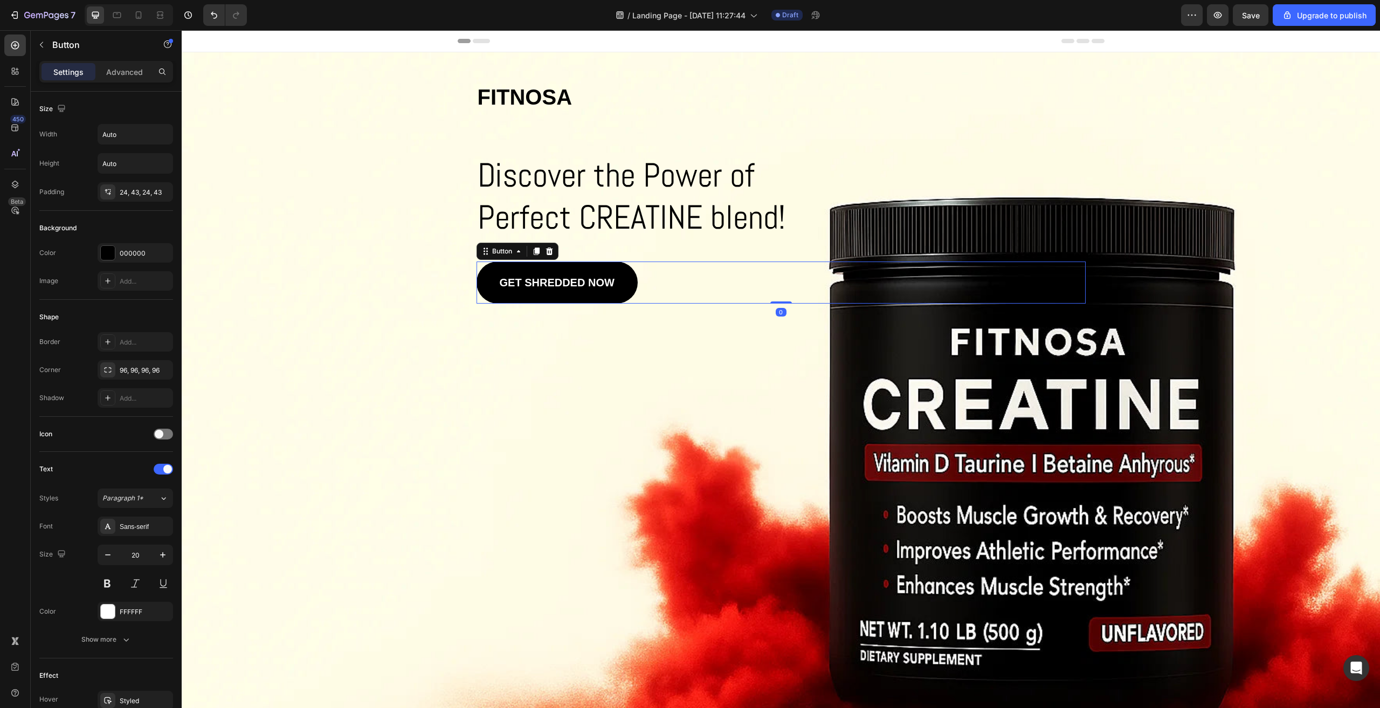
click at [613, 280] on link "gET SHREDDED NOW" at bounding box center [557, 283] width 161 height 42
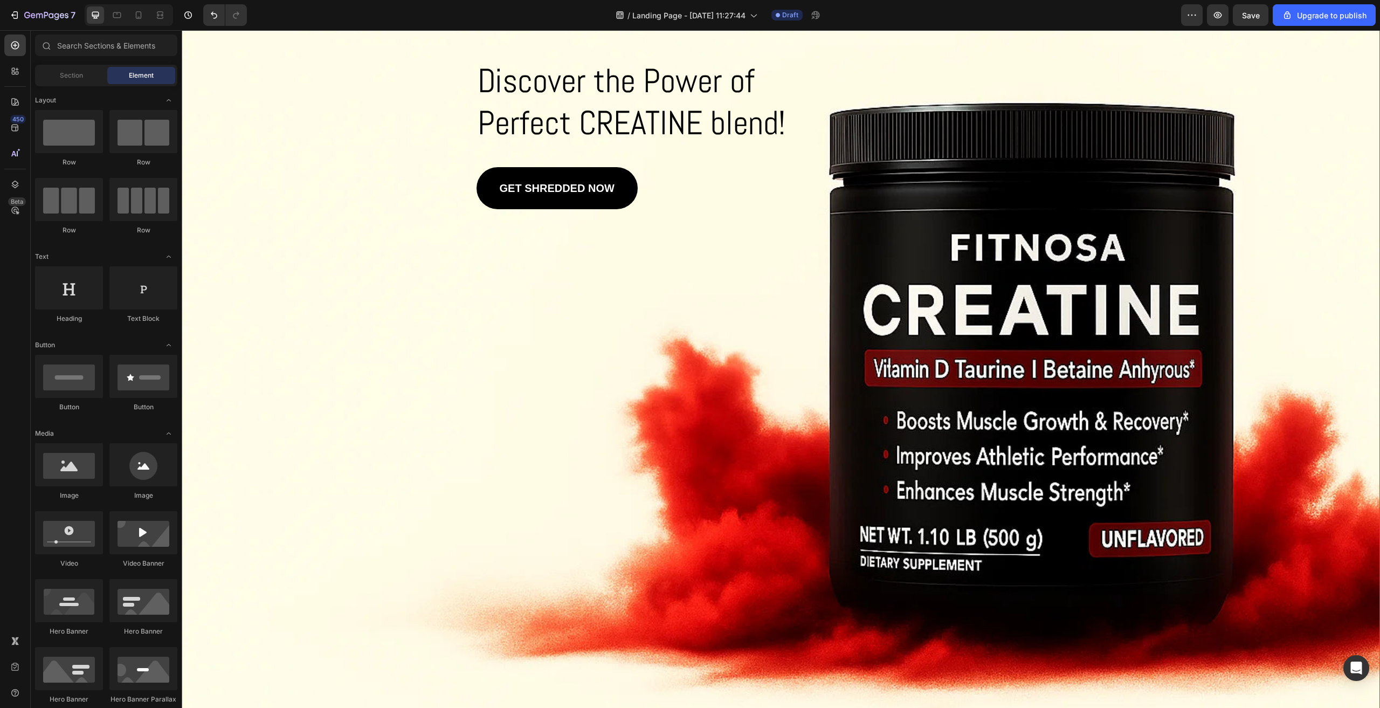
scroll to position [108, 0]
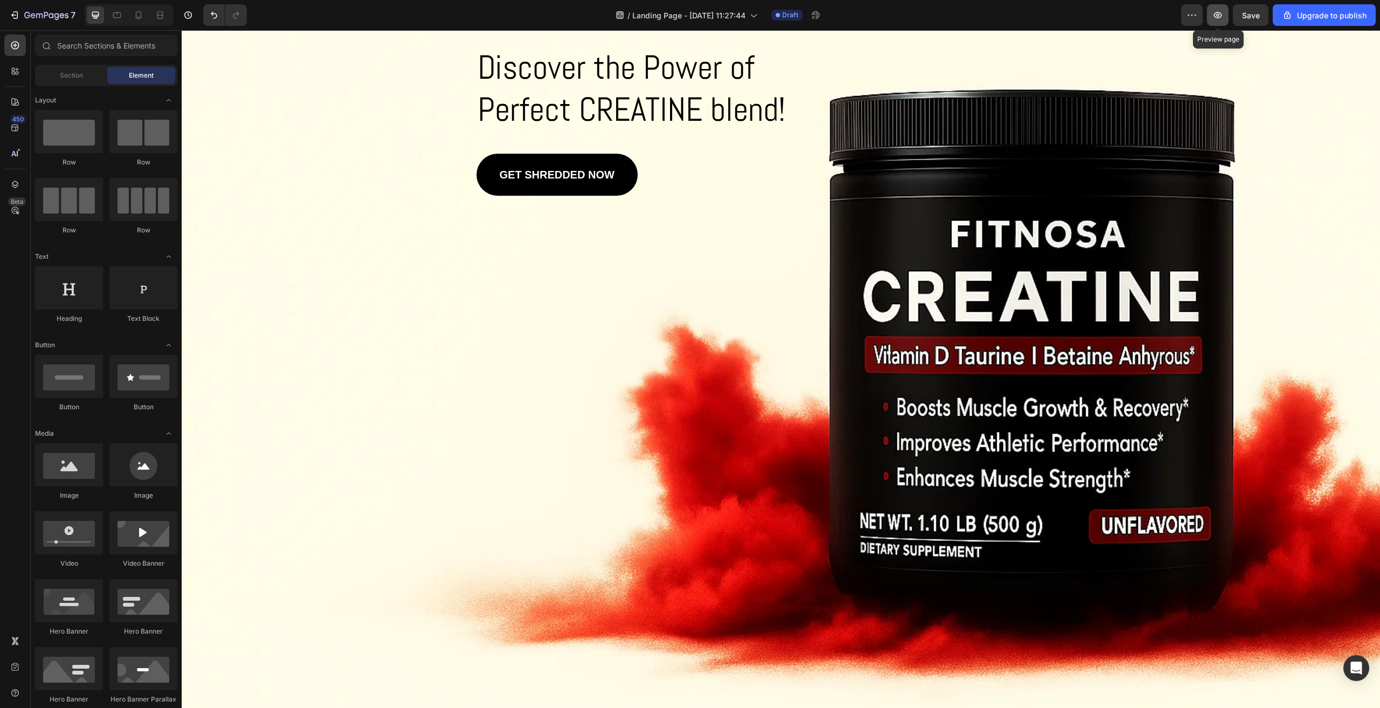
click at [1214, 15] on icon "button" at bounding box center [1218, 15] width 11 height 11
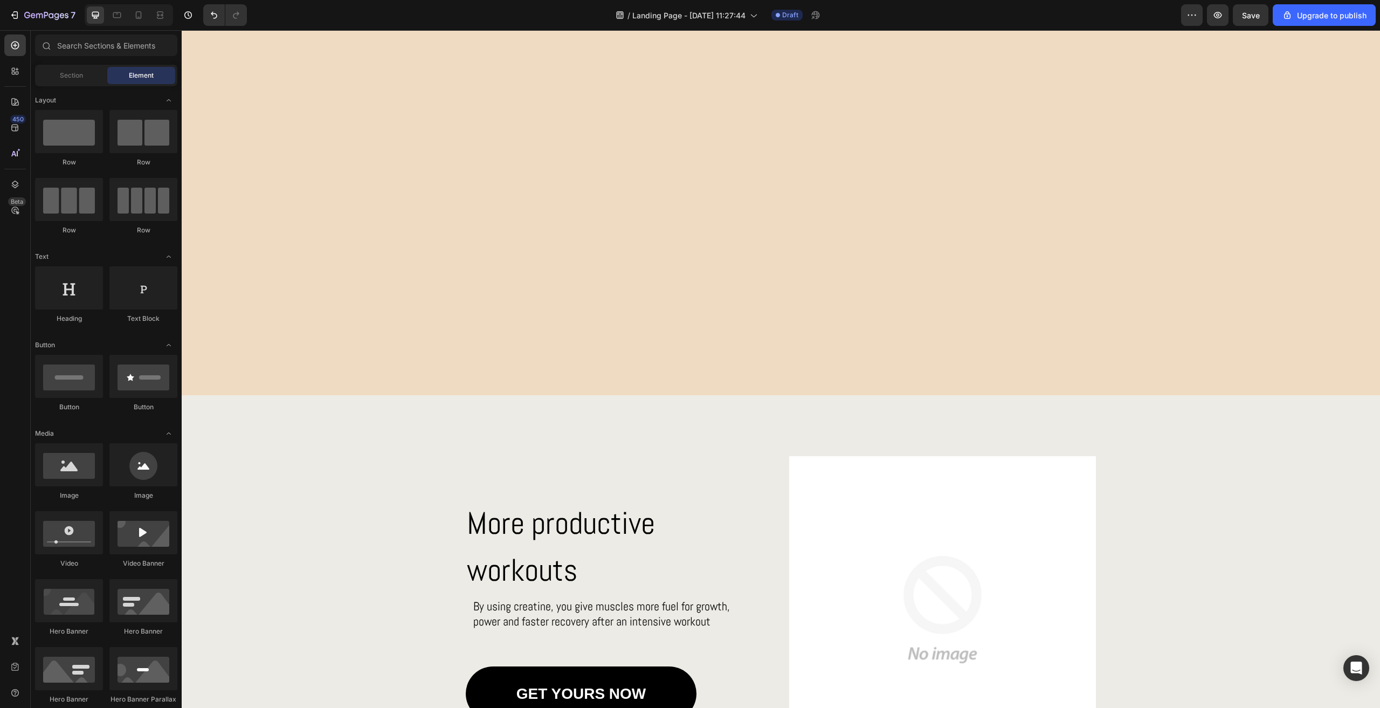
scroll to position [0, 0]
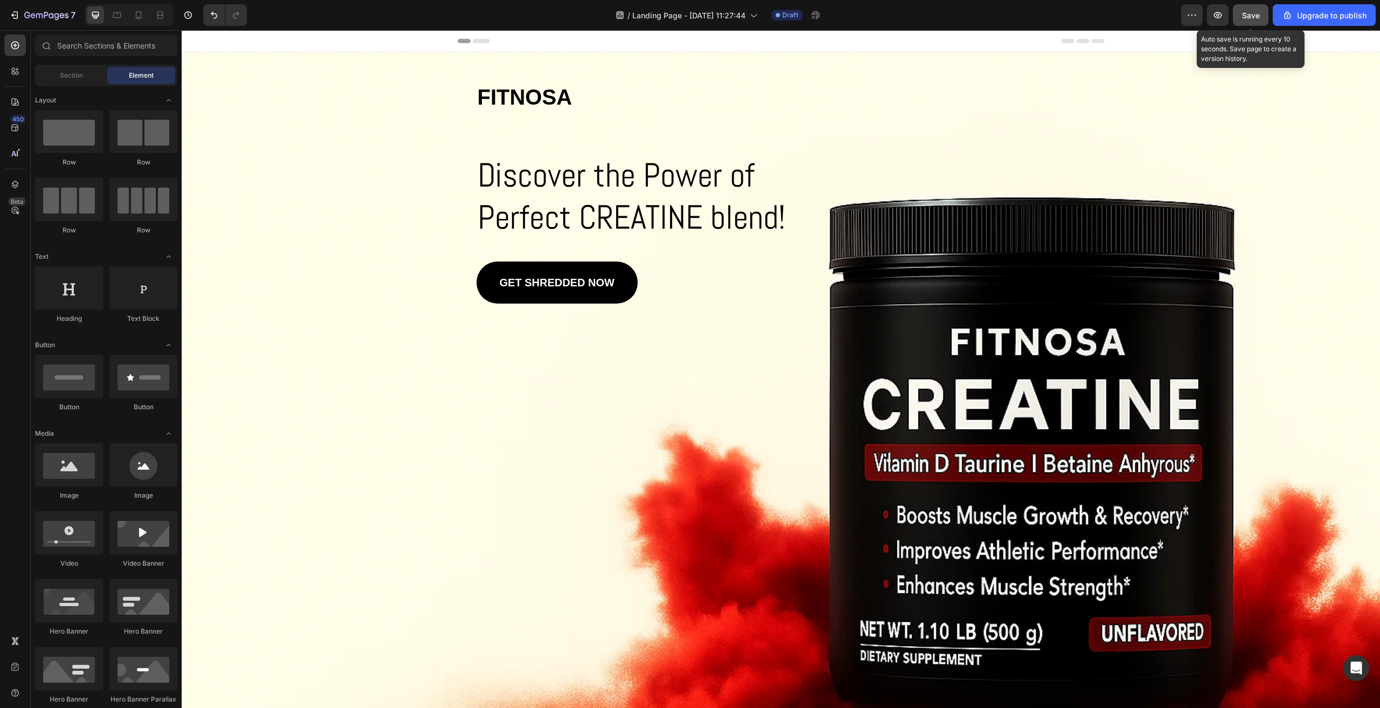
click at [1253, 15] on span "Save" at bounding box center [1251, 15] width 18 height 9
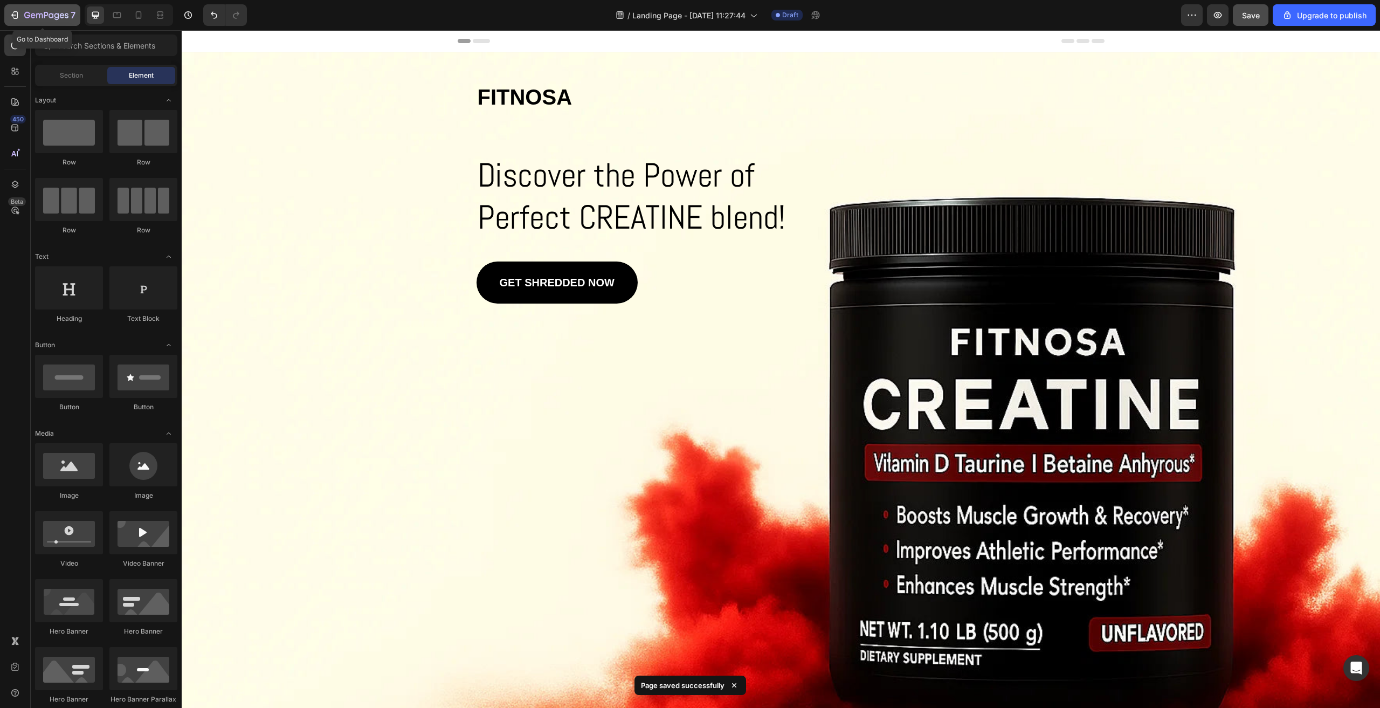
click at [33, 19] on icon "button" at bounding box center [46, 15] width 44 height 9
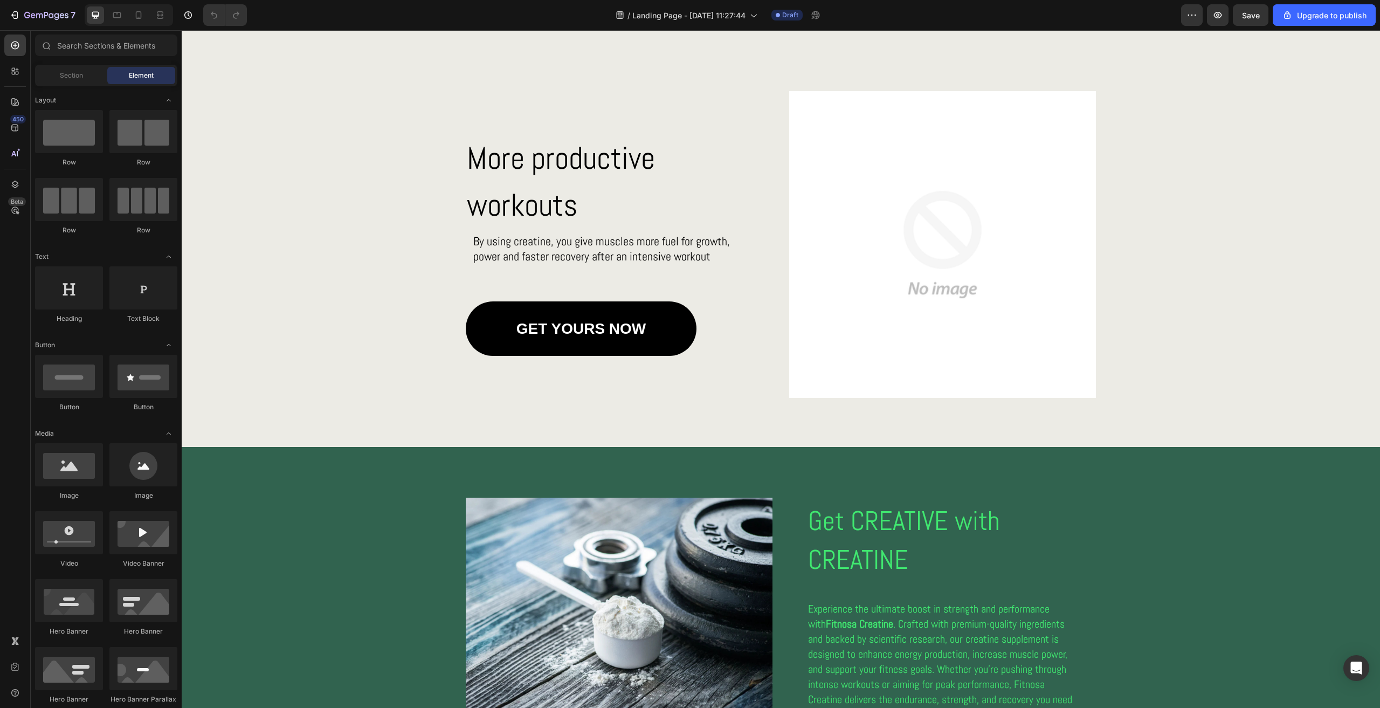
scroll to position [1457, 0]
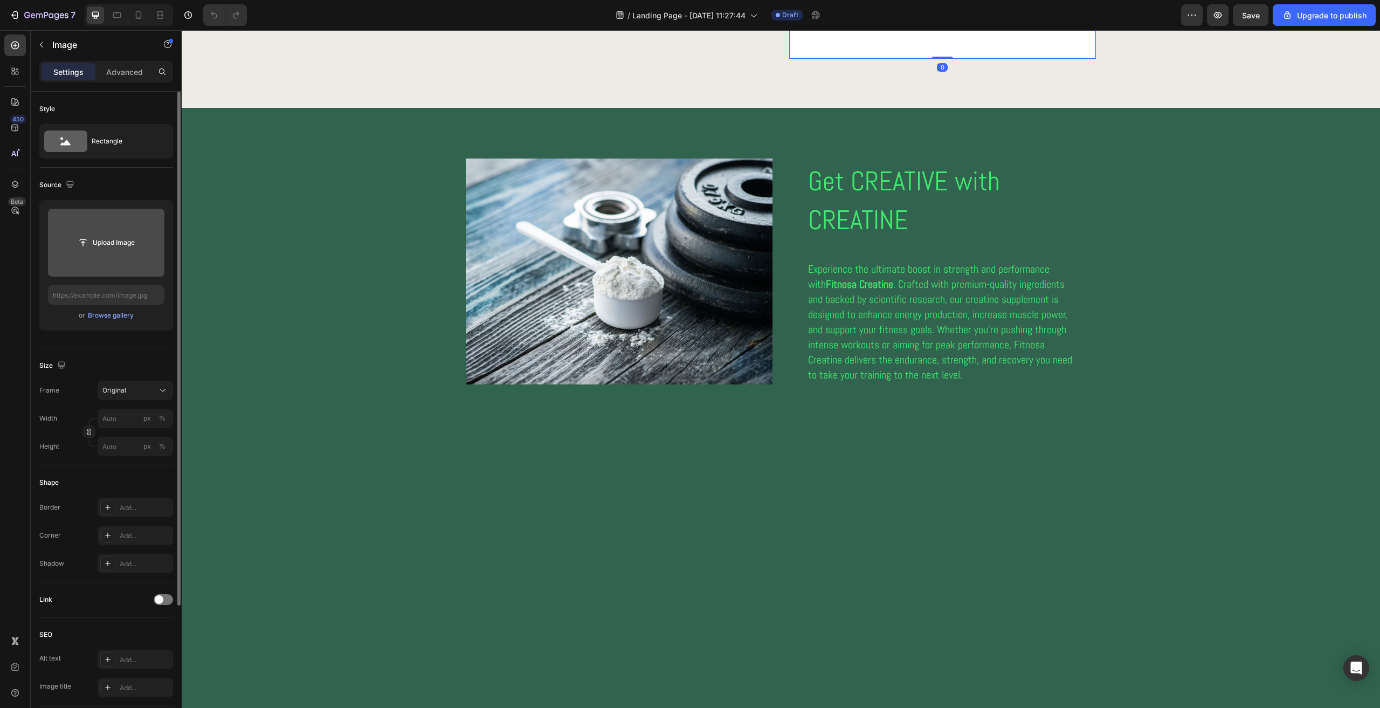
click at [105, 230] on input "file" at bounding box center [106, 243] width 116 height 68
type input "https://cdn.shopify.com/s/files/1/0951/5794/4655/files/gempages_575390673868423…"
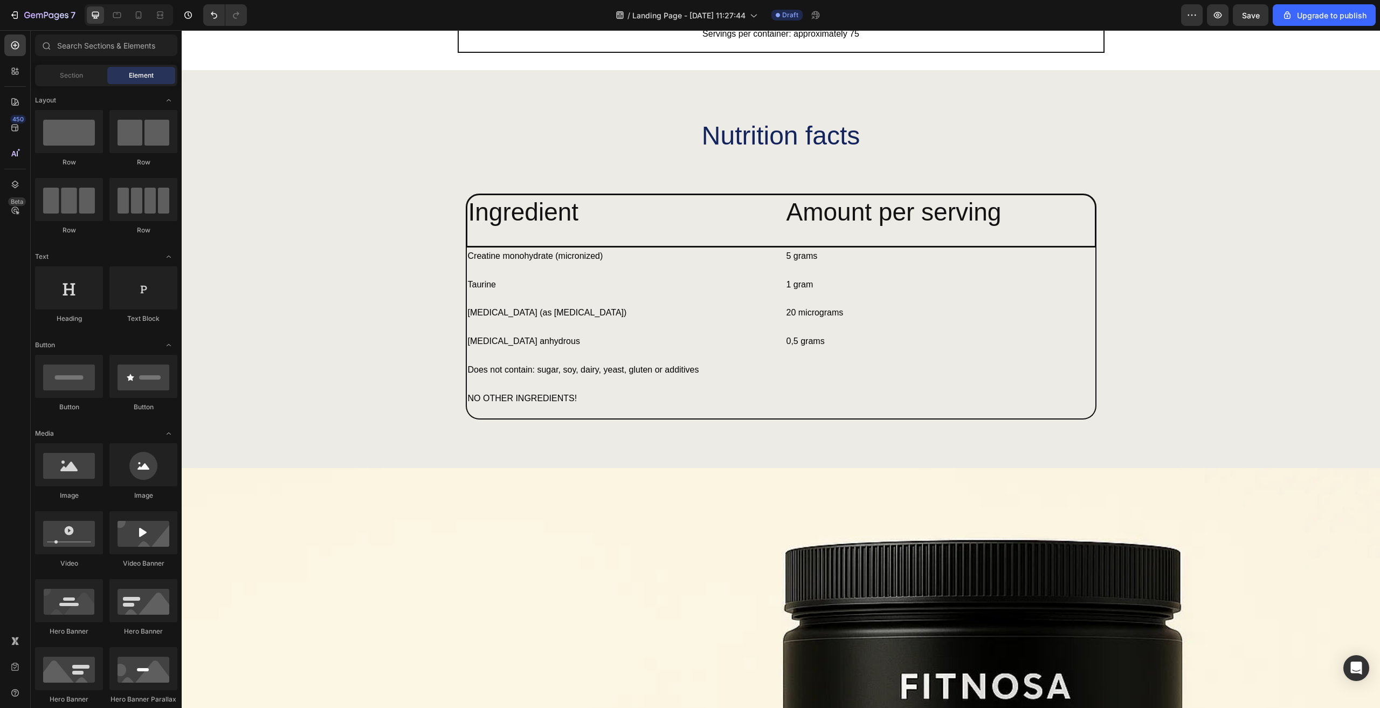
scroll to position [3205, 0]
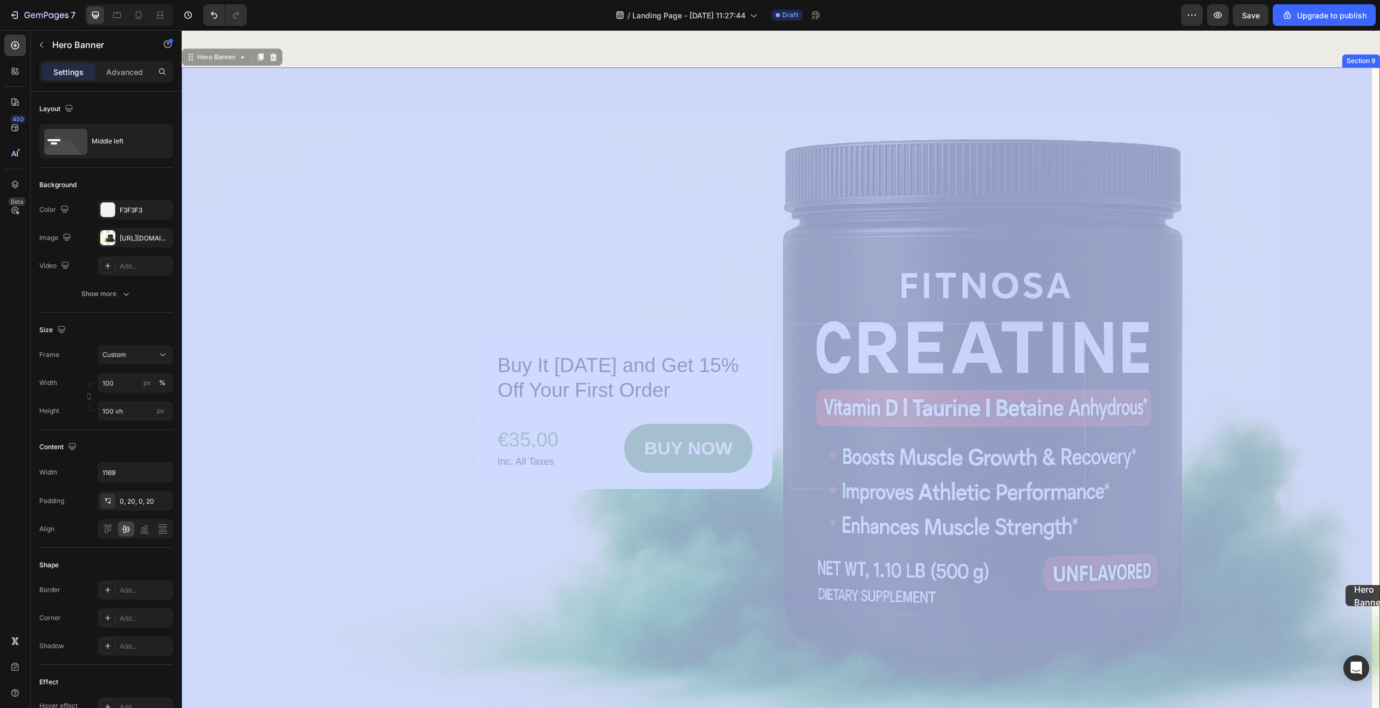
drag, startPoint x: 1359, startPoint y: 617, endPoint x: 1346, endPoint y: 585, distance: 34.6
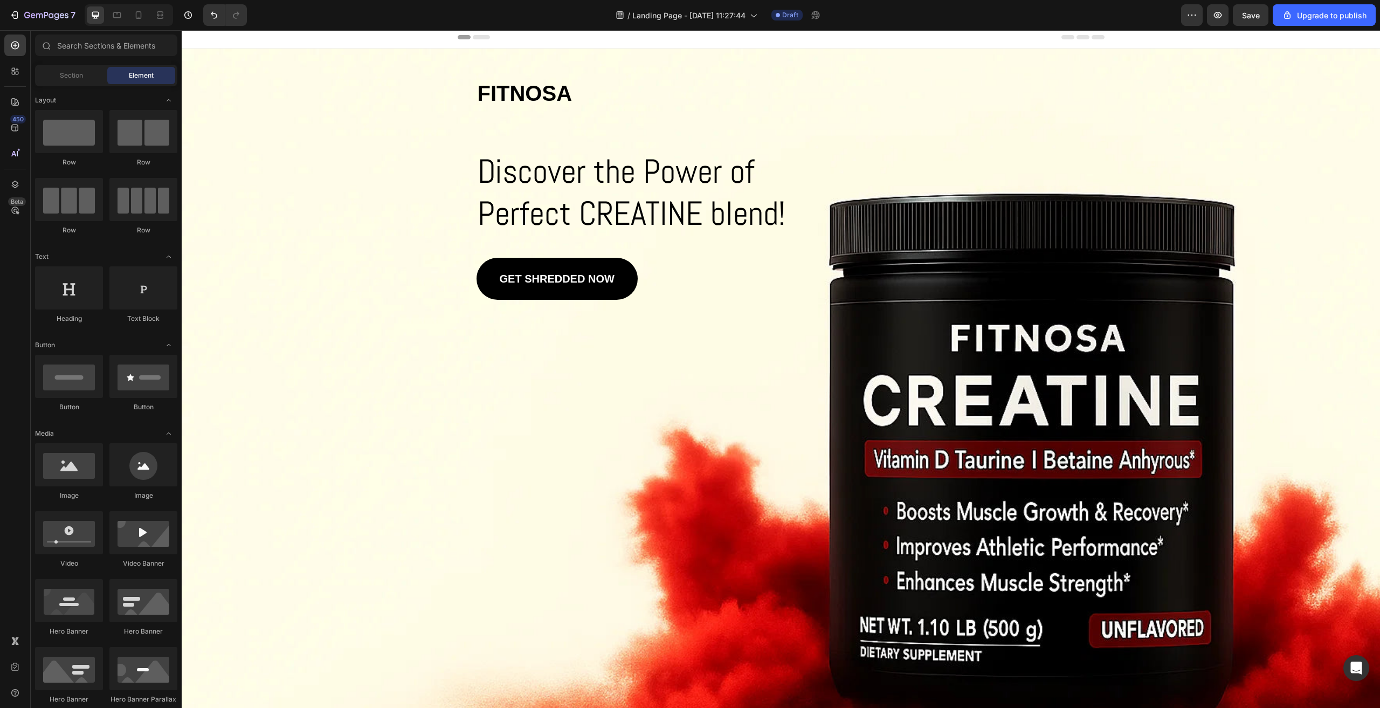
scroll to position [0, 0]
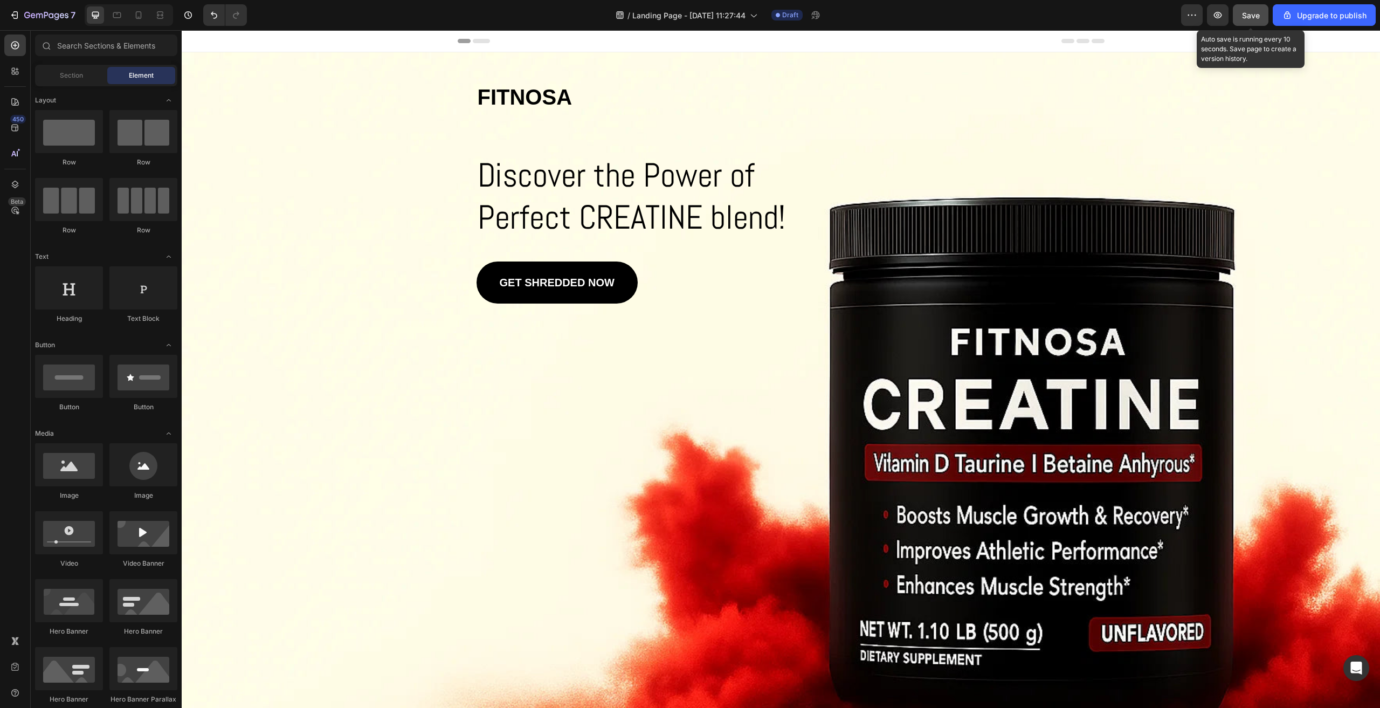
click at [1239, 10] on button "Save" at bounding box center [1251, 15] width 36 height 22
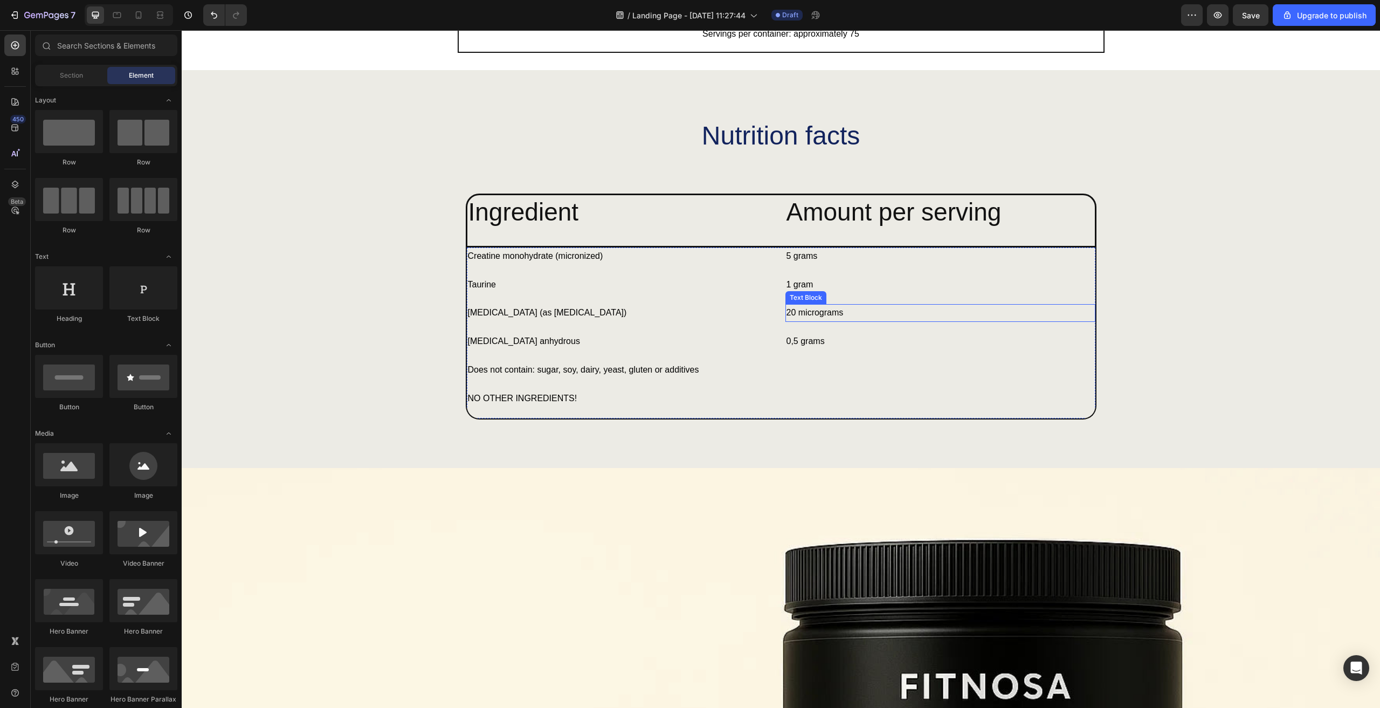
scroll to position [2828, 0]
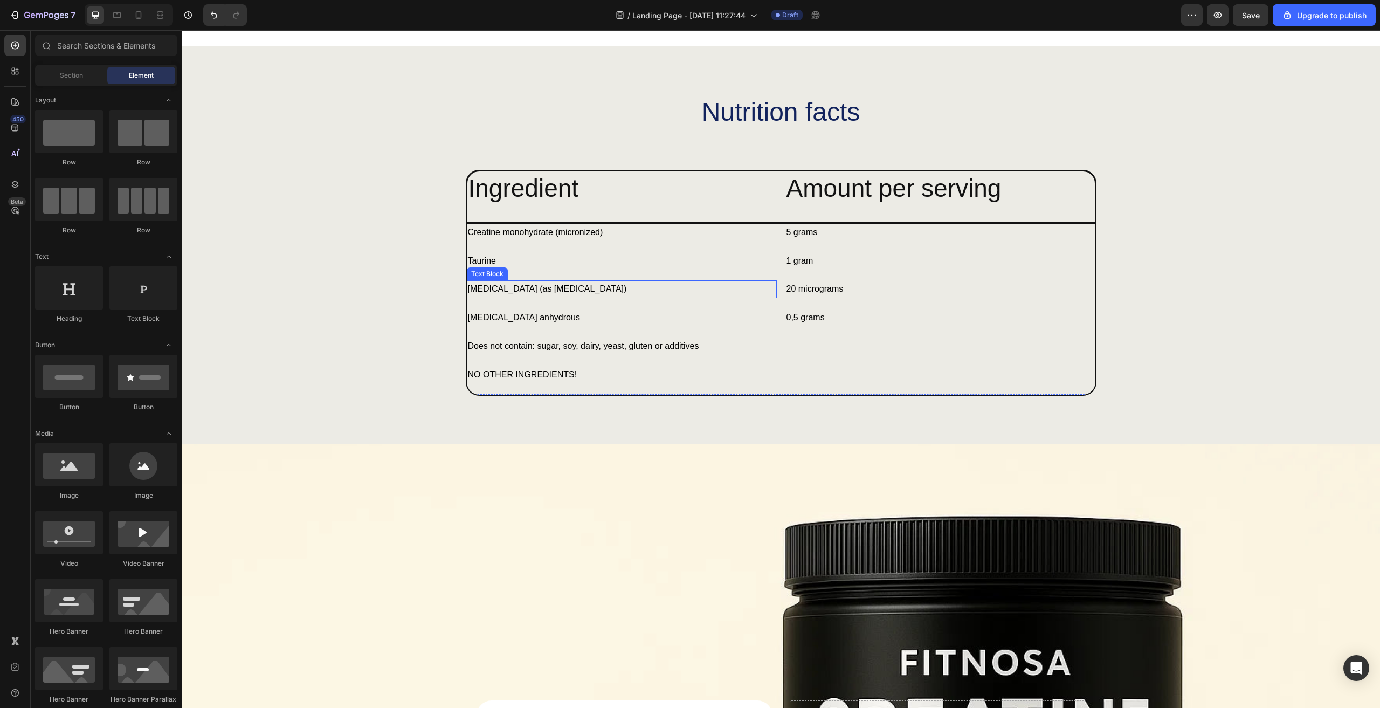
click at [469, 289] on p "[MEDICAL_DATA] (as [MEDICAL_DATA])" at bounding box center [622, 289] width 308 height 16
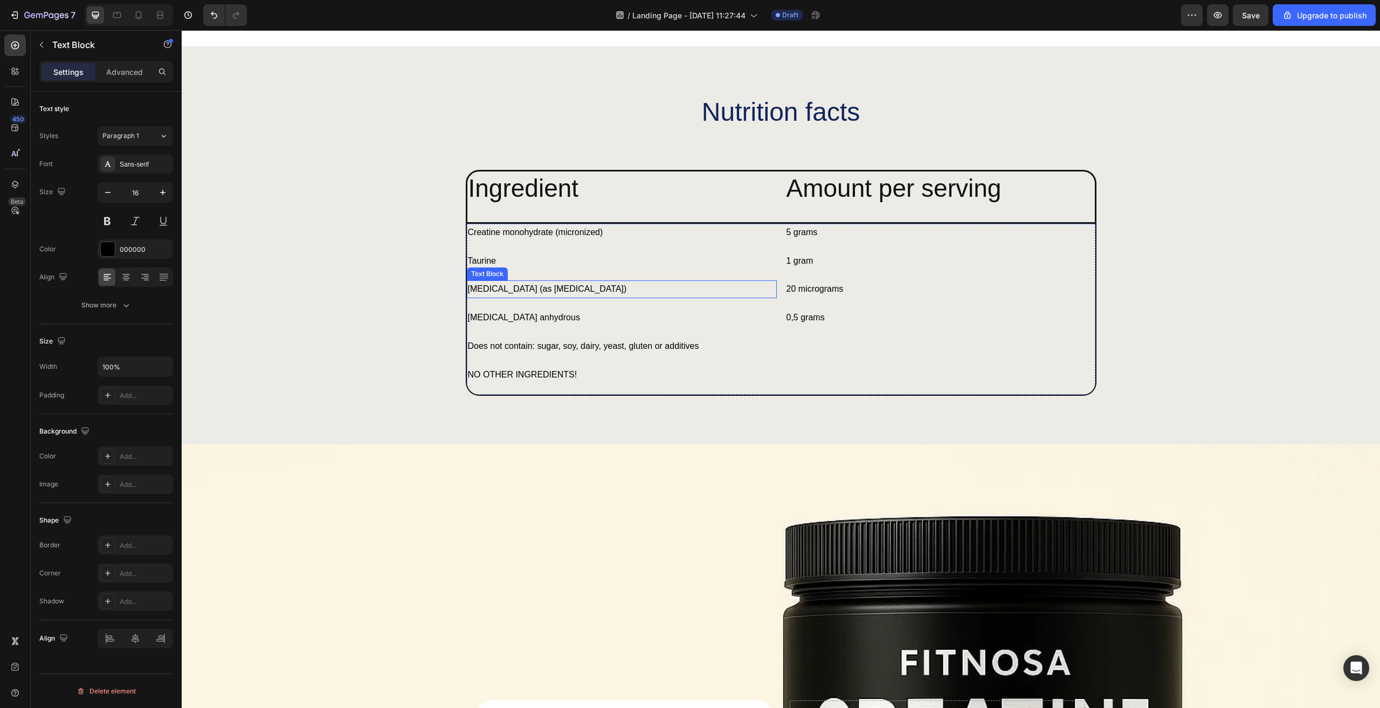
click at [469, 288] on p "[MEDICAL_DATA] (as [MEDICAL_DATA])" at bounding box center [622, 289] width 308 height 16
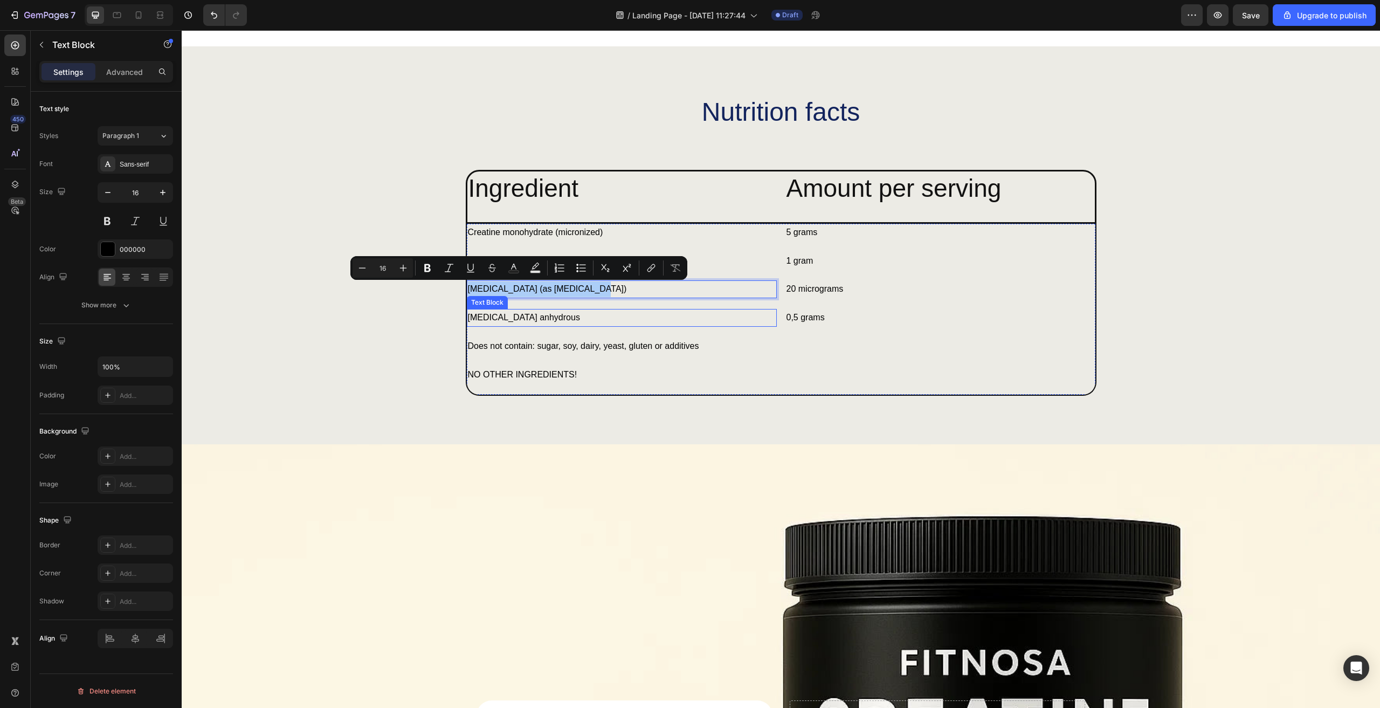
click at [513, 318] on p "[MEDICAL_DATA] anhydrous" at bounding box center [622, 318] width 308 height 16
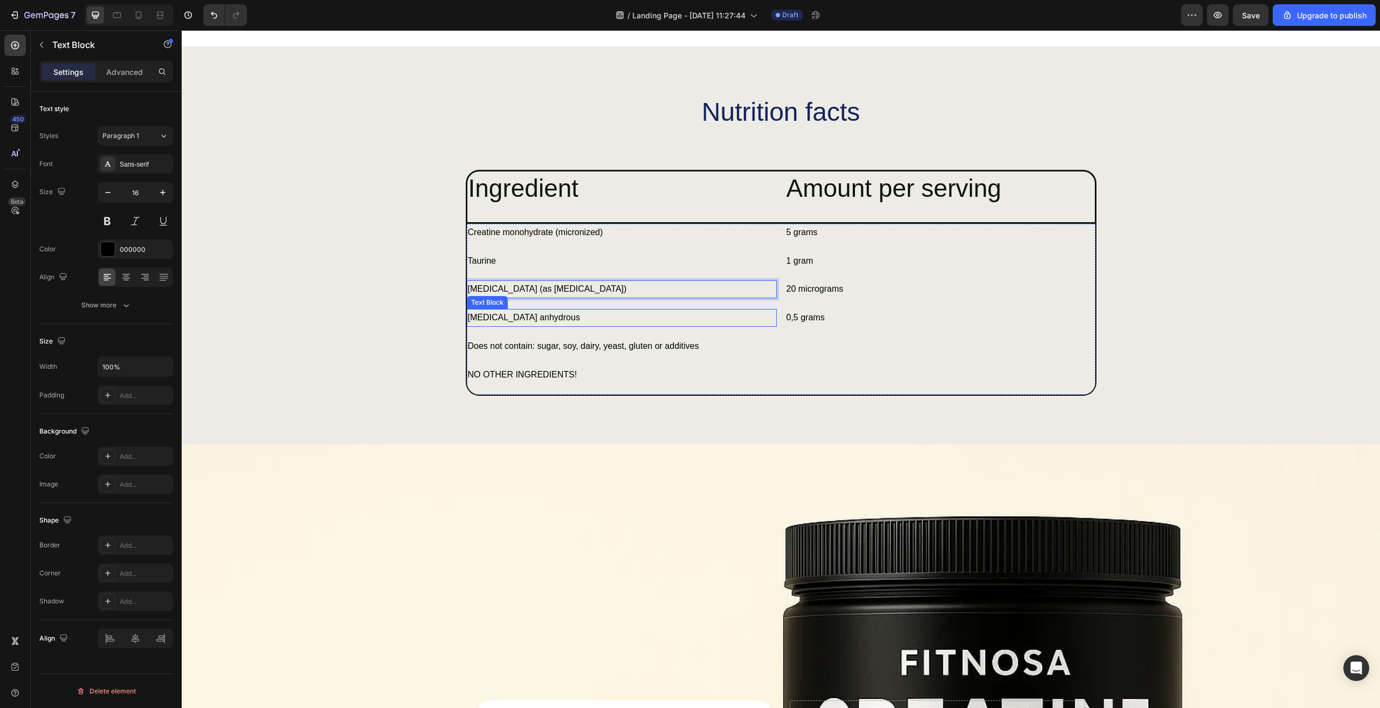
click at [513, 318] on p "[MEDICAL_DATA] anhydrous" at bounding box center [622, 318] width 308 height 16
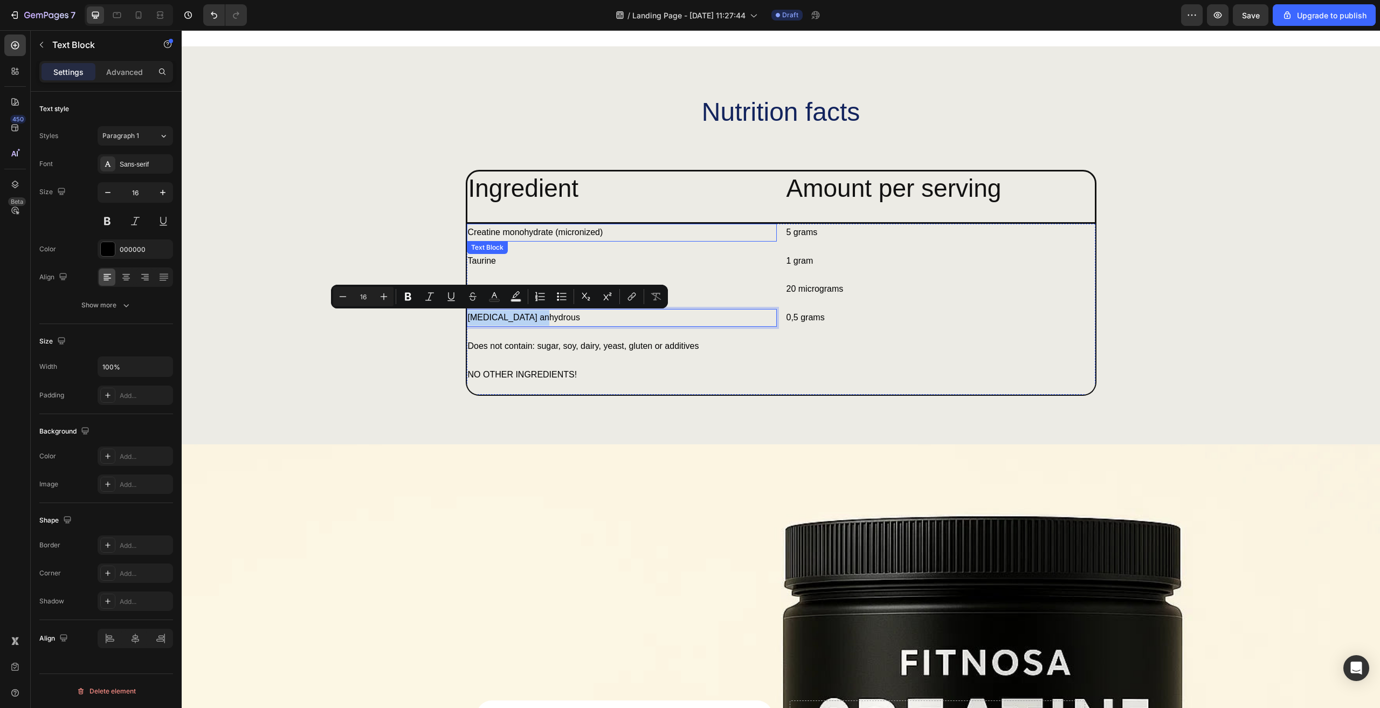
click at [507, 233] on p "Creatine monohydrate (micronized)" at bounding box center [622, 233] width 308 height 16
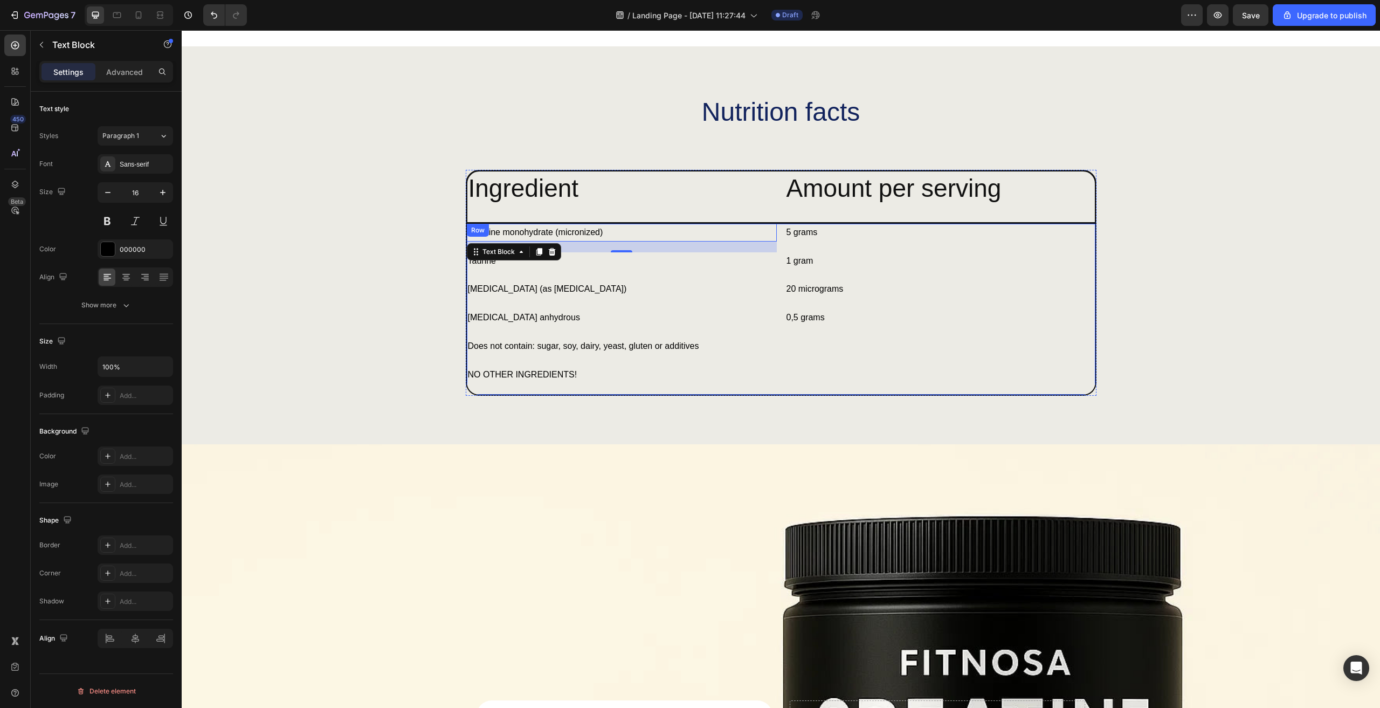
click at [788, 375] on div "5 grams Text Block 1 gram Text Block 20 micrograms Text Block 0,5 grams Text Bl…" at bounding box center [941, 309] width 310 height 171
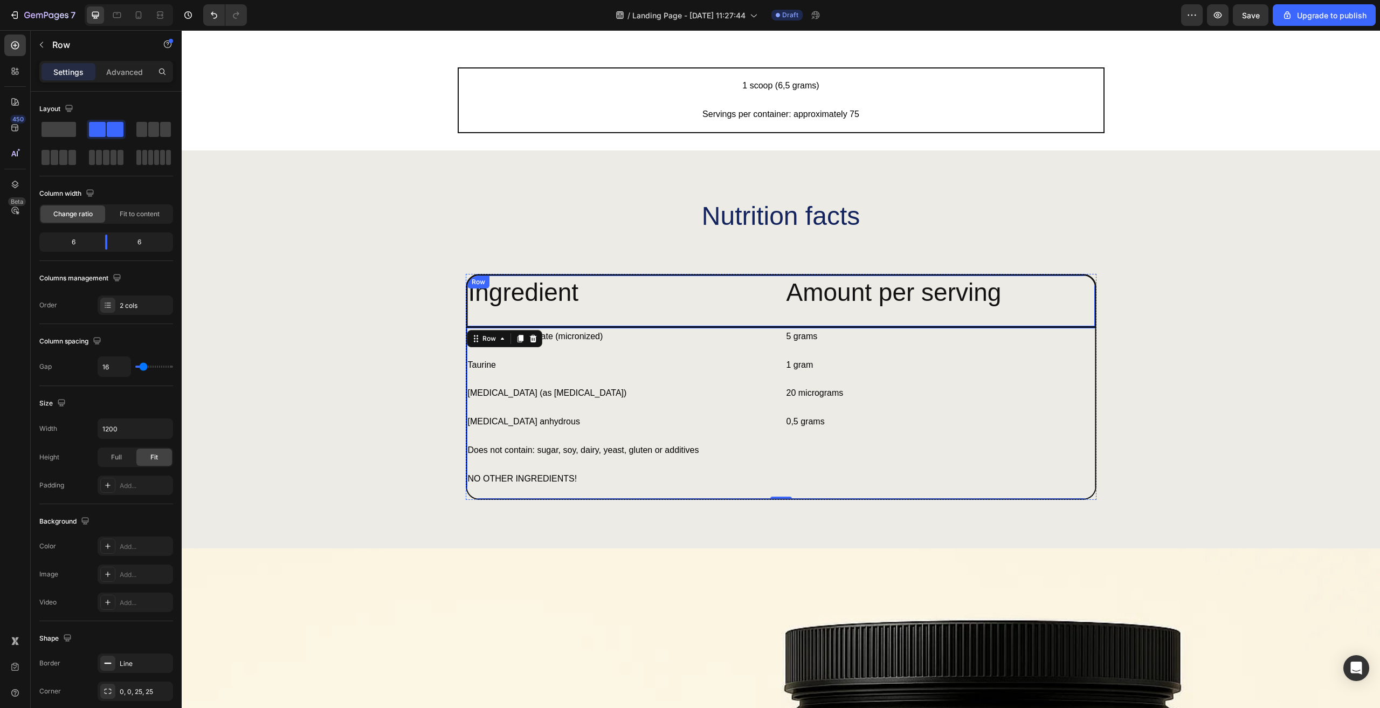
scroll to position [2559, 0]
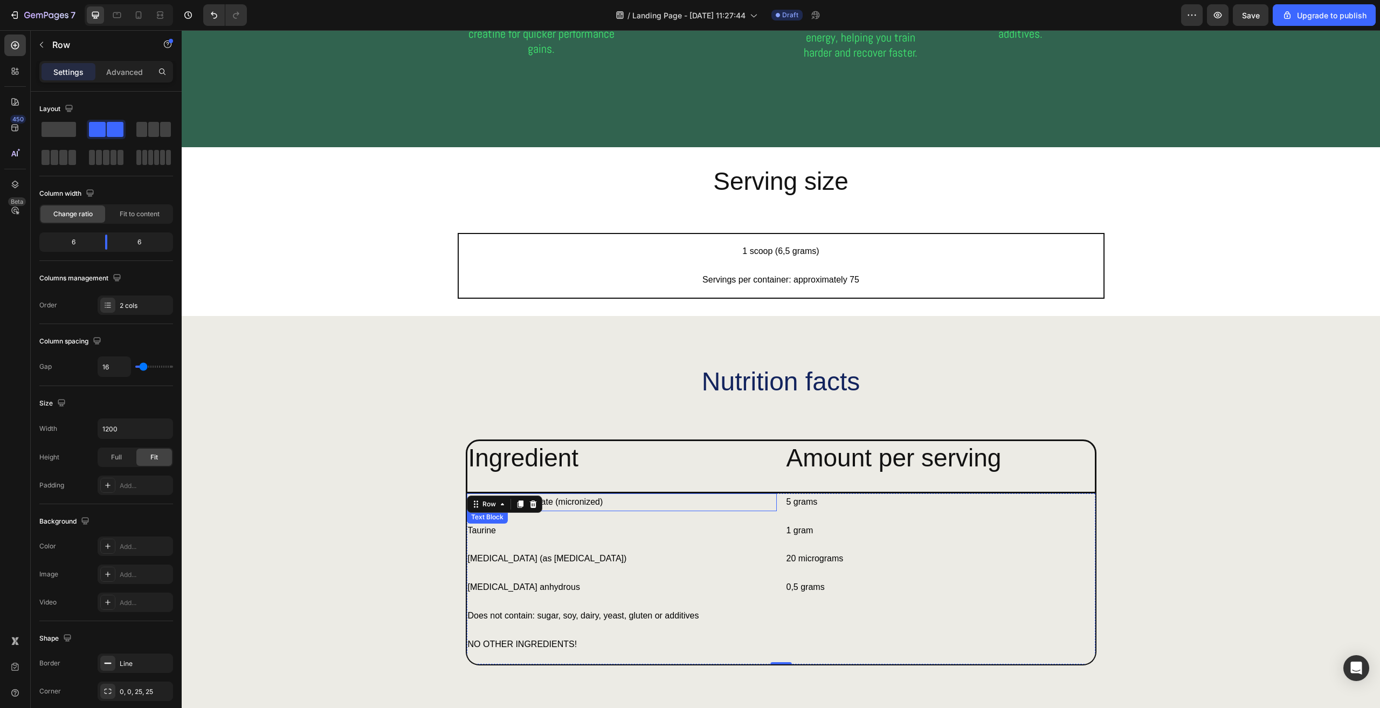
click at [561, 505] on p "Creatine monohydrate (micronized)" at bounding box center [622, 502] width 308 height 16
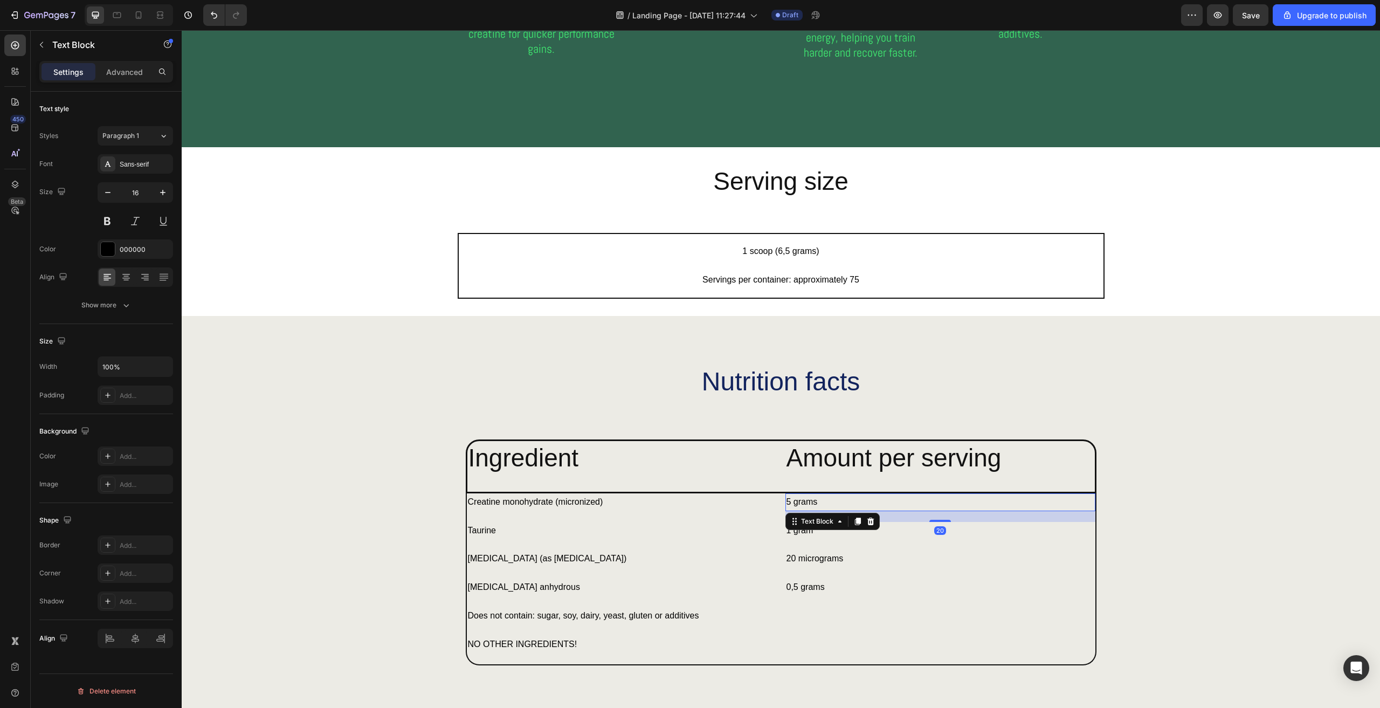
click at [799, 501] on p "5 grams" at bounding box center [941, 502] width 308 height 16
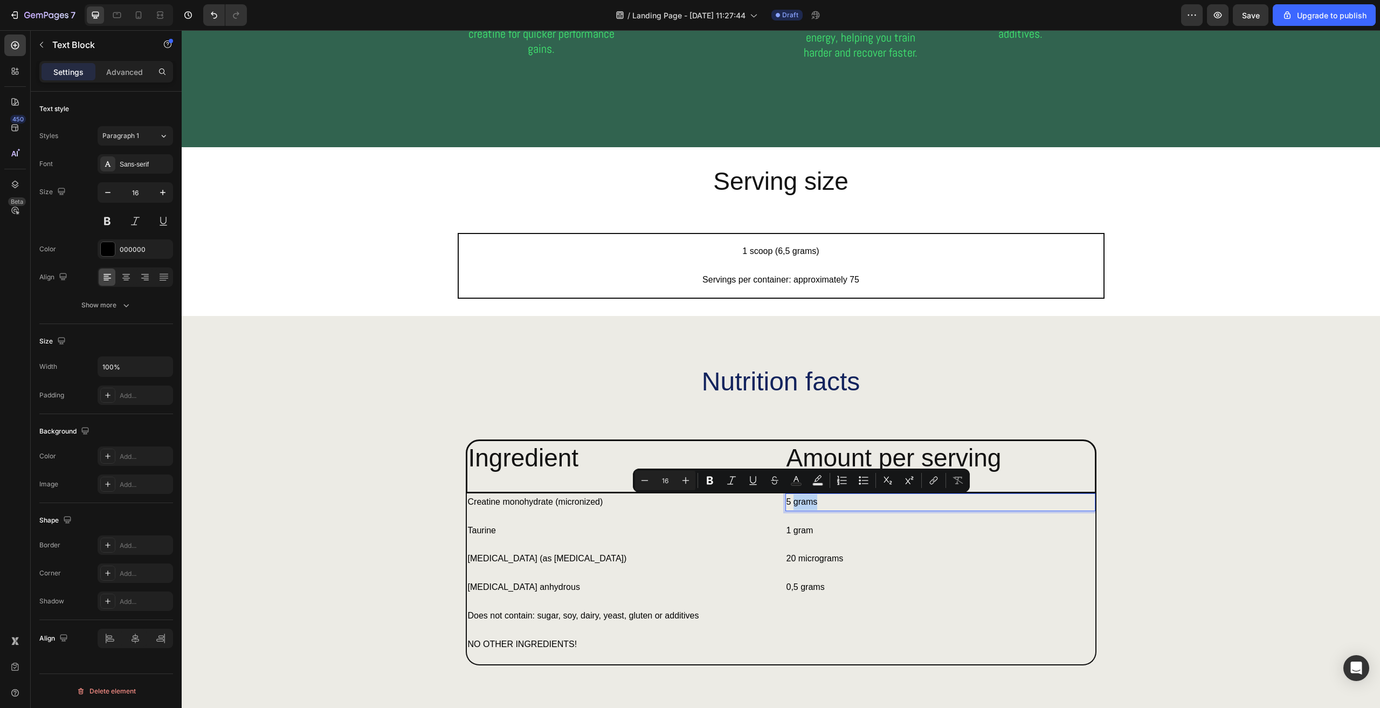
click at [797, 501] on p "5 grams" at bounding box center [941, 502] width 308 height 16
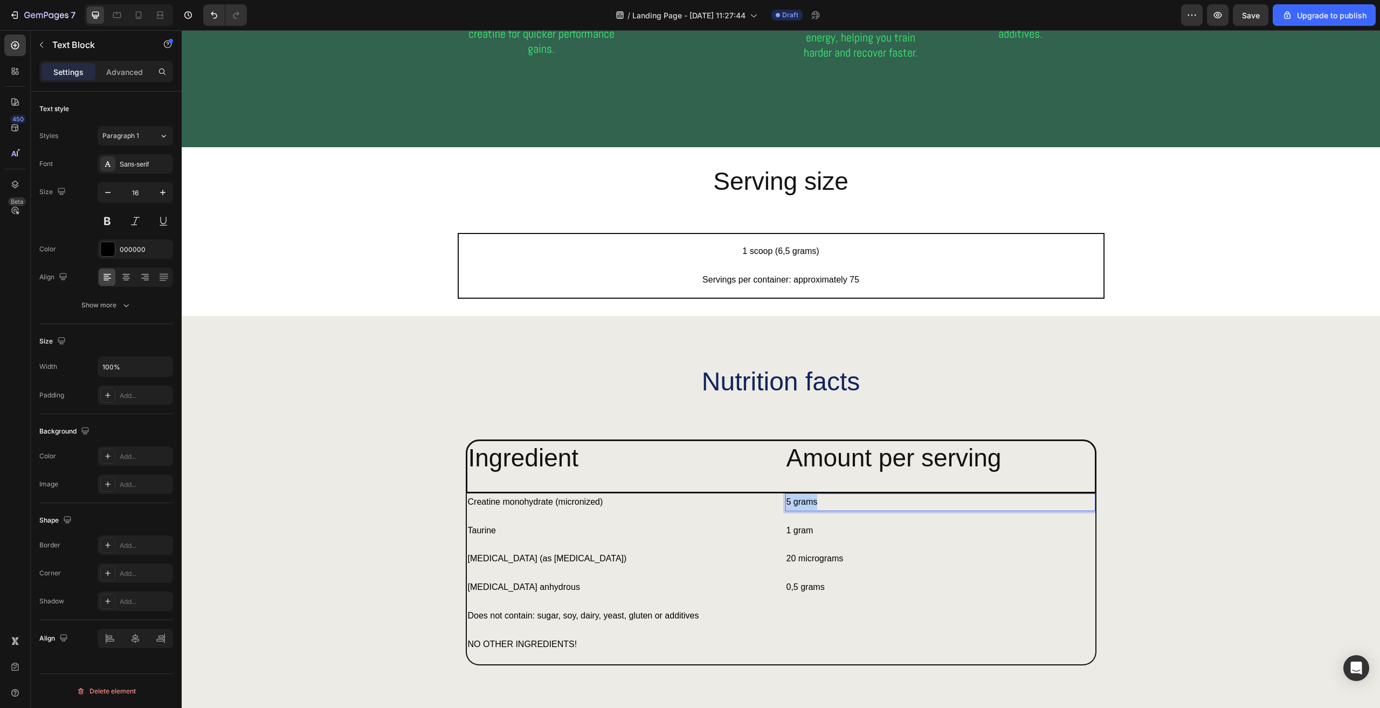
click at [797, 501] on p "5 grams" at bounding box center [941, 502] width 308 height 16
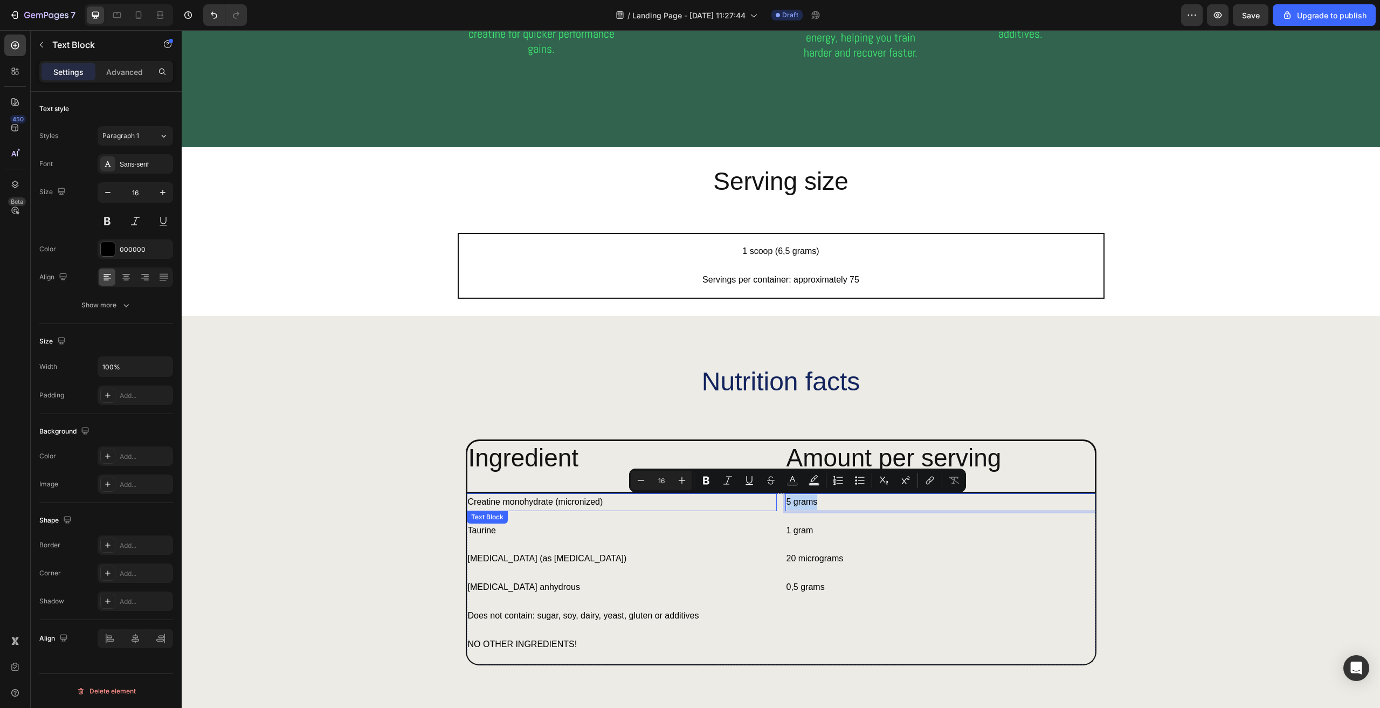
click at [546, 499] on p "Creatine monohydrate (micronized)" at bounding box center [622, 502] width 308 height 16
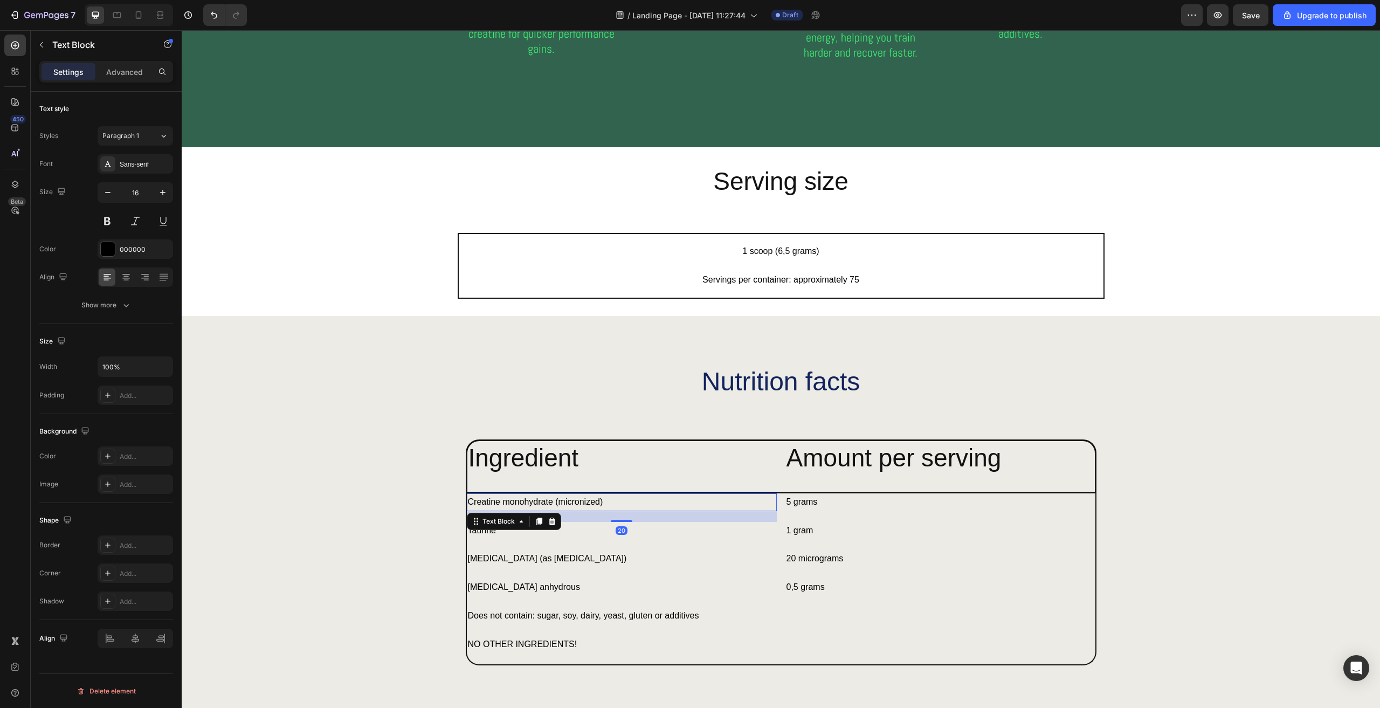
click at [546, 499] on p "Creatine monohydrate (micronized)" at bounding box center [622, 502] width 308 height 16
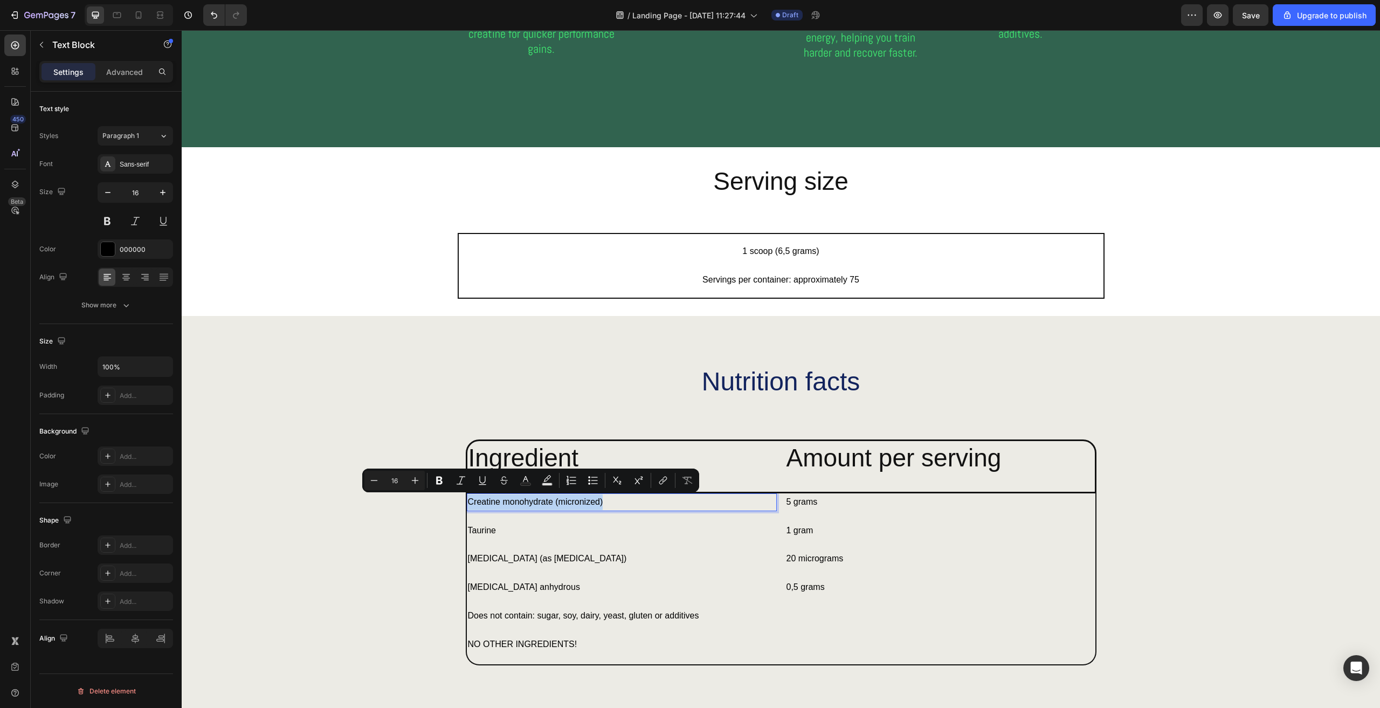
copy p "Creatine monohydrate (micronized)"
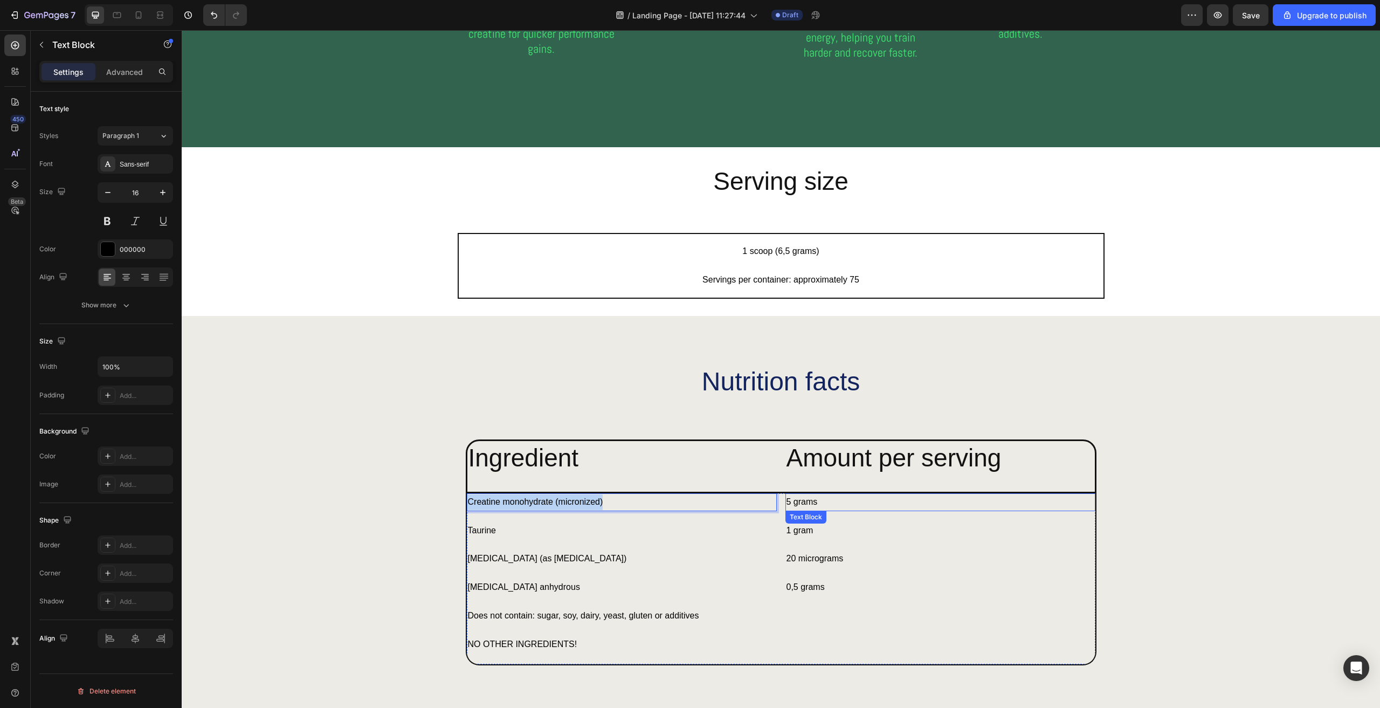
click at [793, 501] on p "5 grams" at bounding box center [941, 502] width 308 height 16
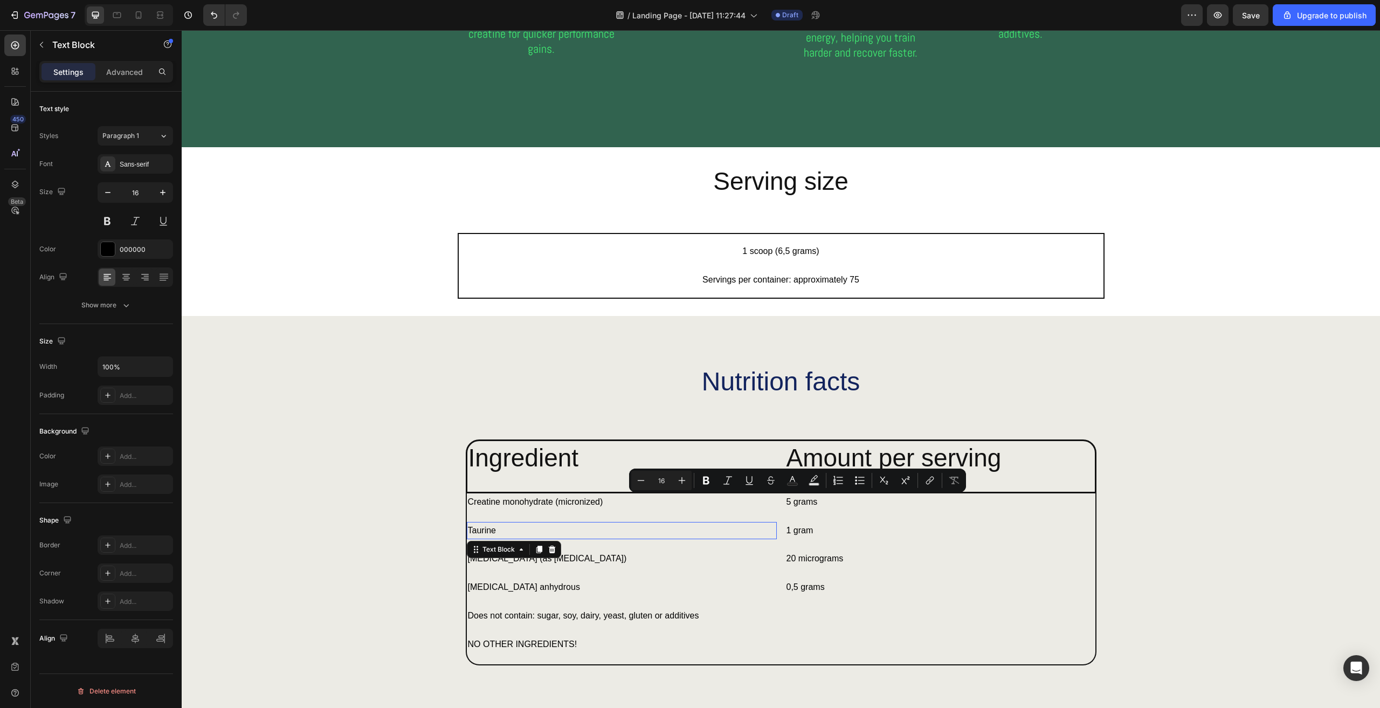
click at [479, 525] on p "Taurine" at bounding box center [622, 531] width 308 height 16
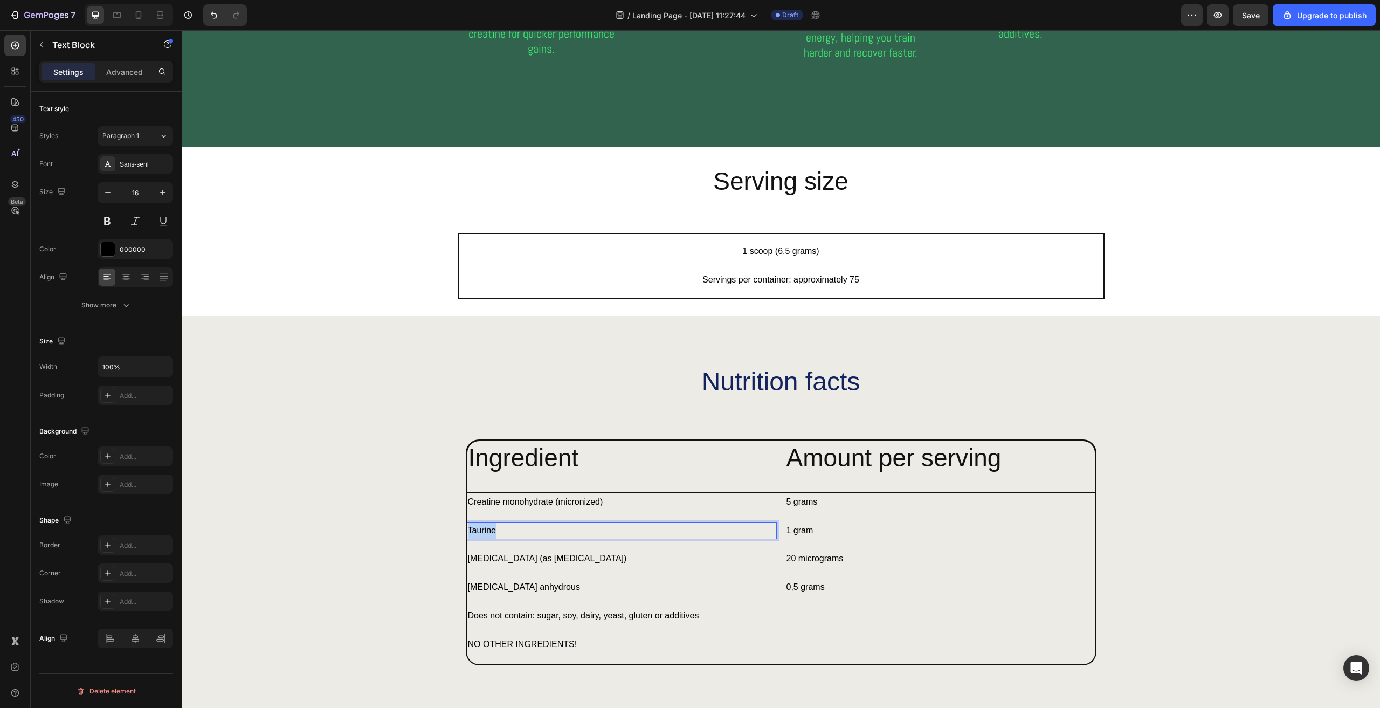
click at [479, 525] on p "Taurine" at bounding box center [622, 531] width 308 height 16
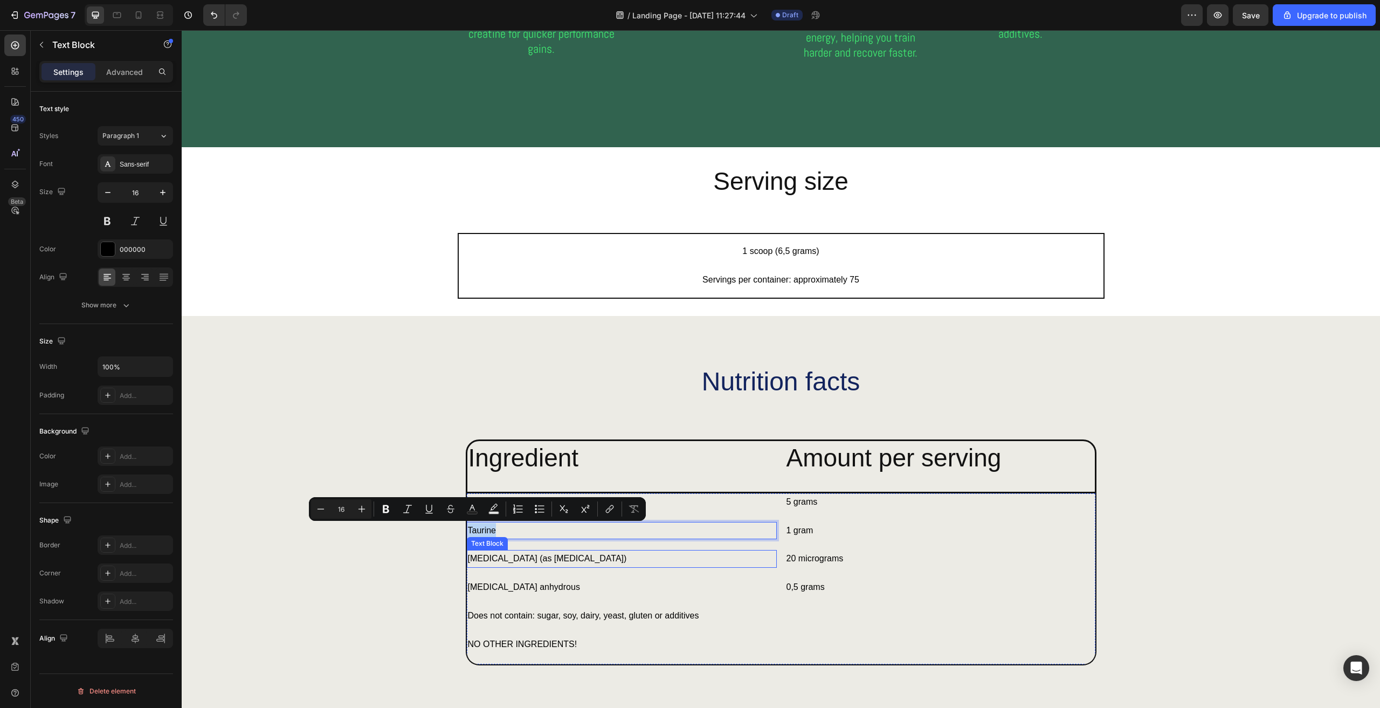
click at [492, 561] on p "[MEDICAL_DATA] (as [MEDICAL_DATA])" at bounding box center [622, 559] width 308 height 16
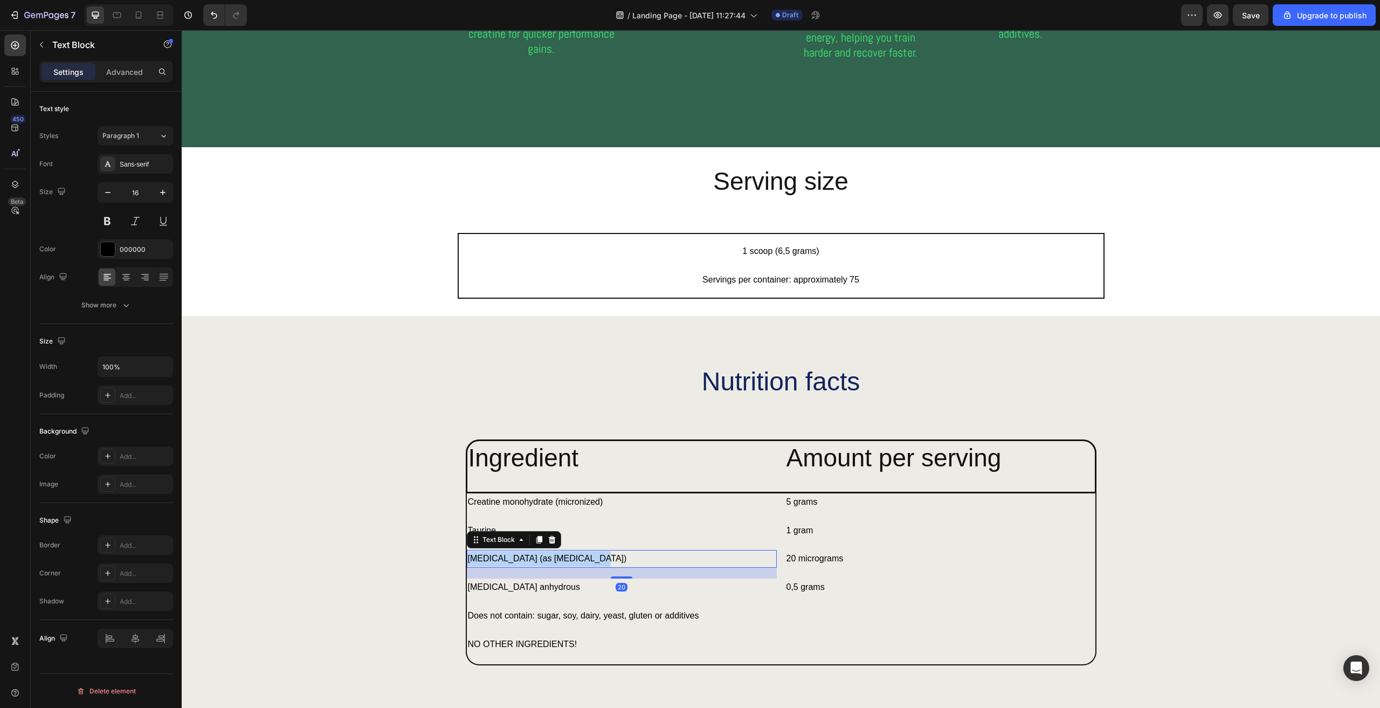
click at [493, 561] on p "[MEDICAL_DATA] (as [MEDICAL_DATA])" at bounding box center [622, 559] width 308 height 16
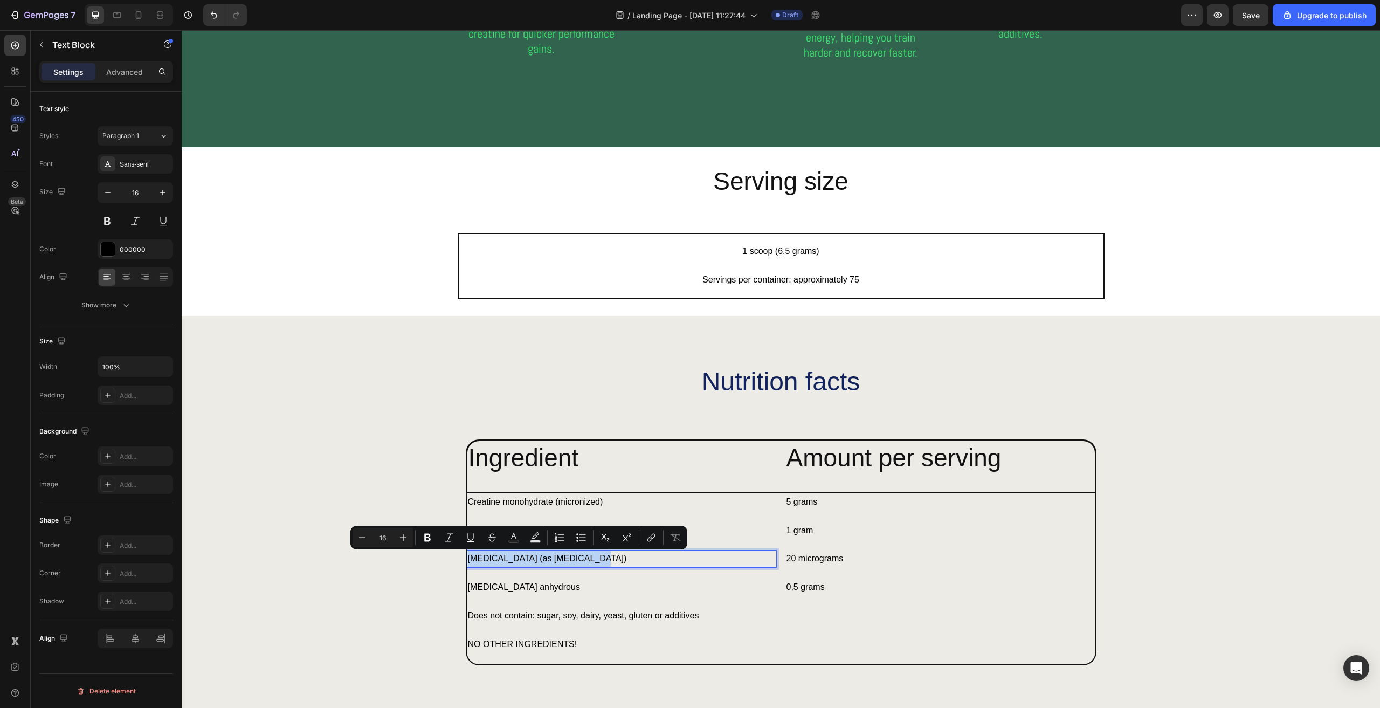
copy p "[MEDICAL_DATA] (as [MEDICAL_DATA])"
click at [492, 590] on p "[MEDICAL_DATA] anhydrous" at bounding box center [622, 588] width 308 height 16
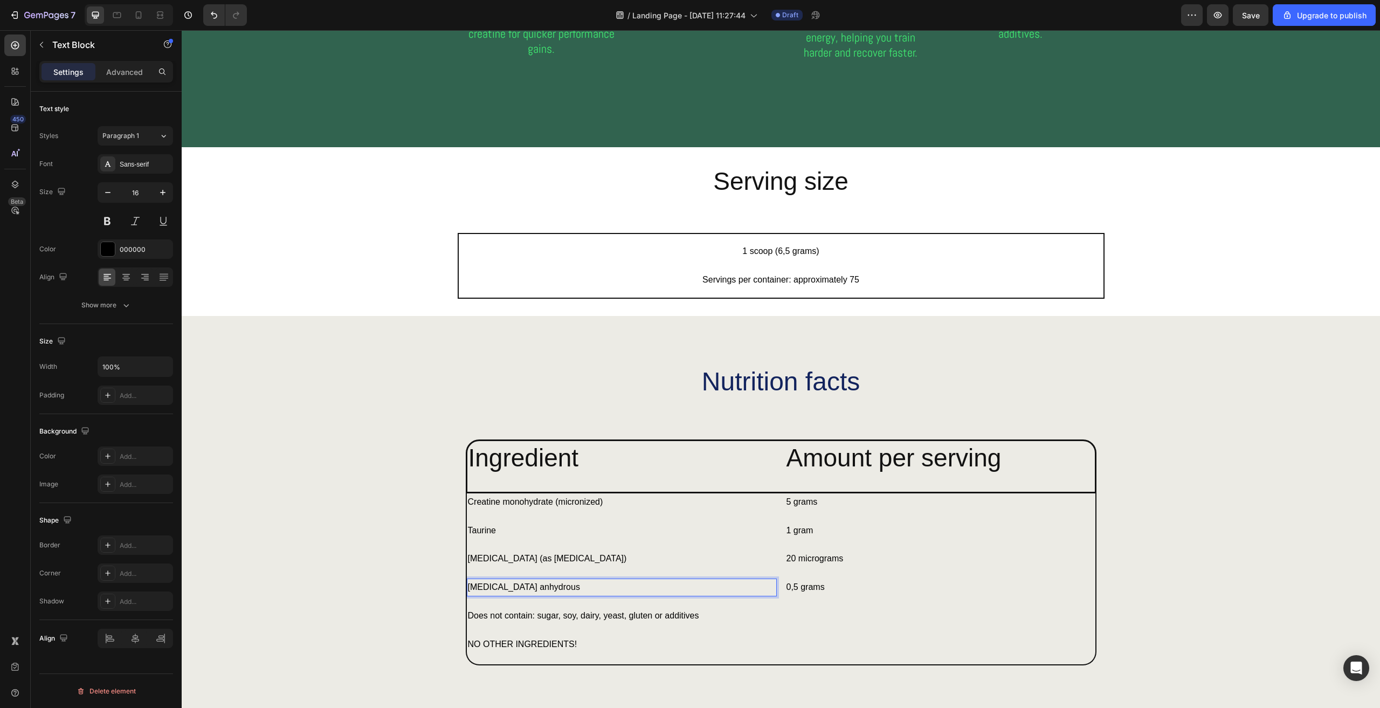
click at [494, 589] on p "[MEDICAL_DATA] anhydrous" at bounding box center [622, 588] width 308 height 16
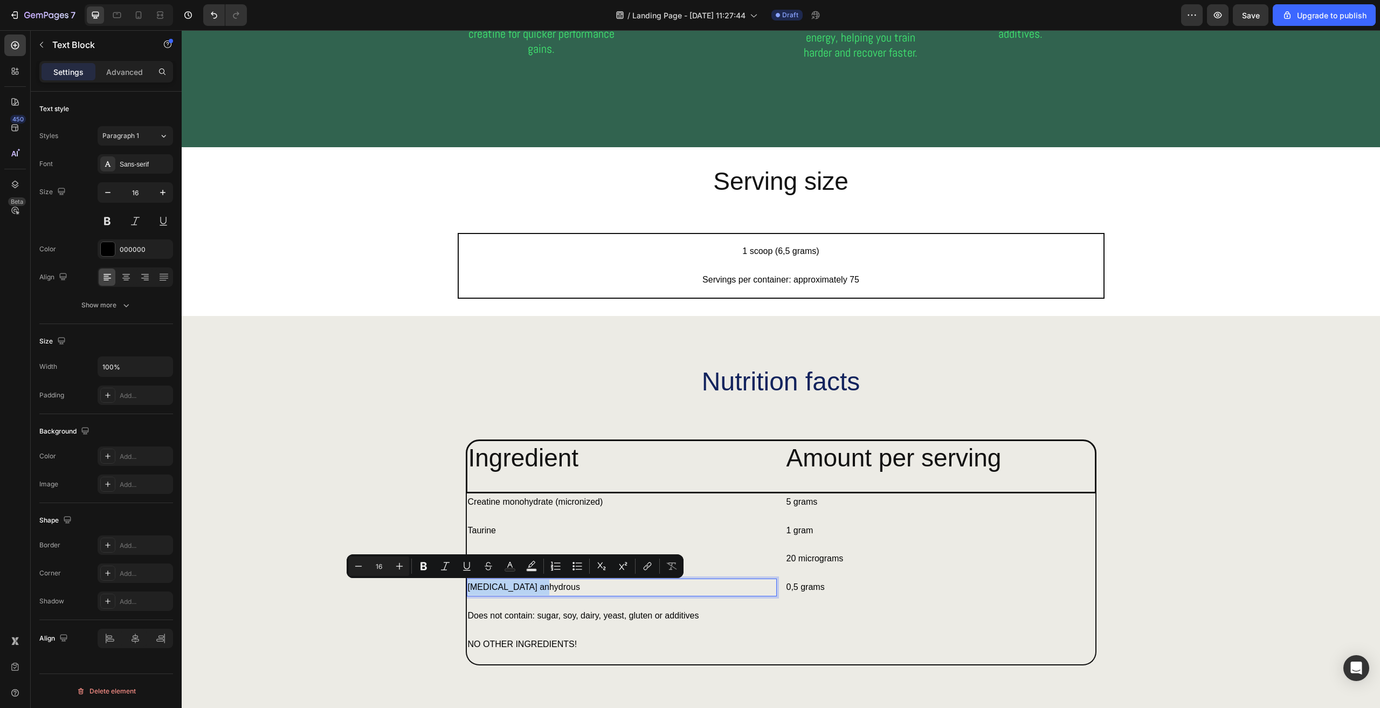
click at [495, 589] on p "[MEDICAL_DATA] anhydrous" at bounding box center [622, 588] width 308 height 16
copy p "[MEDICAL_DATA] anhydrous"
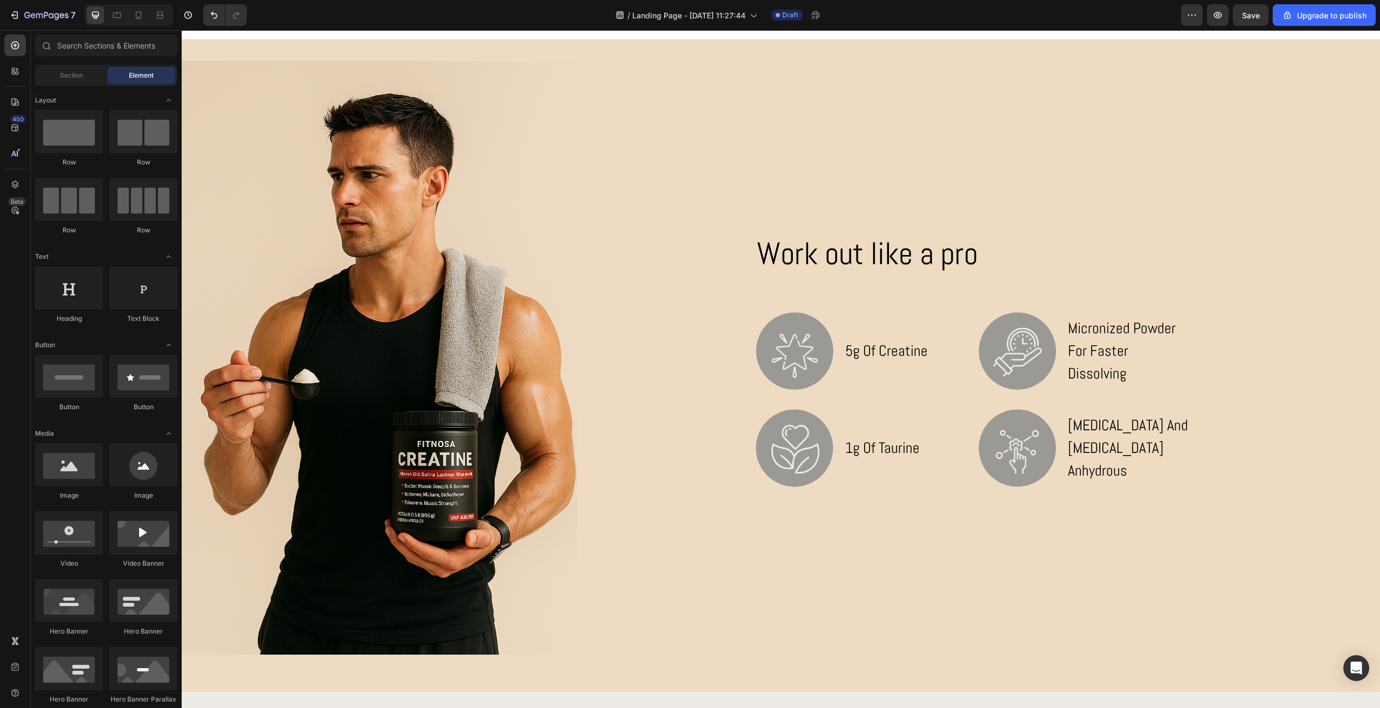
scroll to position [3, 0]
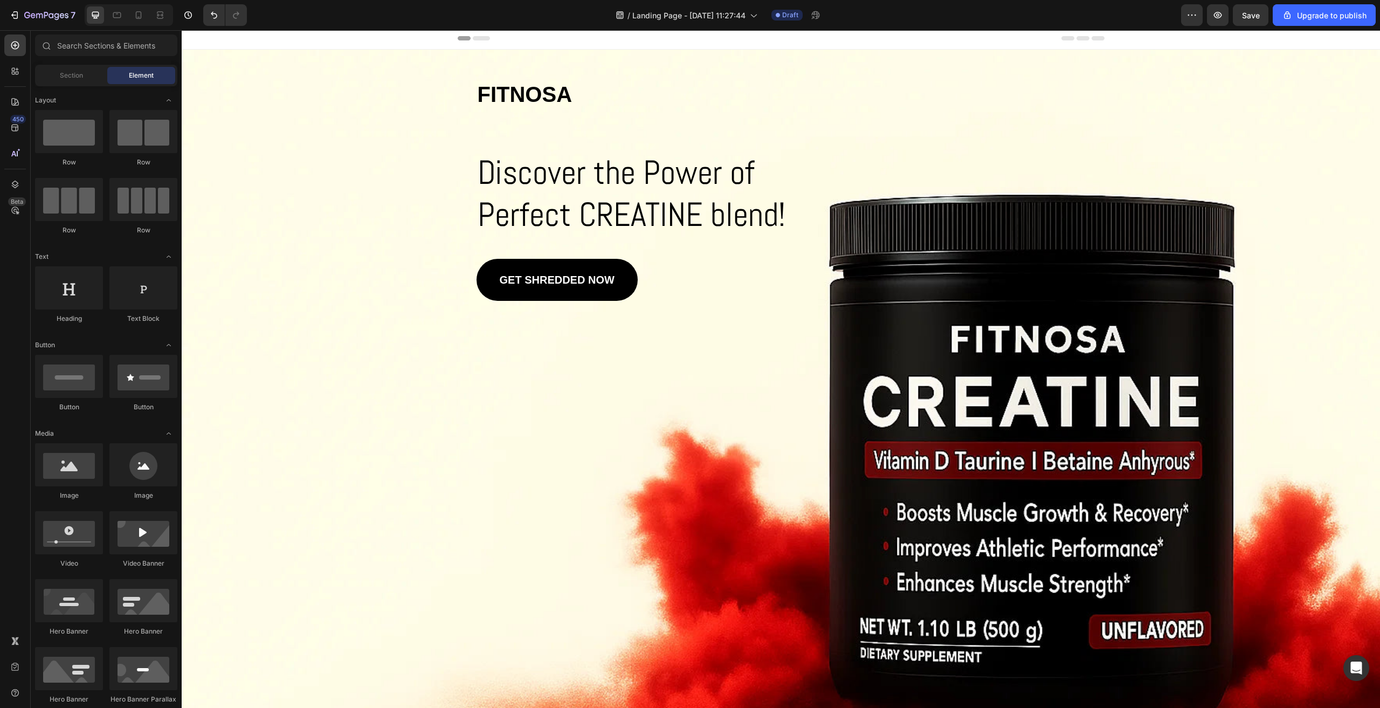
drag, startPoint x: 1379, startPoint y: 452, endPoint x: 1492, endPoint y: 60, distance: 408.5
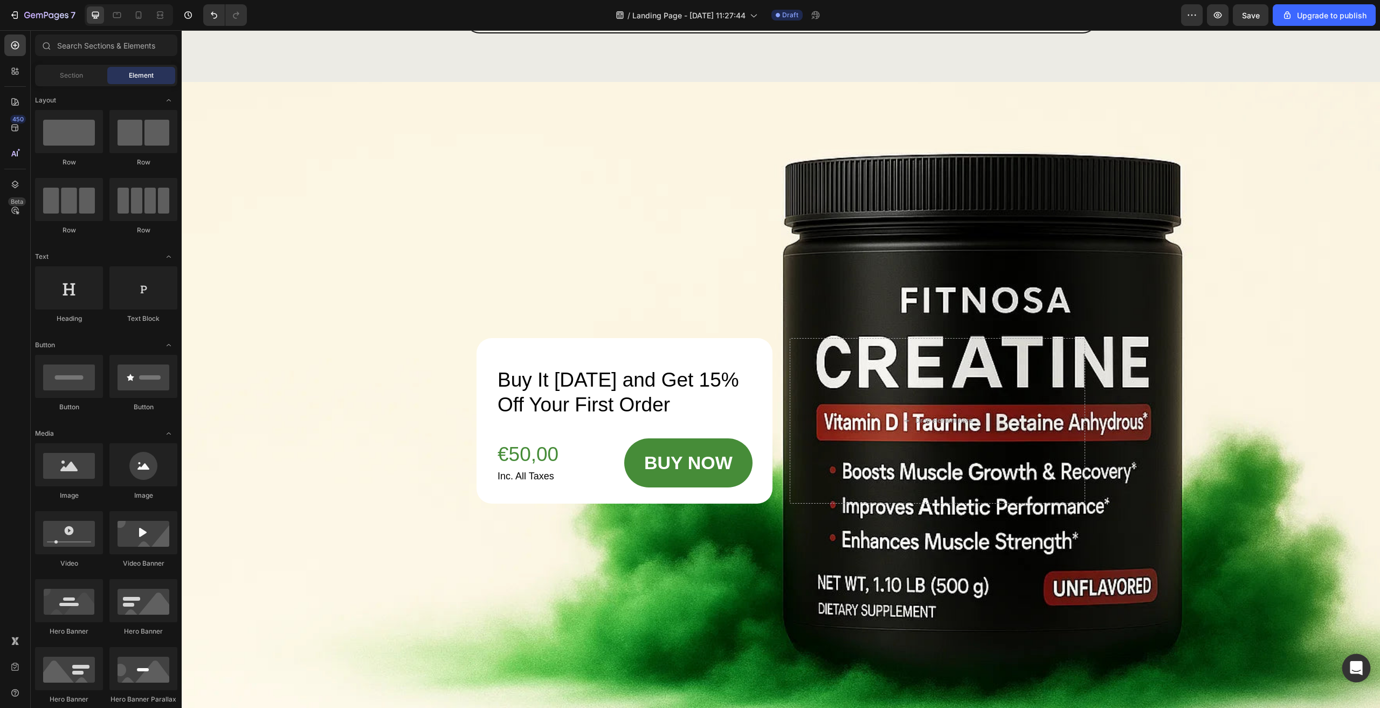
scroll to position [3180, 0]
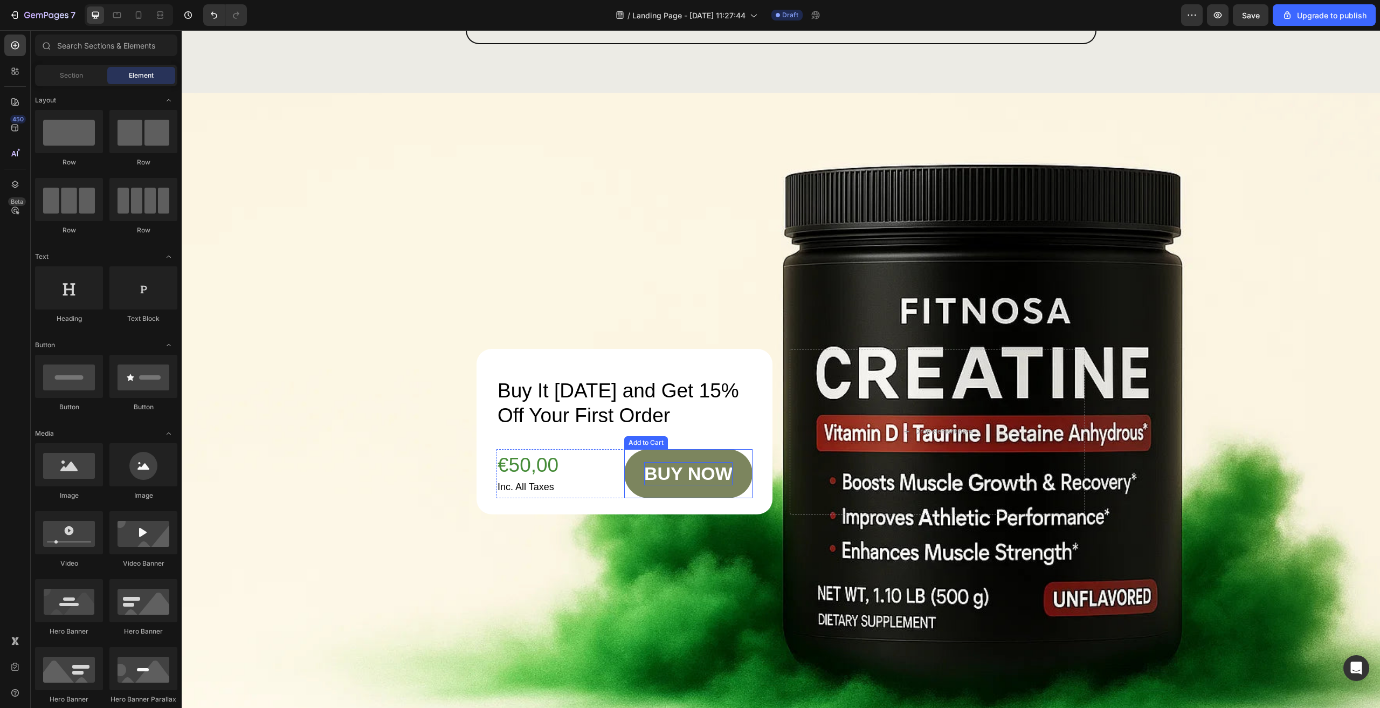
click at [684, 482] on div "buy now" at bounding box center [688, 473] width 88 height 23
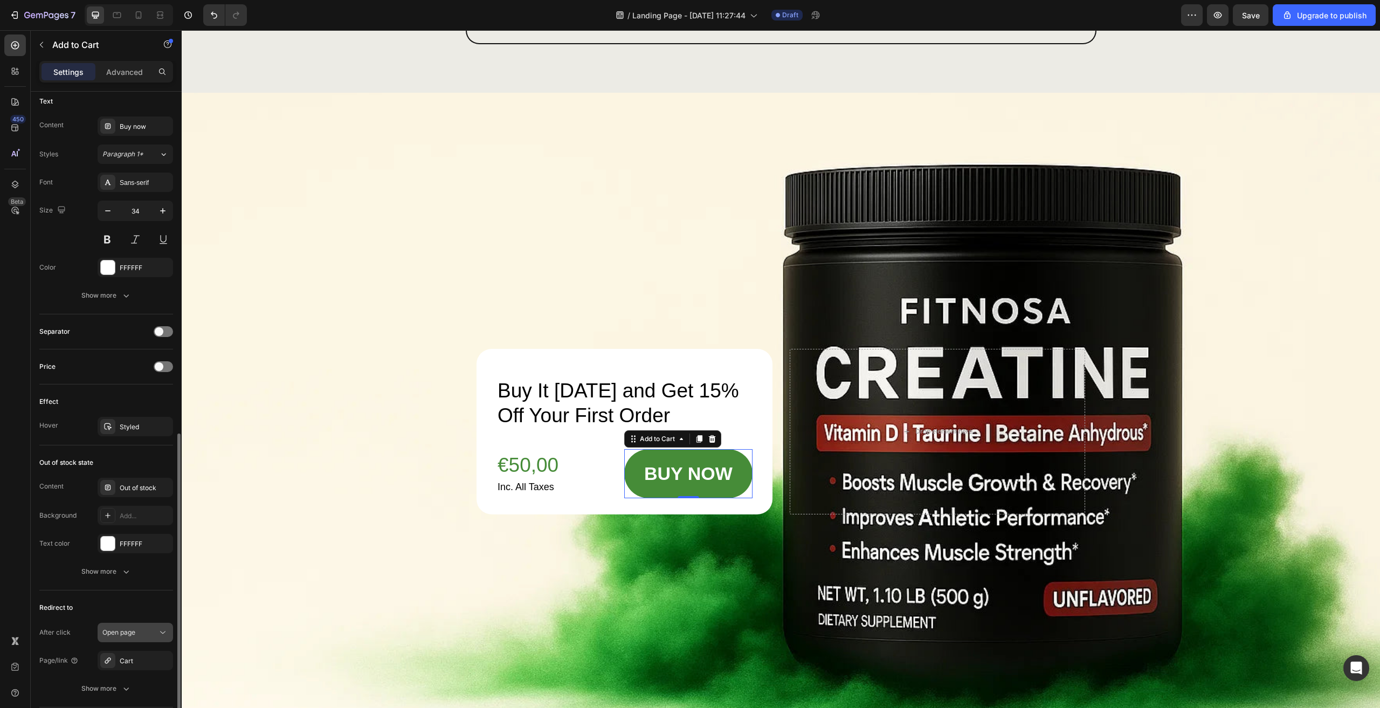
scroll to position [539, 0]
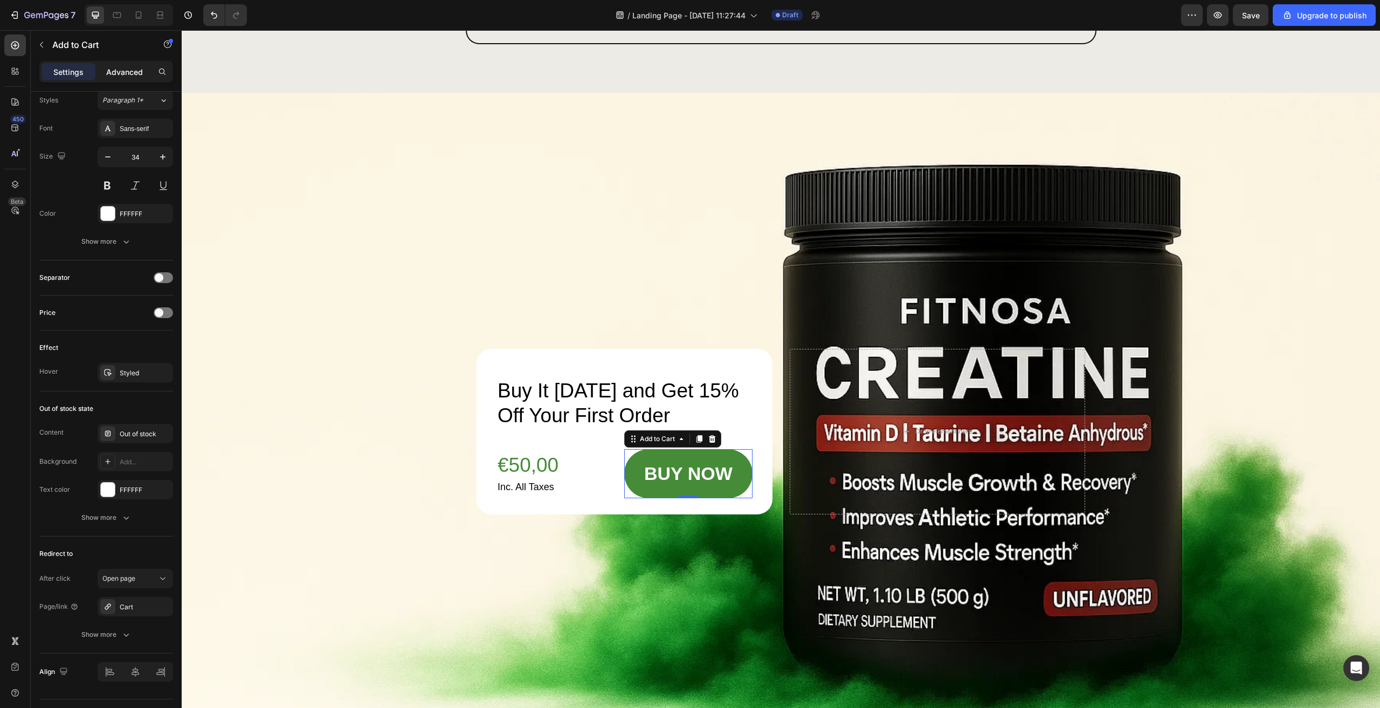
click at [137, 67] on p "Advanced" at bounding box center [124, 71] width 37 height 11
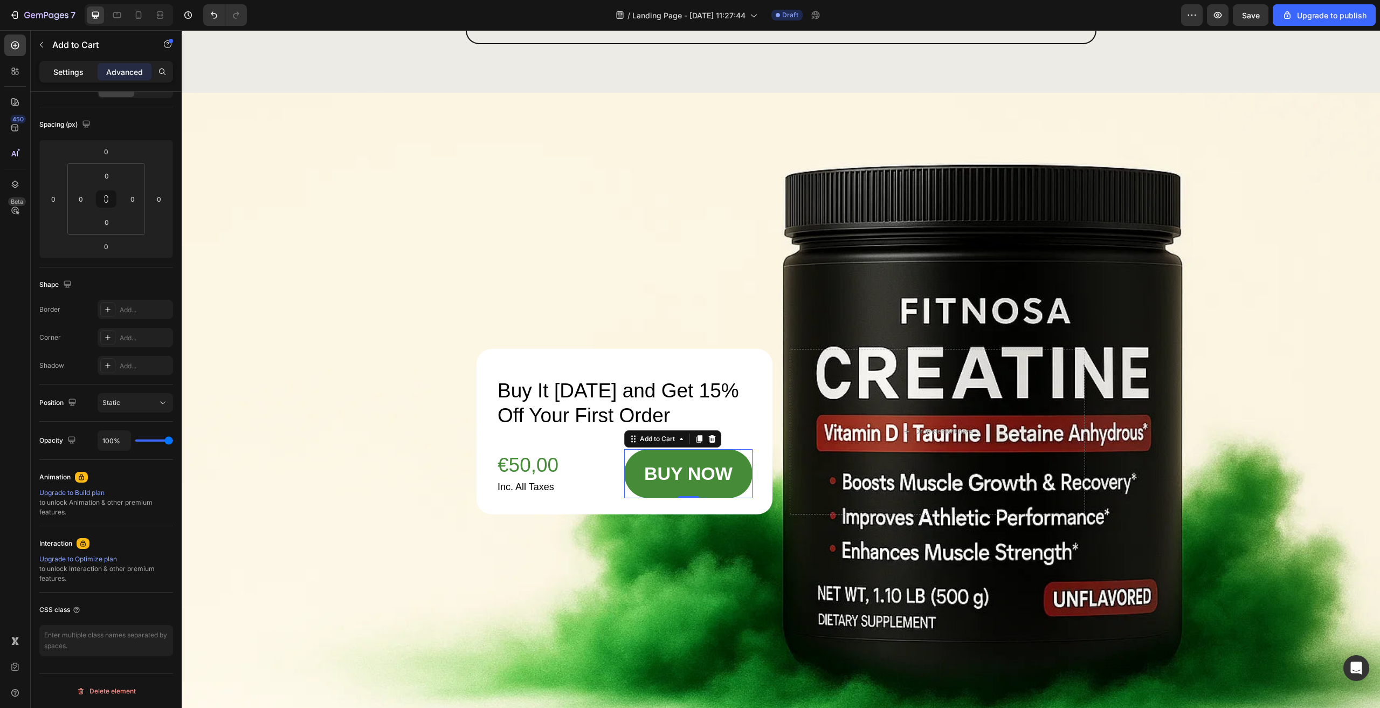
click at [86, 67] on div "Settings" at bounding box center [69, 71] width 54 height 17
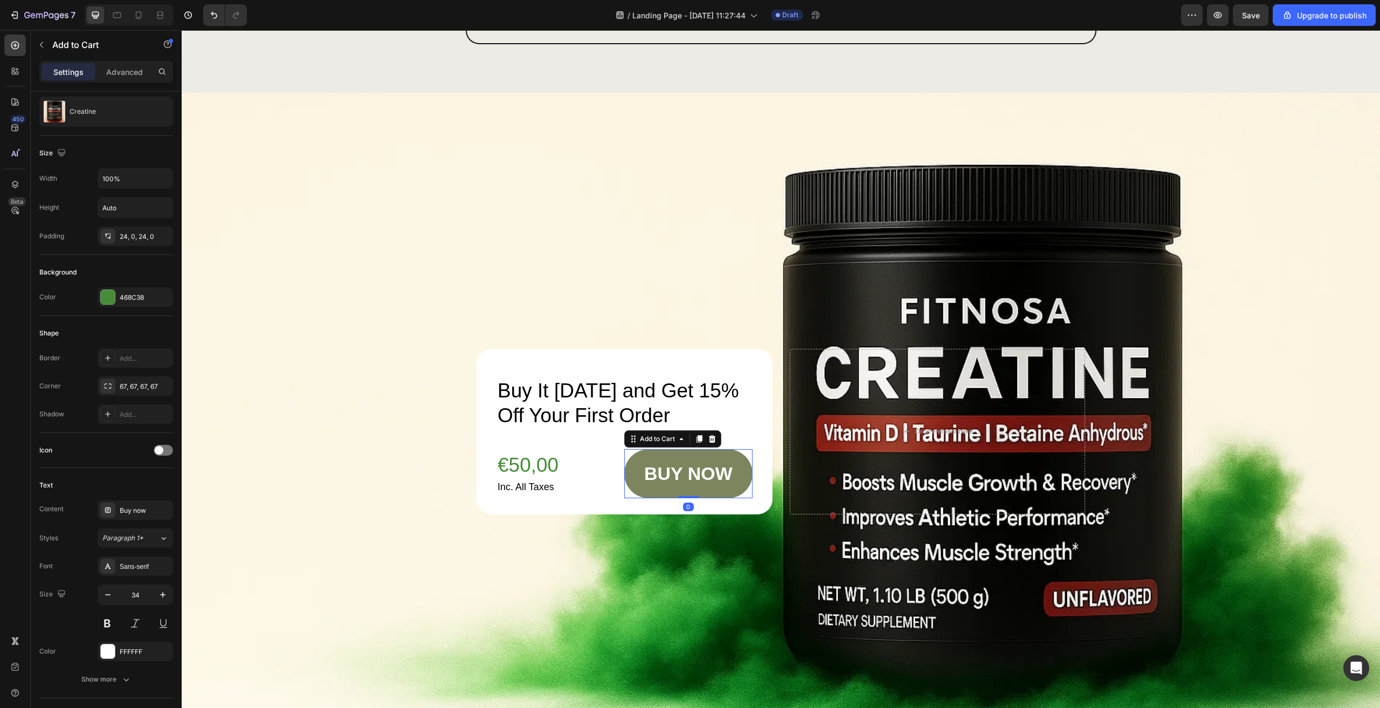
click at [678, 458] on button "buy now" at bounding box center [688, 473] width 128 height 49
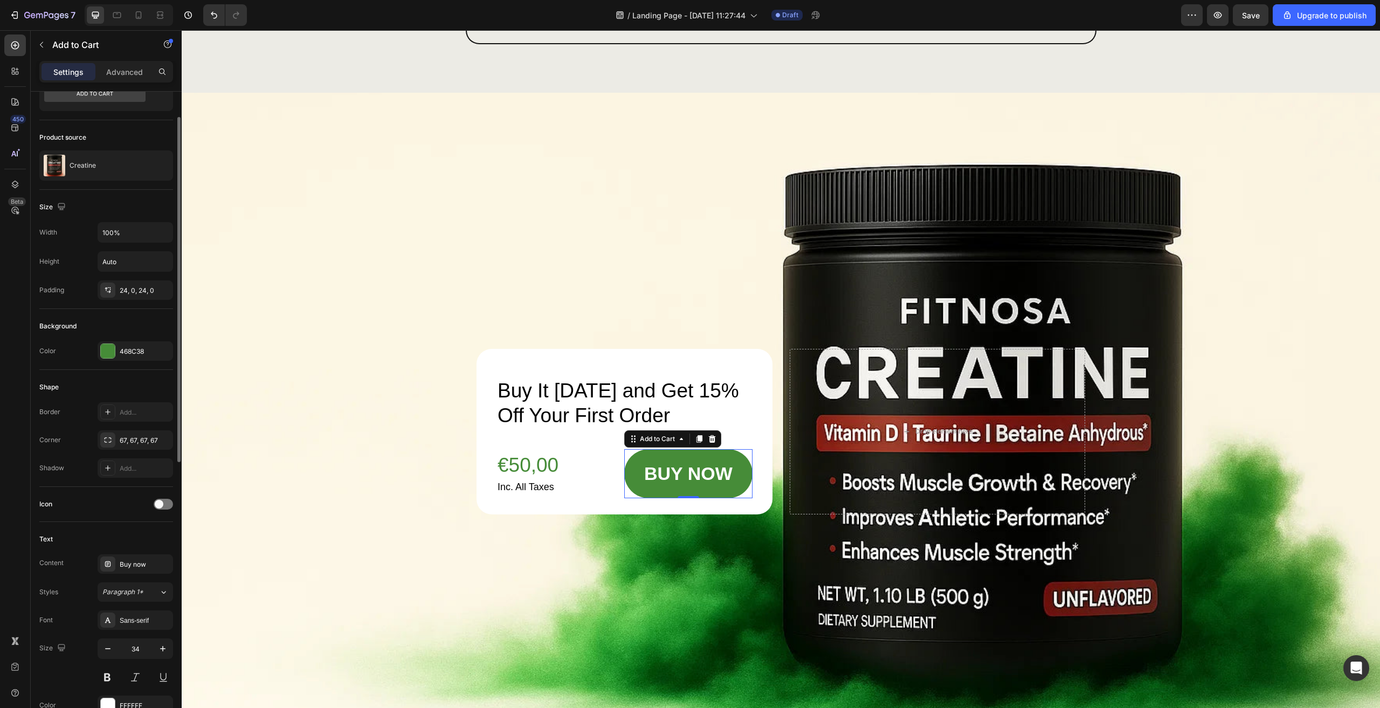
scroll to position [0, 0]
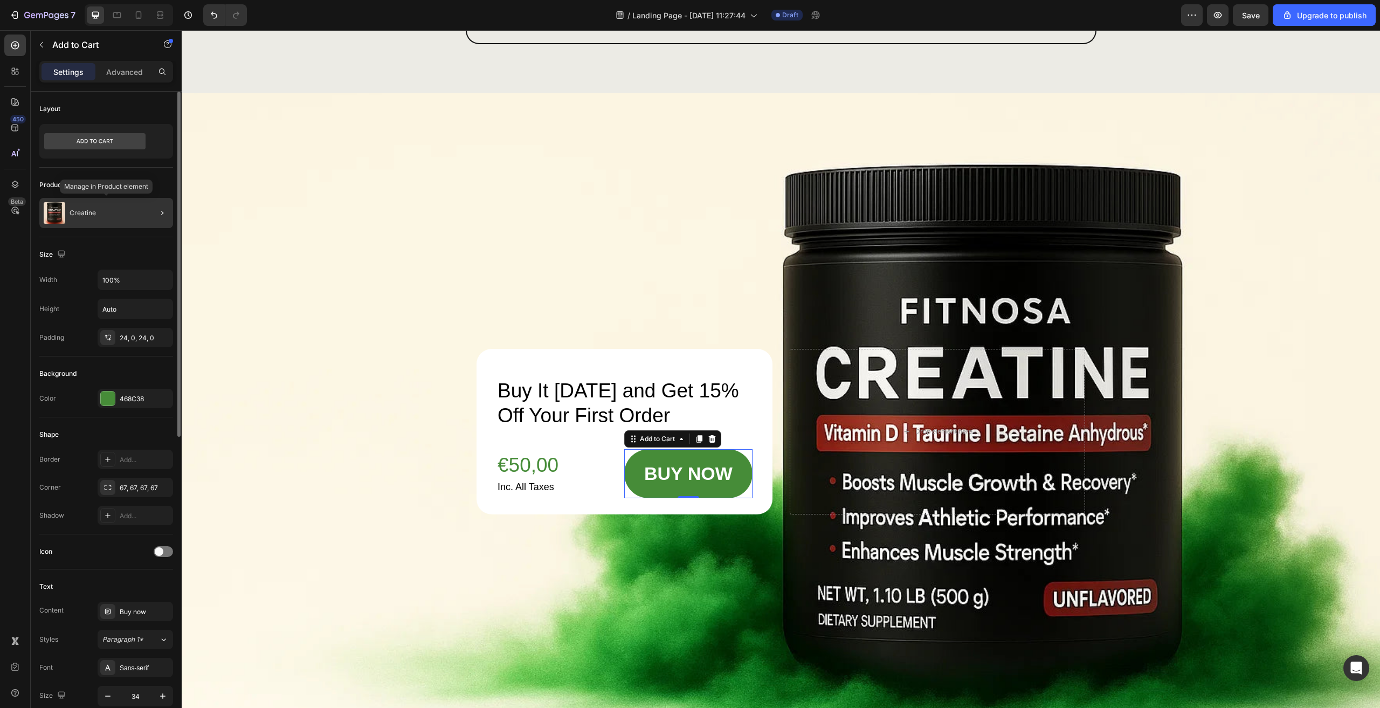
click at [110, 214] on div "Creatine" at bounding box center [106, 213] width 134 height 30
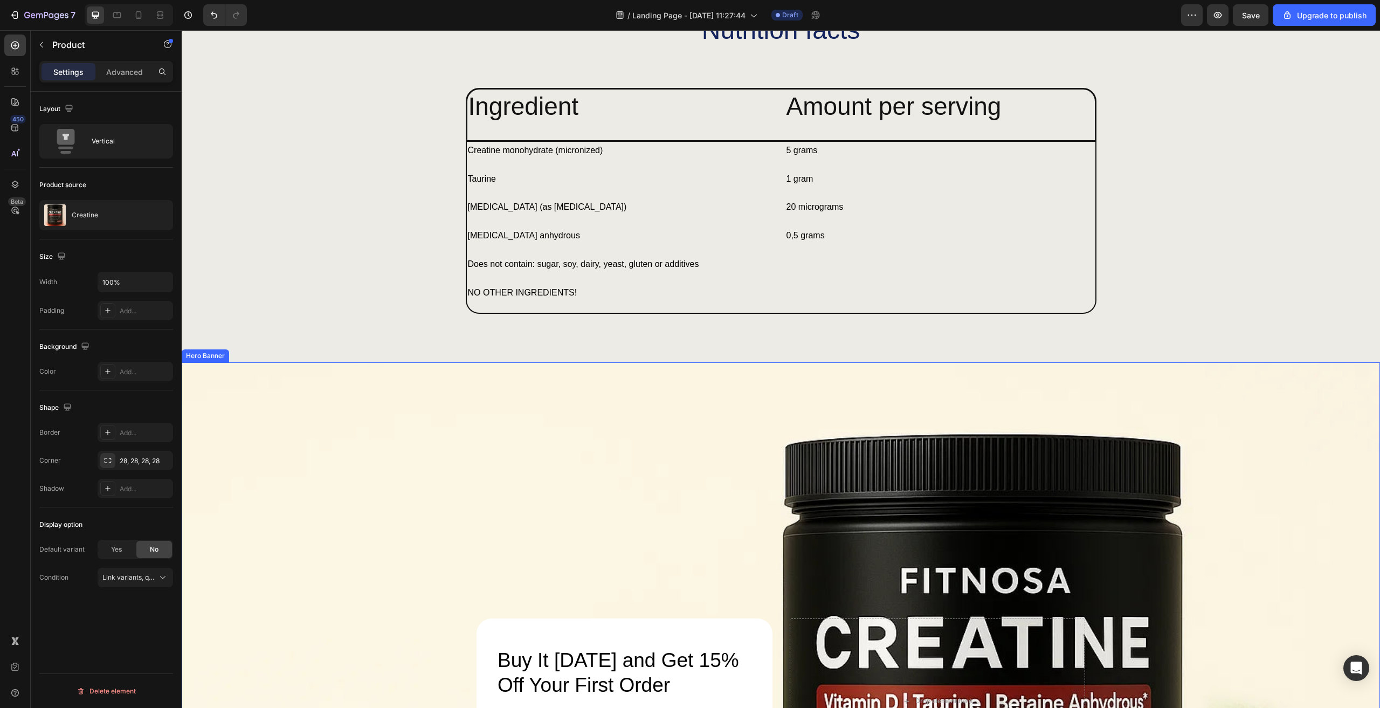
click at [627, 524] on div "Background Image" at bounding box center [781, 701] width 1199 height 678
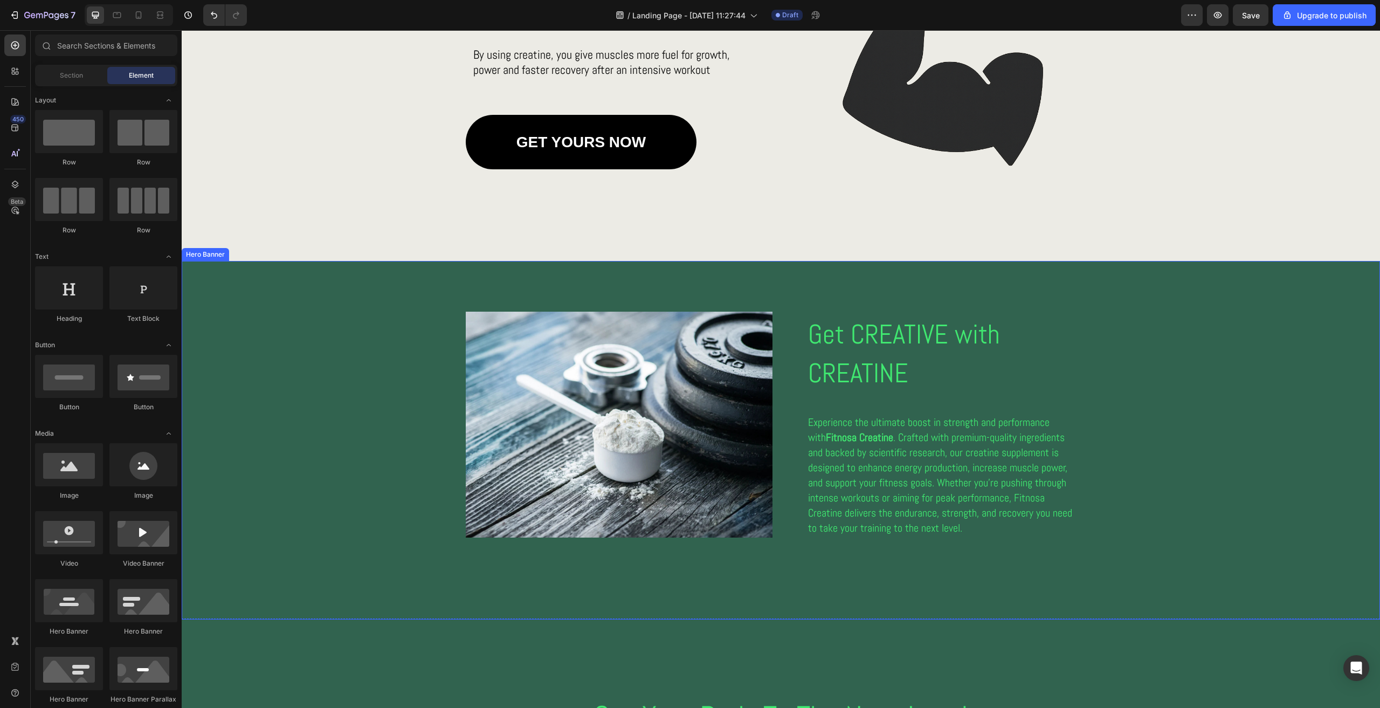
scroll to position [1295, 0]
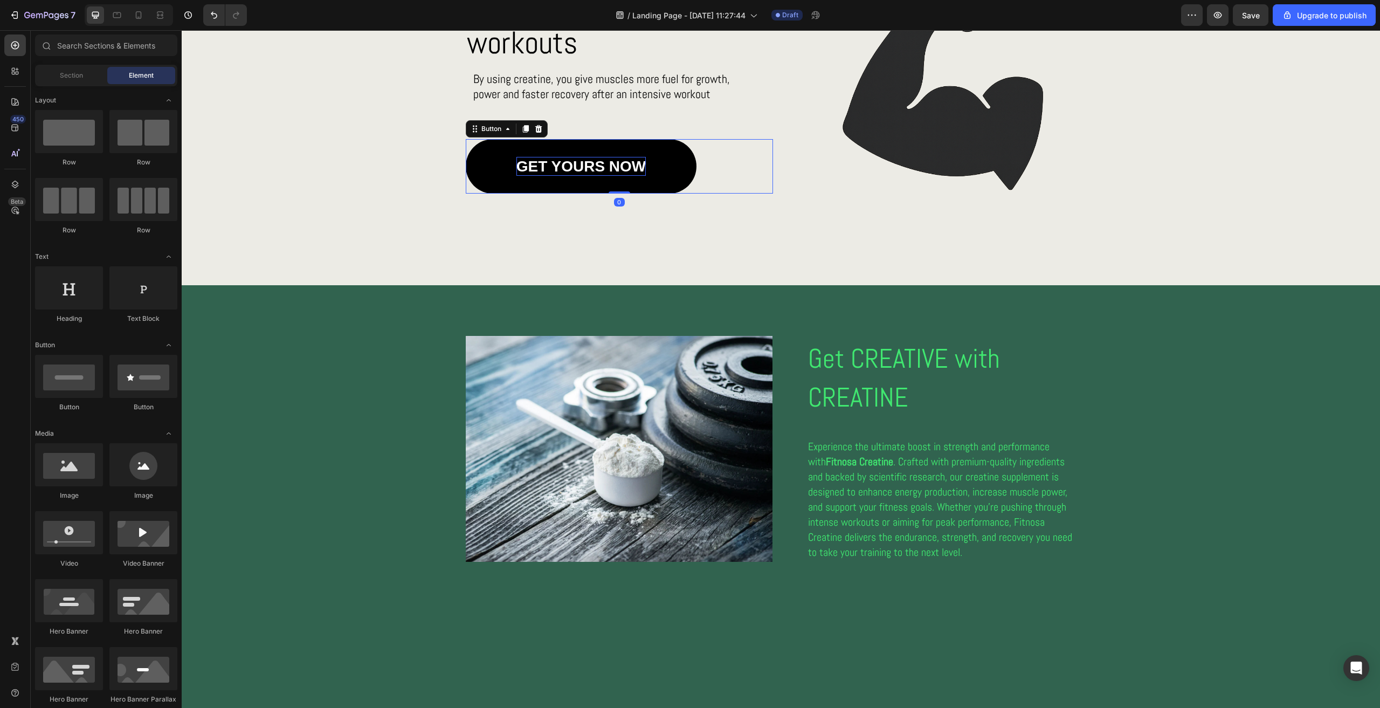
click at [545, 168] on p "GET YOURS NOW" at bounding box center [582, 166] width 130 height 19
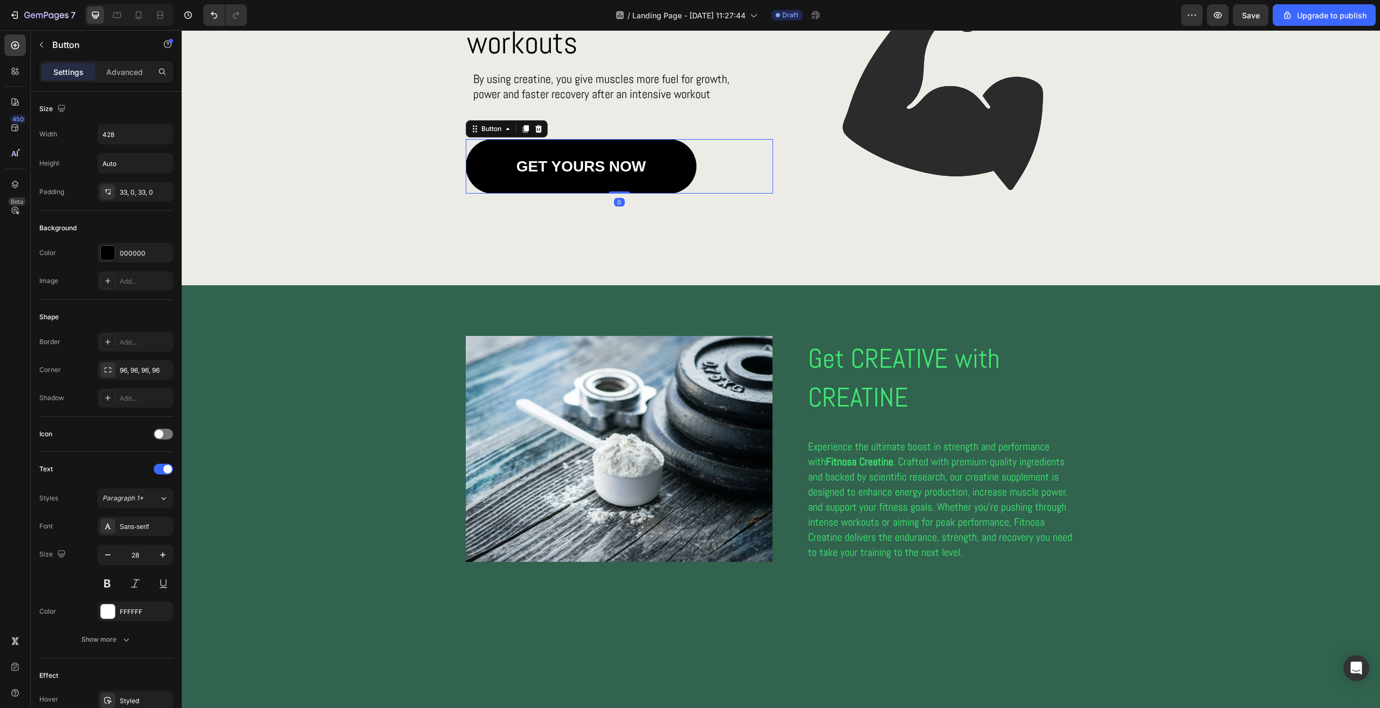
click at [485, 165] on link "GET YOURS NOW" at bounding box center [581, 166] width 231 height 54
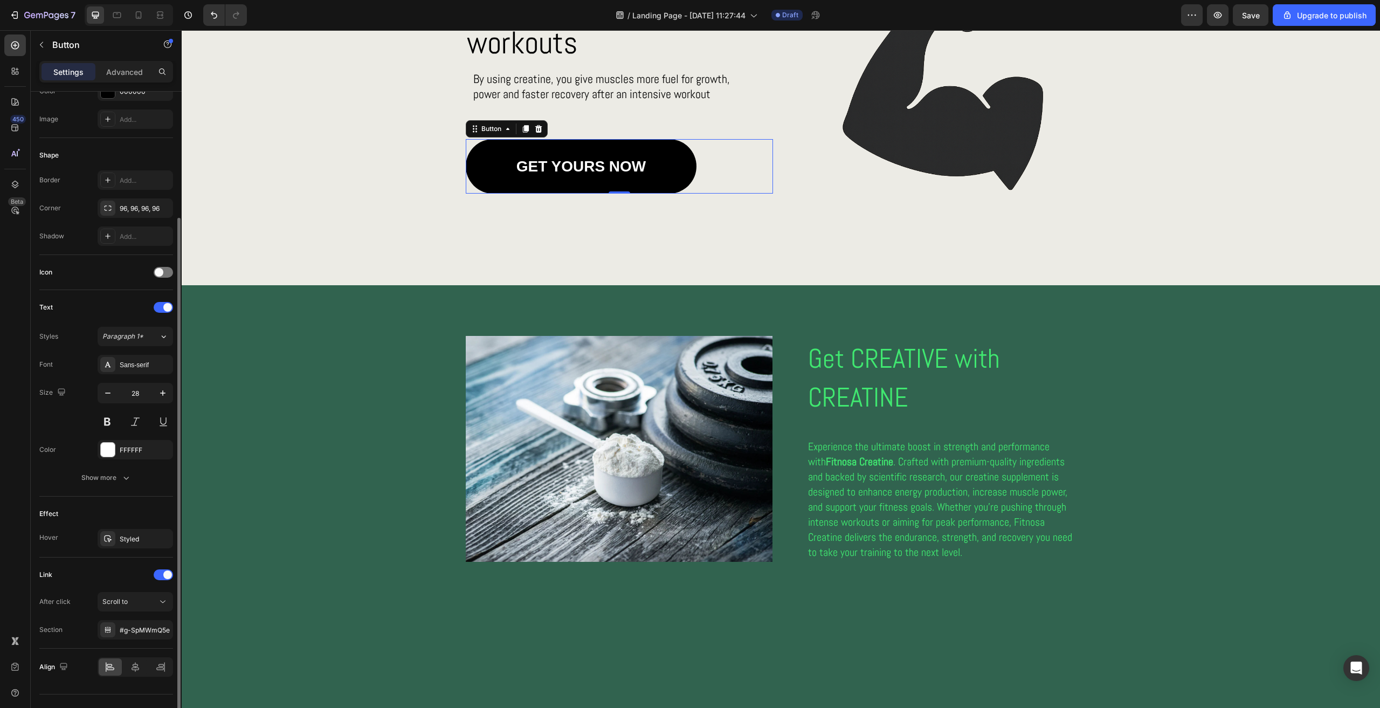
scroll to position [182, 0]
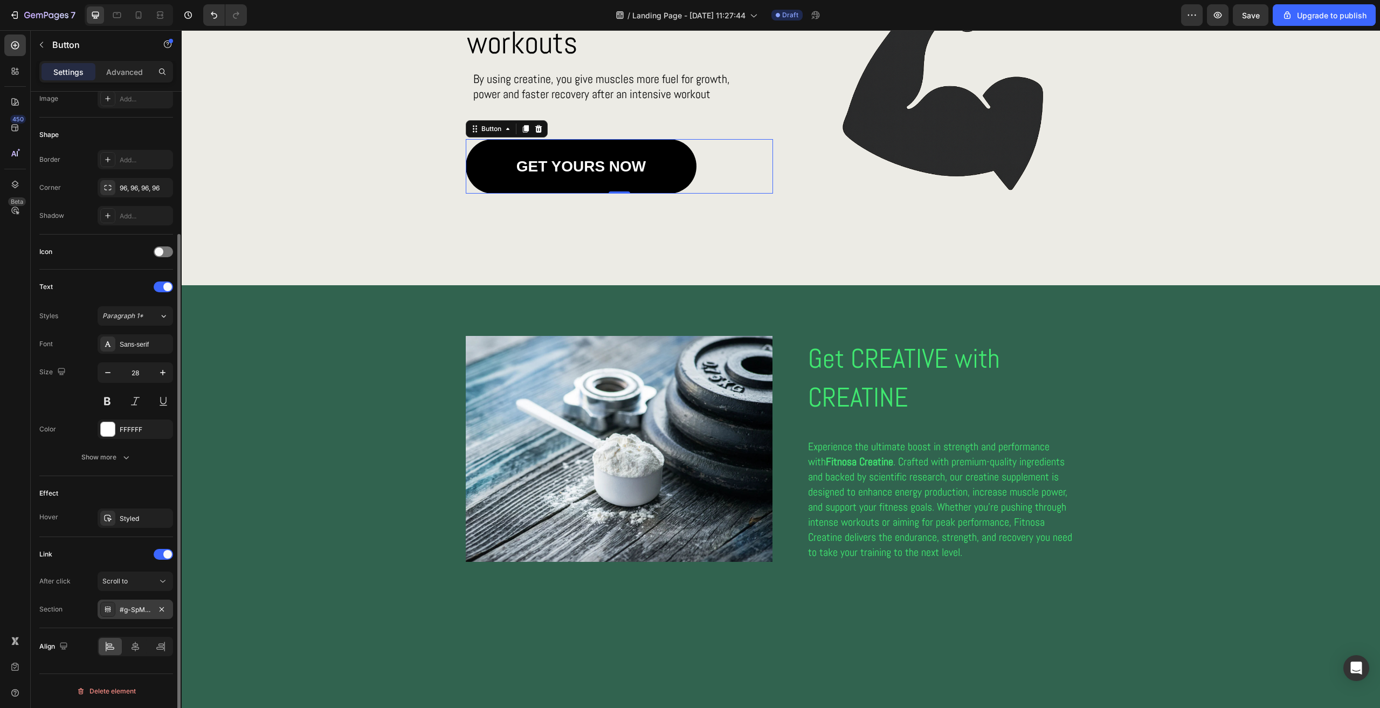
click at [132, 610] on div "#g-SpMWmQ5e" at bounding box center [135, 610] width 31 height 10
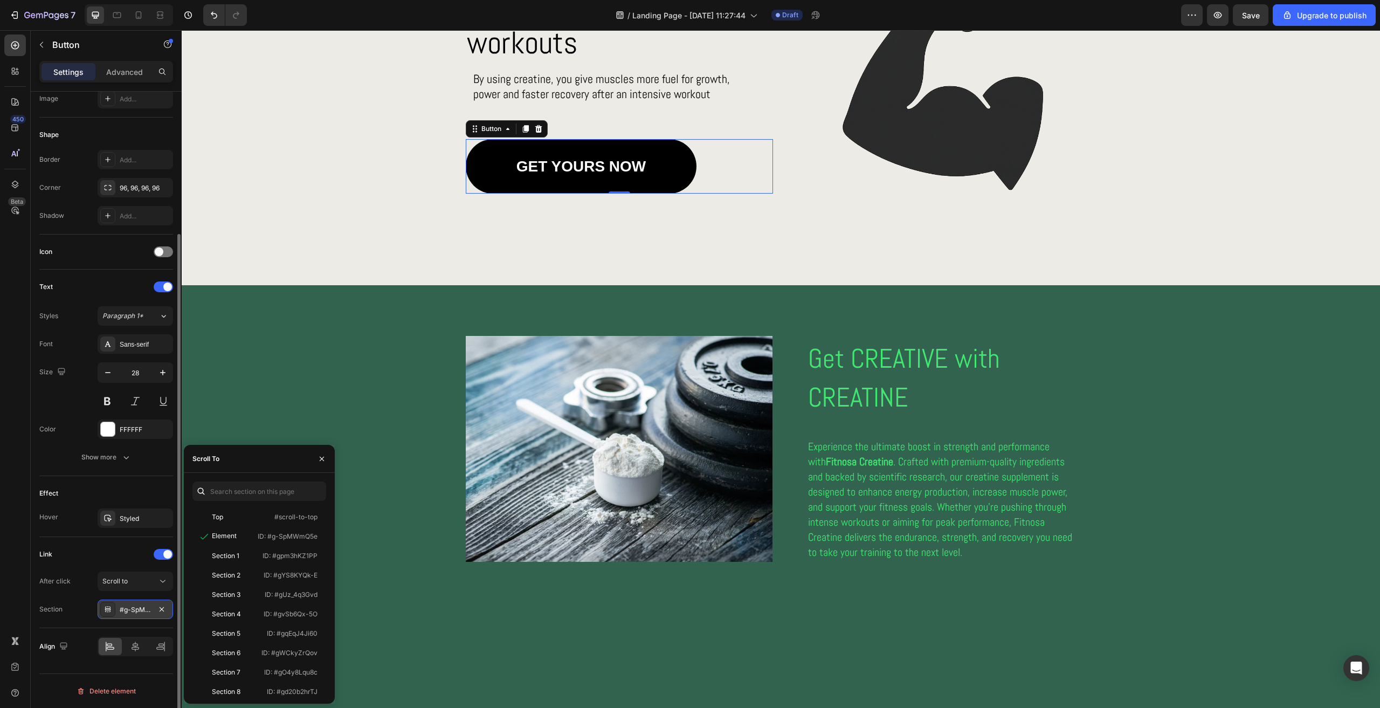
click at [133, 611] on div "#g-SpMWmQ5e" at bounding box center [135, 610] width 31 height 10
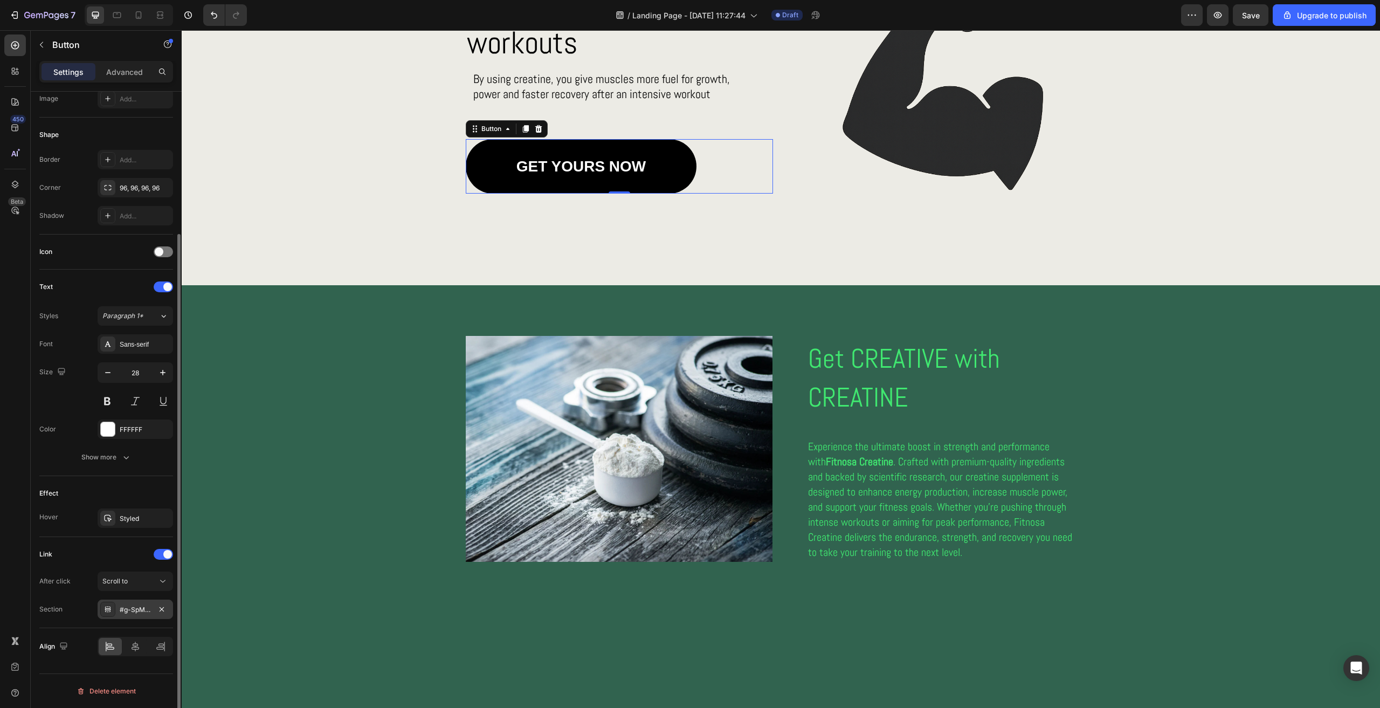
click at [133, 611] on div "#g-SpMWmQ5e" at bounding box center [135, 610] width 31 height 10
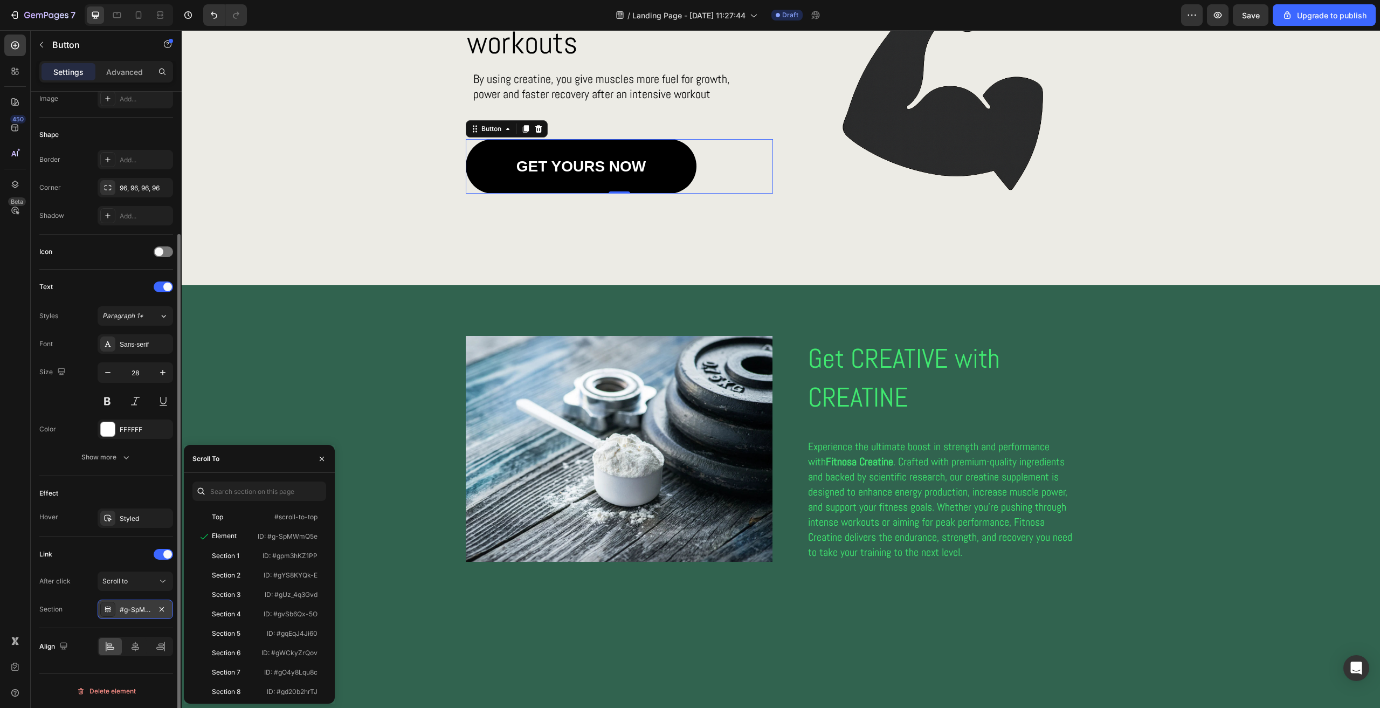
click at [133, 611] on div "#g-SpMWmQ5e" at bounding box center [135, 610] width 31 height 10
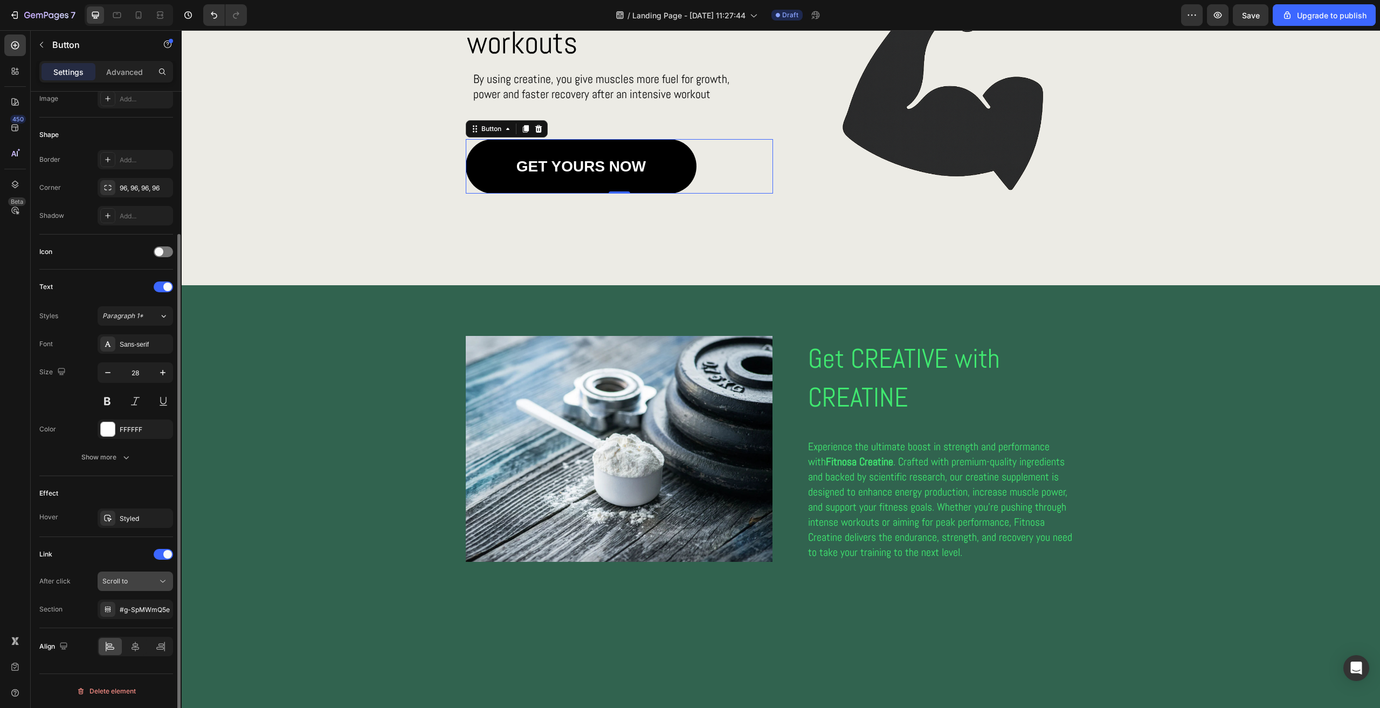
click at [123, 581] on span "Scroll to" at bounding box center [114, 581] width 25 height 8
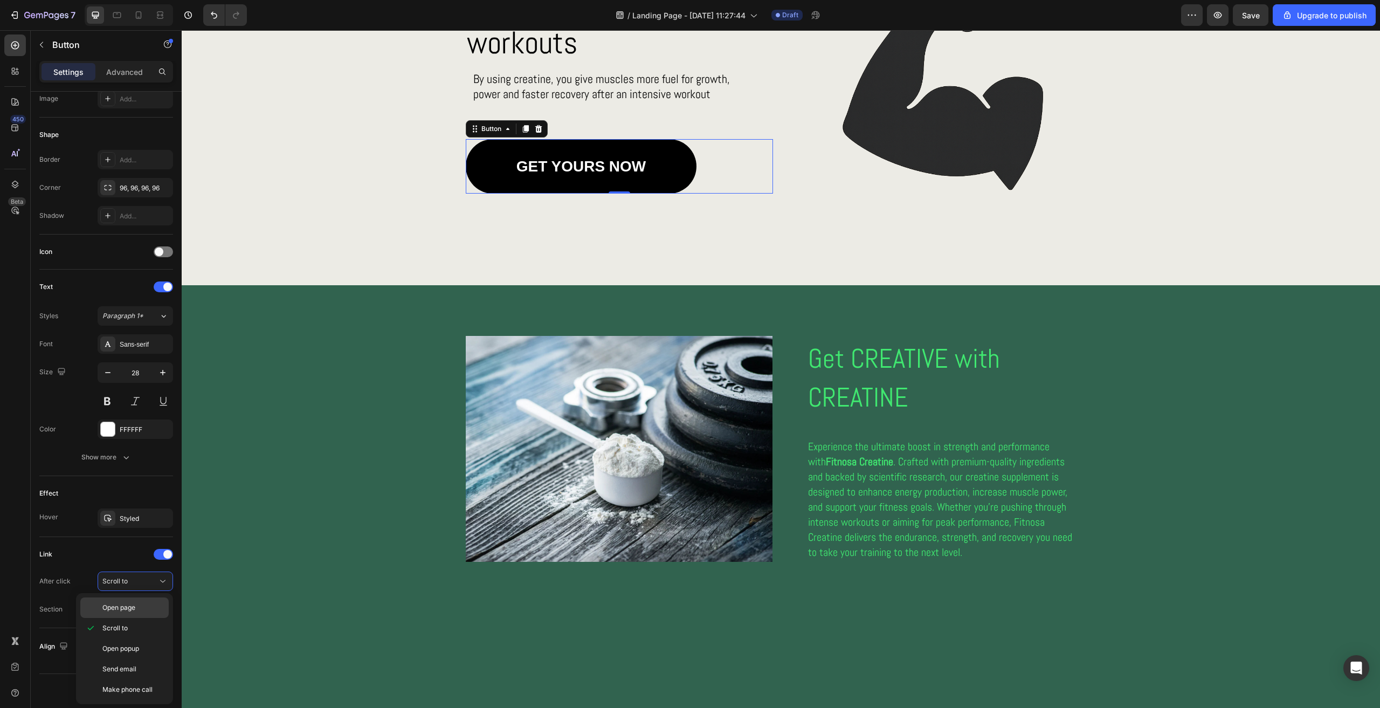
click at [127, 608] on span "Open page" at bounding box center [118, 608] width 33 height 10
click at [128, 604] on div "Add..." at bounding box center [135, 609] width 75 height 19
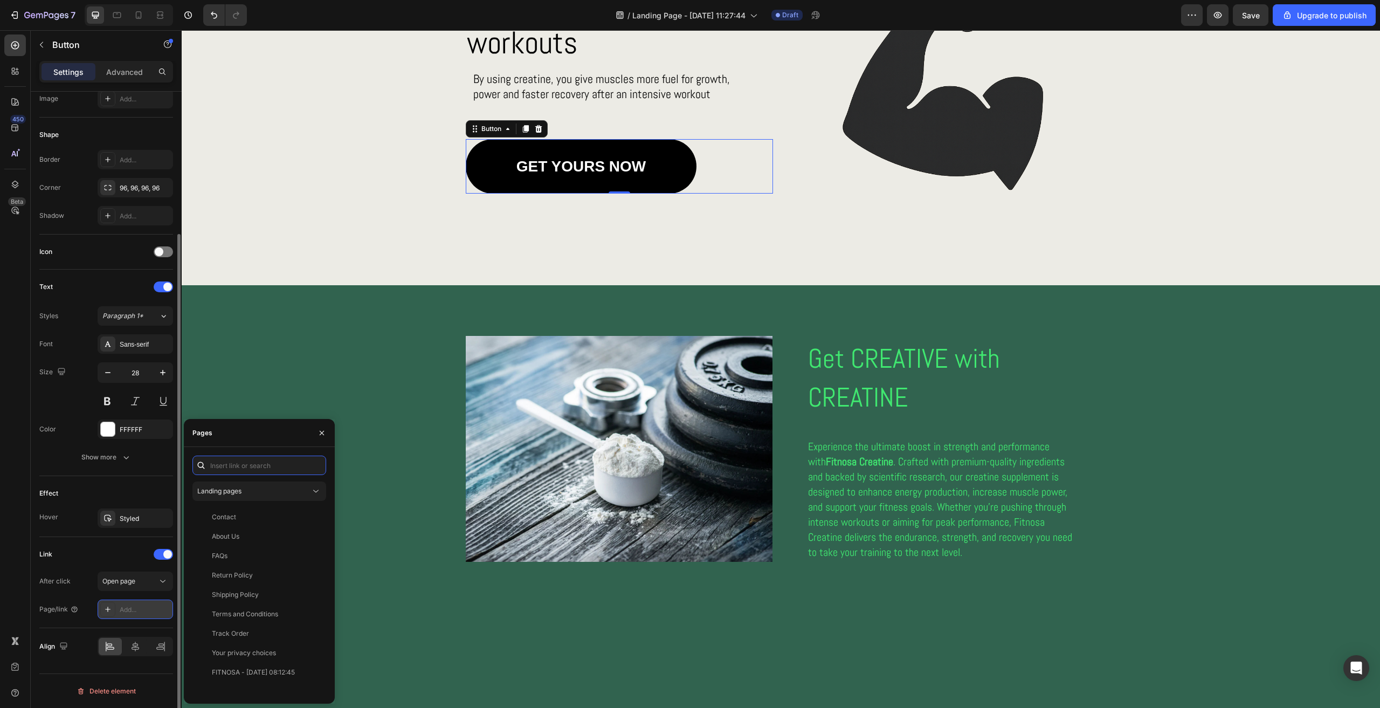
paste input "https://kk6xu4-z6.myshopify.com/products/creatine?pb=0"
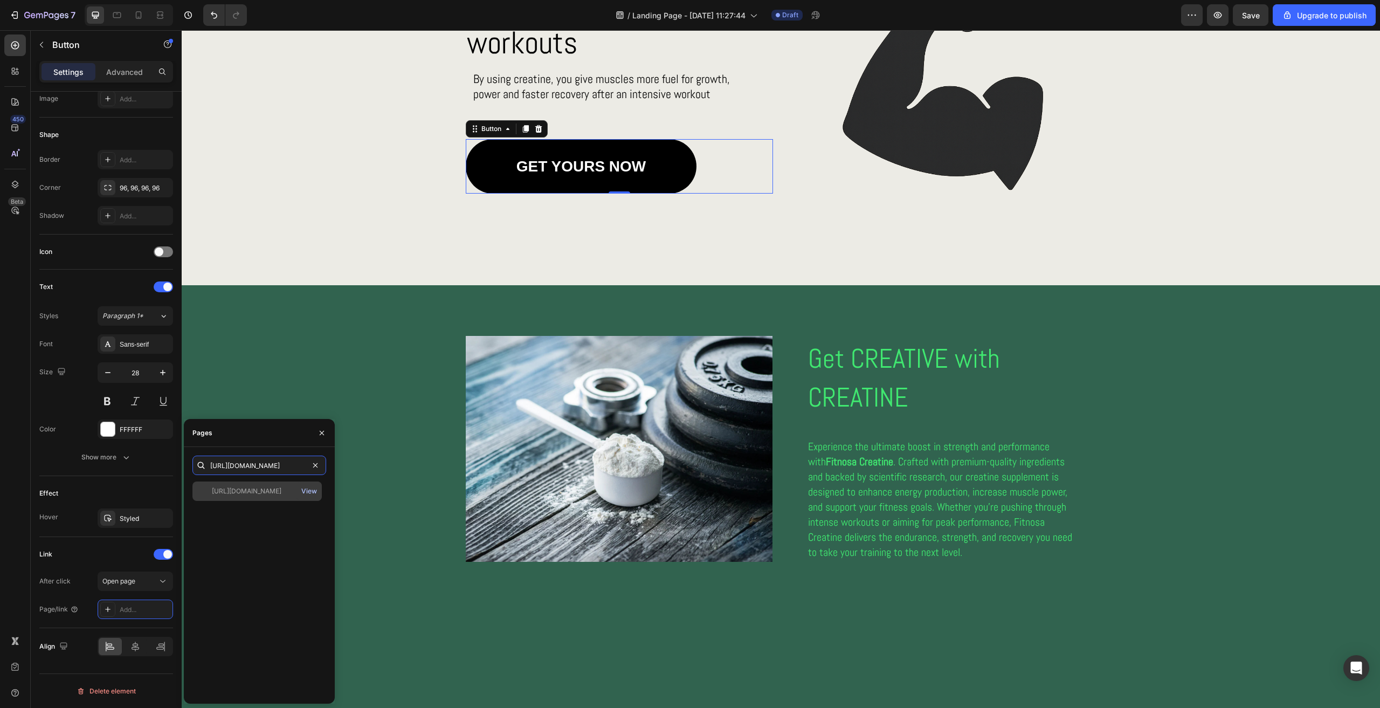
type input "https://kk6xu4-z6.myshopify.com/products/creatine?pb=0"
click at [315, 488] on div "View" at bounding box center [309, 491] width 16 height 10
click at [326, 428] on button "button" at bounding box center [321, 432] width 17 height 17
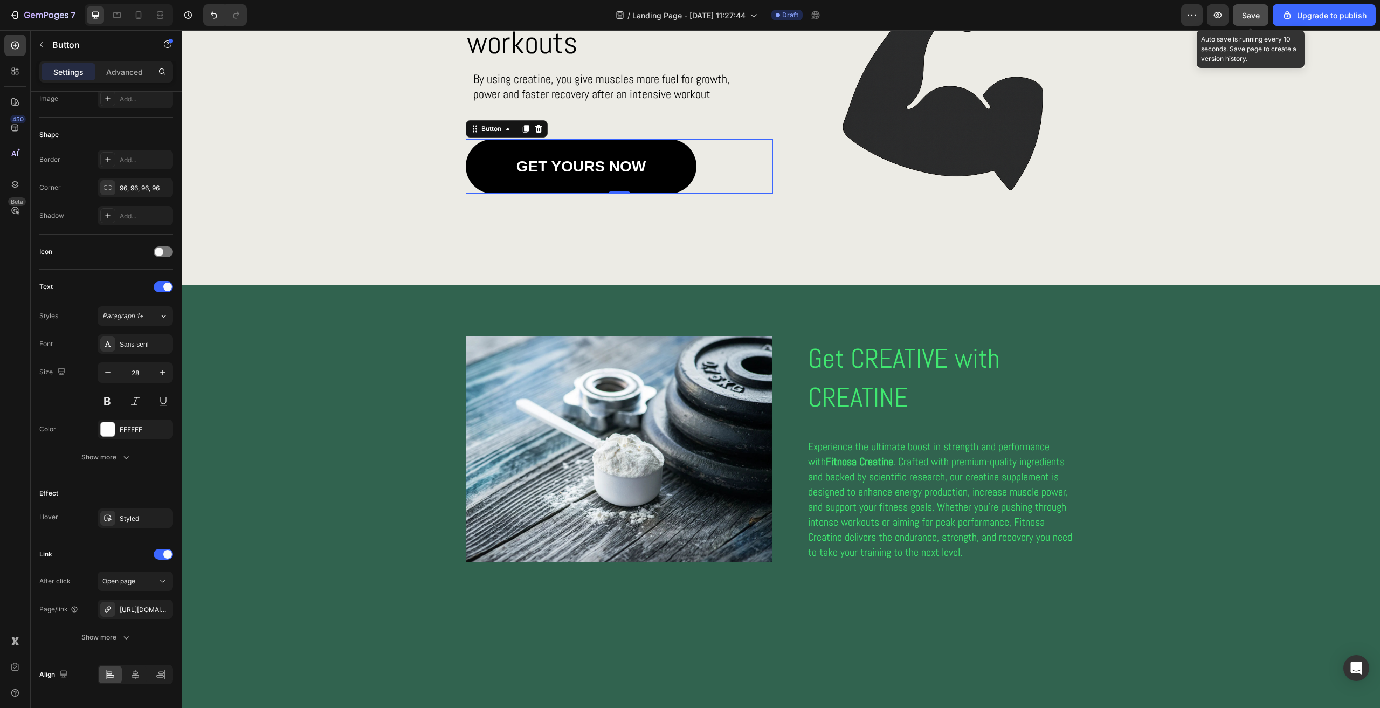
click at [1257, 17] on span "Save" at bounding box center [1251, 15] width 18 height 9
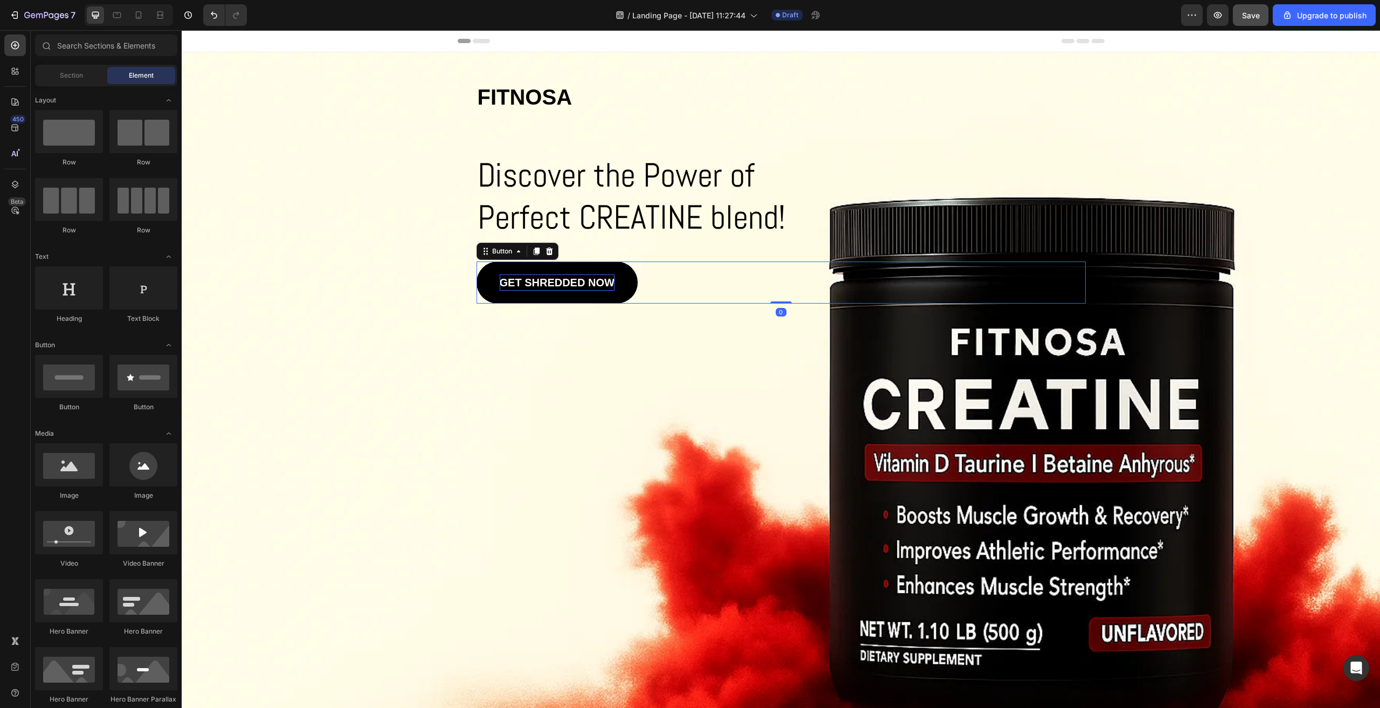
click at [552, 283] on p "gET SHREDDED NOW" at bounding box center [557, 282] width 115 height 16
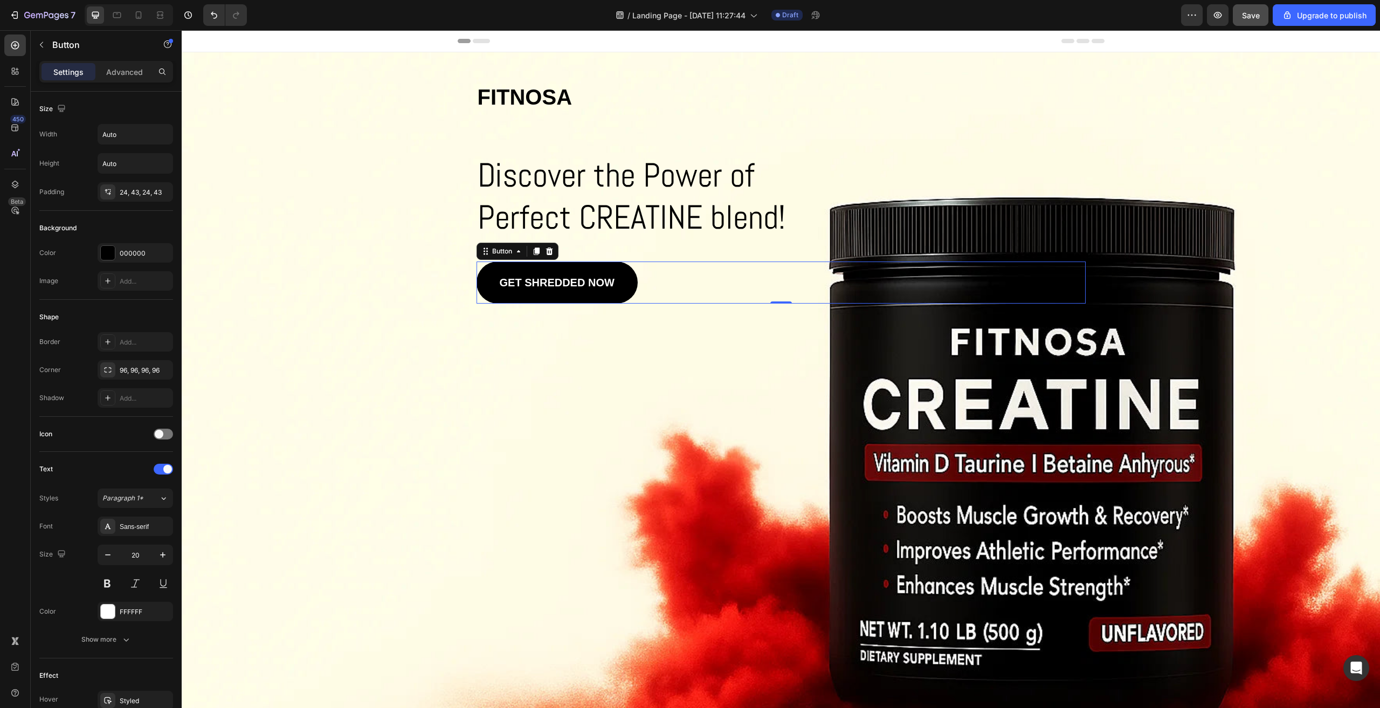
click at [498, 294] on link "gET SHREDDED NOW" at bounding box center [557, 283] width 161 height 42
click at [448, 331] on div "Background Image" at bounding box center [781, 451] width 1199 height 799
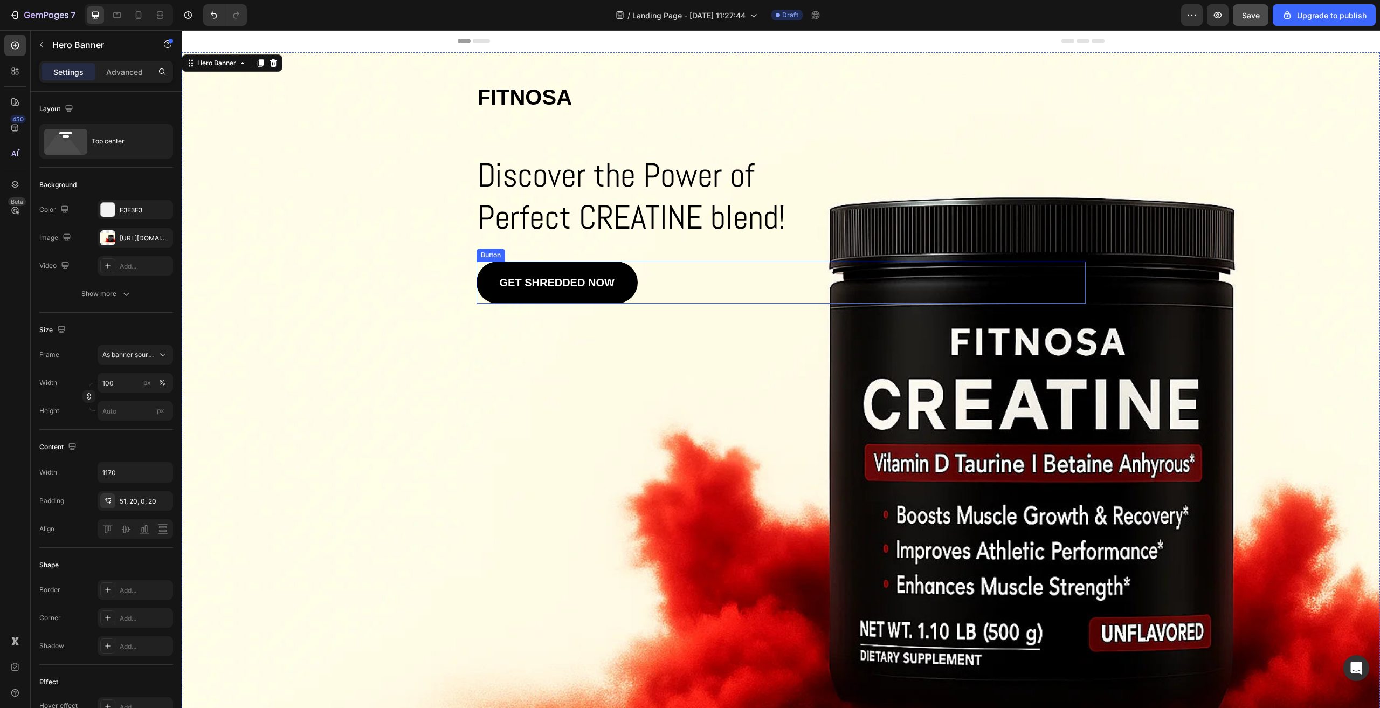
click at [546, 291] on link "gET SHREDDED NOW" at bounding box center [557, 283] width 161 height 42
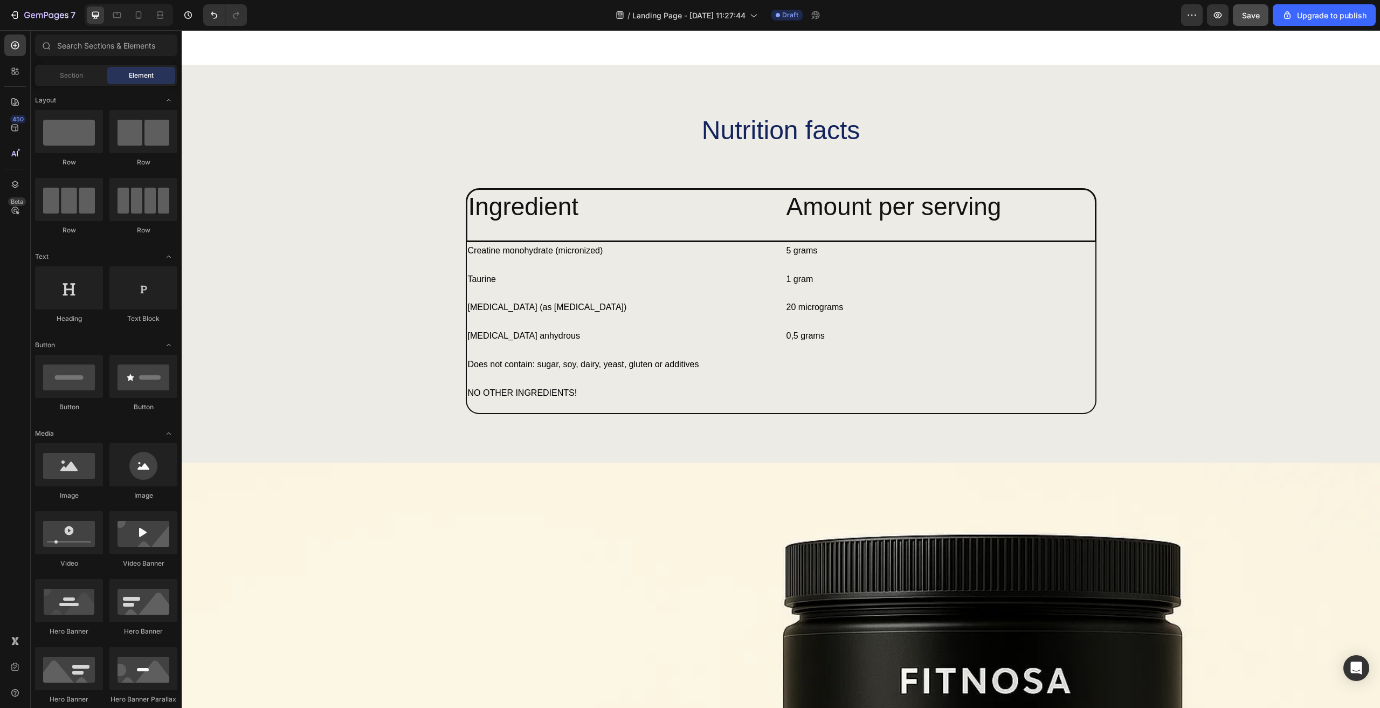
scroll to position [2975, 0]
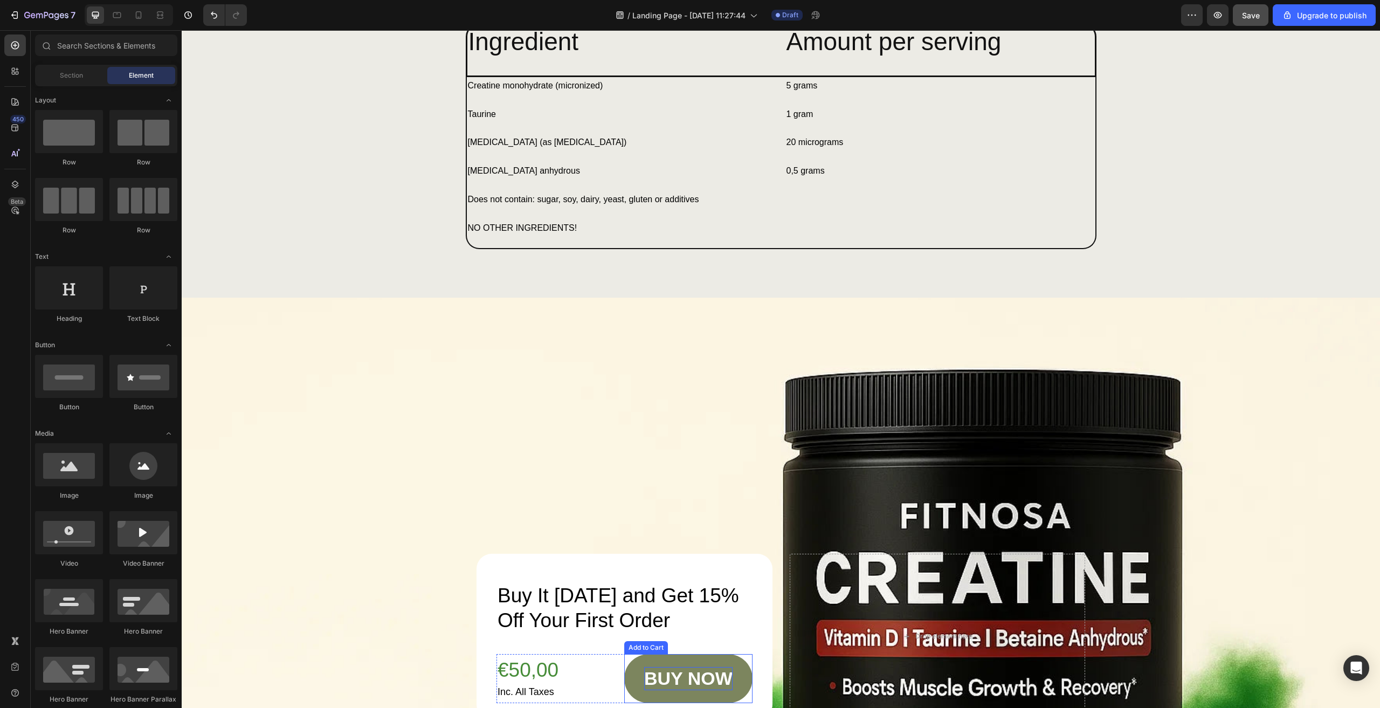
click at [646, 677] on div "buy now" at bounding box center [688, 678] width 88 height 23
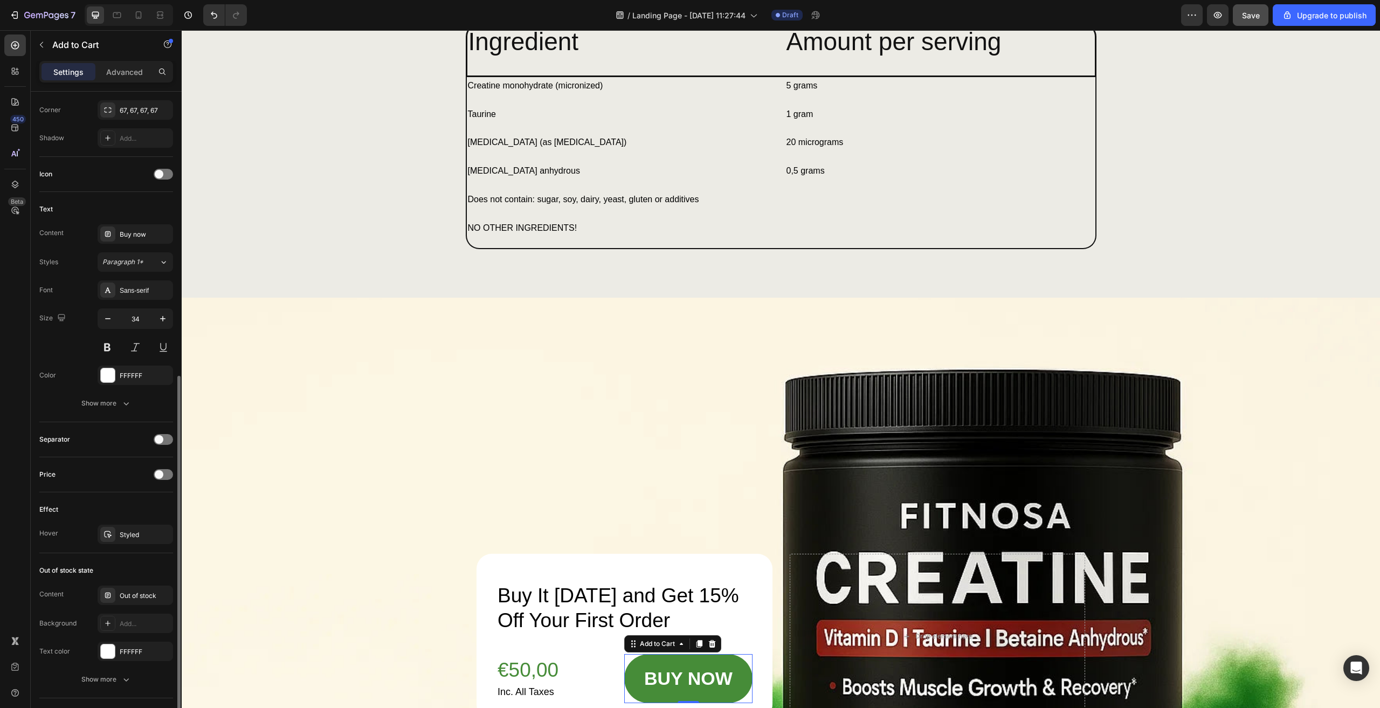
scroll to position [431, 0]
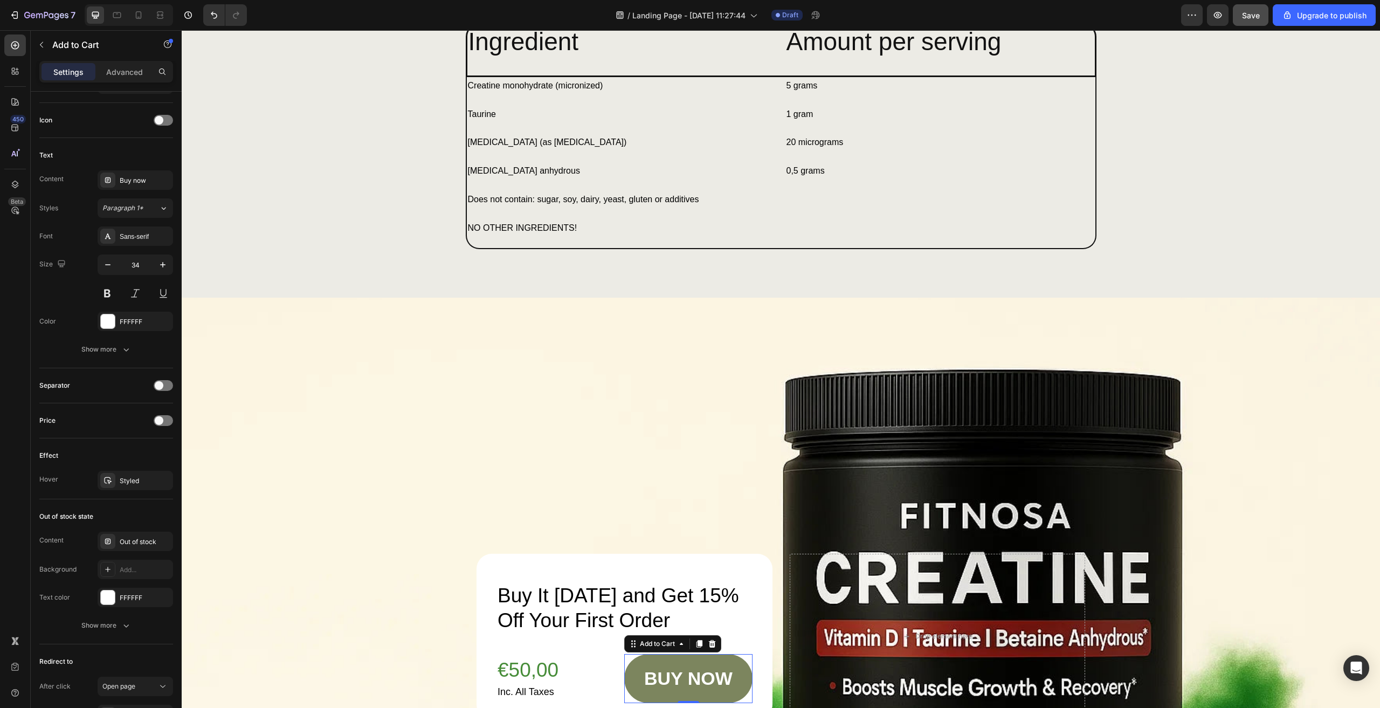
click at [639, 689] on button "buy now" at bounding box center [688, 678] width 128 height 49
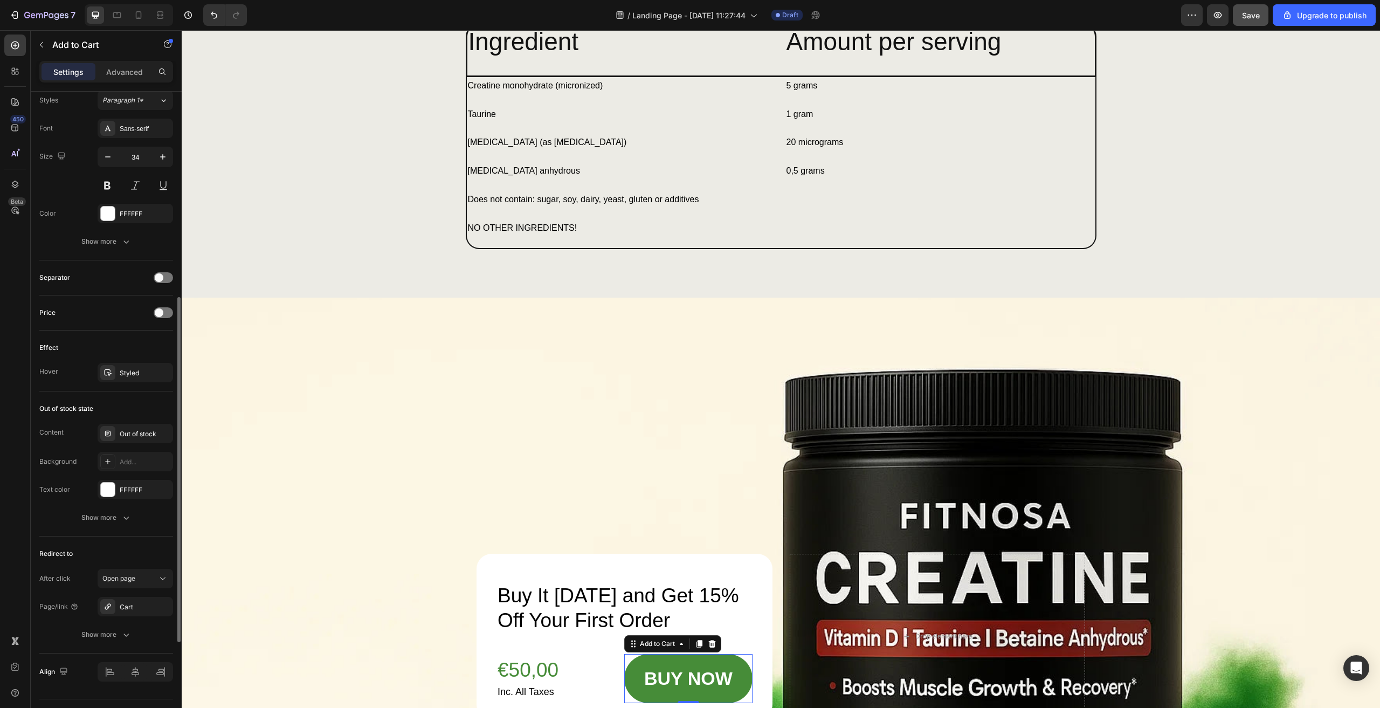
scroll to position [565, 0]
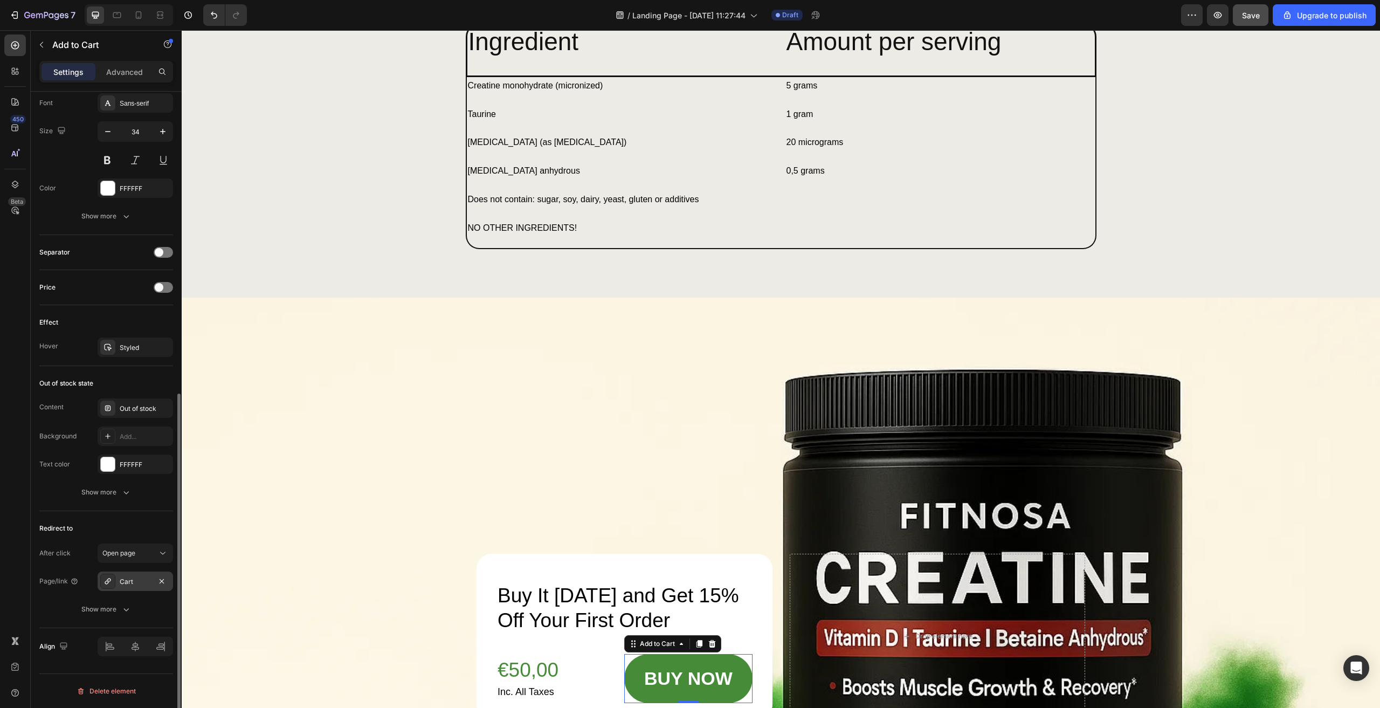
click at [143, 580] on div "Cart" at bounding box center [135, 582] width 31 height 10
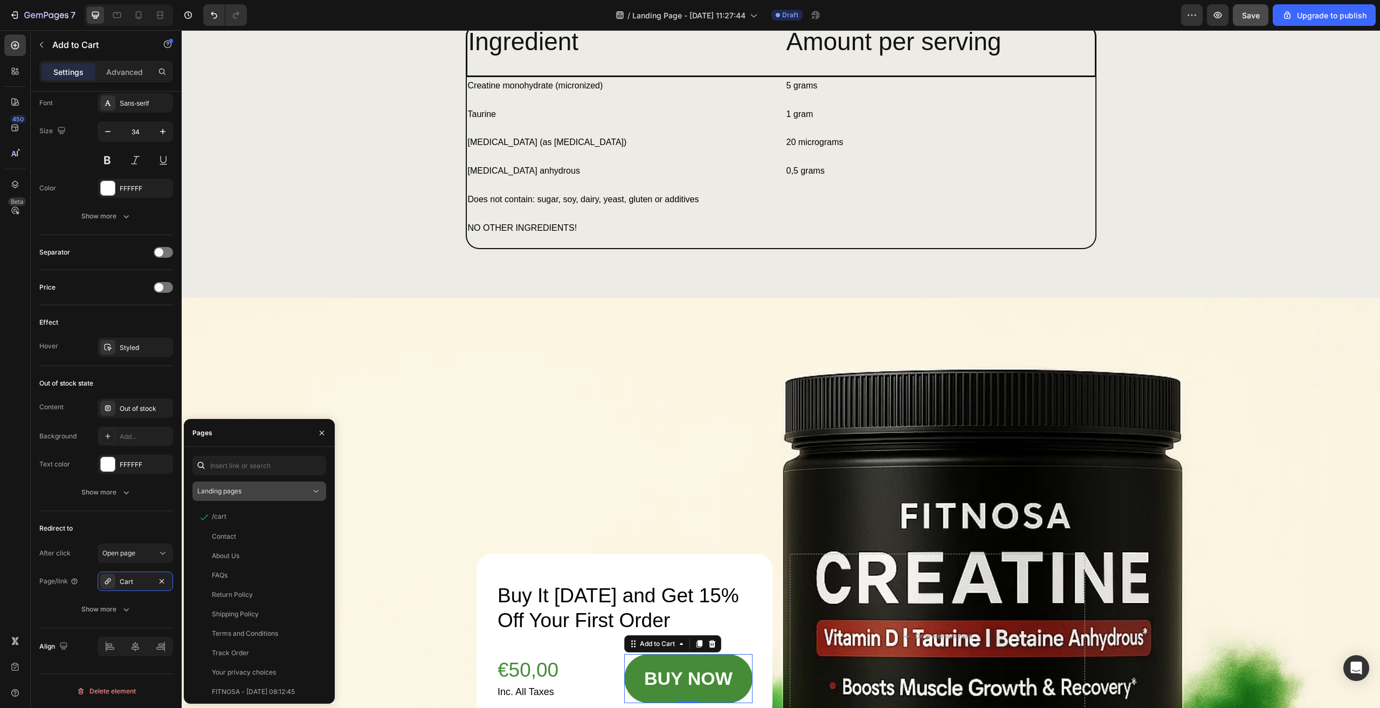
click at [243, 488] on div "Landing pages" at bounding box center [253, 491] width 113 height 10
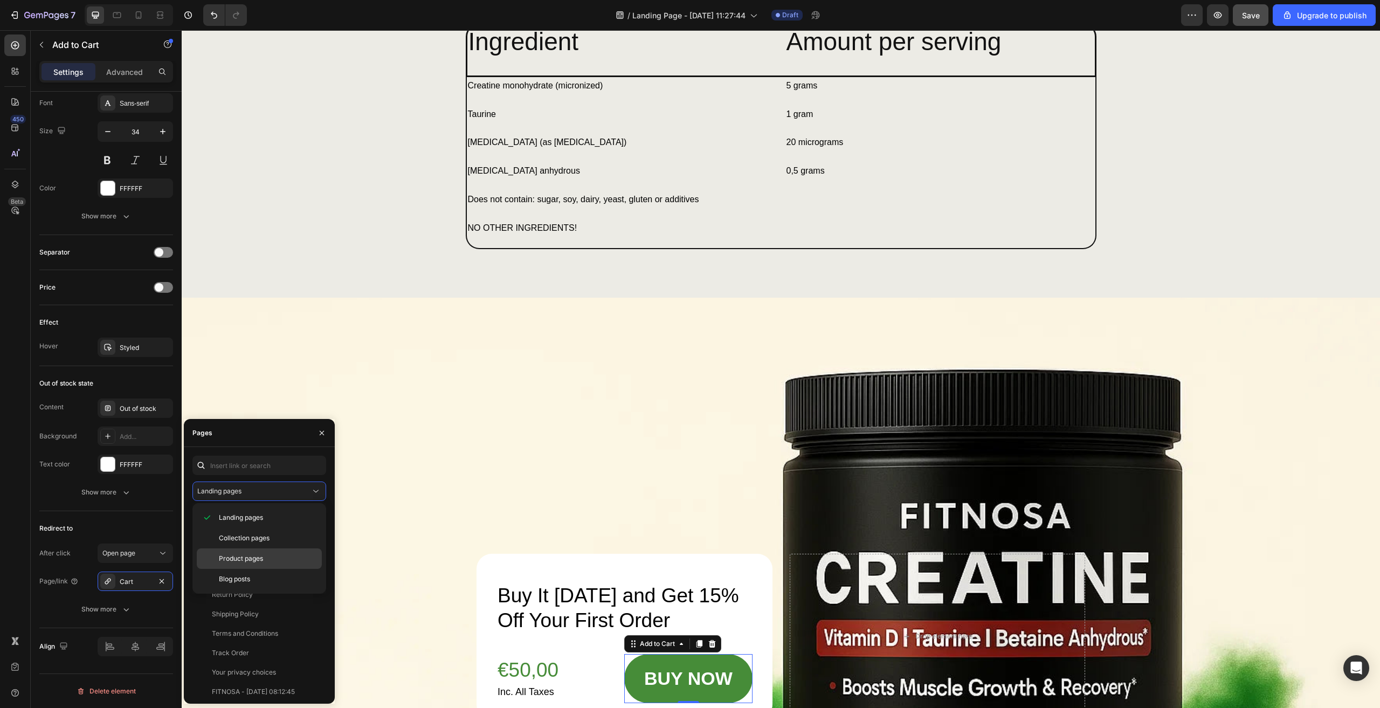
click at [243, 562] on span "Product pages" at bounding box center [241, 559] width 44 height 10
click at [243, 519] on div "Creatine" at bounding box center [257, 517] width 121 height 10
click at [311, 518] on div "View" at bounding box center [309, 517] width 16 height 10
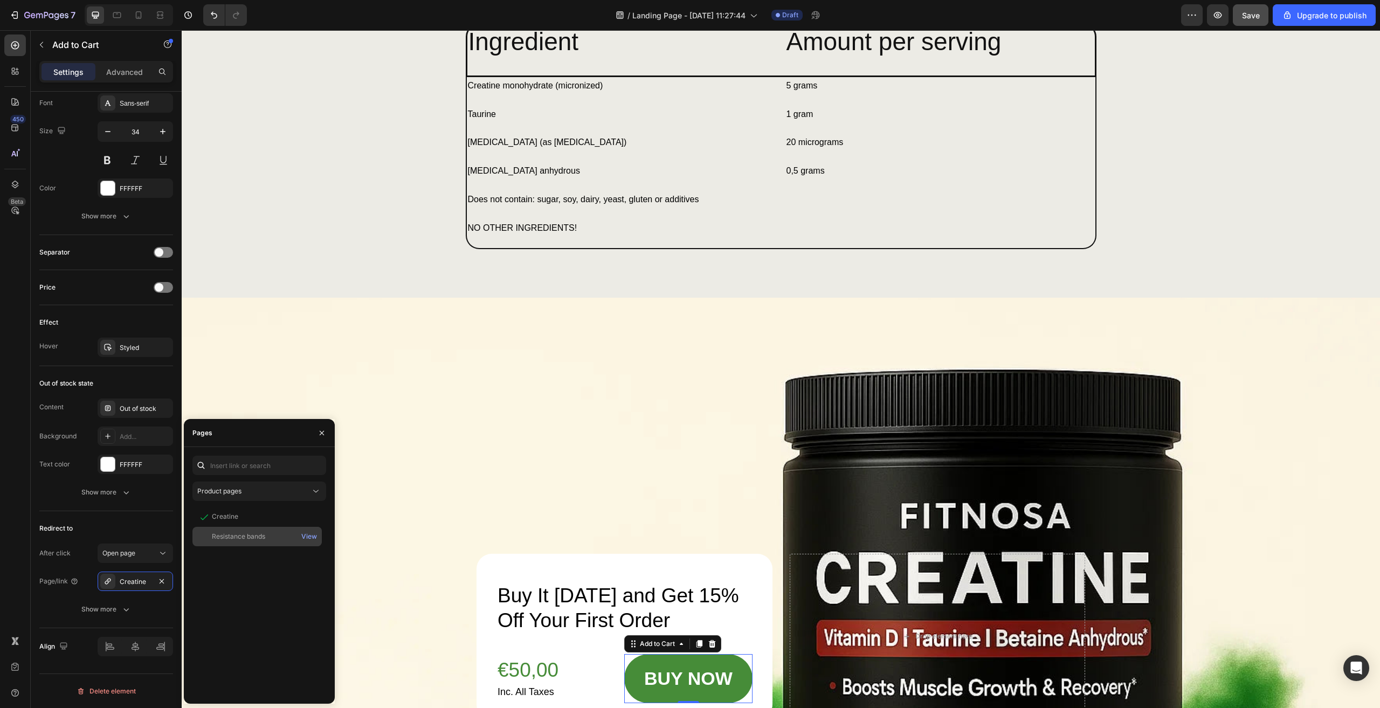
drag, startPoint x: 231, startPoint y: 539, endPoint x: 249, endPoint y: 538, distance: 18.4
click at [232, 538] on div "Resistance bands" at bounding box center [238, 537] width 53 height 10
click at [312, 536] on div "View" at bounding box center [309, 537] width 16 height 10
click at [284, 488] on div "Product pages" at bounding box center [253, 491] width 113 height 10
click at [248, 538] on span "Collection pages" at bounding box center [244, 538] width 51 height 10
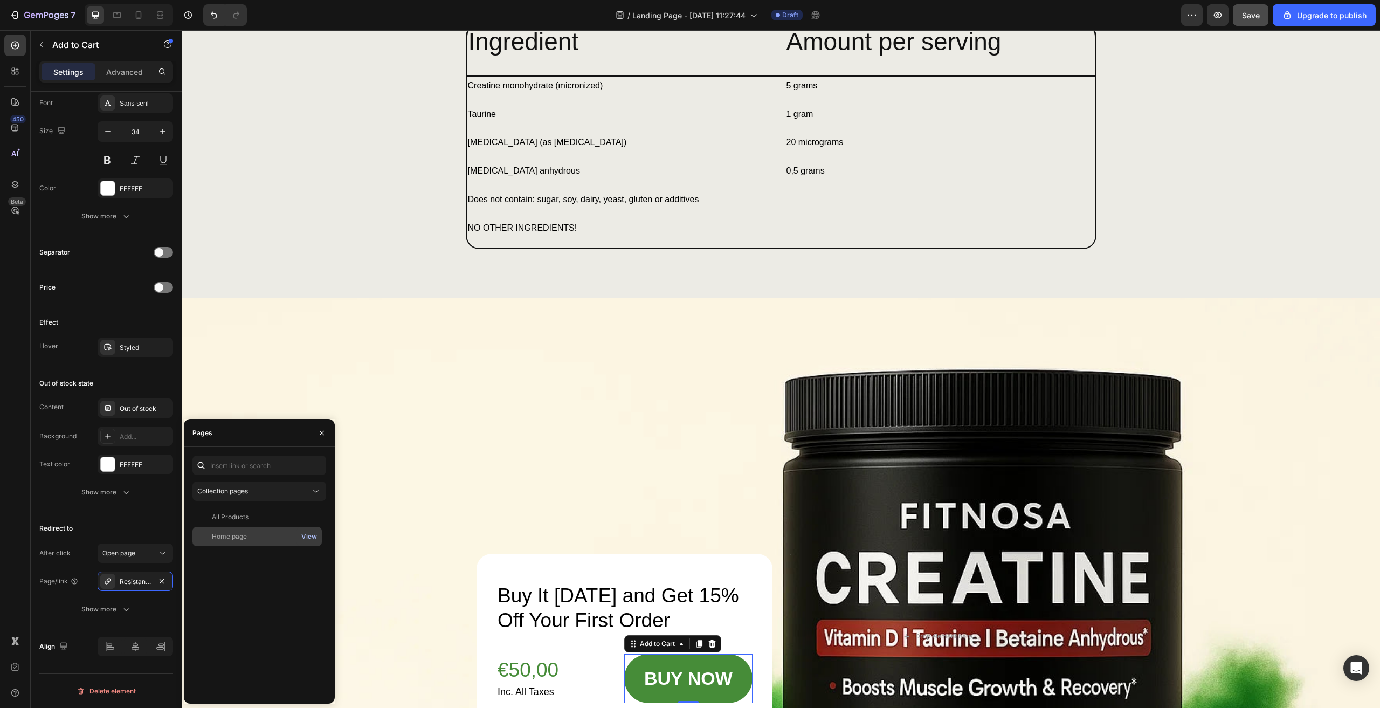
click at [308, 535] on div "View" at bounding box center [309, 537] width 16 height 10
click at [313, 515] on div "View" at bounding box center [309, 517] width 16 height 10
click at [254, 464] on input "text" at bounding box center [259, 465] width 134 height 19
paste input "https://kk6xu4-z6.myshopify.com/products/creatine?pb=0"
type input "https://kk6xu4-z6.myshopify.com/products/creatine?pb=0"
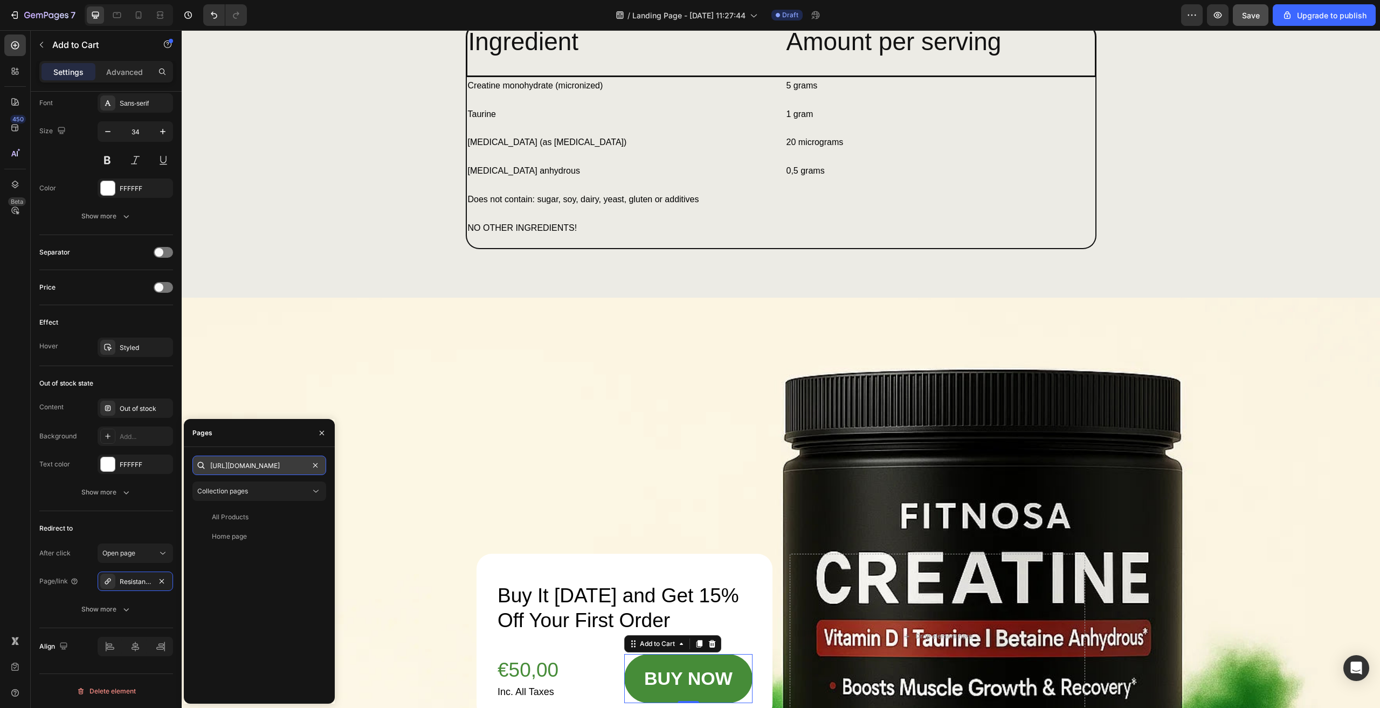
scroll to position [0, 86]
click at [376, 479] on div "Background Image" at bounding box center [781, 637] width 1199 height 678
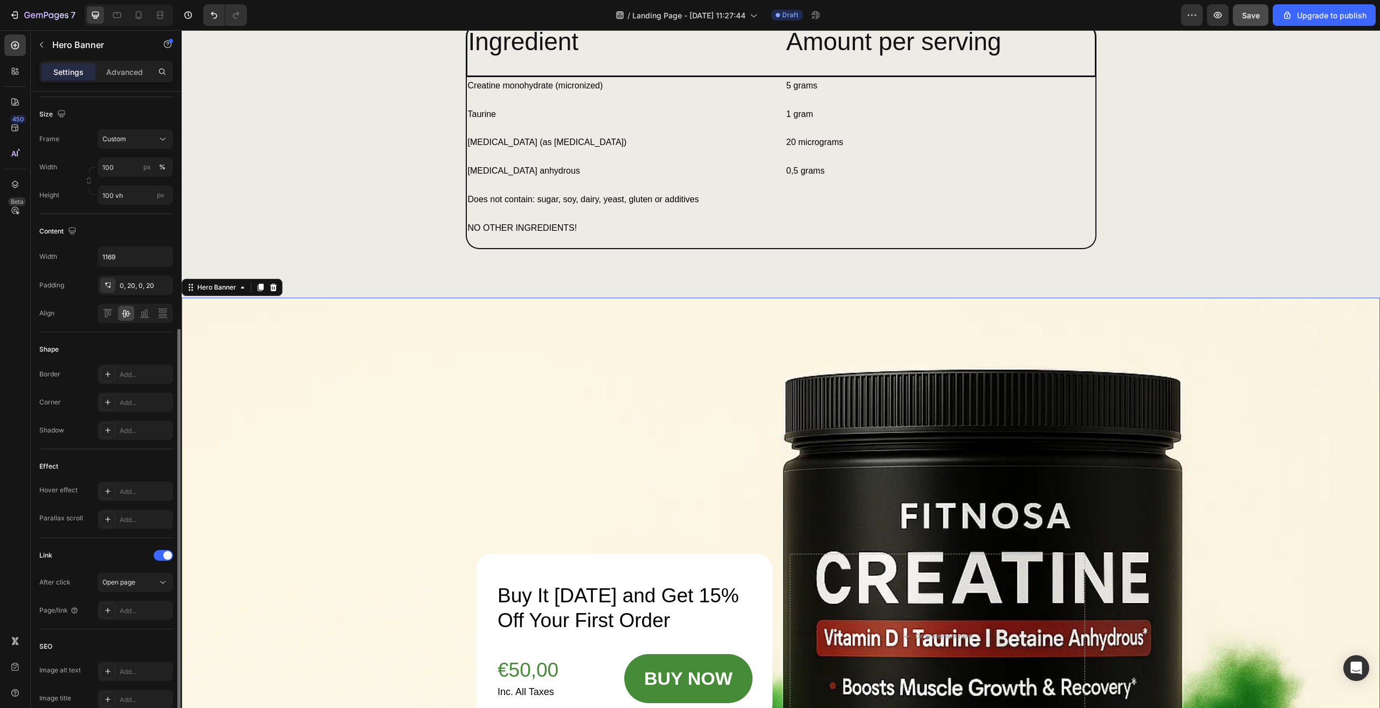
scroll to position [270, 0]
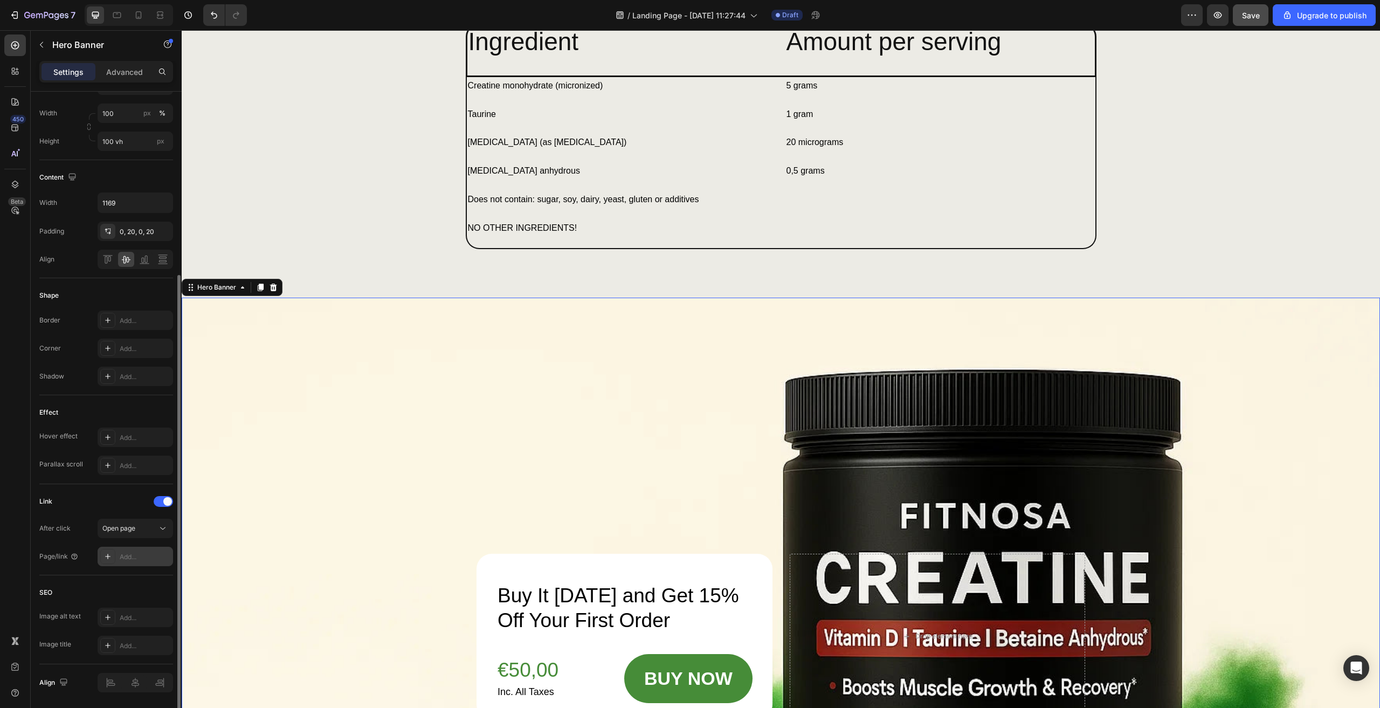
click at [136, 556] on div "Add..." at bounding box center [145, 557] width 51 height 10
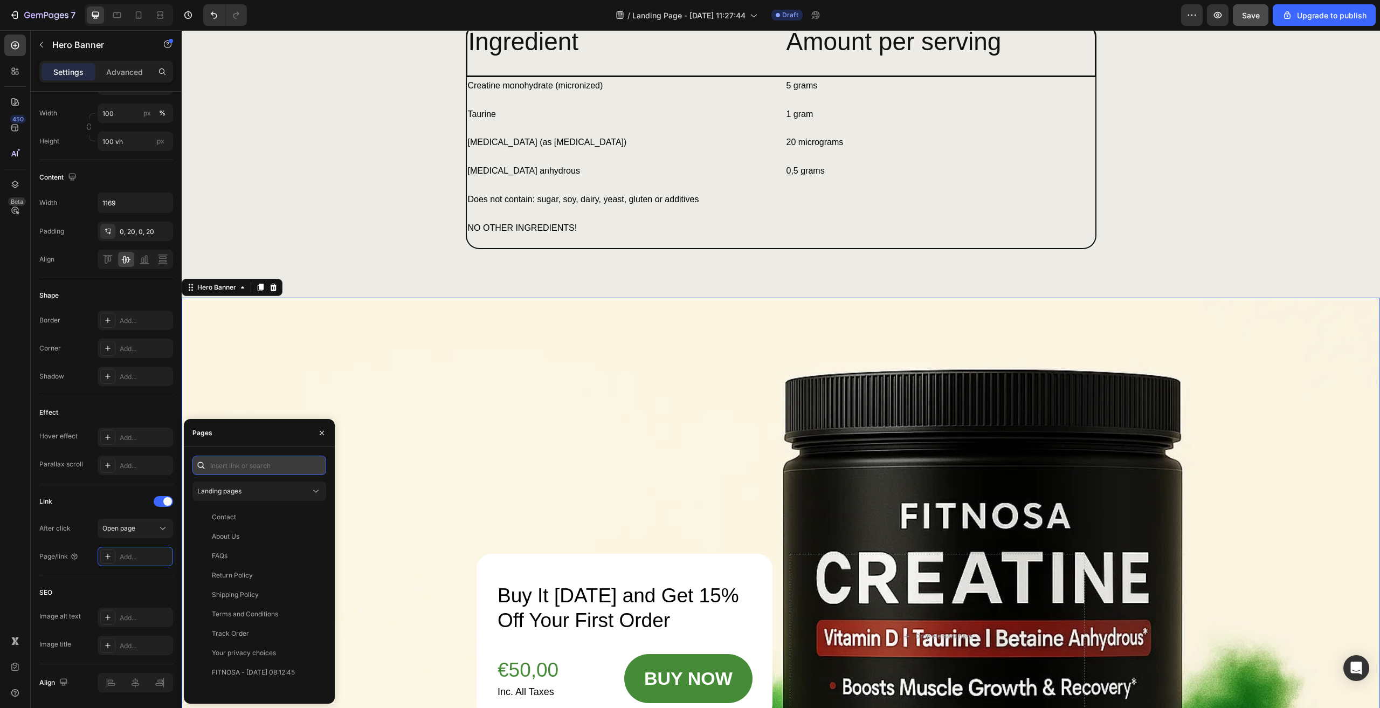
click at [264, 457] on input "text" at bounding box center [259, 465] width 134 height 19
paste input "https://kk6xu4-z6.myshopify.com/products/creatine?pb=0"
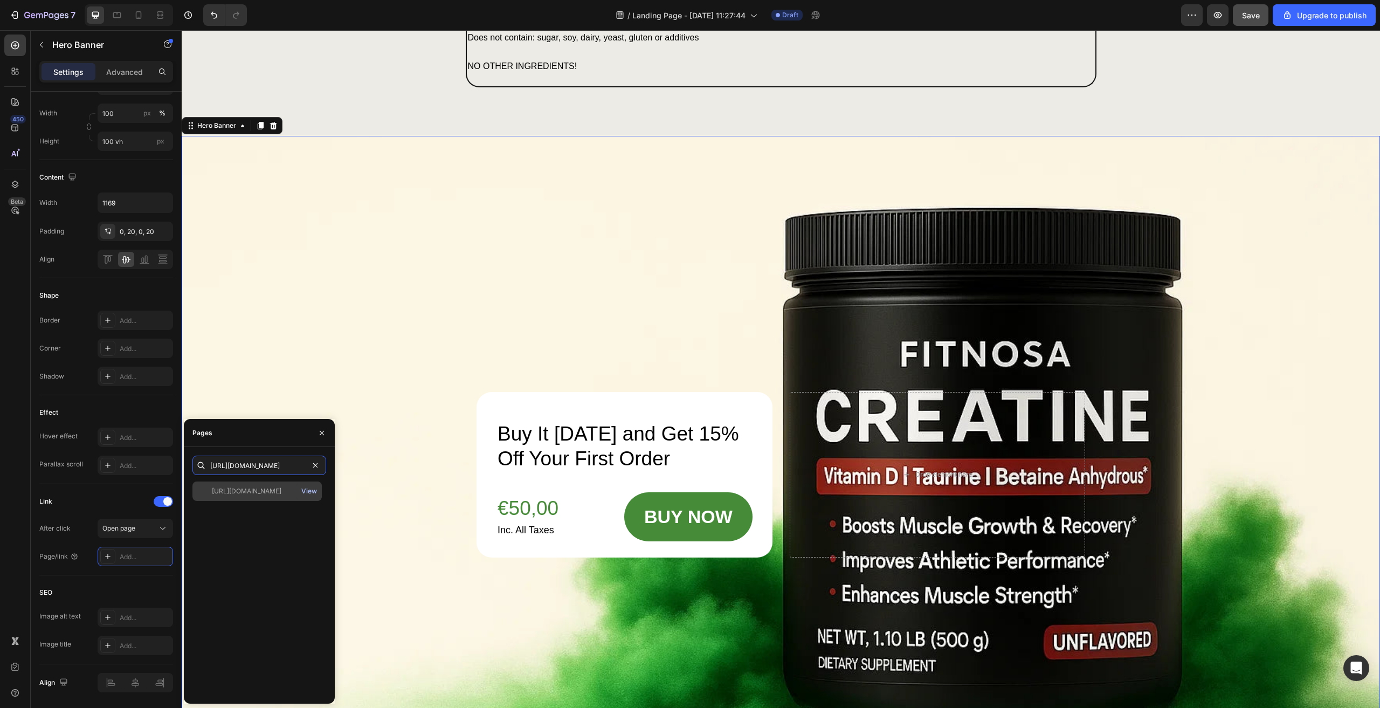
type input "https://kk6xu4-z6.myshopify.com/products/creatine?pb=0"
click at [311, 488] on div "View" at bounding box center [309, 491] width 16 height 10
click at [367, 578] on div "Background Image" at bounding box center [781, 475] width 1199 height 678
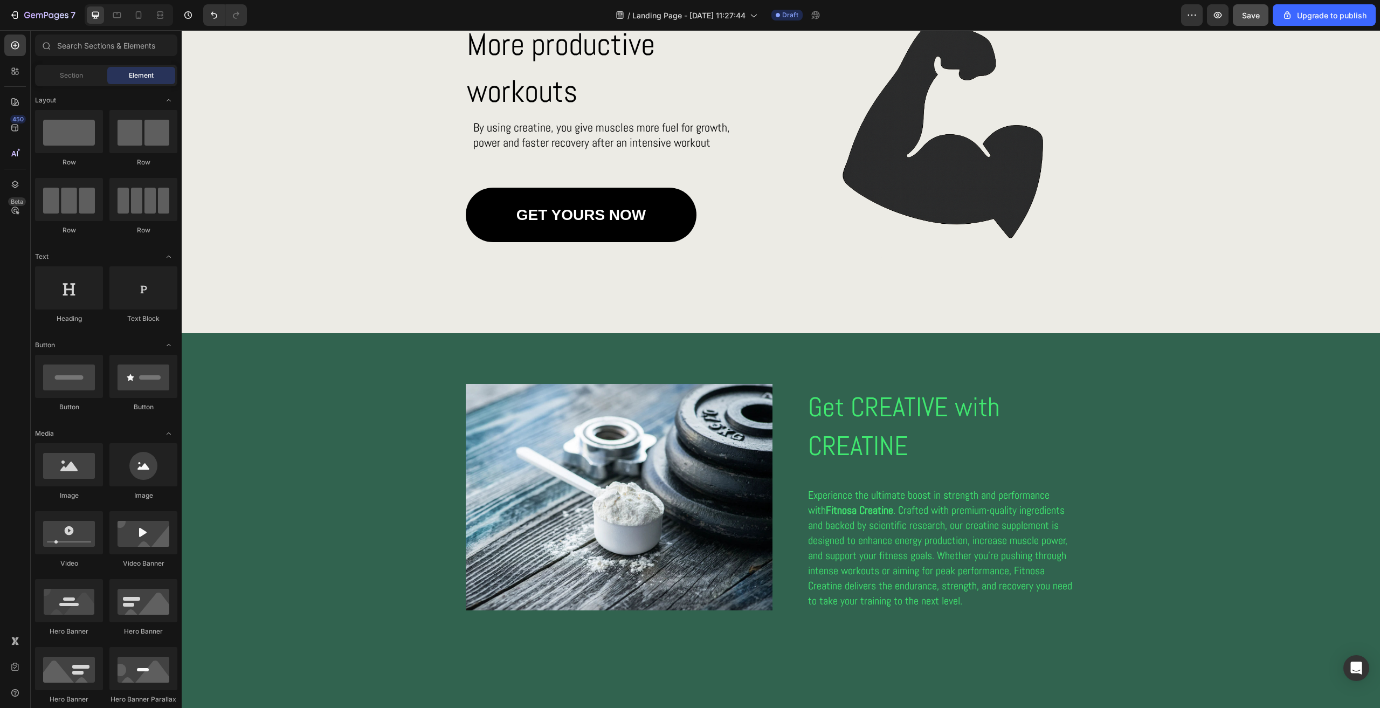
scroll to position [1571, 0]
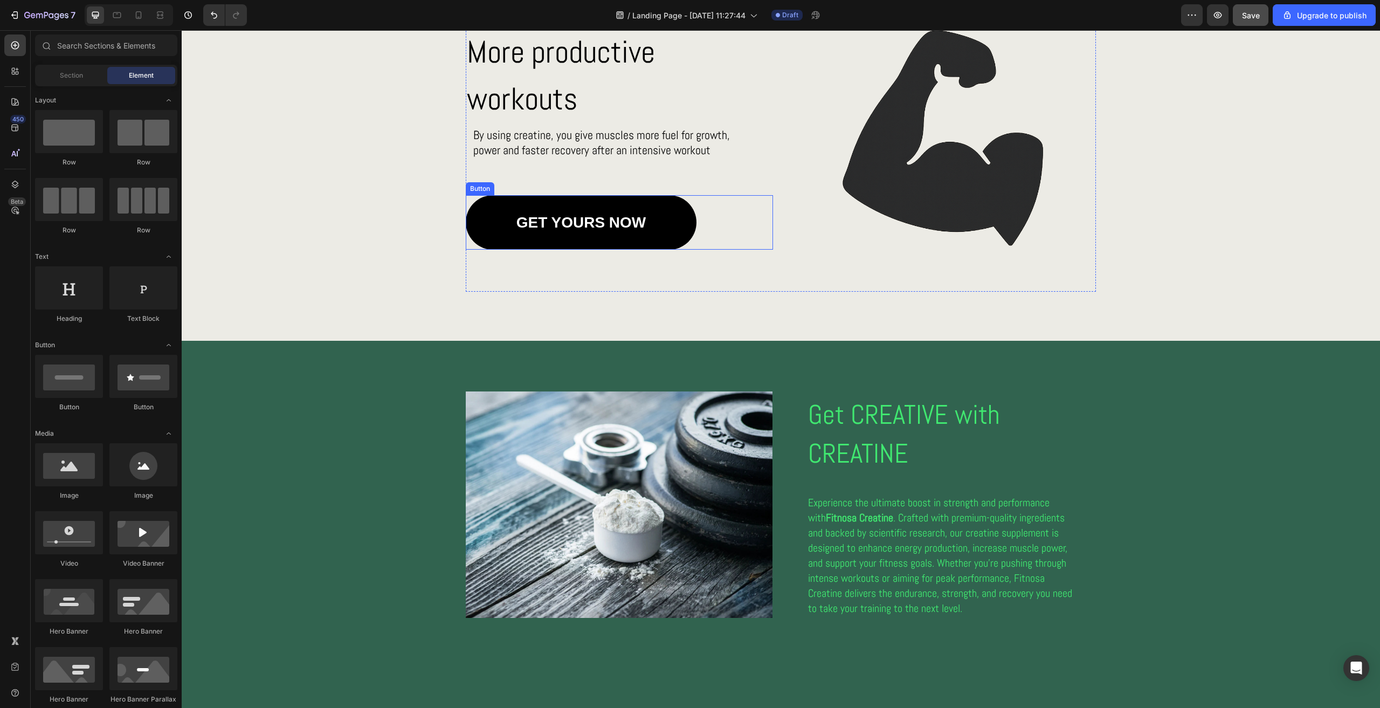
click at [484, 229] on link "GET YOURS NOW" at bounding box center [581, 222] width 231 height 54
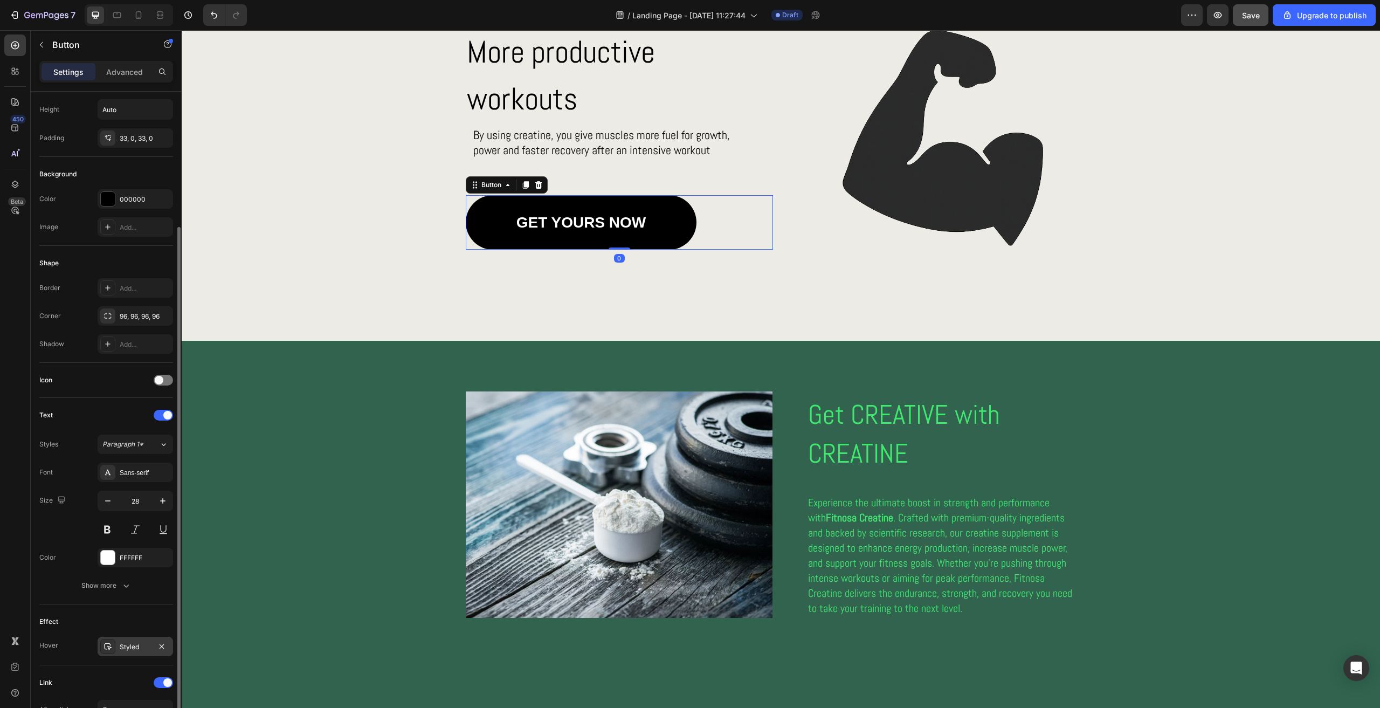
scroll to position [108, 0]
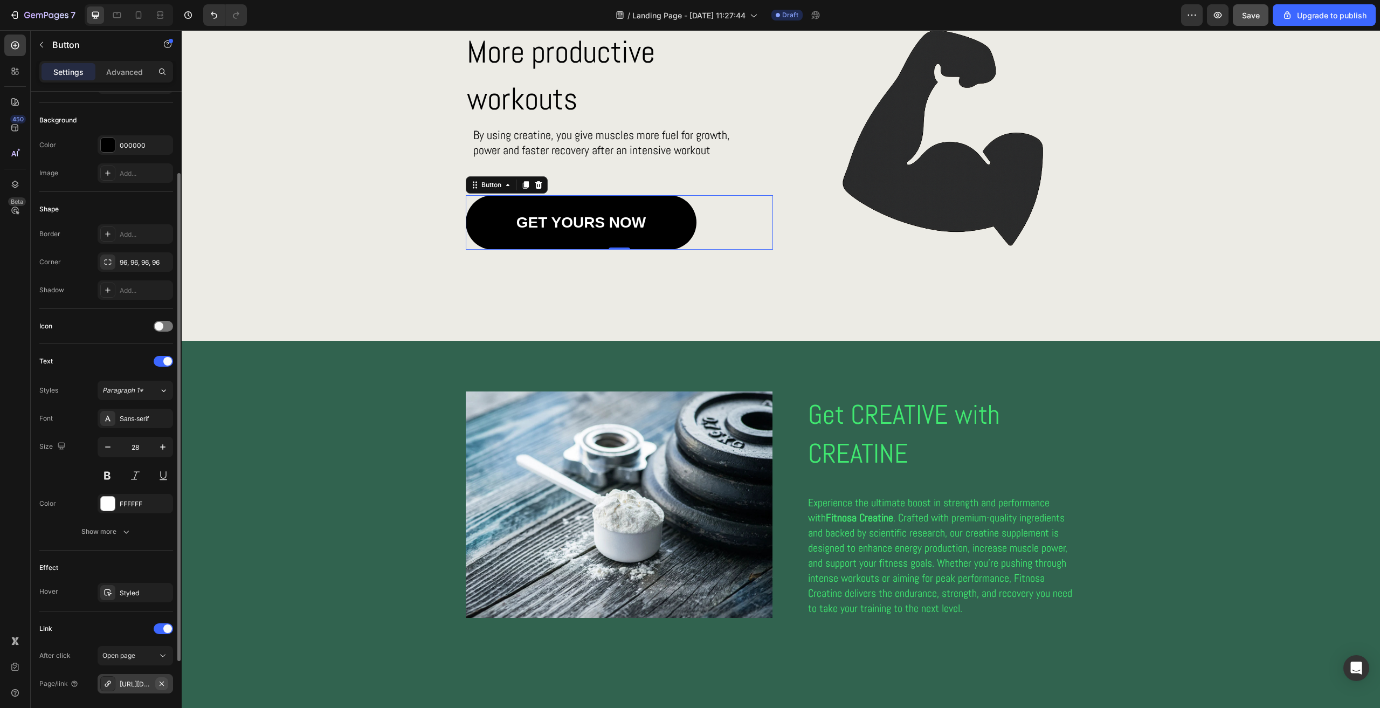
click at [164, 682] on icon "button" at bounding box center [162, 683] width 4 height 4
click at [147, 682] on div "Add..." at bounding box center [145, 684] width 51 height 10
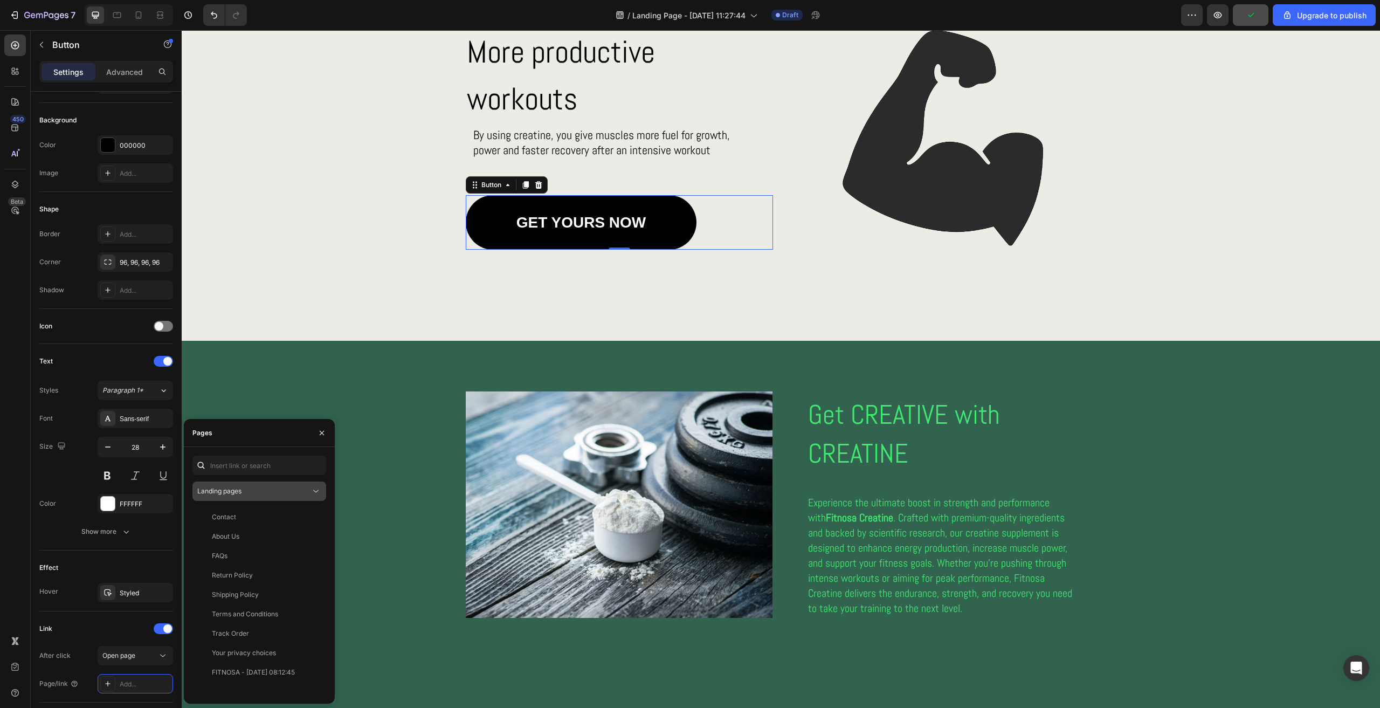
click at [245, 493] on div "Landing pages" at bounding box center [253, 491] width 113 height 10
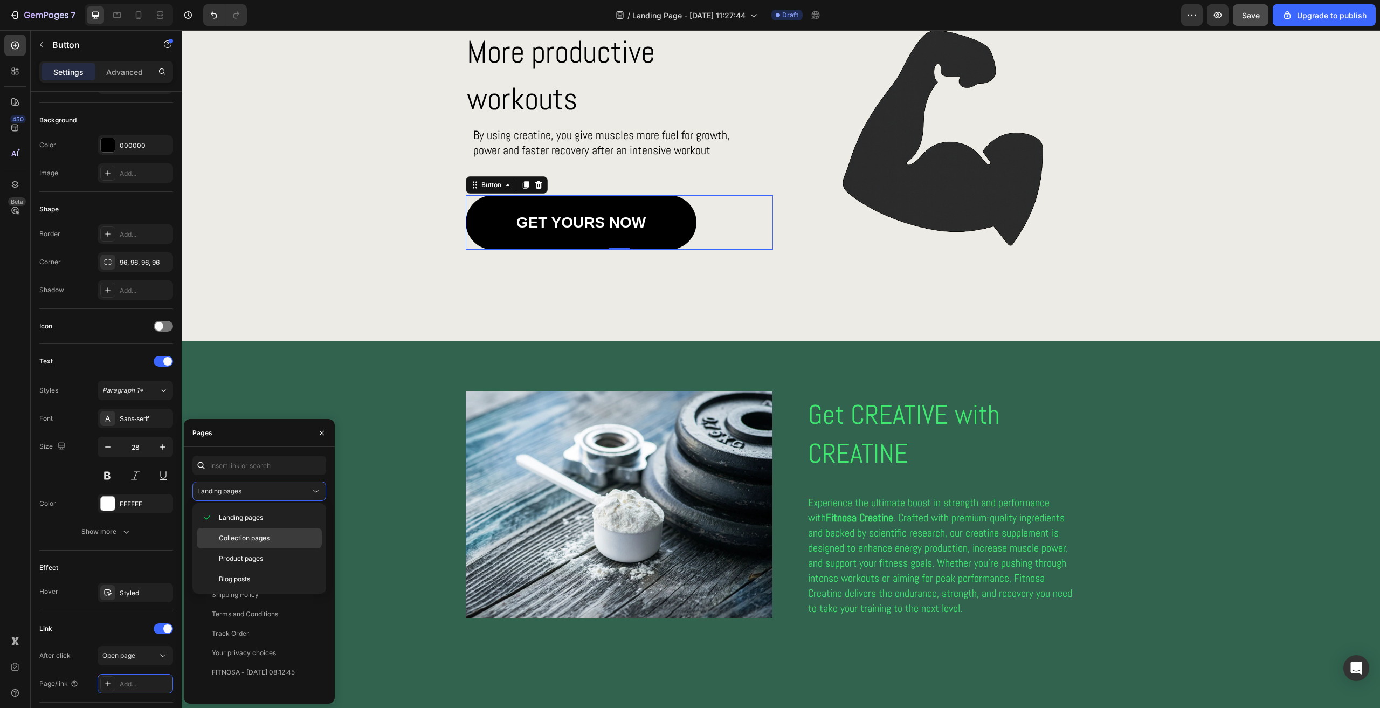
click at [246, 535] on span "Collection pages" at bounding box center [244, 538] width 51 height 10
click at [245, 517] on div "All Products" at bounding box center [230, 517] width 37 height 10
click at [313, 517] on div "View" at bounding box center [309, 517] width 16 height 10
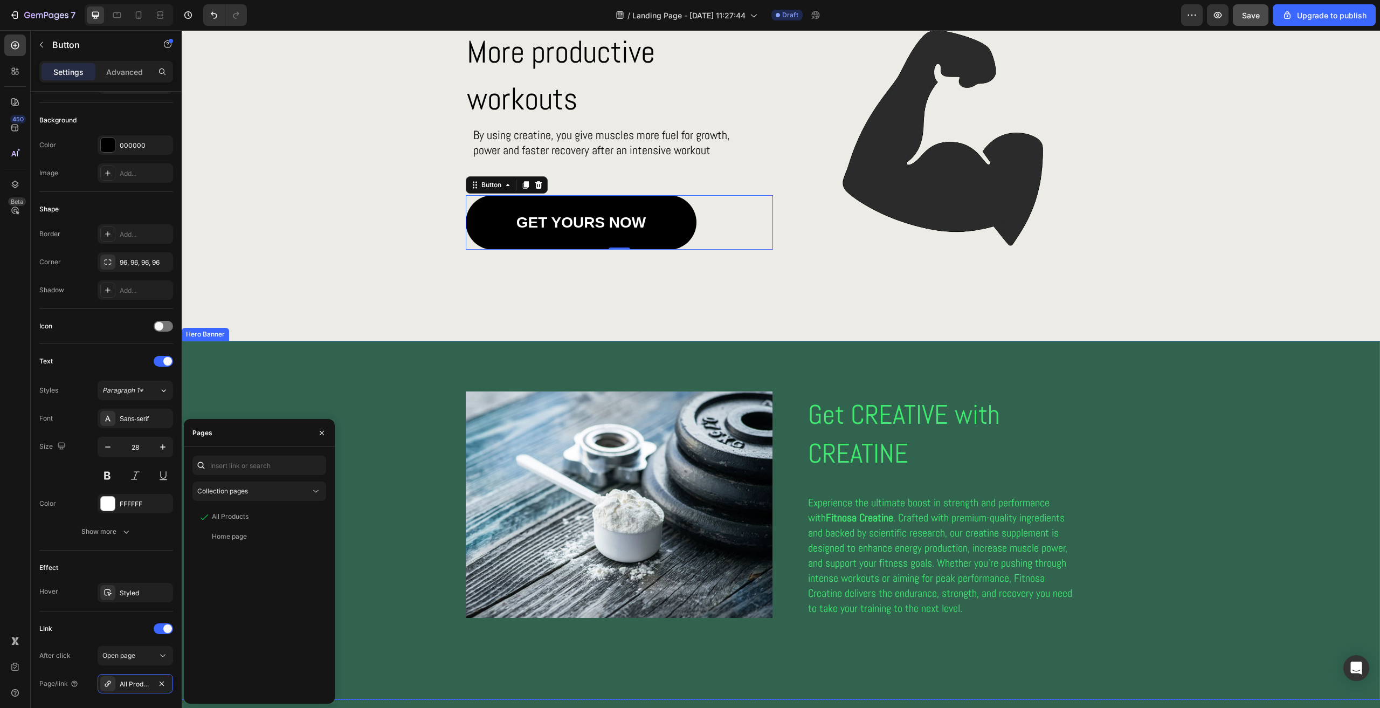
click at [357, 471] on div "Background Image" at bounding box center [781, 520] width 1199 height 359
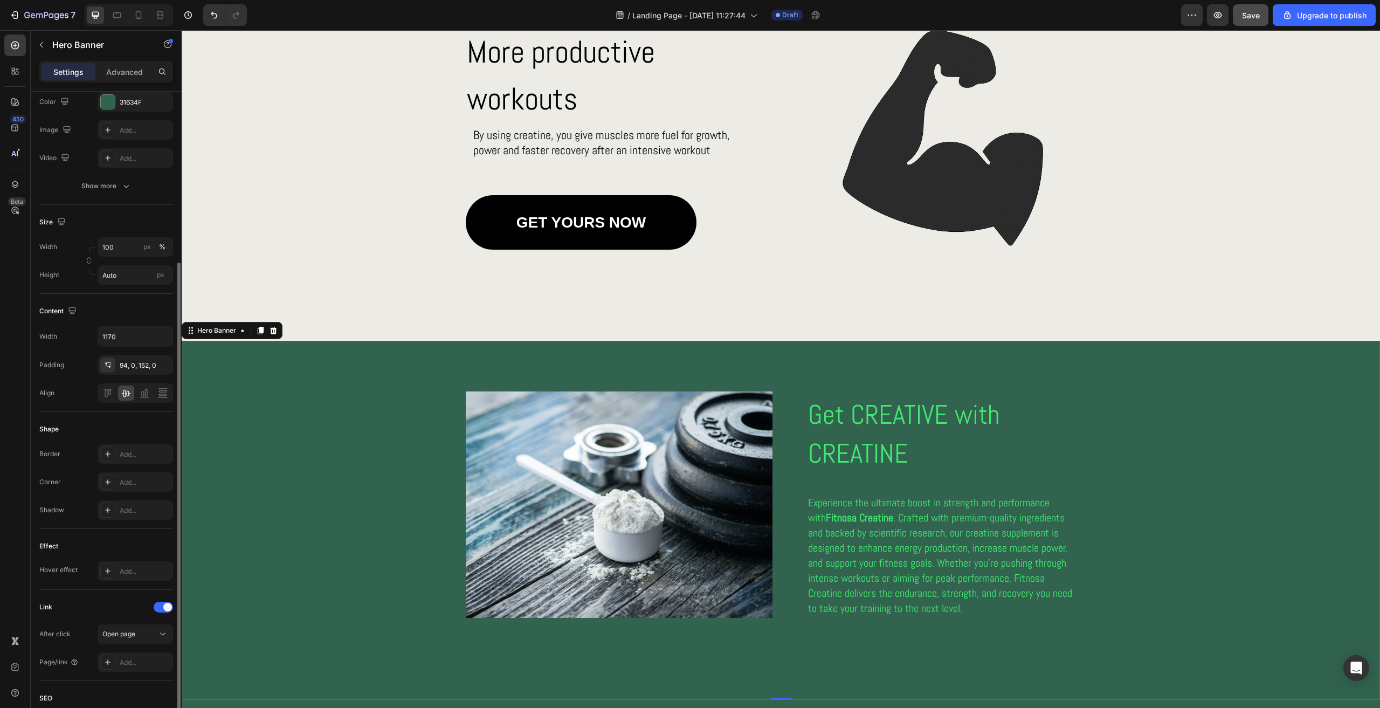
scroll to position [162, 0]
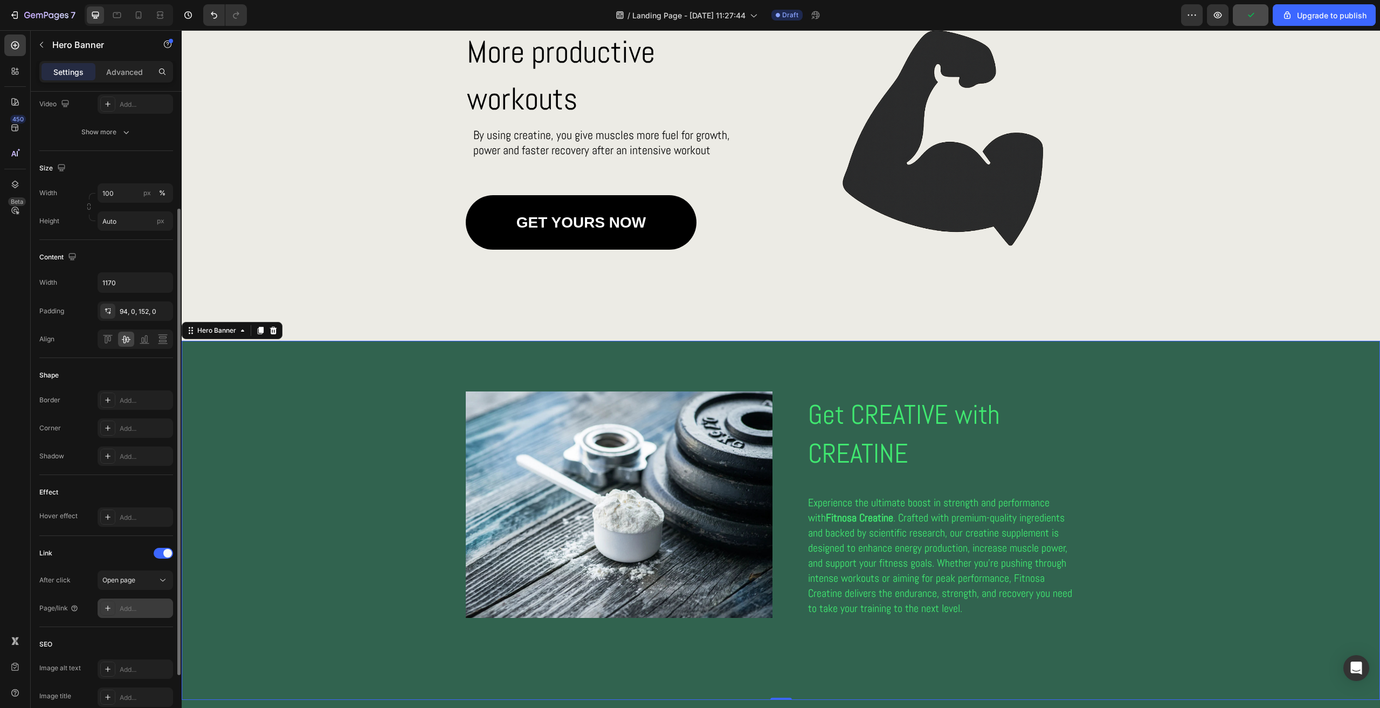
click at [143, 609] on div "Add..." at bounding box center [145, 609] width 51 height 10
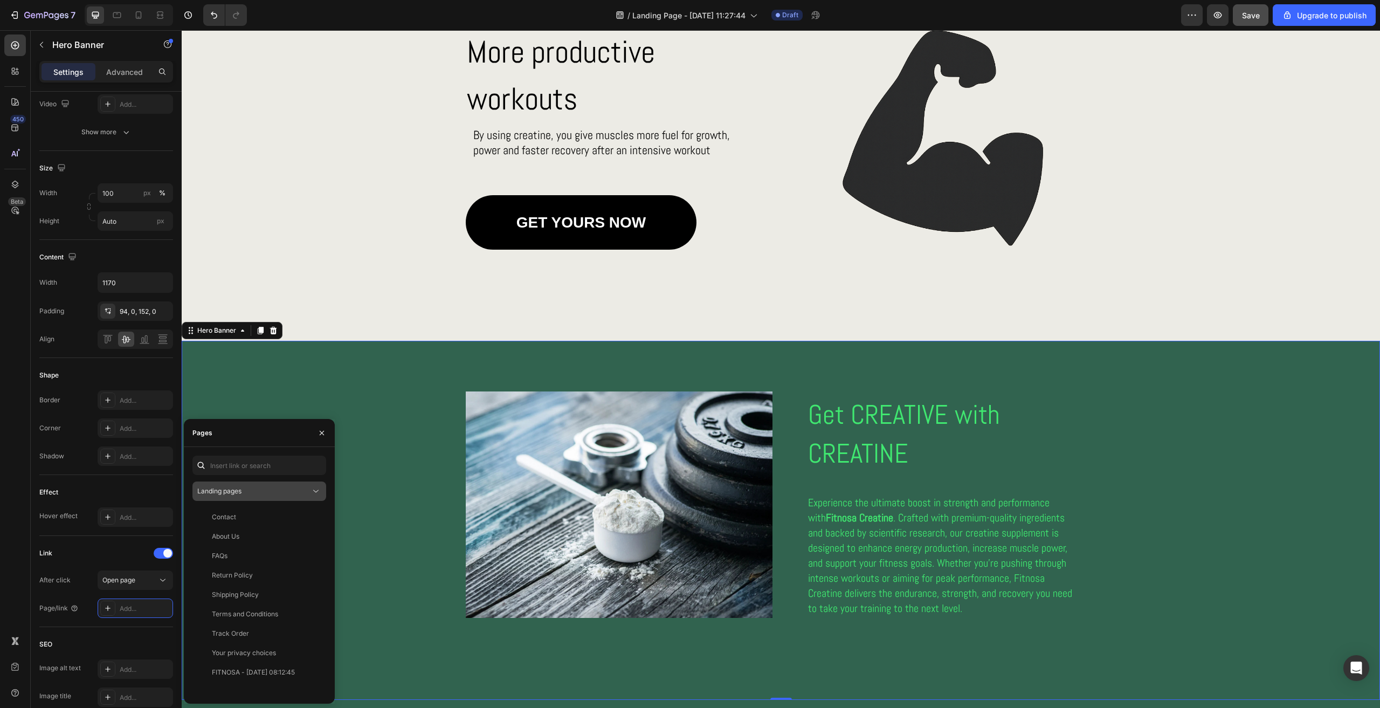
click at [252, 496] on div "Landing pages" at bounding box center [253, 491] width 113 height 10
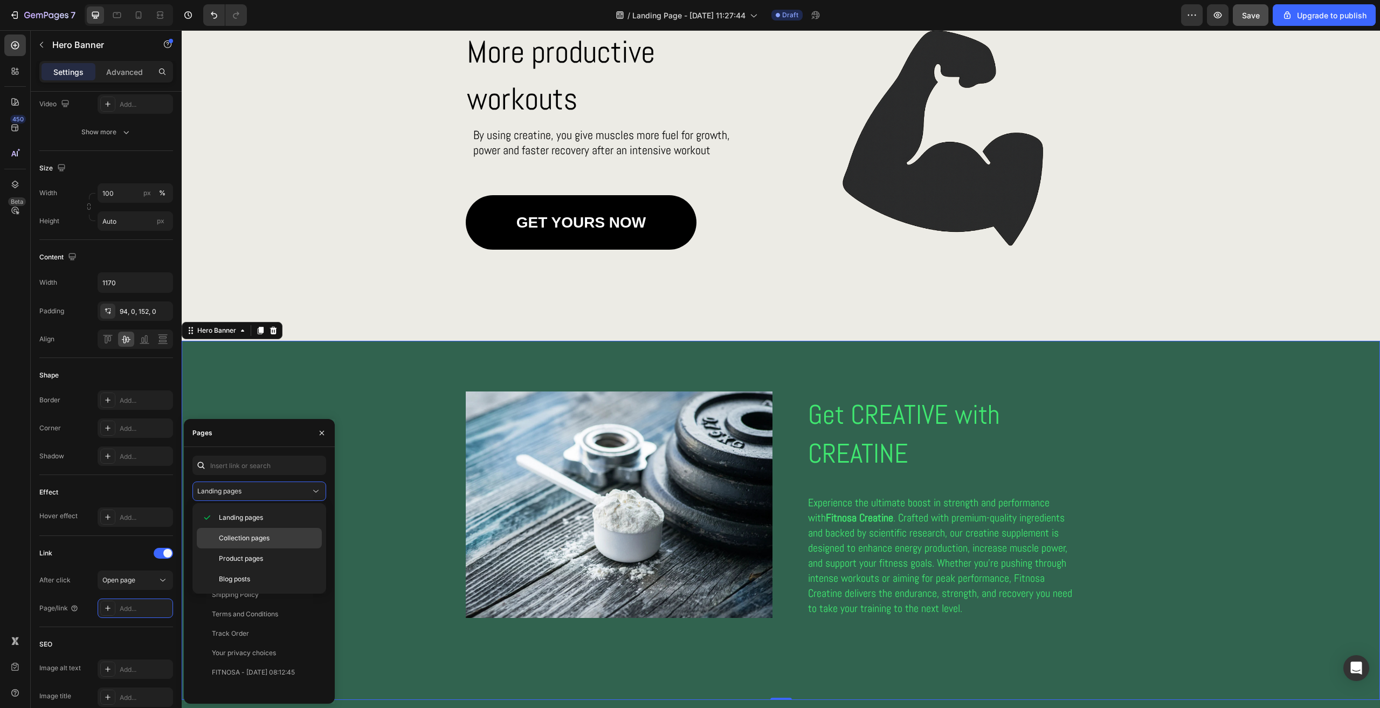
click at [251, 538] on span "Collection pages" at bounding box center [244, 538] width 51 height 10
click at [281, 519] on div "All Products" at bounding box center [257, 517] width 121 height 10
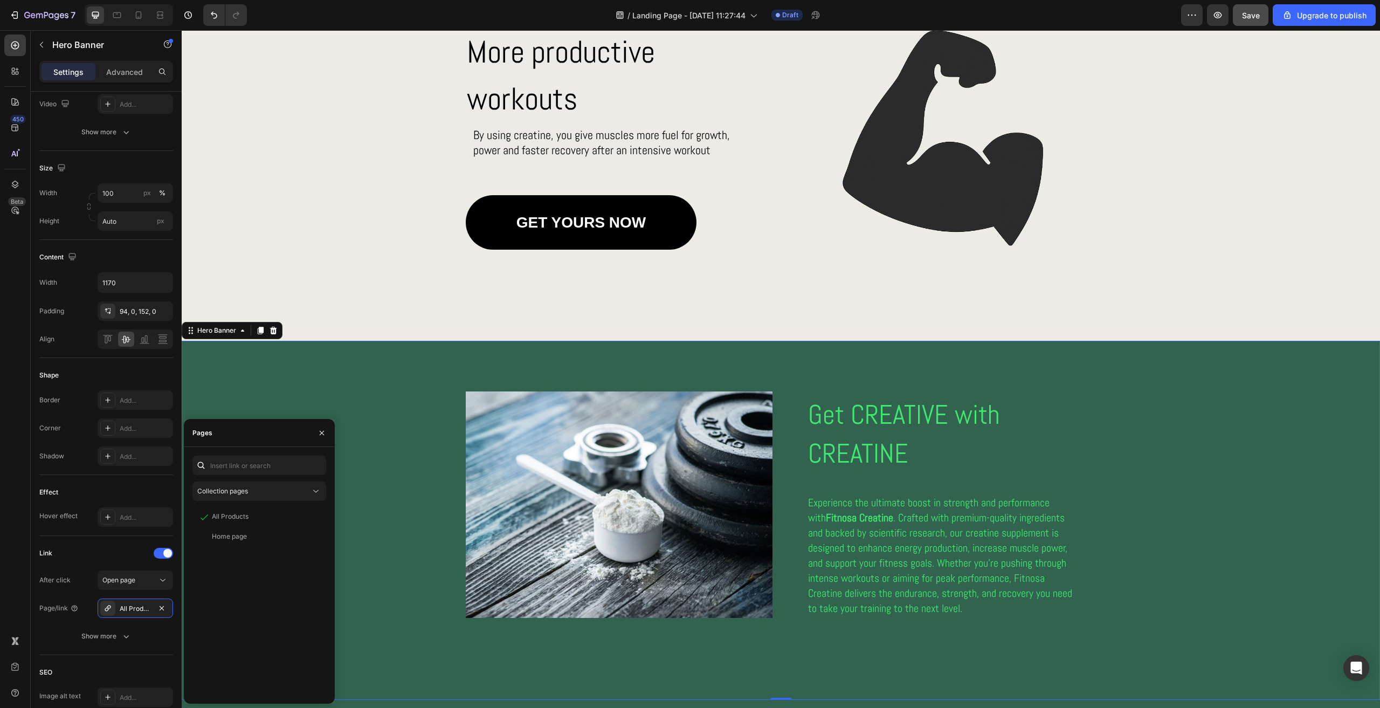
click at [359, 592] on div "Background Image" at bounding box center [781, 520] width 1199 height 359
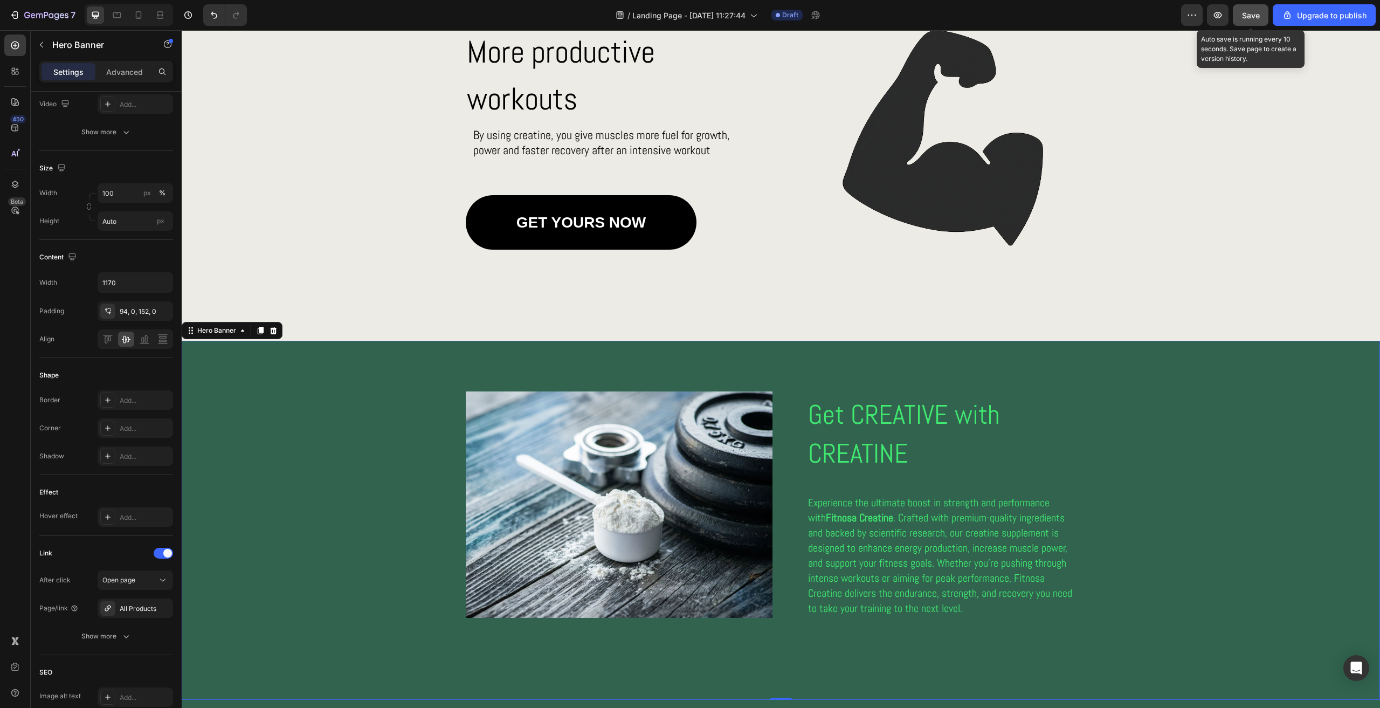
click at [1239, 9] on button "Save" at bounding box center [1251, 15] width 36 height 22
click at [1219, 15] on icon "button" at bounding box center [1218, 15] width 11 height 11
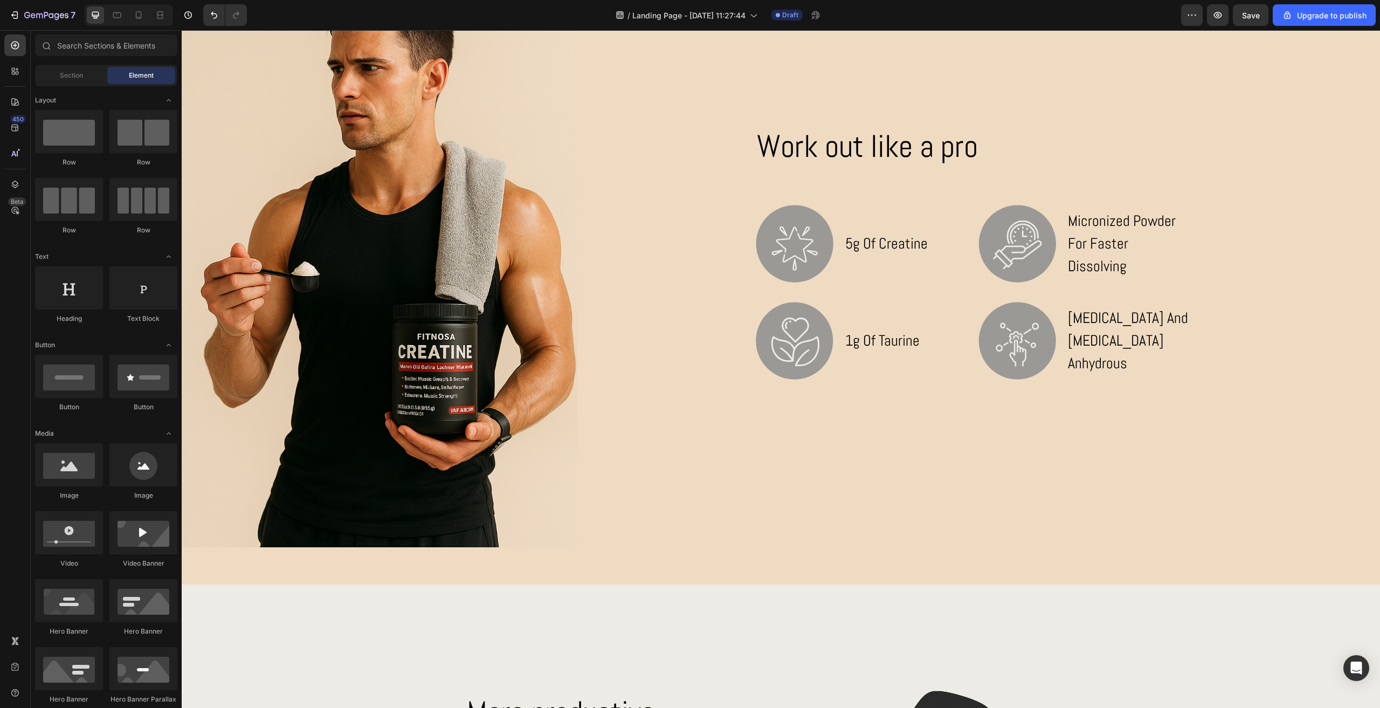
scroll to position [0, 0]
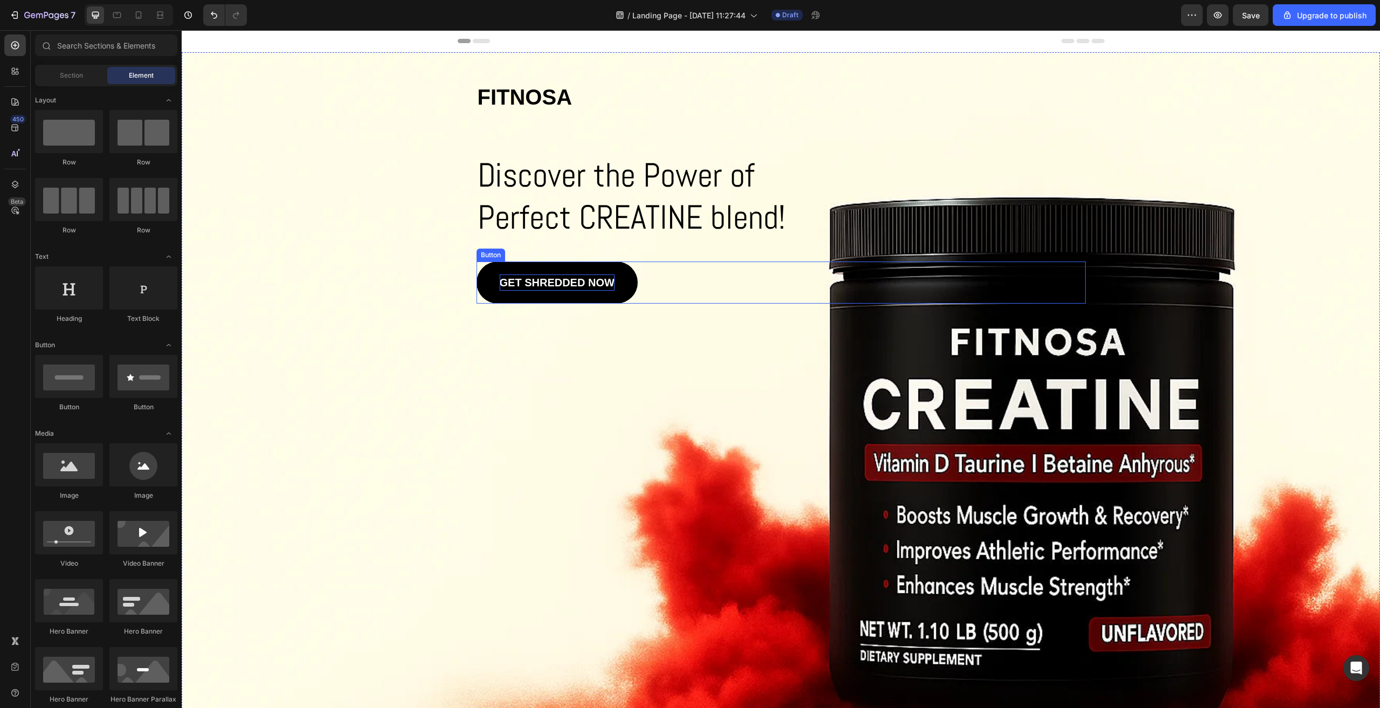
click at [540, 289] on p "gET SHREDDED NOW" at bounding box center [557, 282] width 115 height 16
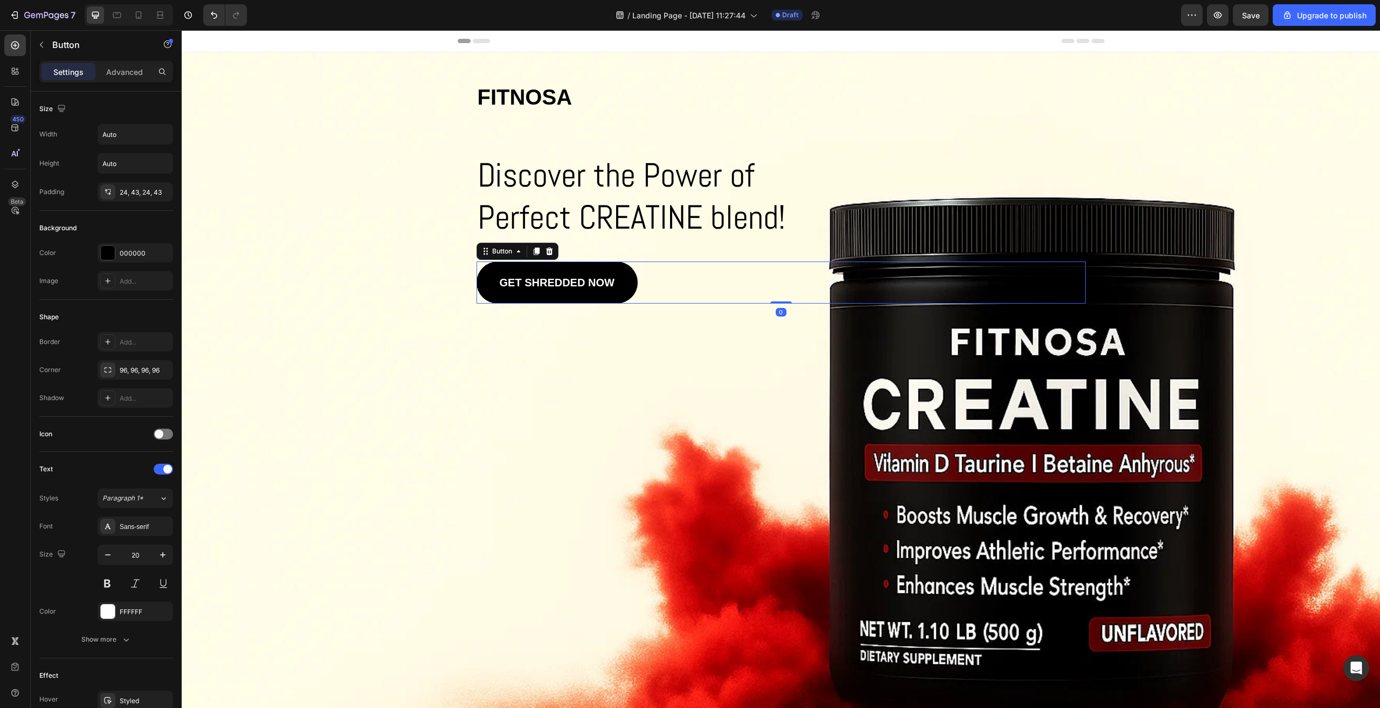
click at [547, 291] on link "gET SHREDDED NOW" at bounding box center [557, 283] width 161 height 42
click at [1222, 17] on icon "button" at bounding box center [1218, 15] width 11 height 11
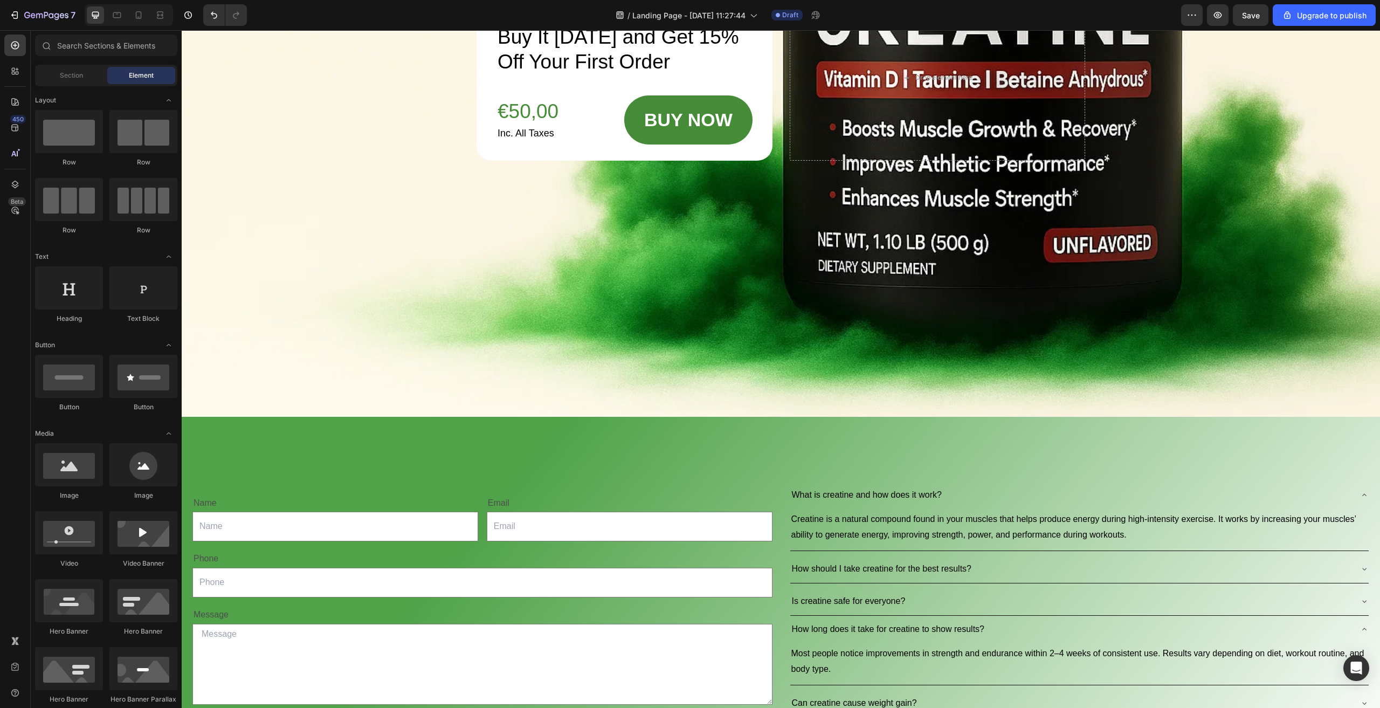
scroll to position [3537, 0]
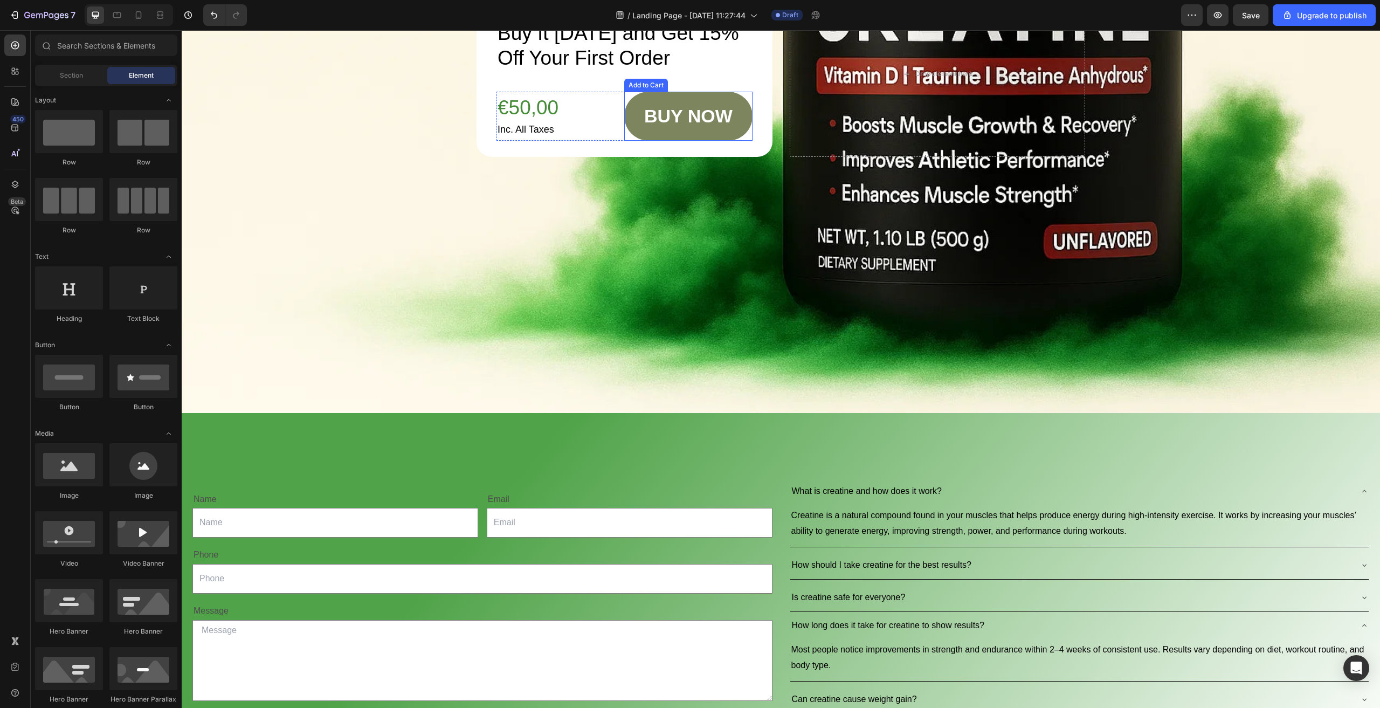
click at [631, 116] on button "buy now" at bounding box center [688, 116] width 128 height 49
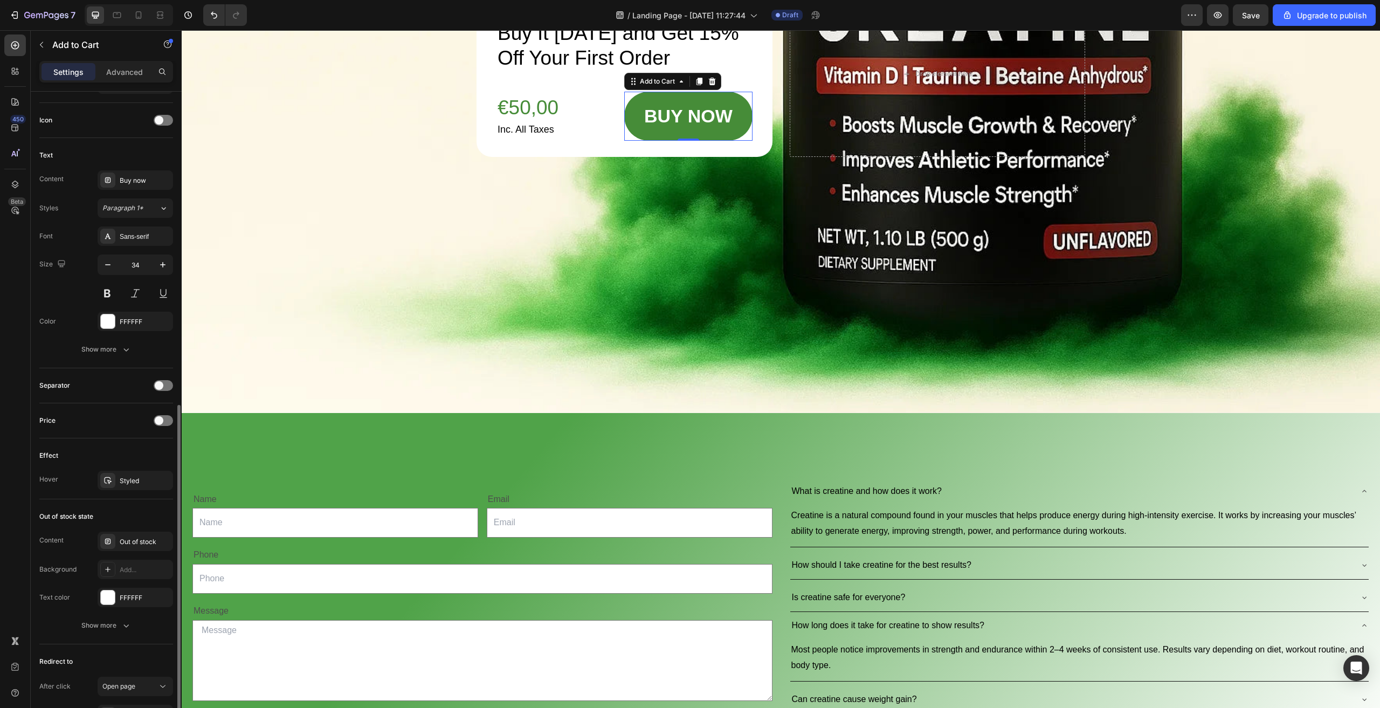
scroll to position [485, 0]
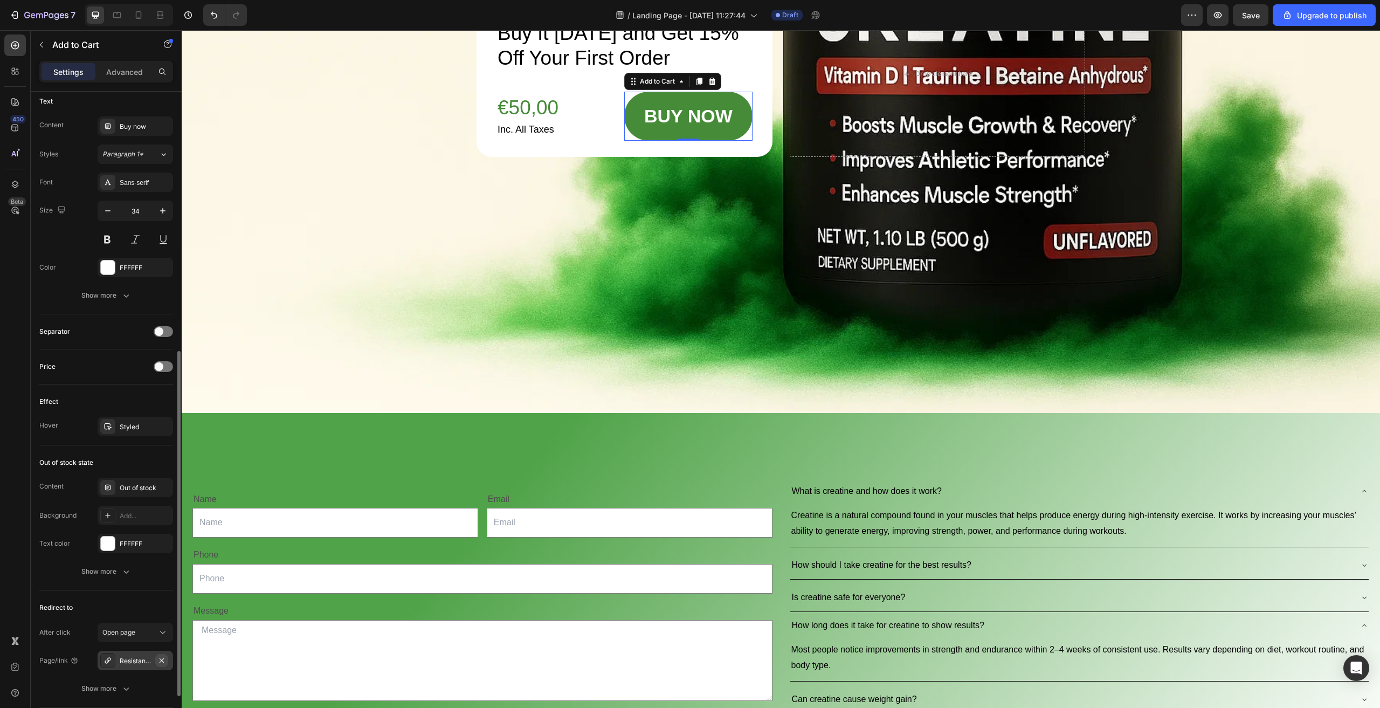
click at [158, 661] on icon "button" at bounding box center [161, 660] width 9 height 9
click at [139, 657] on div "Add..." at bounding box center [145, 661] width 51 height 10
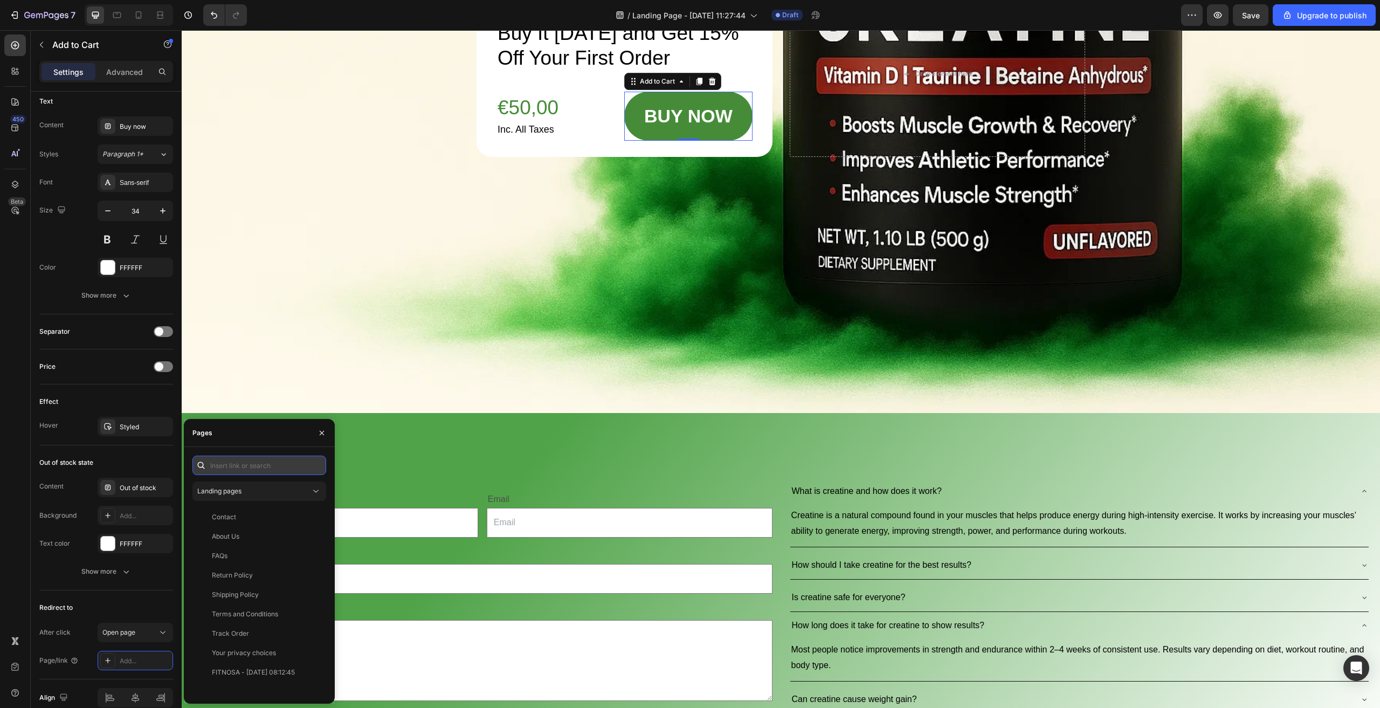
click at [252, 462] on input "text" at bounding box center [259, 465] width 134 height 19
paste input "https://kk6xu4-z6.myshopify.com/products/creatine?pb=0"
type input "https://kk6xu4-z6.myshopify.com/products/creatine?pb=0"
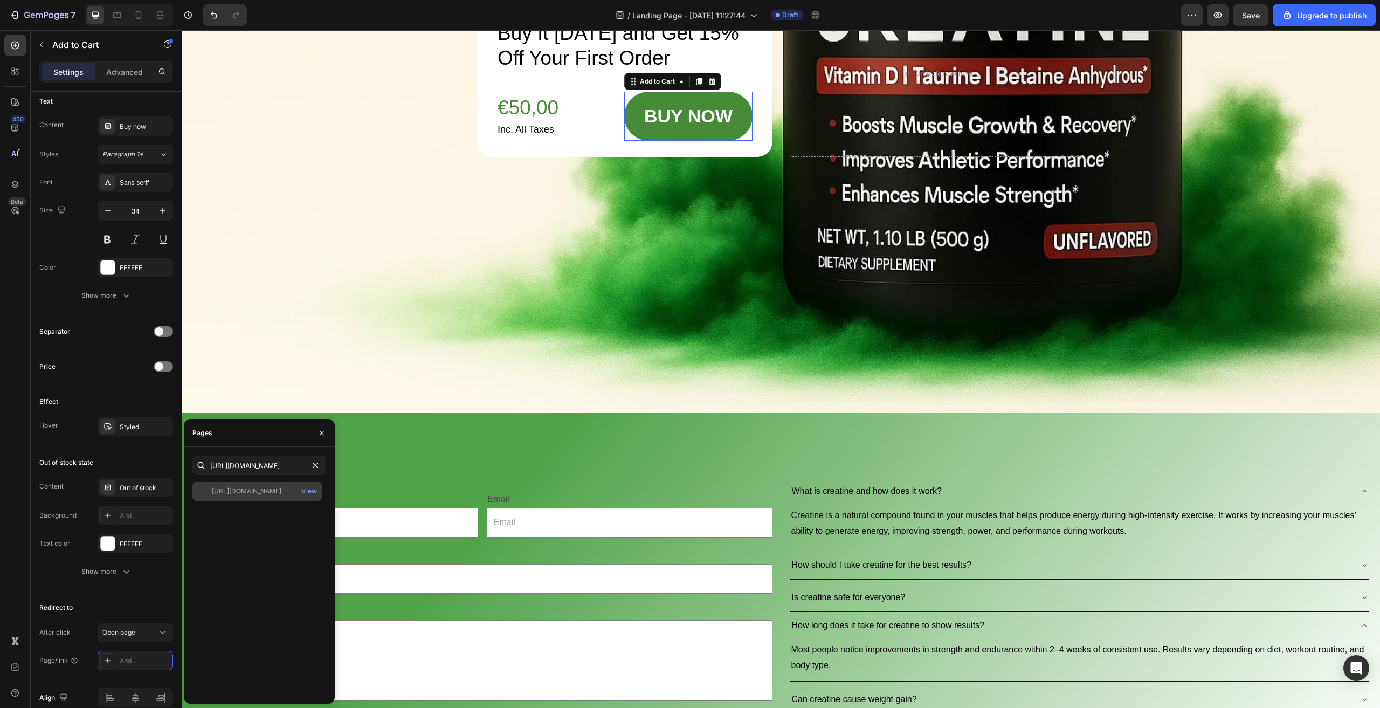
click at [281, 490] on div "https://kk6xu4-z6.myshopify.com/products/creatine?pb=0" at bounding box center [247, 491] width 70 height 10
click at [350, 467] on div "Name Text Block Text Field Email Text Block Email Field Row Phone Text Block Te…" at bounding box center [781, 592] width 1199 height 358
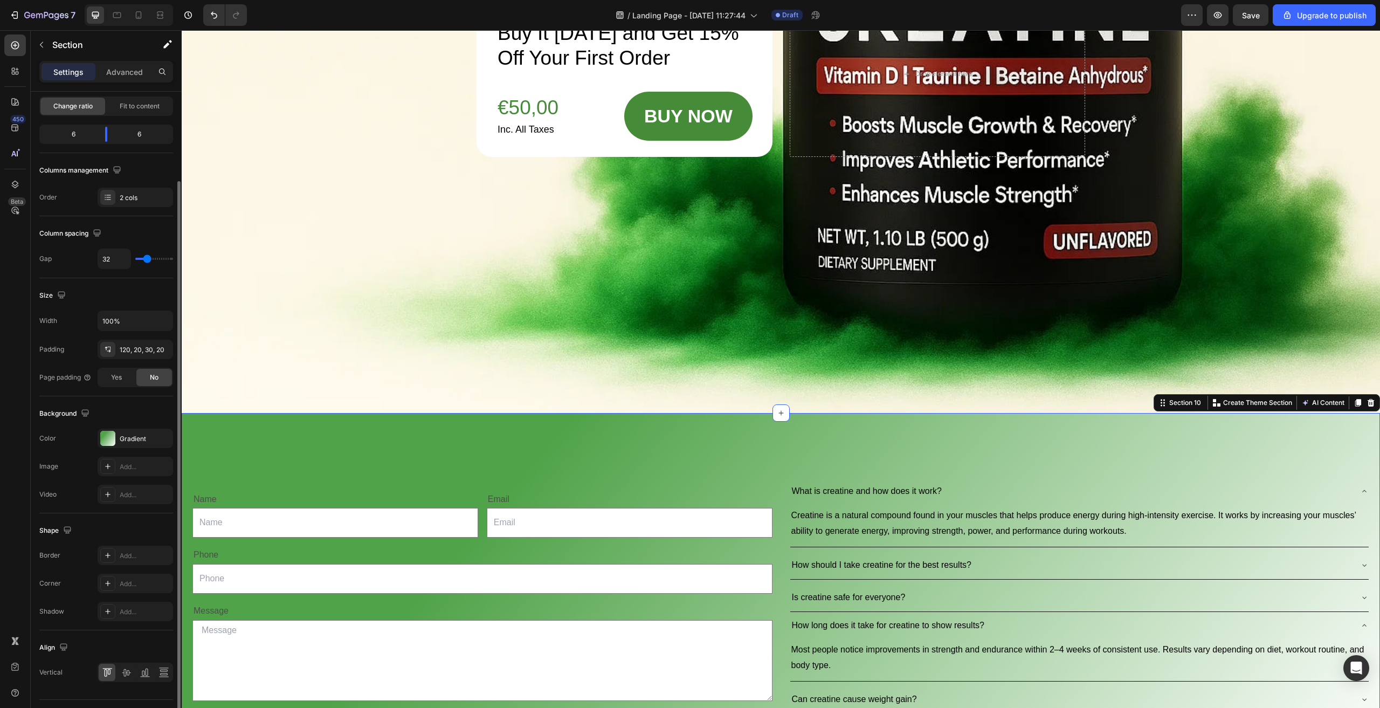
scroll to position [134, 0]
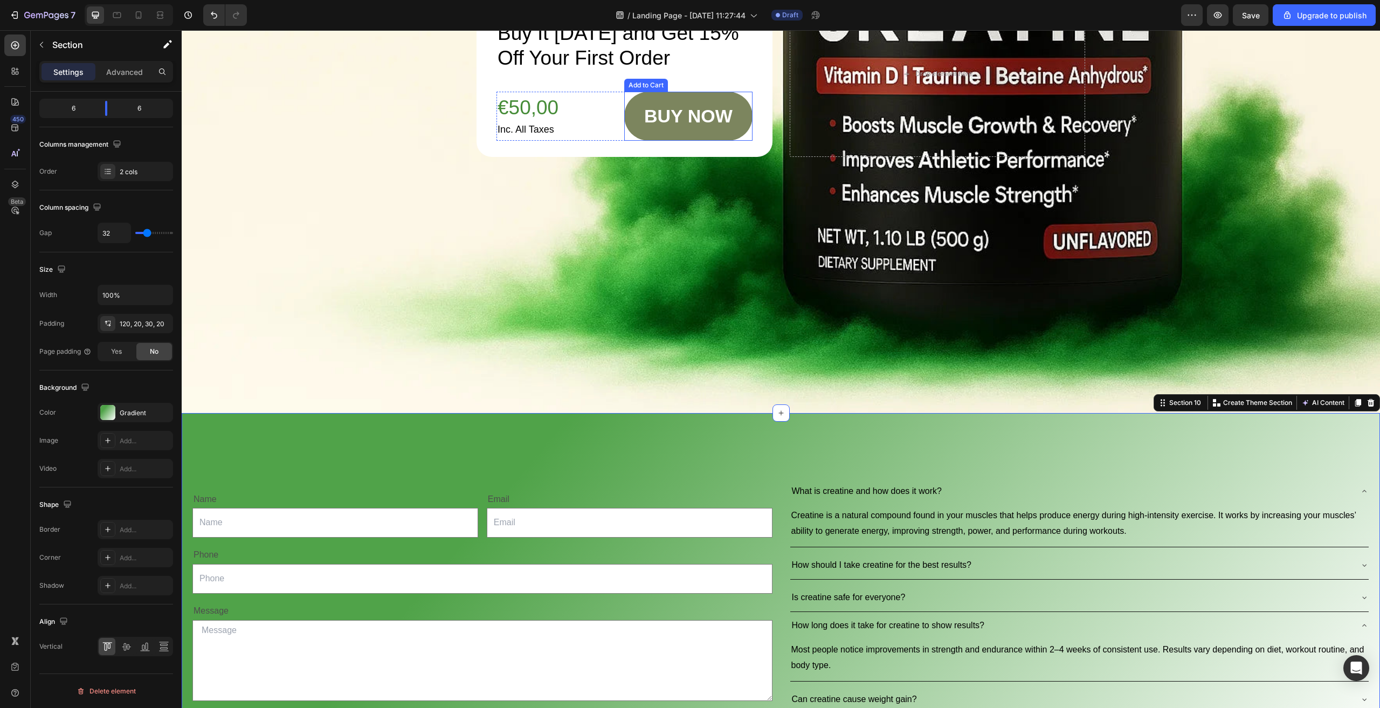
click at [632, 118] on button "buy now" at bounding box center [688, 116] width 128 height 49
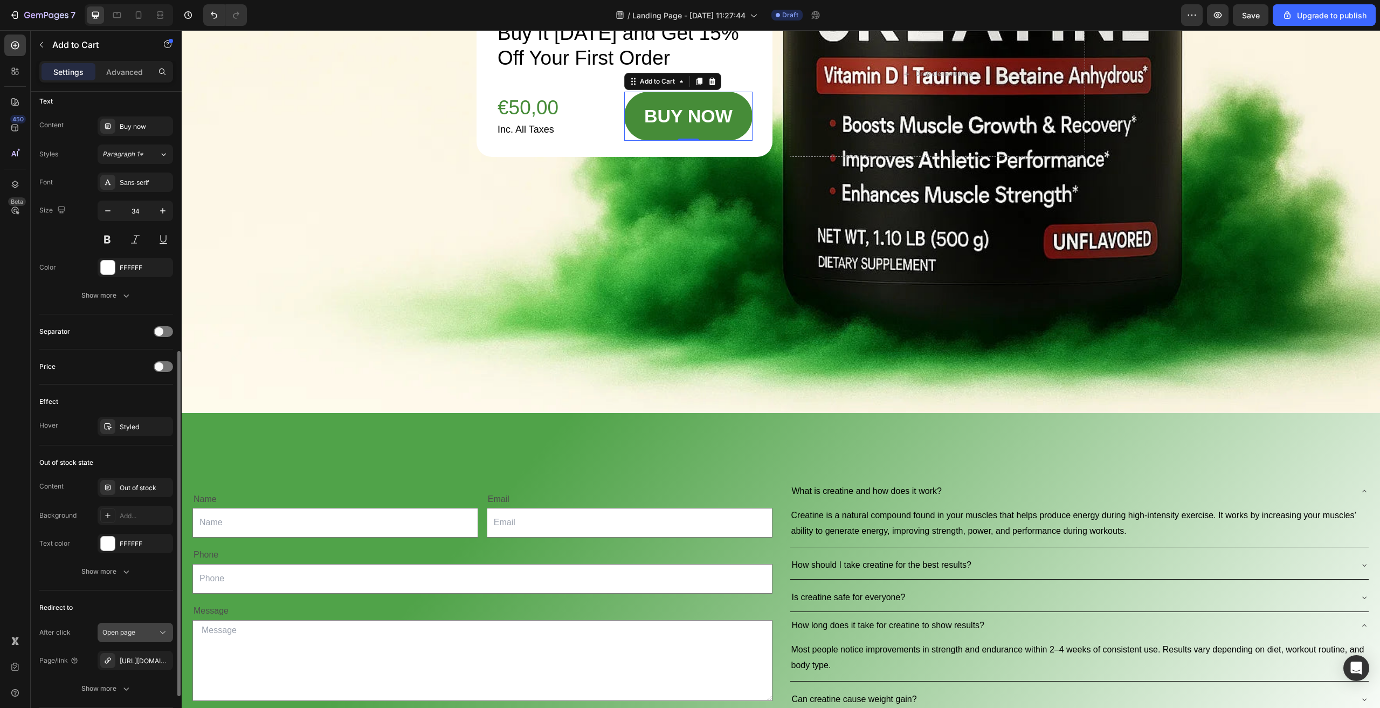
scroll to position [539, 0]
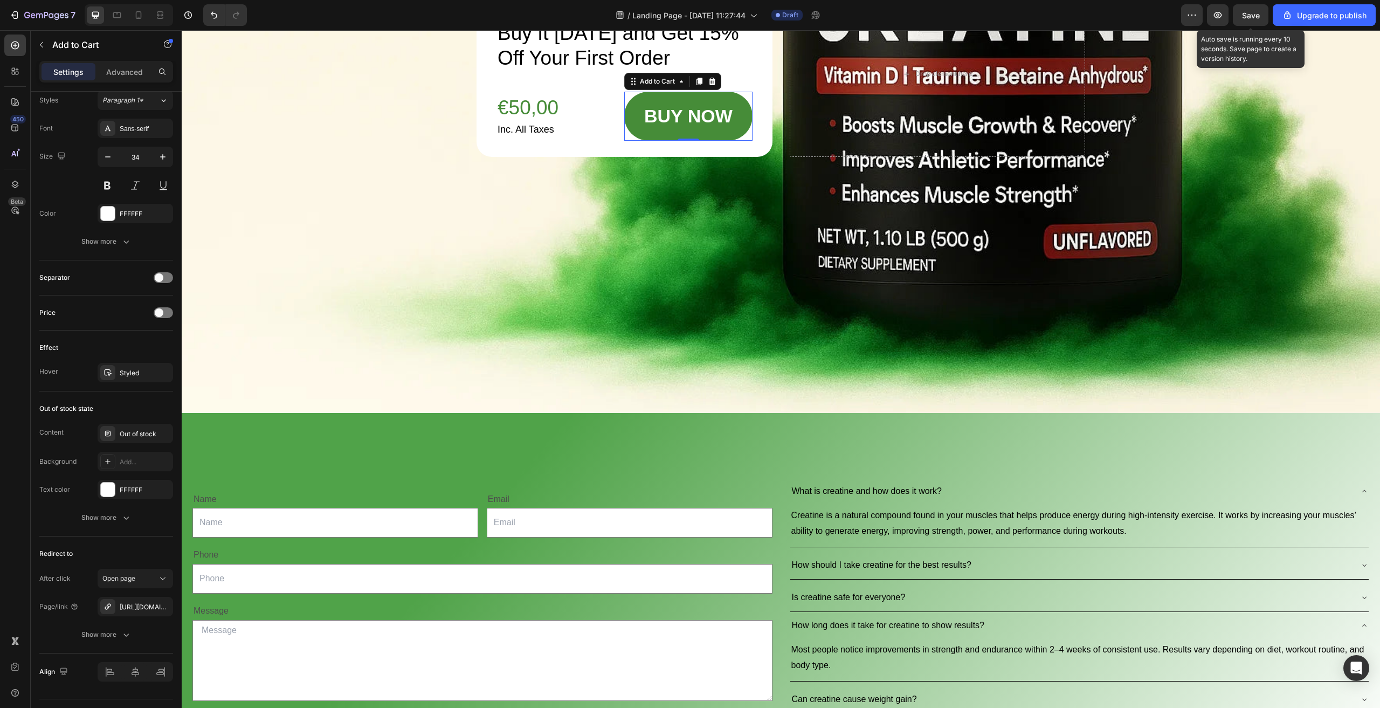
click at [1249, 13] on span "Save" at bounding box center [1251, 15] width 18 height 9
click at [1225, 15] on button "button" at bounding box center [1218, 15] width 22 height 22
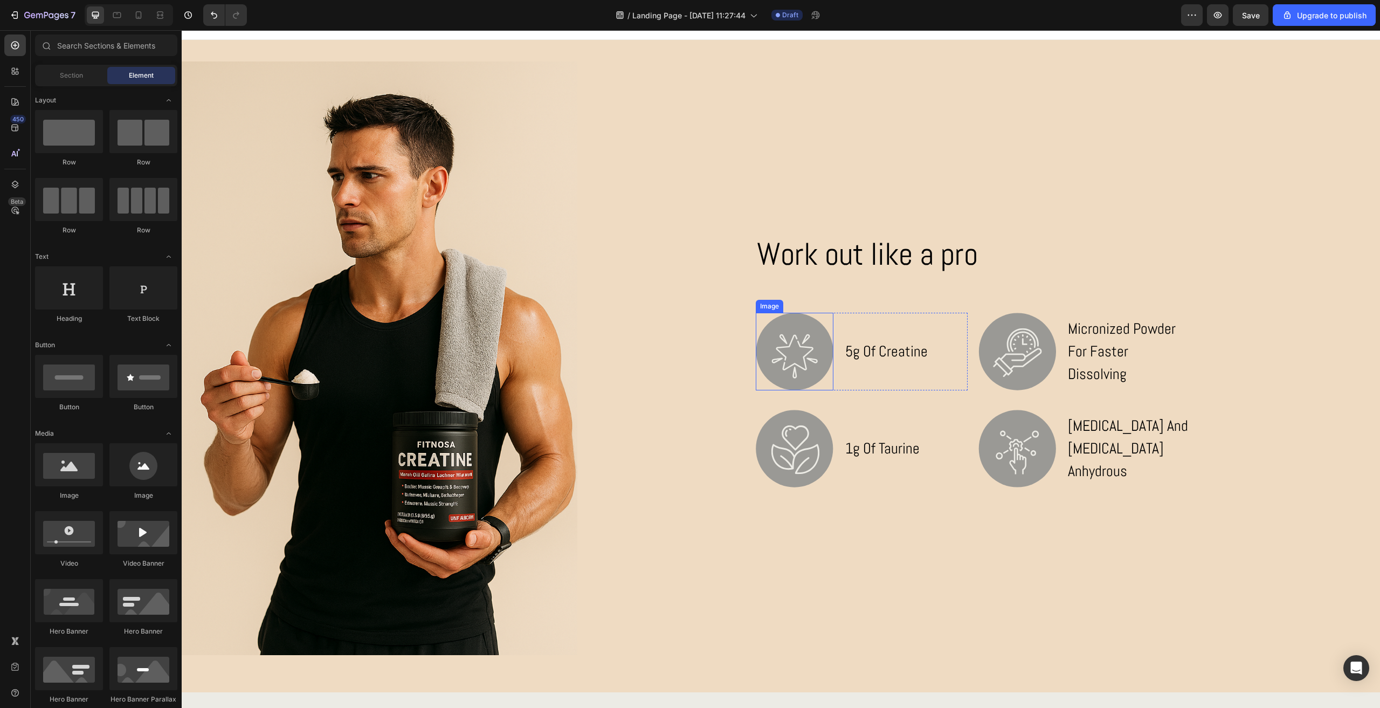
scroll to position [0, 0]
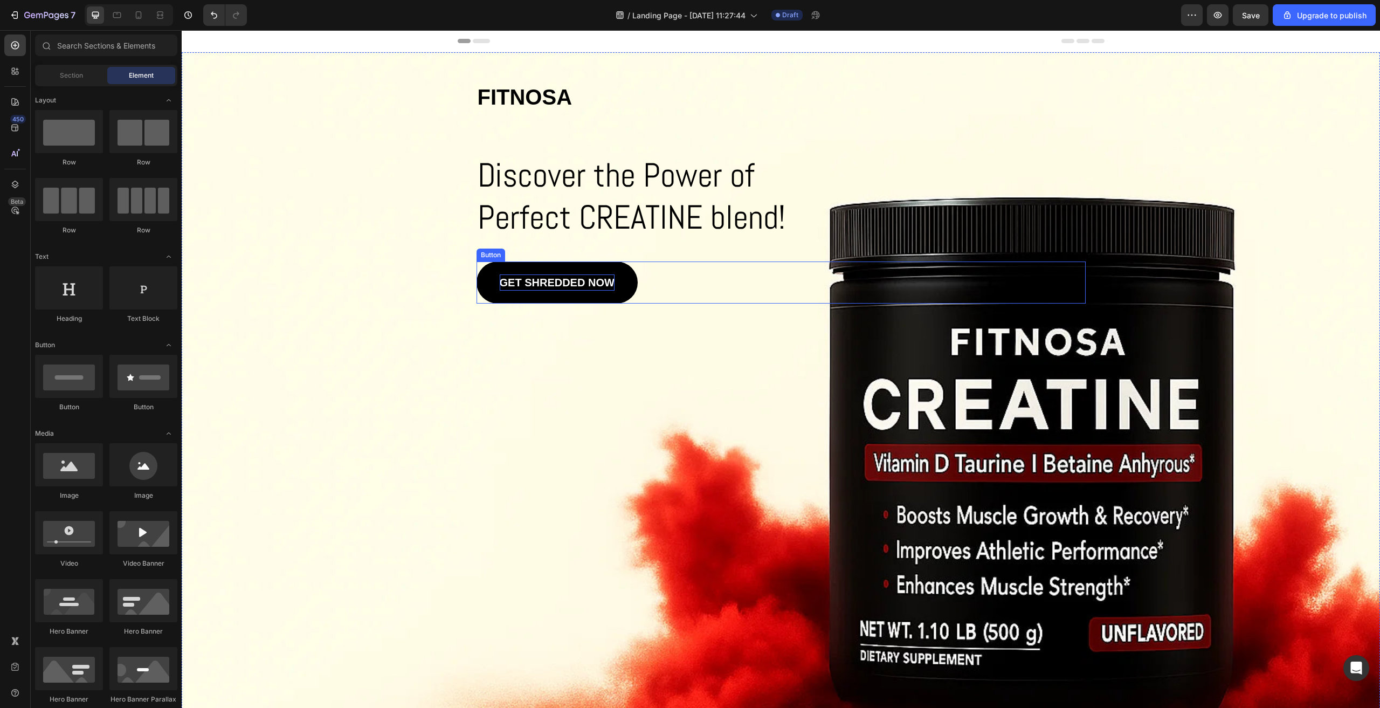
click at [540, 282] on p "gET SHREDDED NOW" at bounding box center [557, 282] width 115 height 16
